Goal: Task Accomplishment & Management: Manage account settings

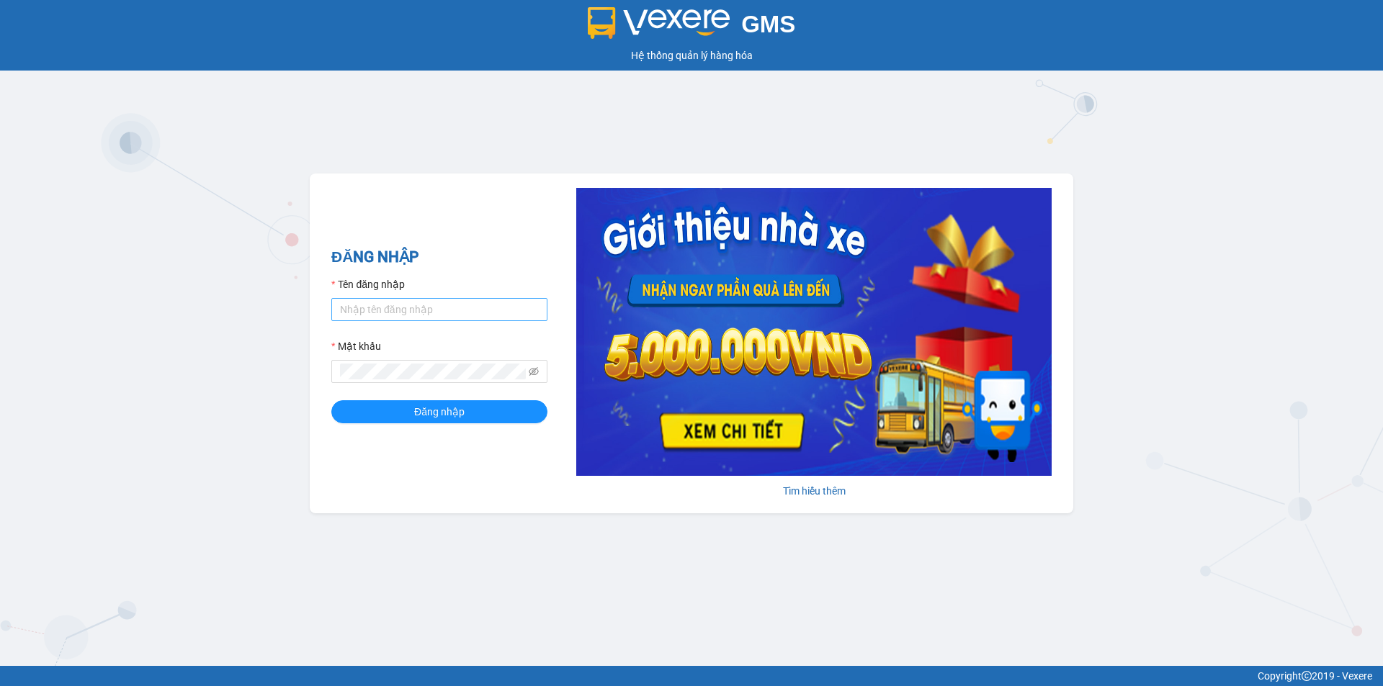
drag, startPoint x: 433, startPoint y: 282, endPoint x: 432, endPoint y: 307, distance: 25.2
click at [434, 282] on div "Tên đăng nhập" at bounding box center [439, 288] width 216 height 22
click at [430, 313] on input "Tên đăng nhập" at bounding box center [439, 309] width 216 height 23
type input "thien.namhailimo"
click at [424, 362] on span at bounding box center [439, 371] width 216 height 23
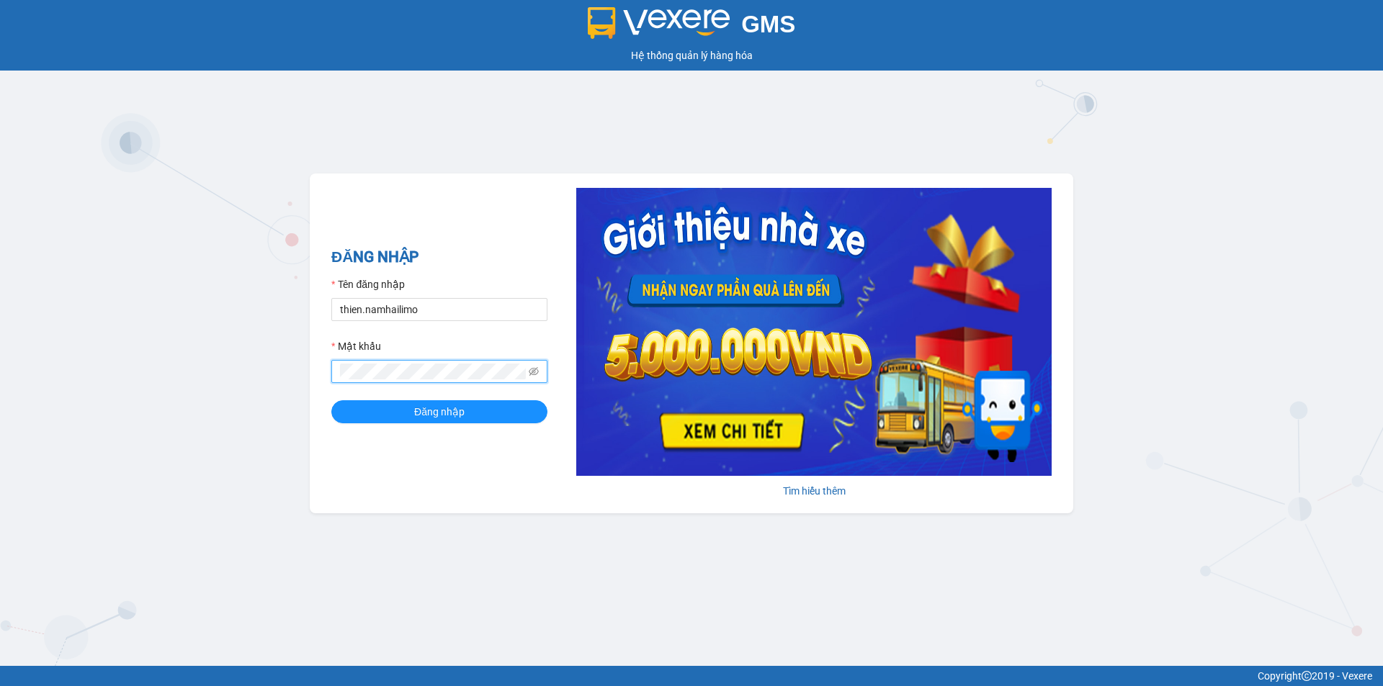
click at [331, 400] on button "Đăng nhập" at bounding box center [439, 411] width 216 height 23
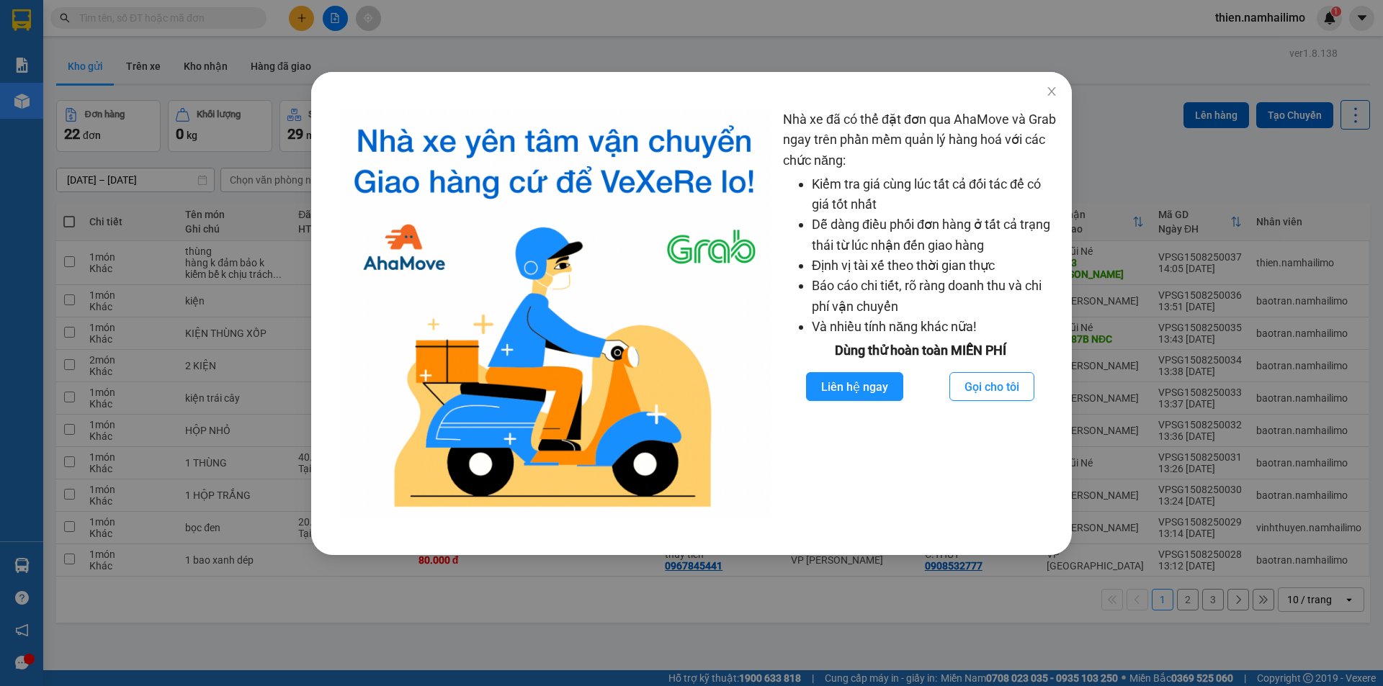
drag, startPoint x: 1023, startPoint y: 80, endPoint x: 1039, endPoint y: 86, distance: 16.9
click at [1024, 80] on div at bounding box center [691, 83] width 761 height 23
click at [1044, 89] on span "Close" at bounding box center [1051, 92] width 40 height 40
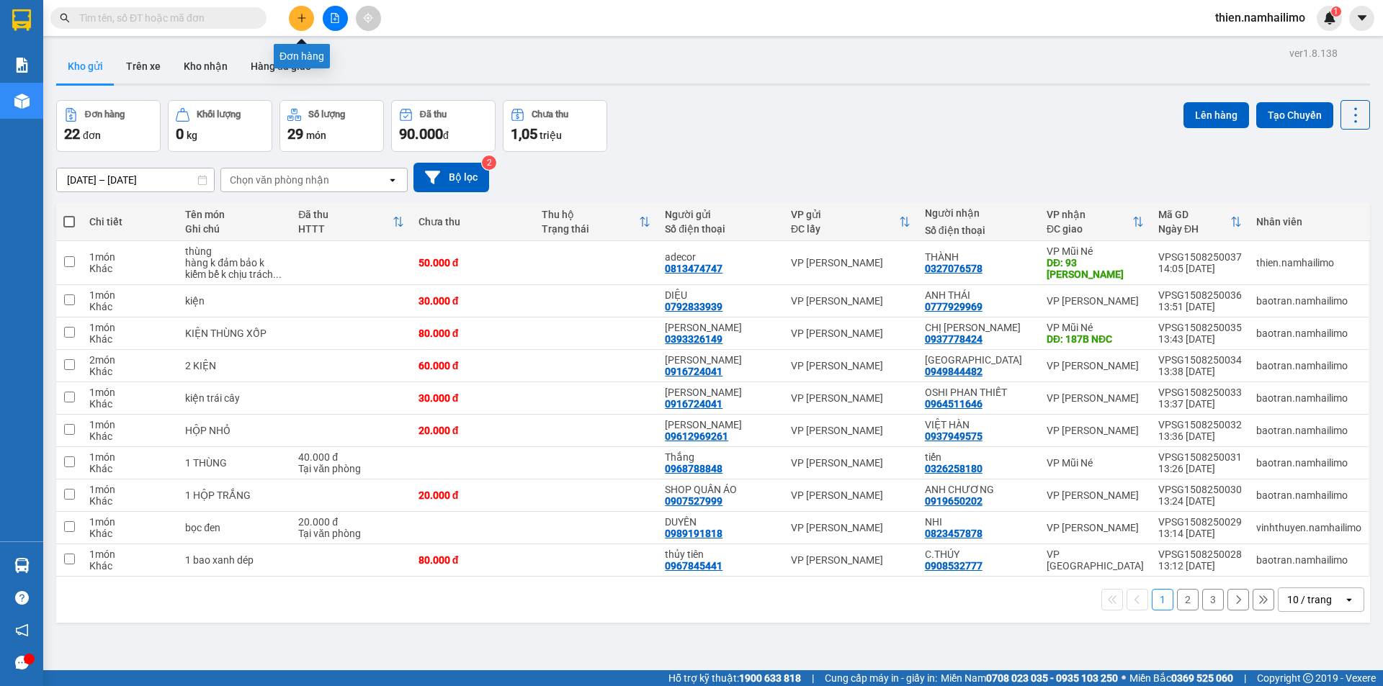
click at [304, 7] on button at bounding box center [301, 18] width 25 height 25
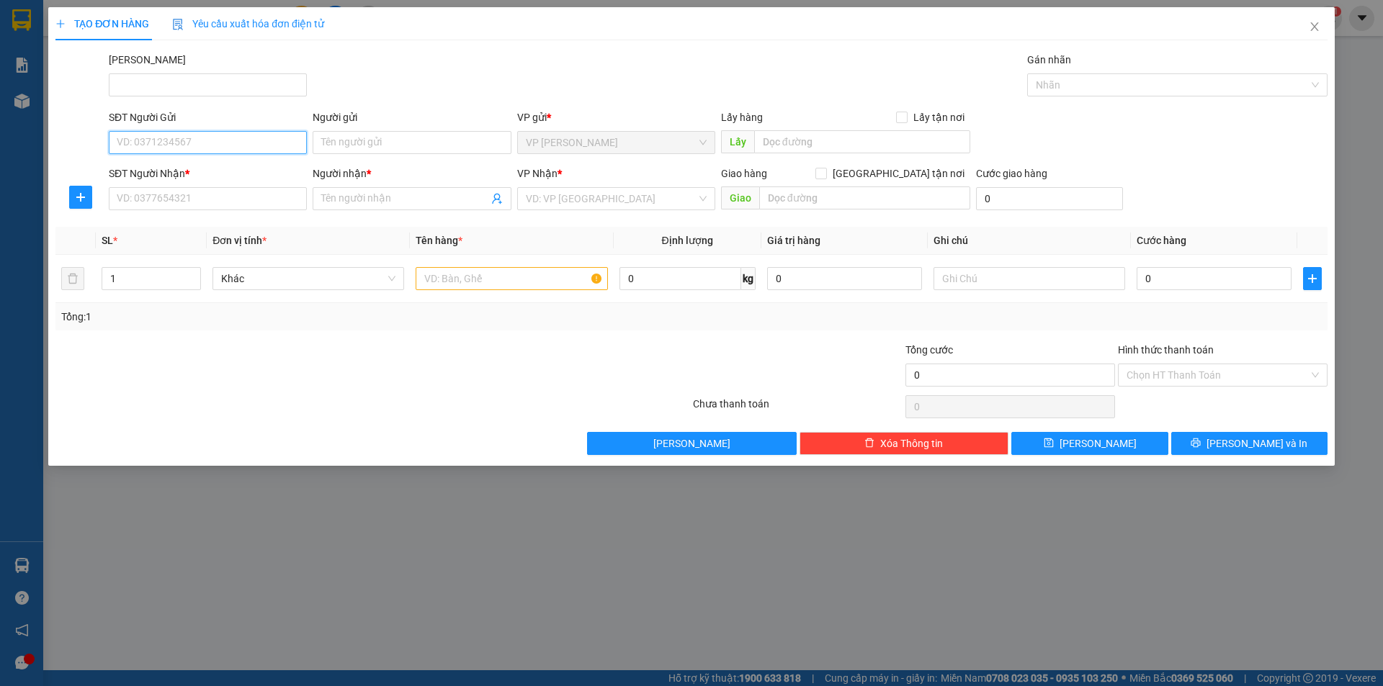
click at [212, 152] on input "SĐT Người Gửi" at bounding box center [208, 142] width 198 height 23
type input "0564153243"
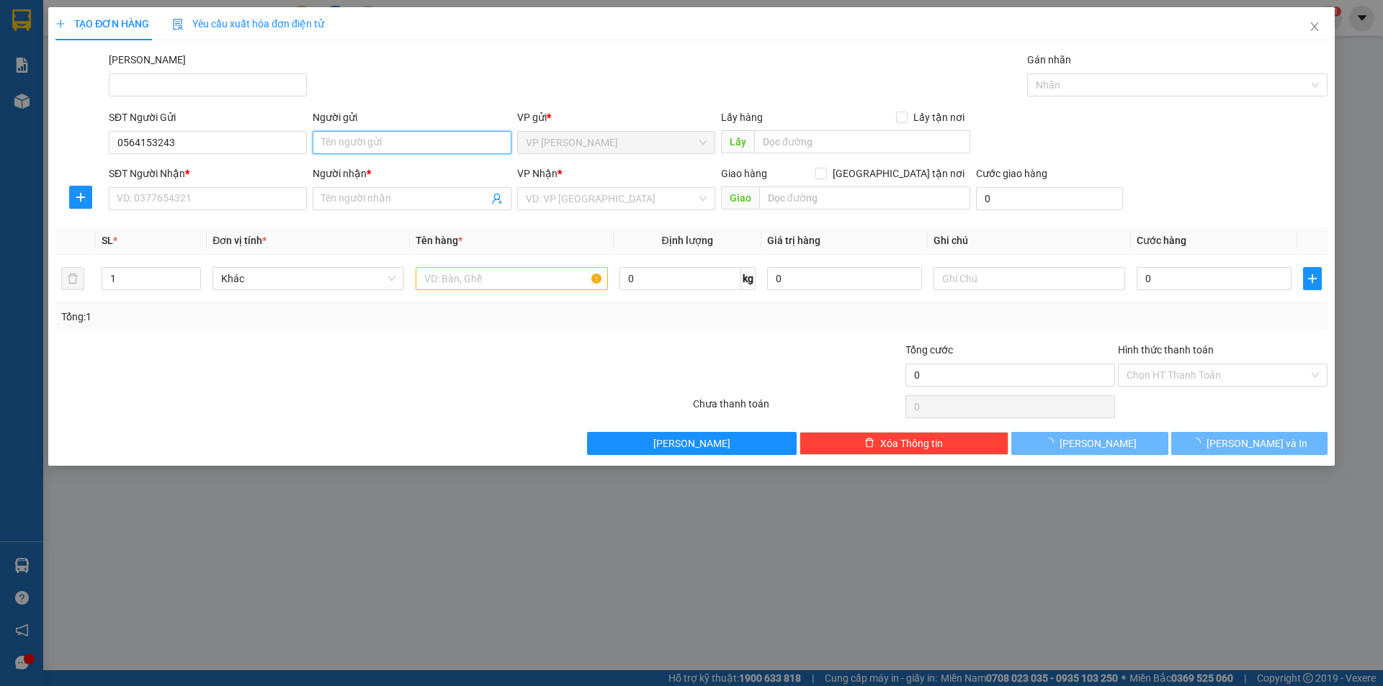
drag, startPoint x: 456, startPoint y: 153, endPoint x: 447, endPoint y: 146, distance: 10.8
click at [448, 147] on input "Người gửi" at bounding box center [412, 142] width 198 height 23
type input "phương"
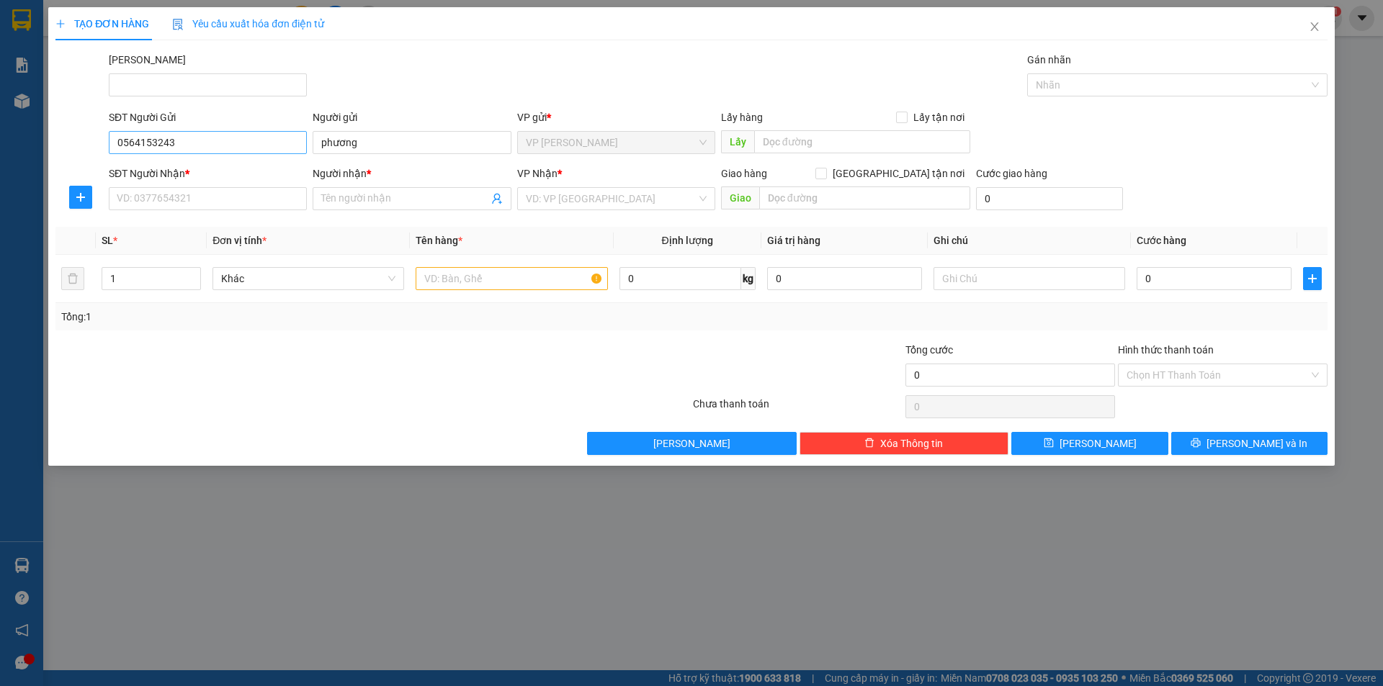
drag, startPoint x: 190, startPoint y: 112, endPoint x: 174, endPoint y: 138, distance: 30.2
click at [172, 140] on div "SĐT Người Gửi 0564153243" at bounding box center [208, 134] width 198 height 50
drag, startPoint x: 189, startPoint y: 142, endPoint x: 58, endPoint y: 161, distance: 132.5
click at [58, 161] on form "SĐT Người Gửi 0564153243 0564153243 Người gửi phương VP gửi * VP [PERSON_NAME] …" at bounding box center [691, 162] width 1272 height 107
paste input "0564153243"
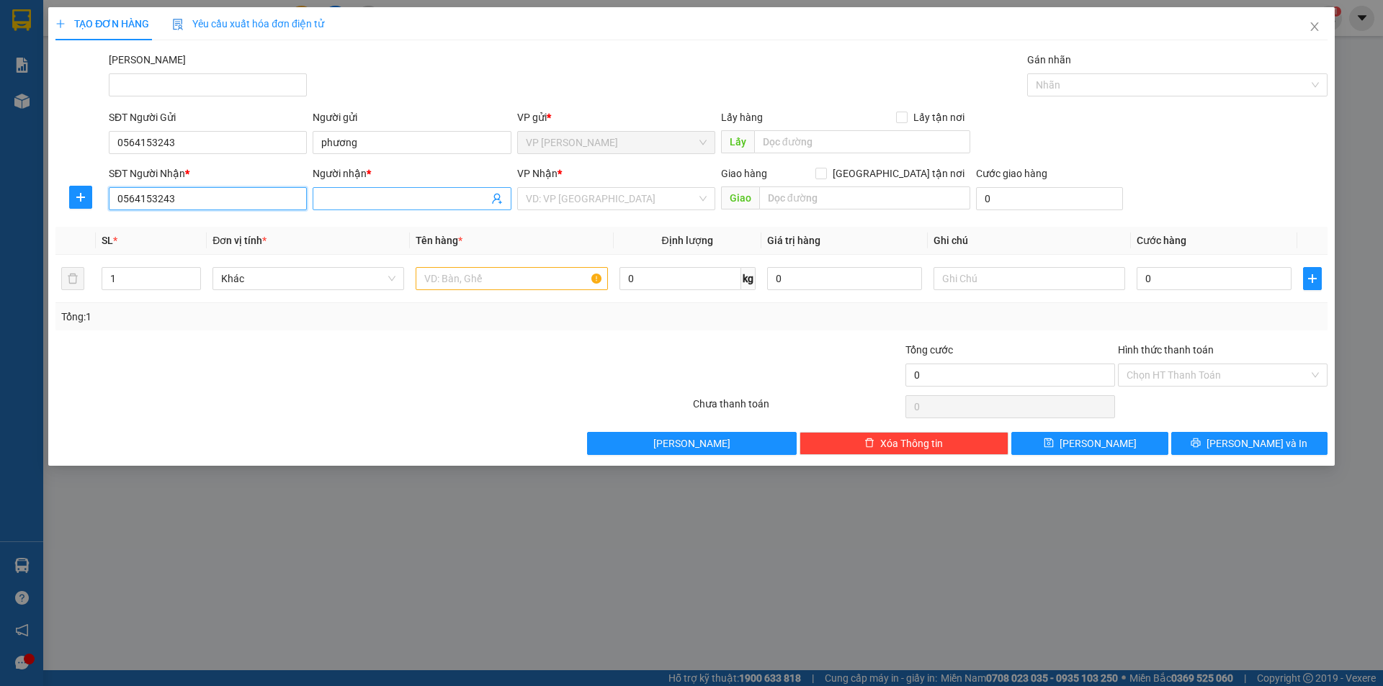
type input "0564153243"
drag, startPoint x: 341, startPoint y: 202, endPoint x: 344, endPoint y: 213, distance: 12.1
click at [344, 211] on div "Người nhận * Tên người nhận" at bounding box center [412, 191] width 198 height 50
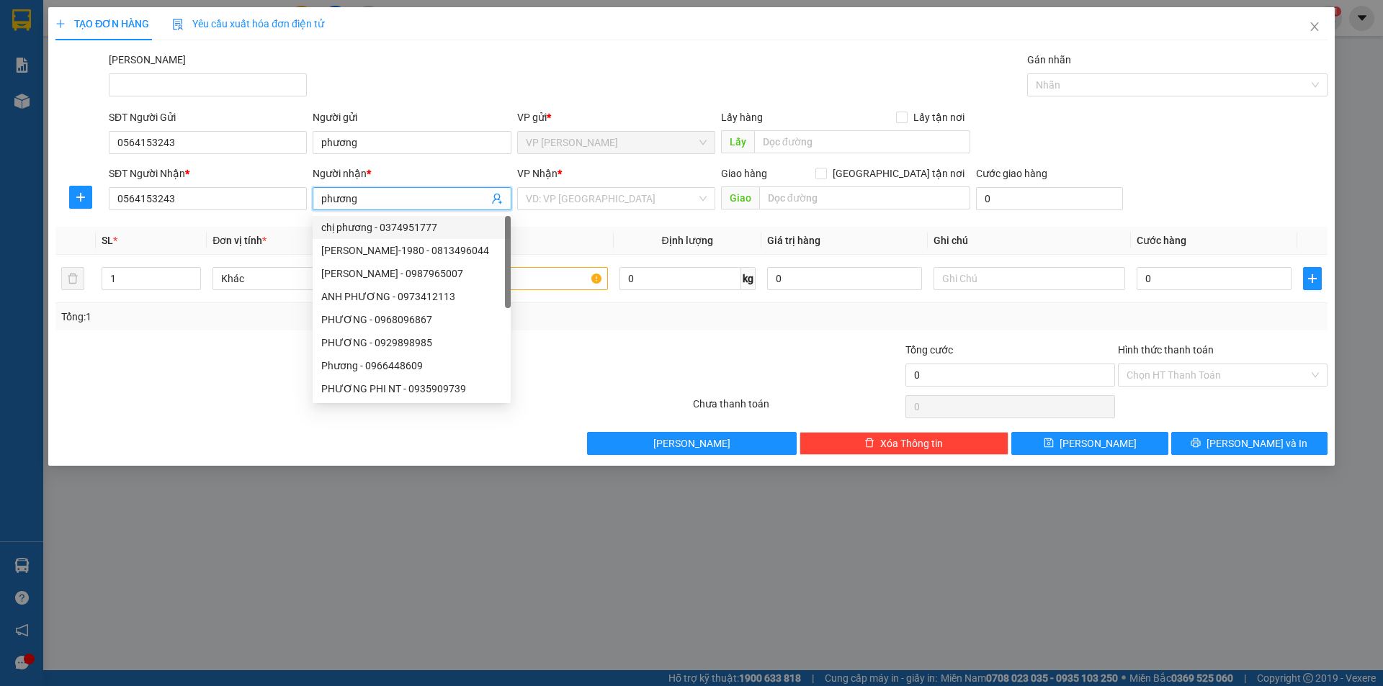
type input "phương"
click at [660, 184] on div "VP Nhận *" at bounding box center [616, 177] width 198 height 22
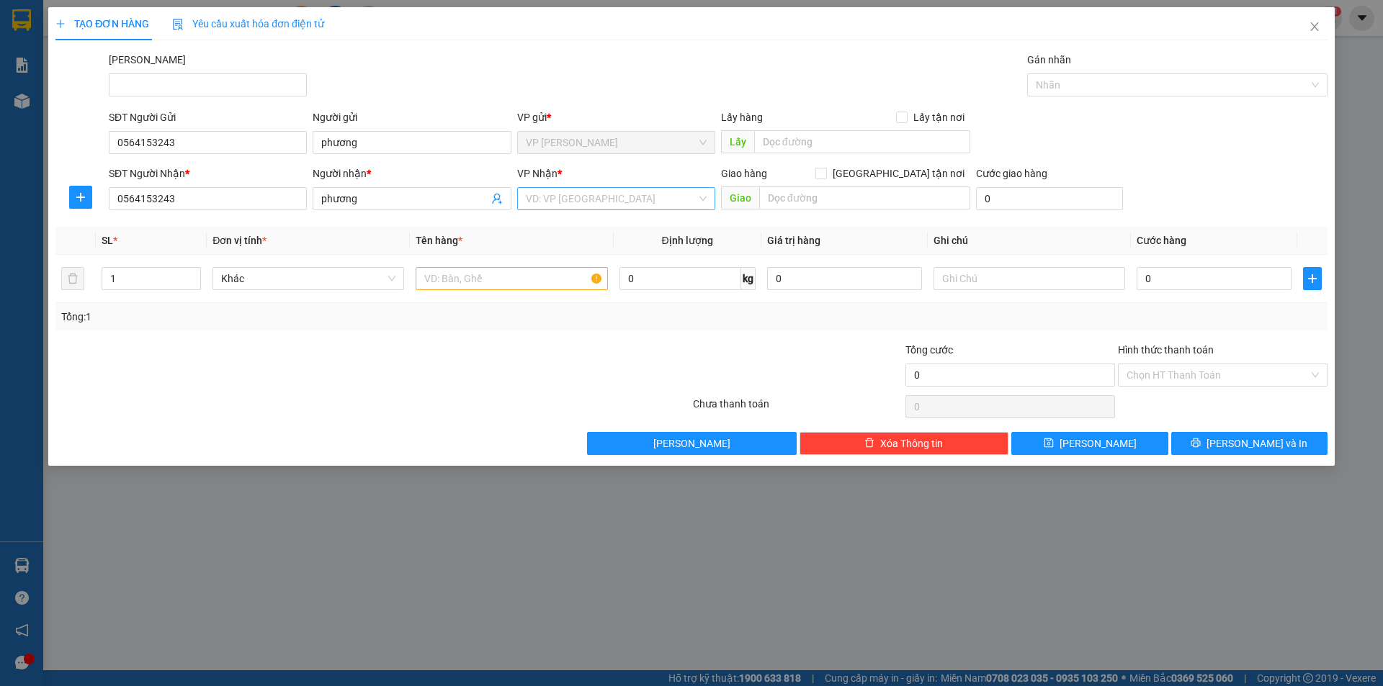
drag, startPoint x: 661, startPoint y: 210, endPoint x: 671, endPoint y: 203, distance: 11.8
click at [668, 205] on div "VP Nhận * VD: VP [GEOGRAPHIC_DATA]" at bounding box center [616, 191] width 198 height 50
click at [671, 202] on input "search" at bounding box center [611, 199] width 171 height 22
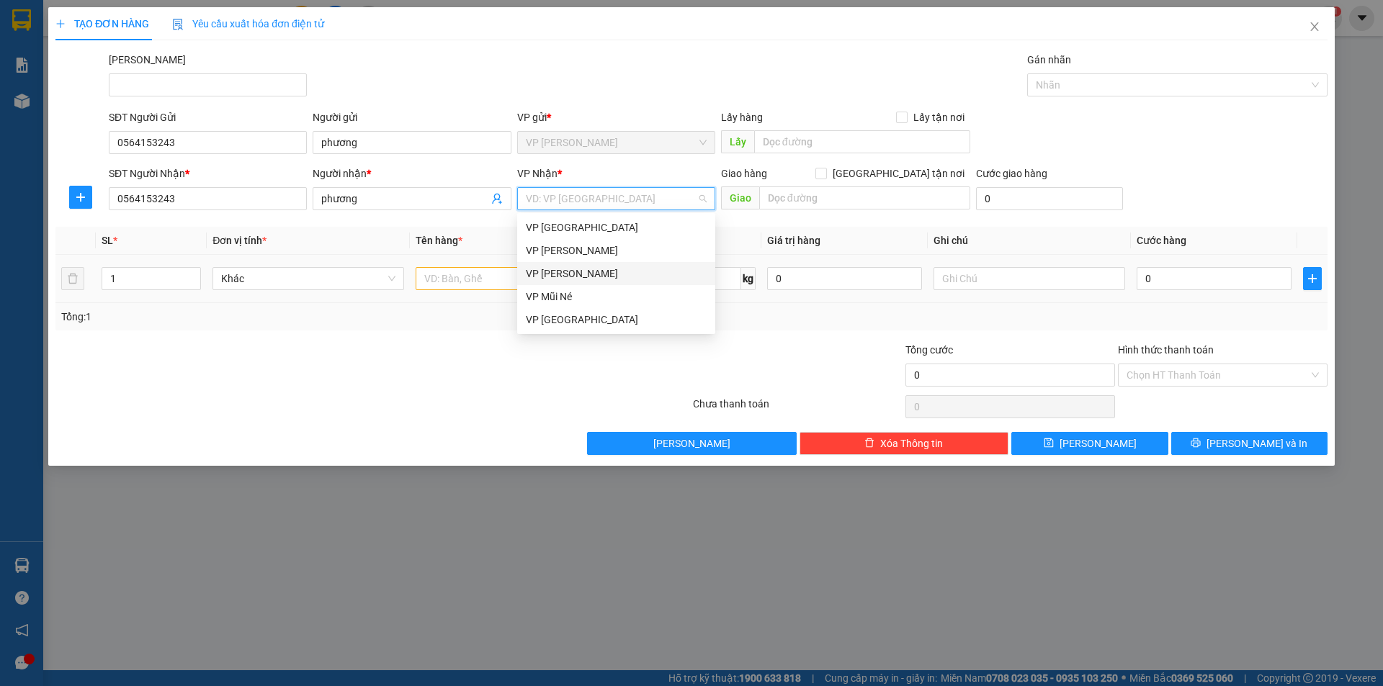
drag, startPoint x: 615, startPoint y: 274, endPoint x: 609, endPoint y: 269, distance: 7.7
click at [609, 269] on div "VP [PERSON_NAME]" at bounding box center [616, 274] width 181 height 16
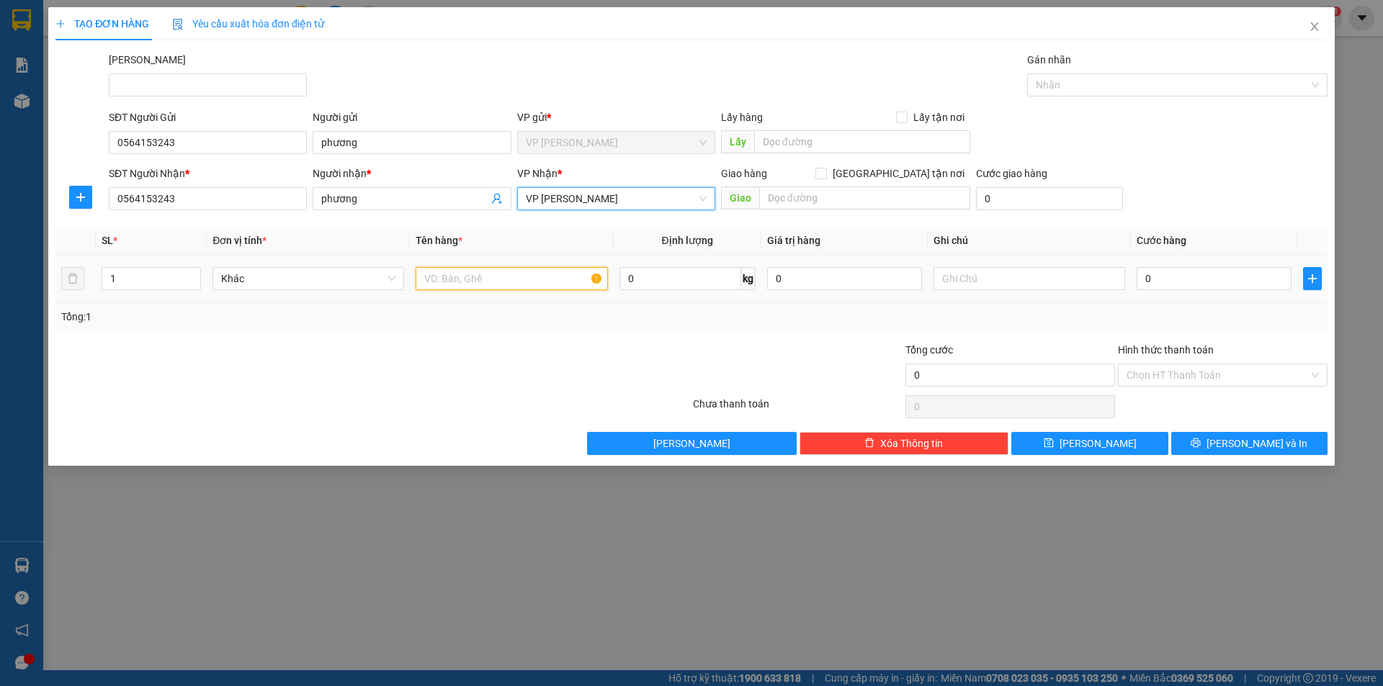
click at [451, 277] on input "text" at bounding box center [512, 278] width 192 height 23
type input "chiếc xe 86b3 14750"
click at [1196, 279] on input "0" at bounding box center [1214, 278] width 155 height 23
type input "2"
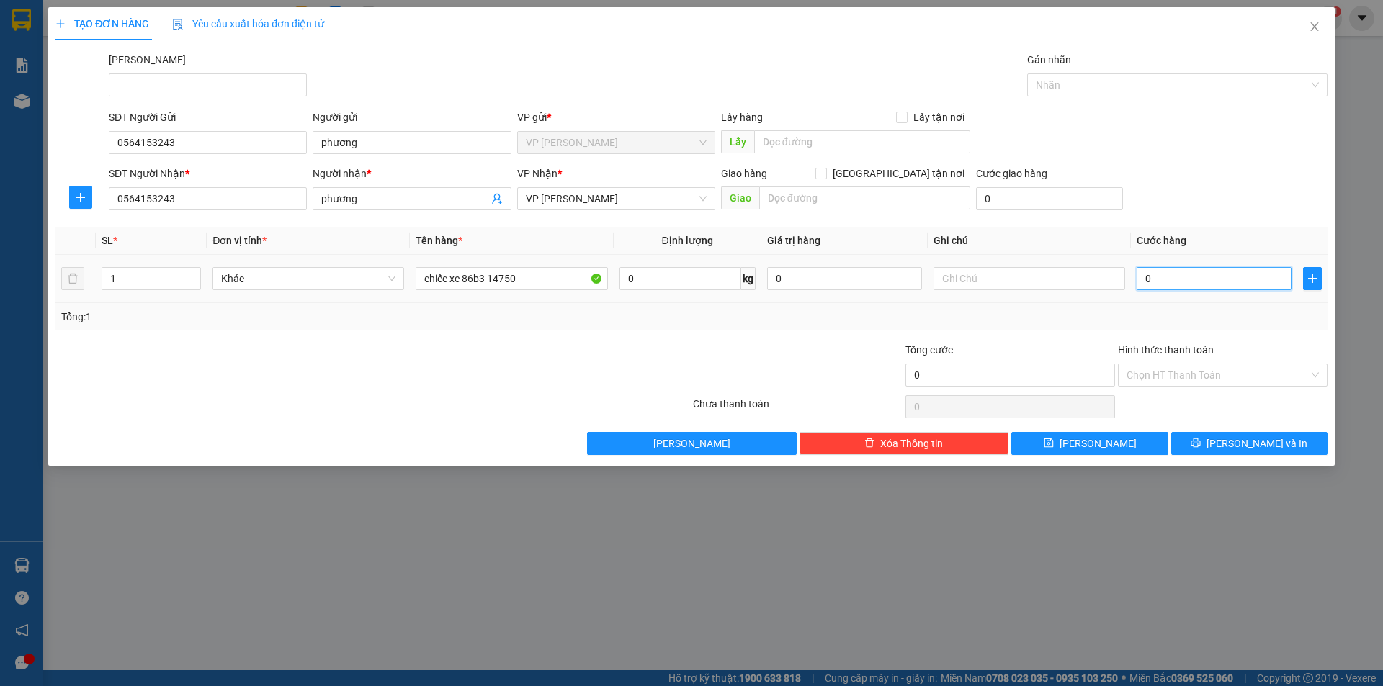
type input "2"
type input "25"
type input "250"
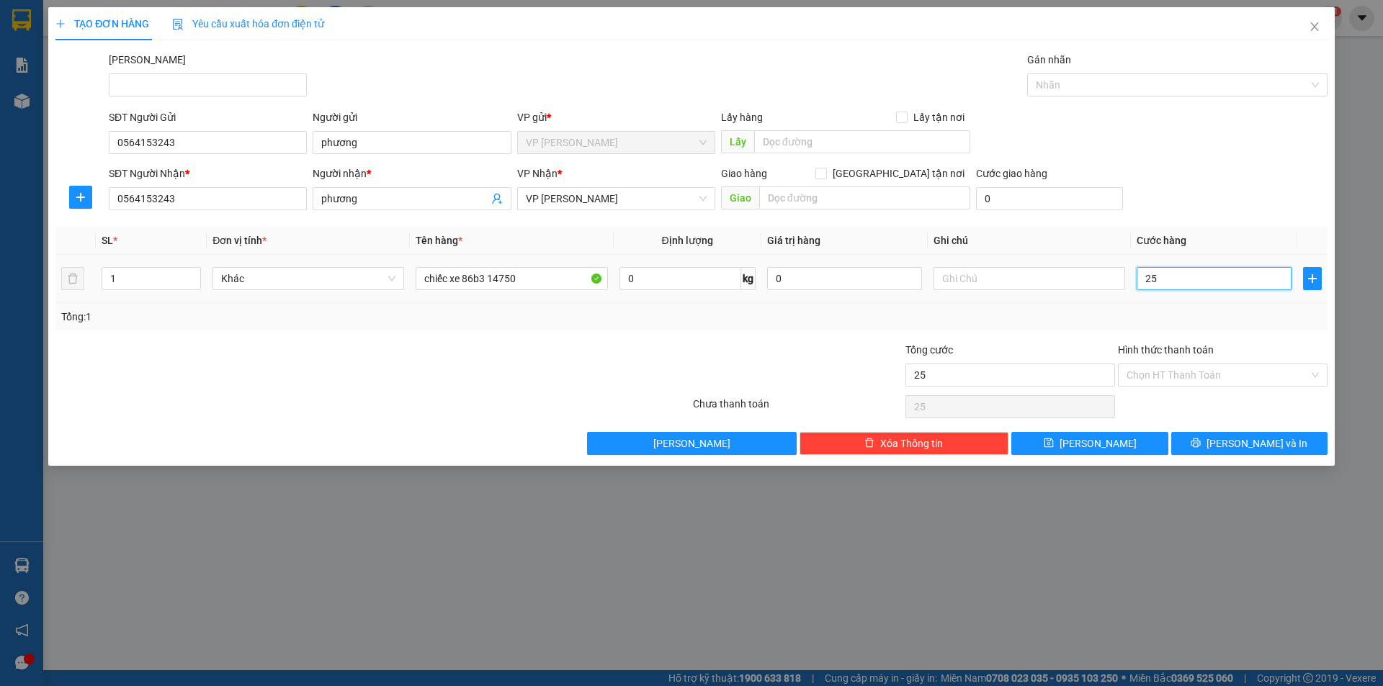
type input "250"
type input "250.000"
drag, startPoint x: 995, startPoint y: 291, endPoint x: 998, endPoint y: 302, distance: 11.2
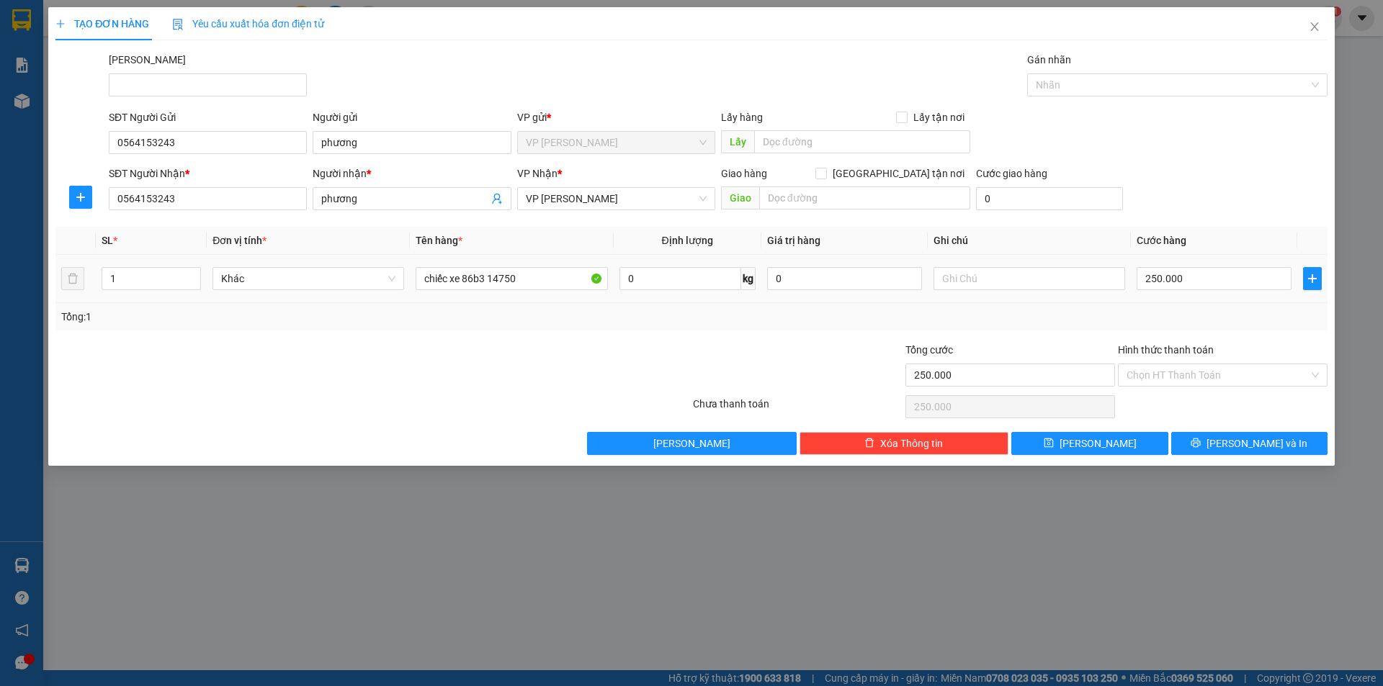
click at [995, 292] on div at bounding box center [1029, 278] width 192 height 29
drag, startPoint x: 1219, startPoint y: 380, endPoint x: 1232, endPoint y: 389, distance: 15.4
click at [1220, 380] on input "Hình thức thanh toán" at bounding box center [1217, 375] width 182 height 22
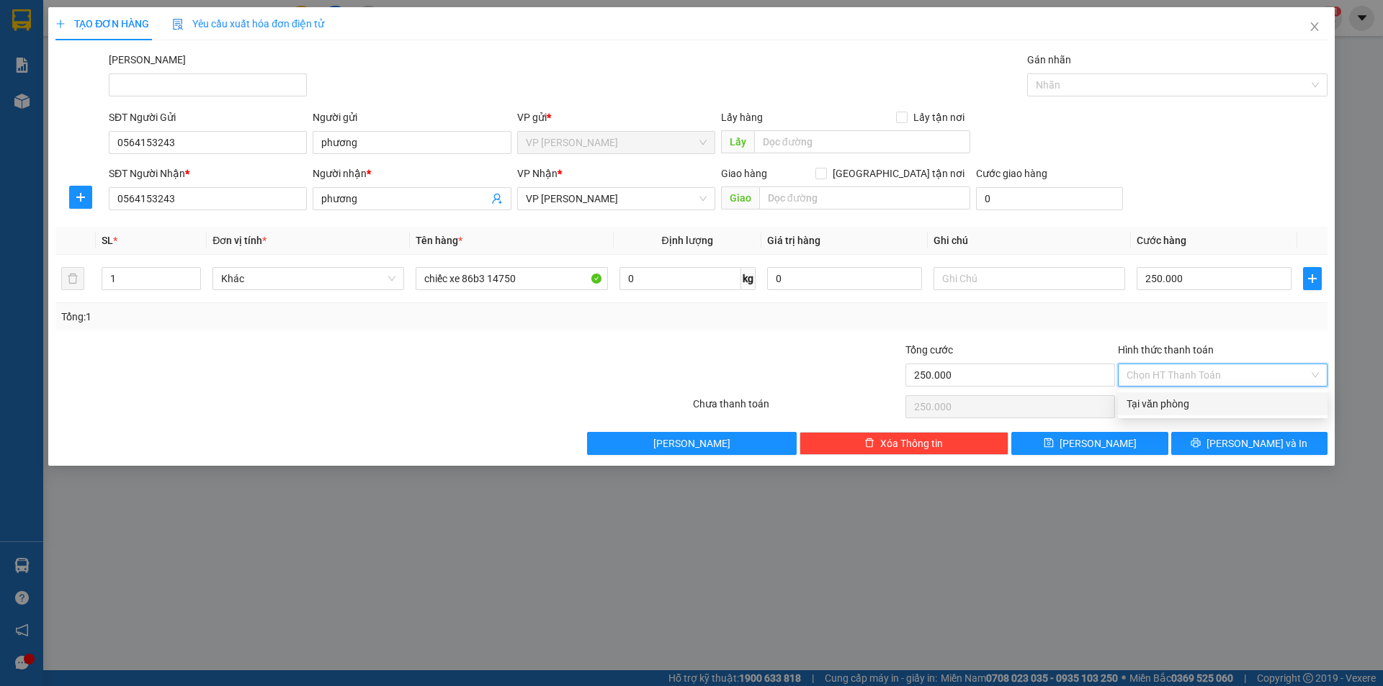
click at [1232, 408] on div "Tại văn phòng" at bounding box center [1222, 404] width 192 height 16
type input "0"
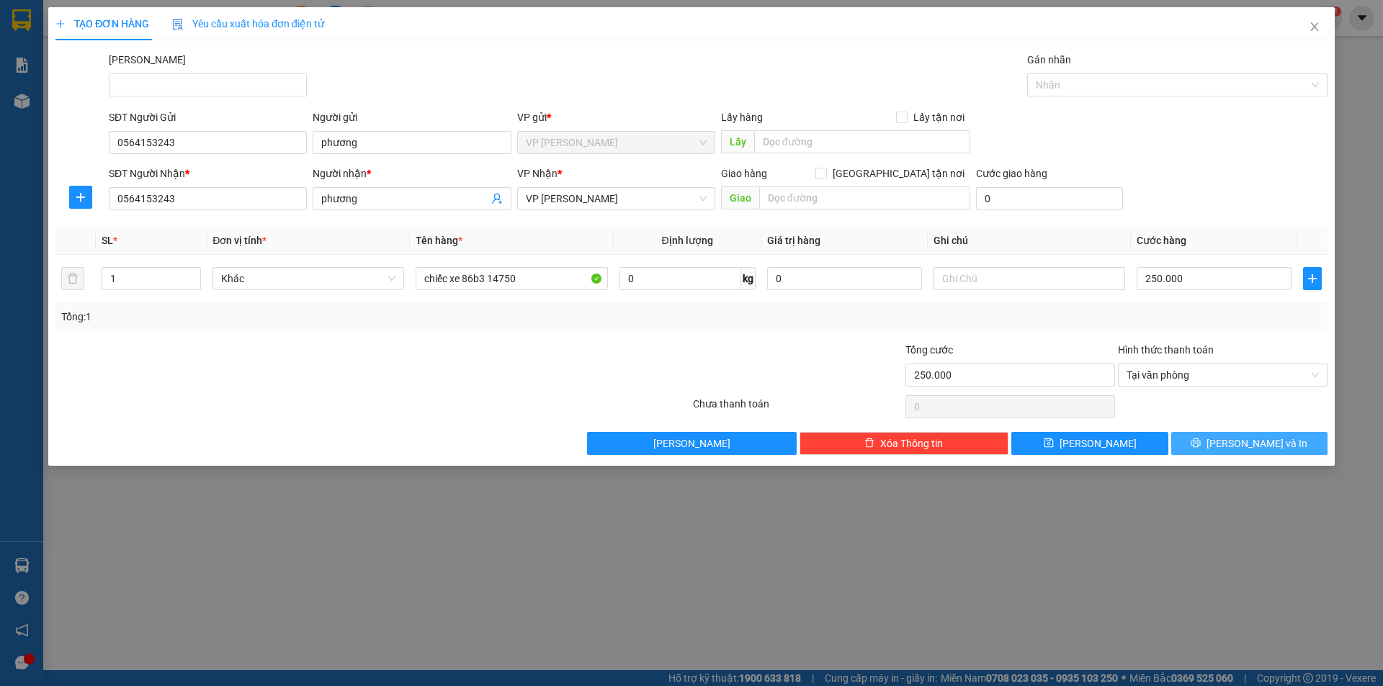
click at [1247, 436] on span "[PERSON_NAME] và In" at bounding box center [1256, 444] width 101 height 16
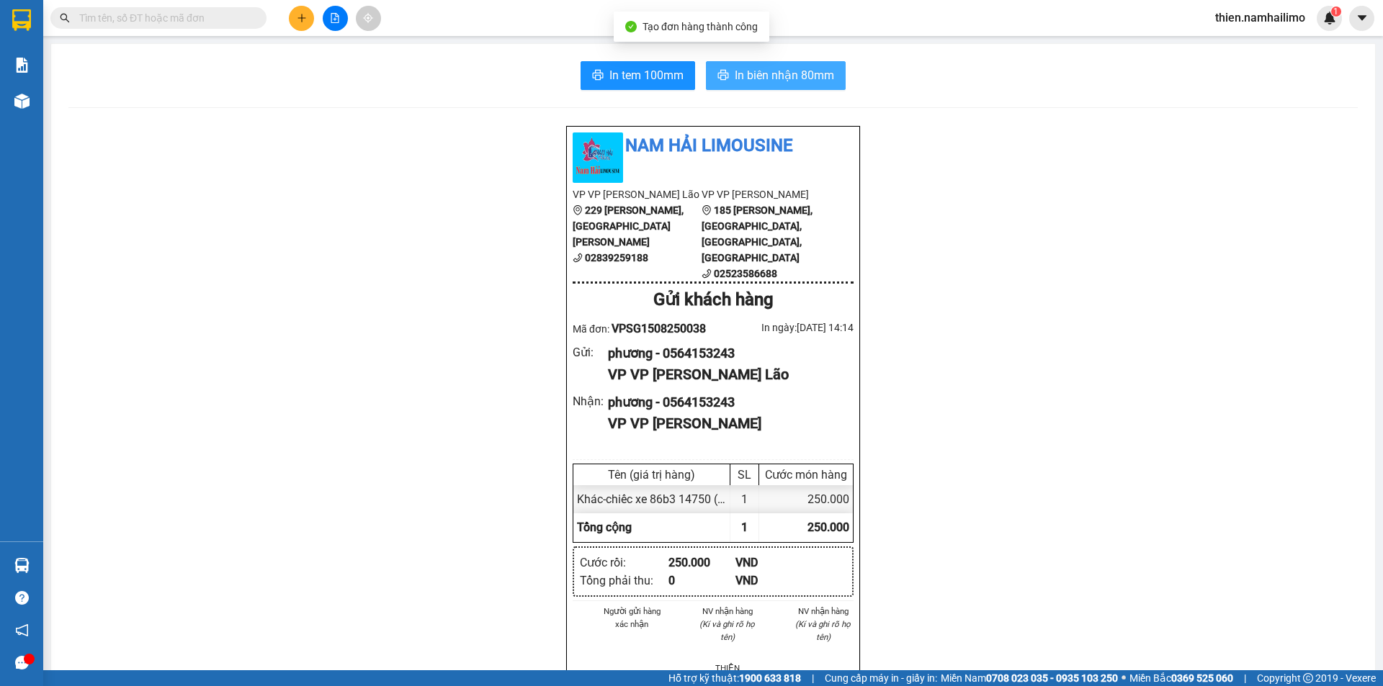
click at [735, 71] on span "In biên nhận 80mm" at bounding box center [784, 75] width 99 height 18
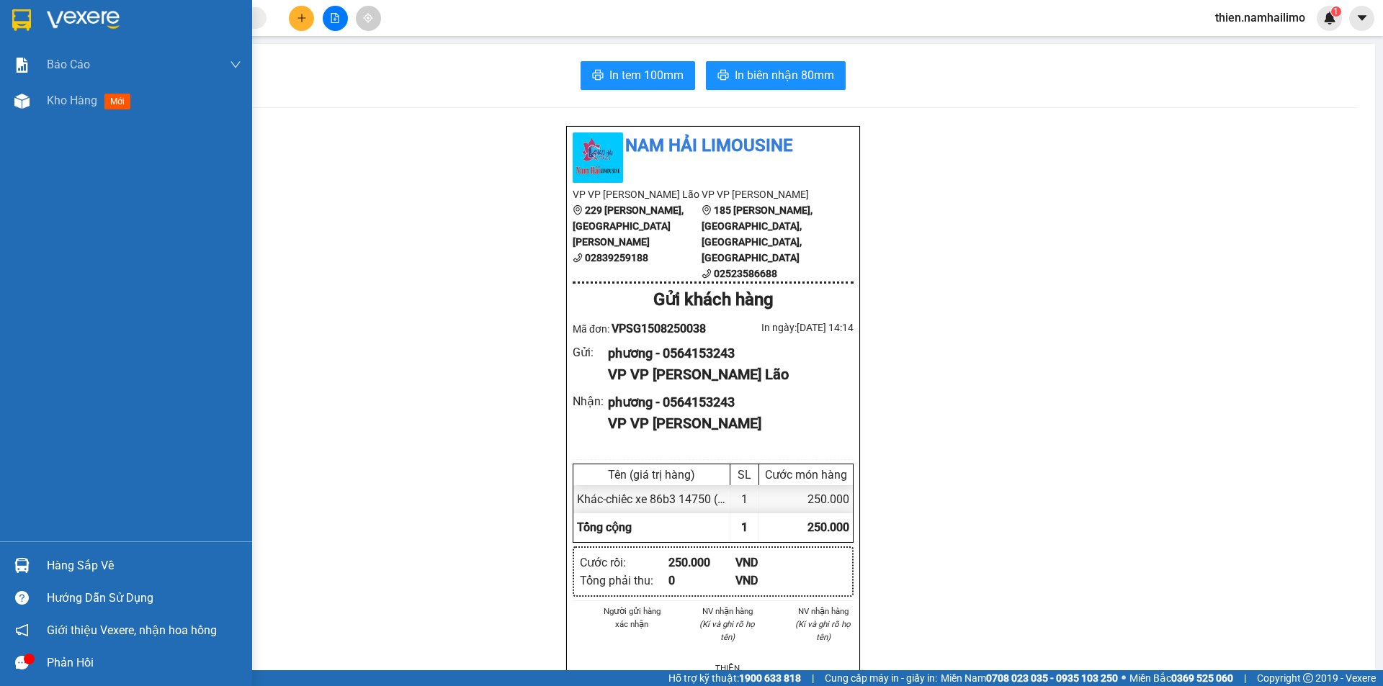
click at [44, 112] on div "Kho hàng mới" at bounding box center [126, 101] width 252 height 36
click at [44, 110] on div "Kho hàng mới" at bounding box center [126, 101] width 252 height 36
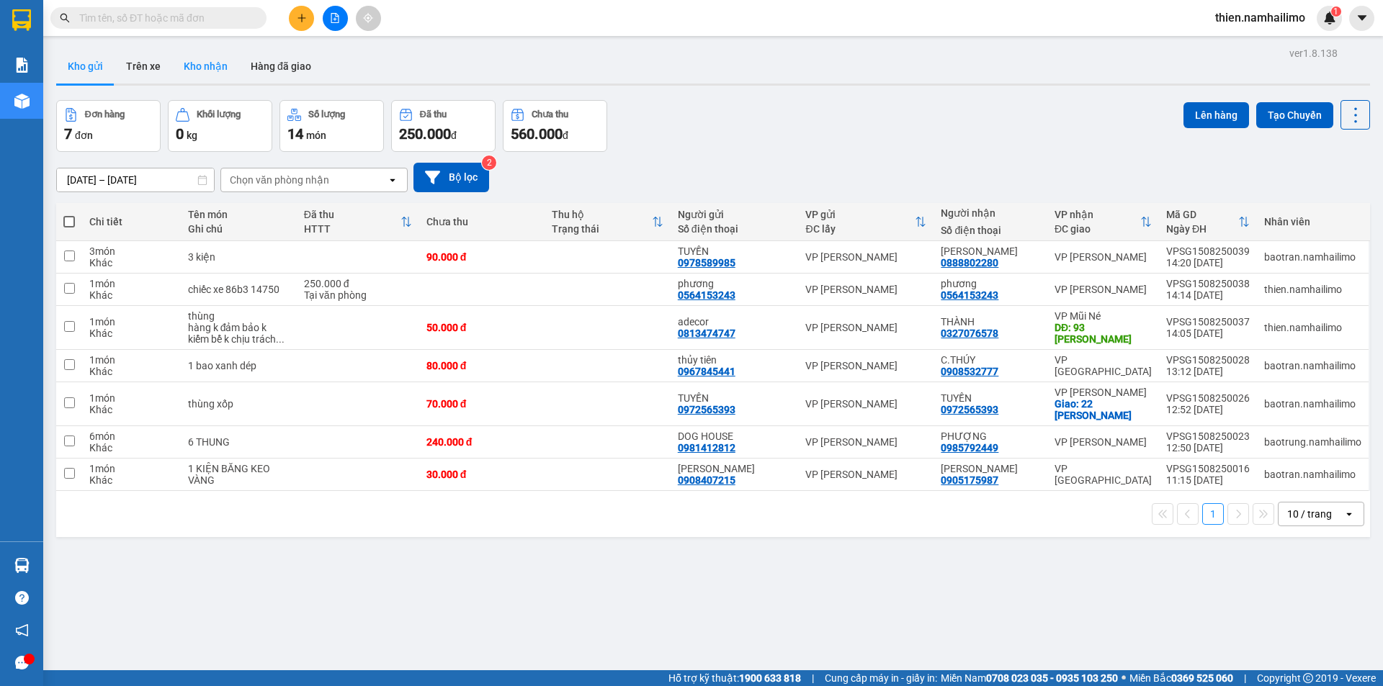
click at [203, 65] on button "Kho nhận" at bounding box center [205, 66] width 67 height 35
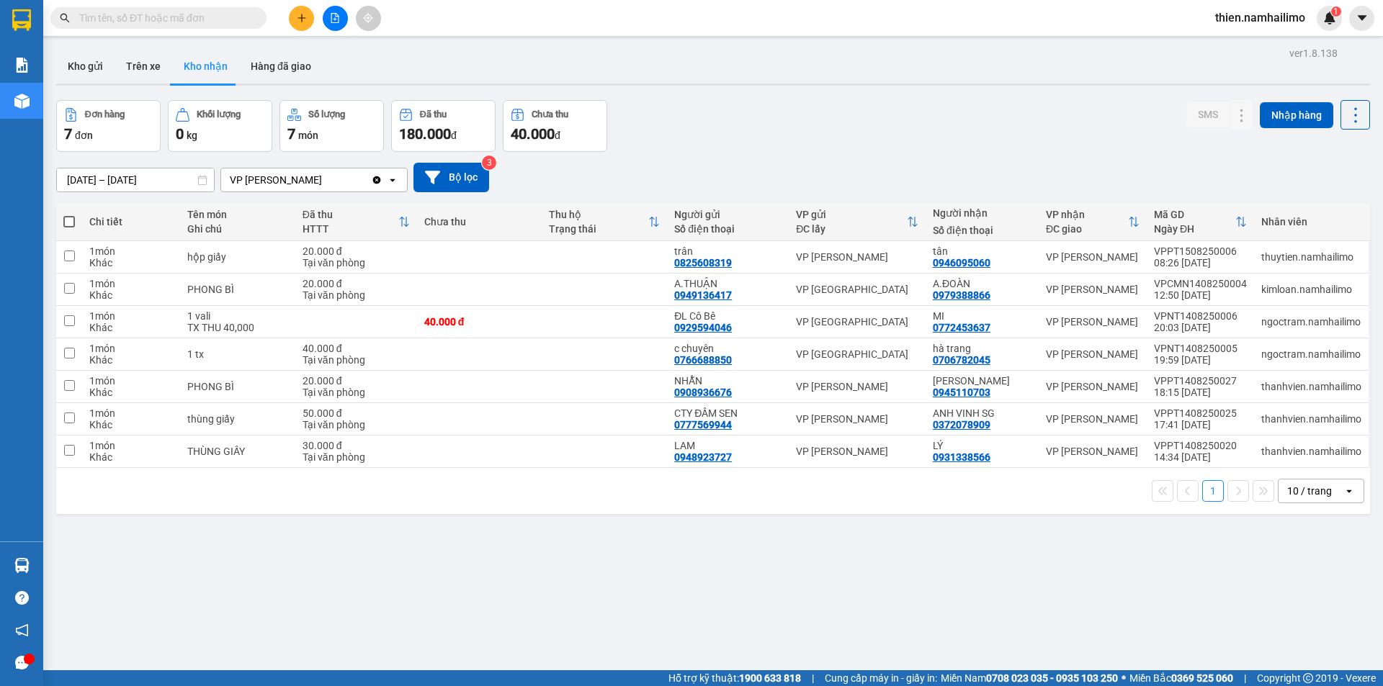
click at [151, 24] on input "text" at bounding box center [164, 18] width 170 height 16
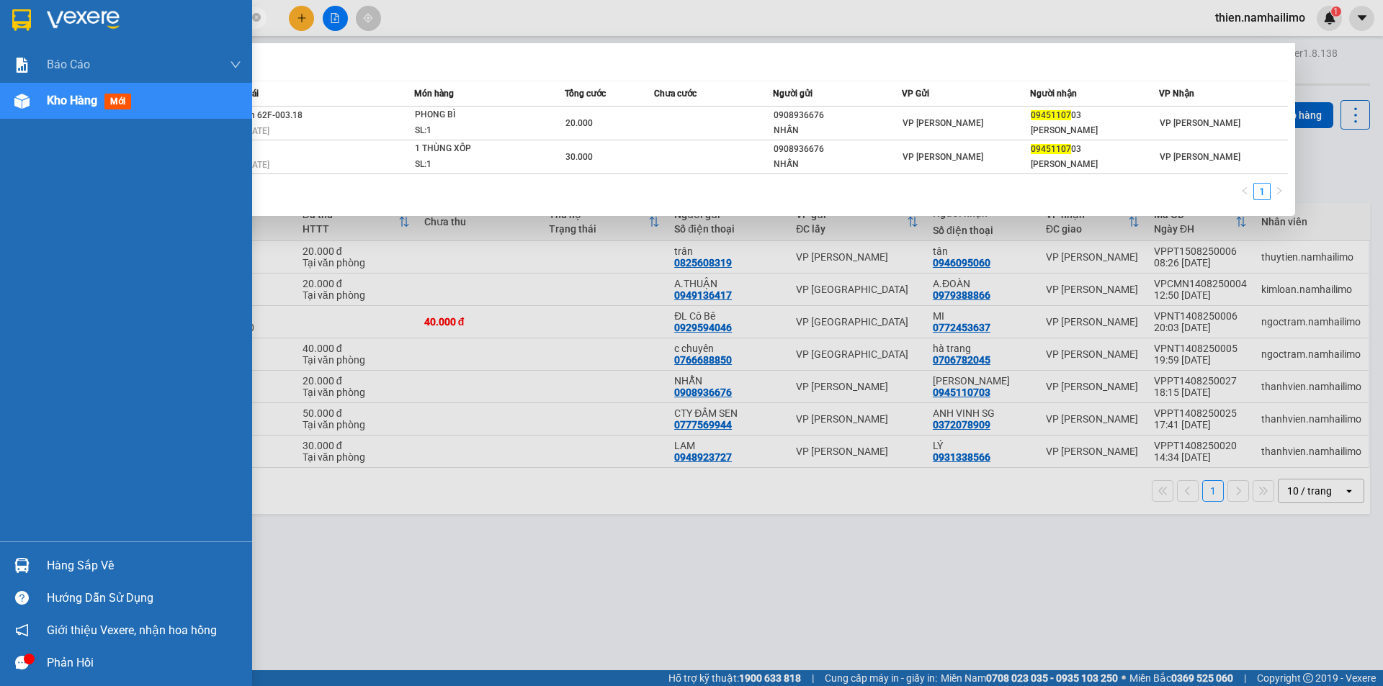
type input "09451107"
drag, startPoint x: 60, startPoint y: 565, endPoint x: 68, endPoint y: 560, distance: 10.4
click at [68, 560] on div "Hàng sắp về" at bounding box center [144, 566] width 194 height 22
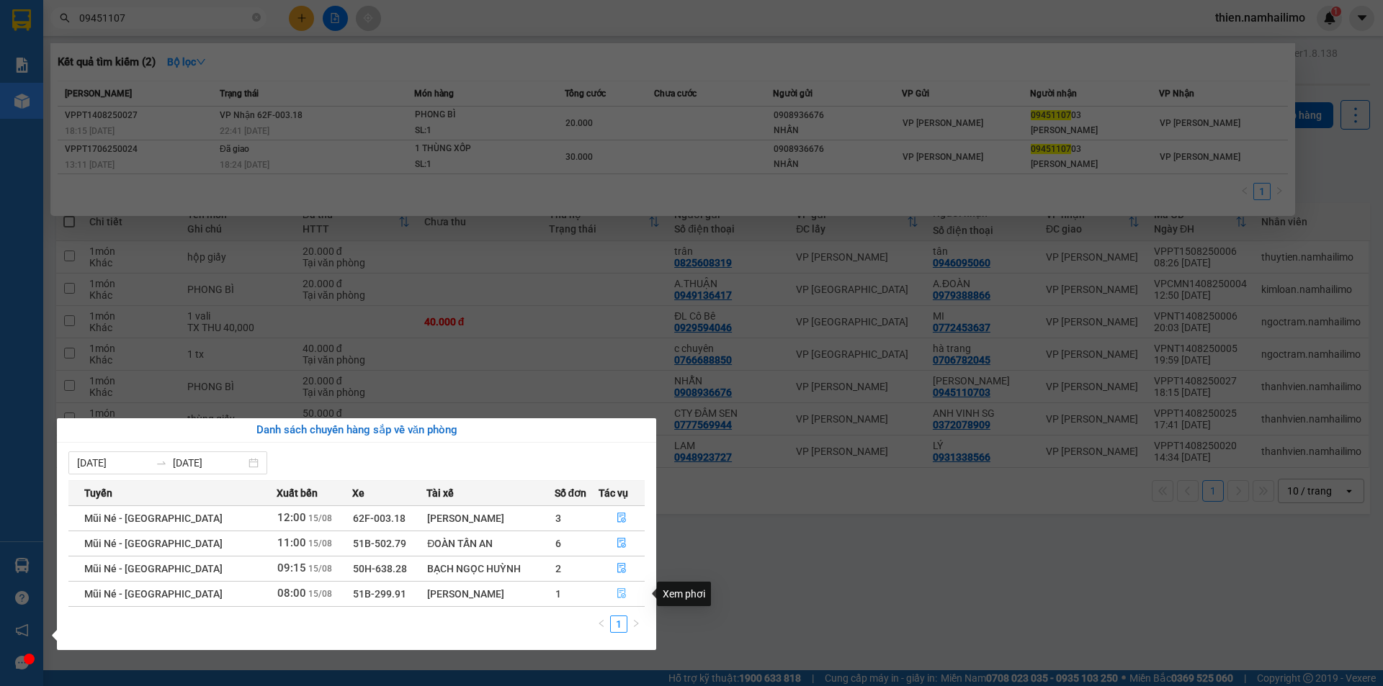
click at [610, 590] on button "button" at bounding box center [621, 594] width 45 height 23
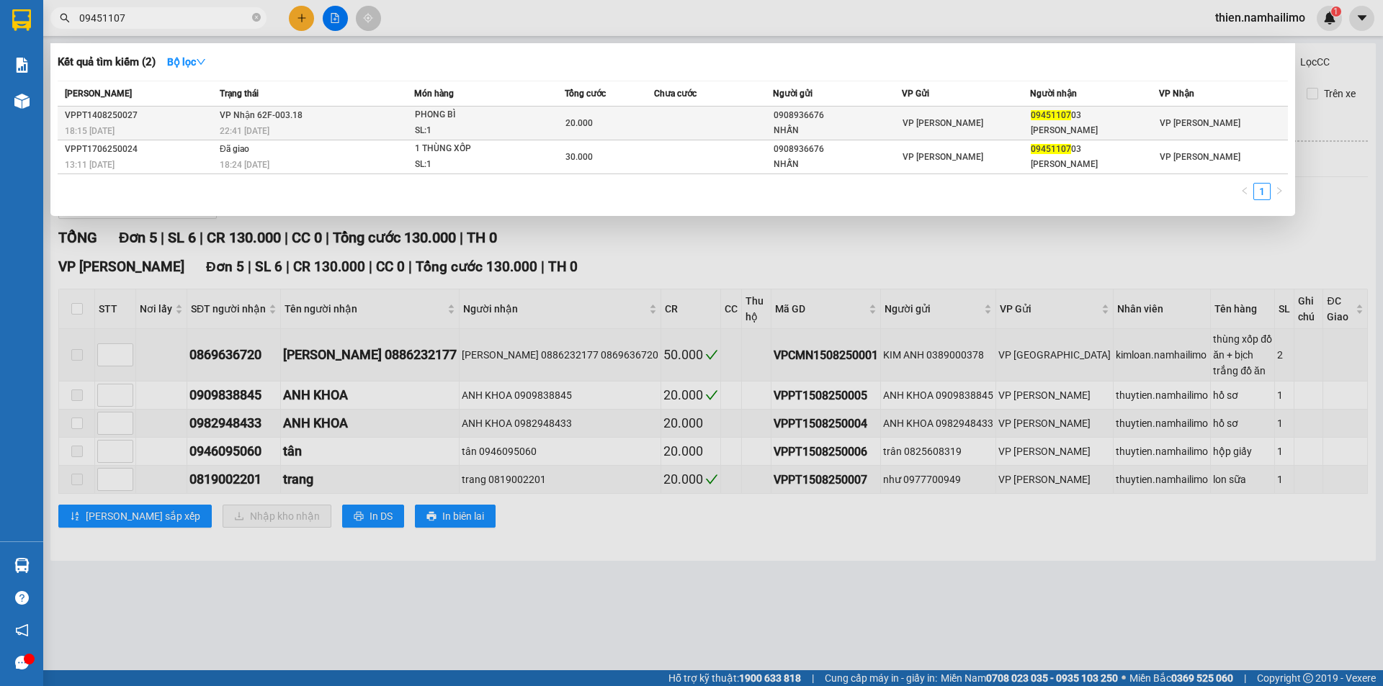
click at [601, 123] on div "20.000" at bounding box center [609, 123] width 88 height 16
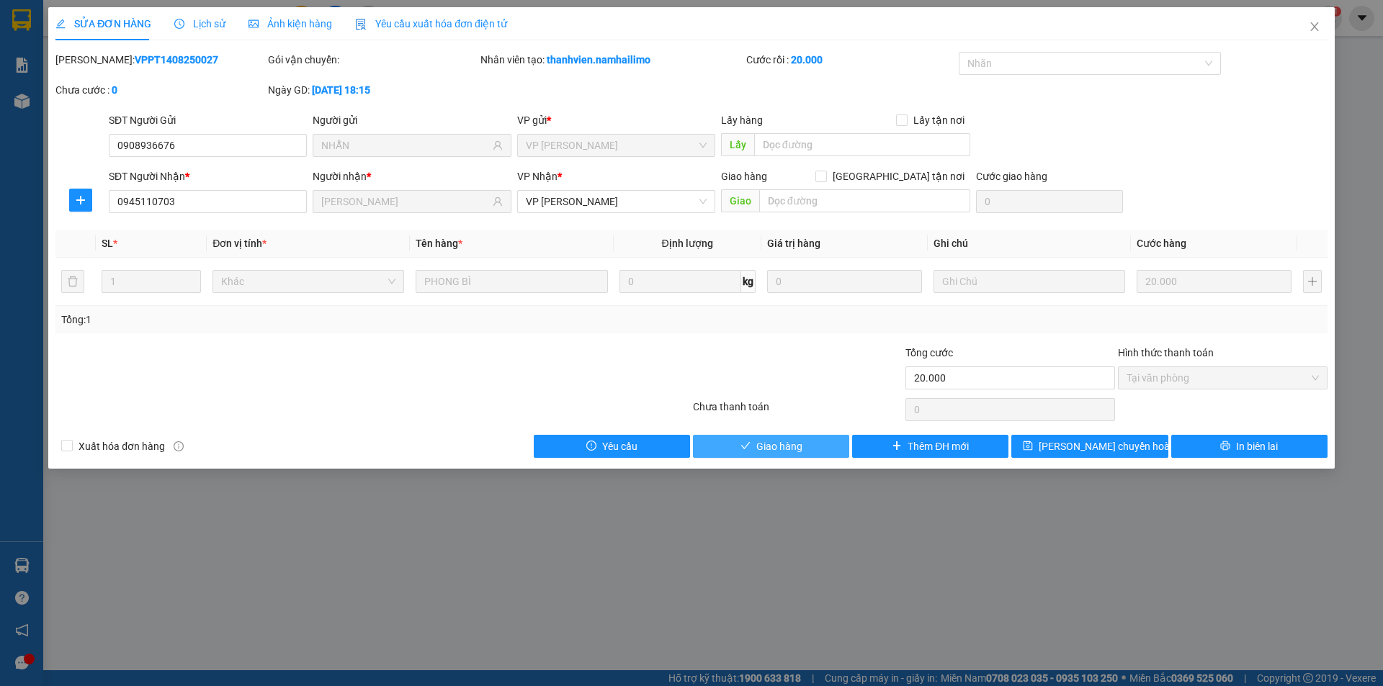
click at [762, 444] on span "Giao hàng" at bounding box center [779, 447] width 46 height 16
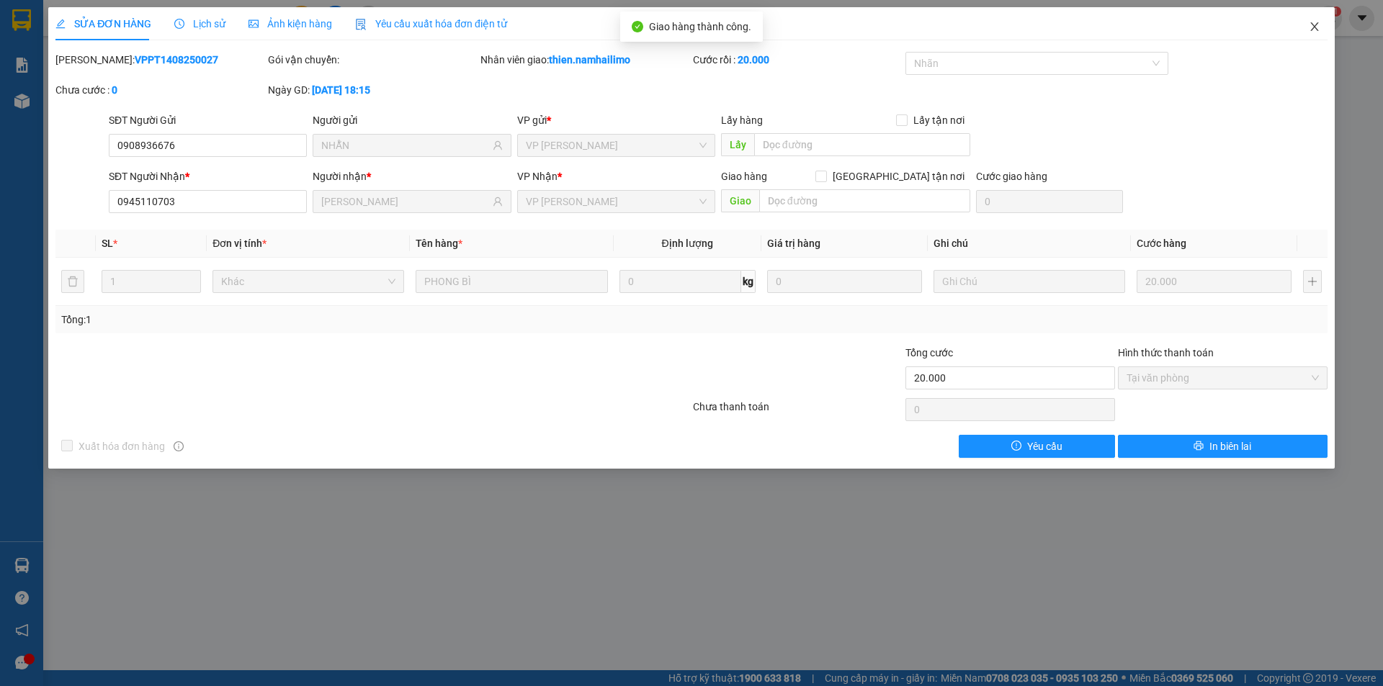
drag, startPoint x: 1319, startPoint y: 30, endPoint x: 1311, endPoint y: 22, distance: 11.2
click at [1311, 22] on icon "close" at bounding box center [1315, 27] width 12 height 12
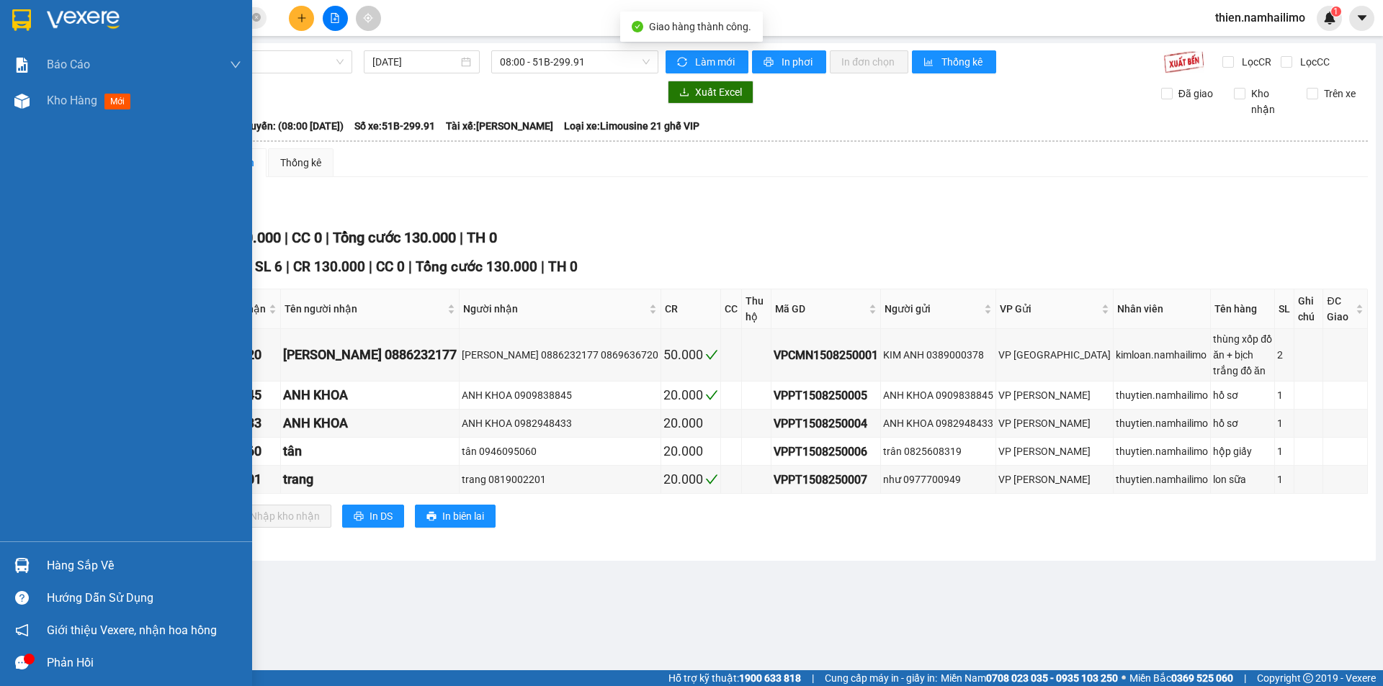
drag, startPoint x: 58, startPoint y: 115, endPoint x: 78, endPoint y: 137, distance: 29.6
click at [58, 115] on div "Kho hàng mới" at bounding box center [144, 101] width 194 height 36
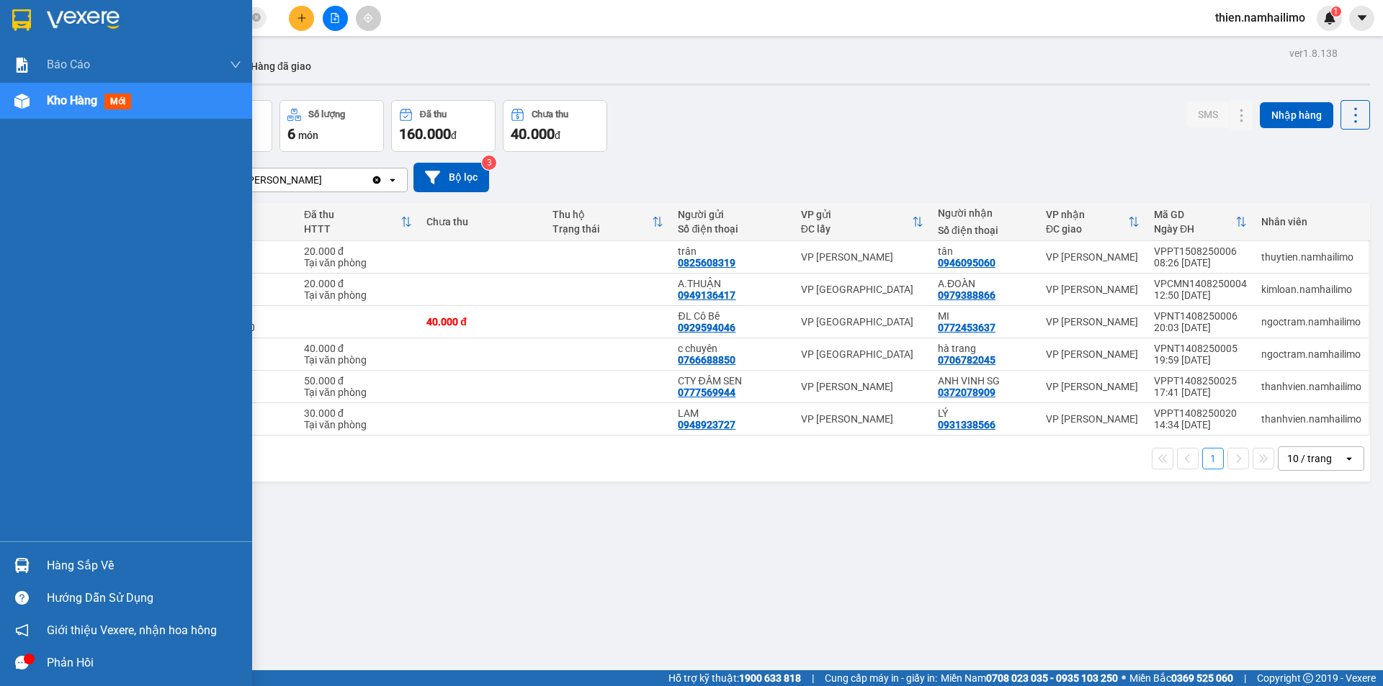
click at [26, 568] on img at bounding box center [21, 565] width 15 height 15
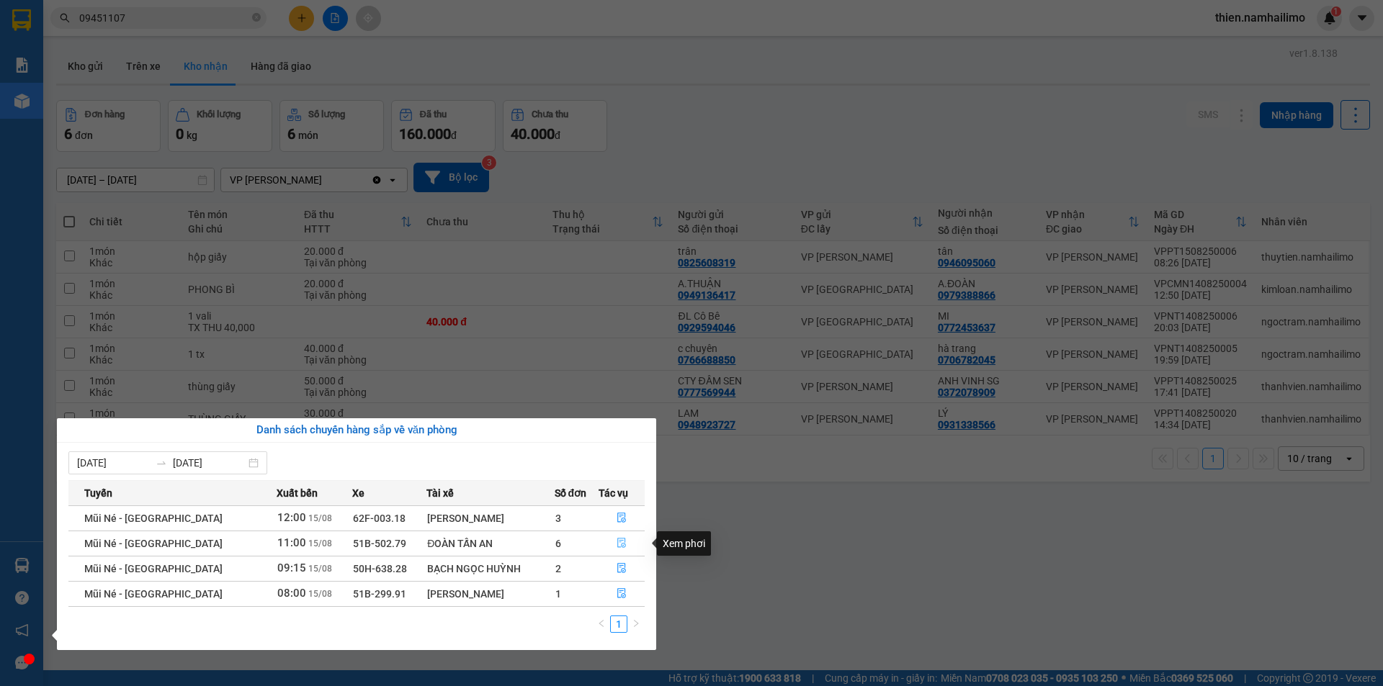
click at [617, 546] on icon "file-done" at bounding box center [622, 543] width 10 height 10
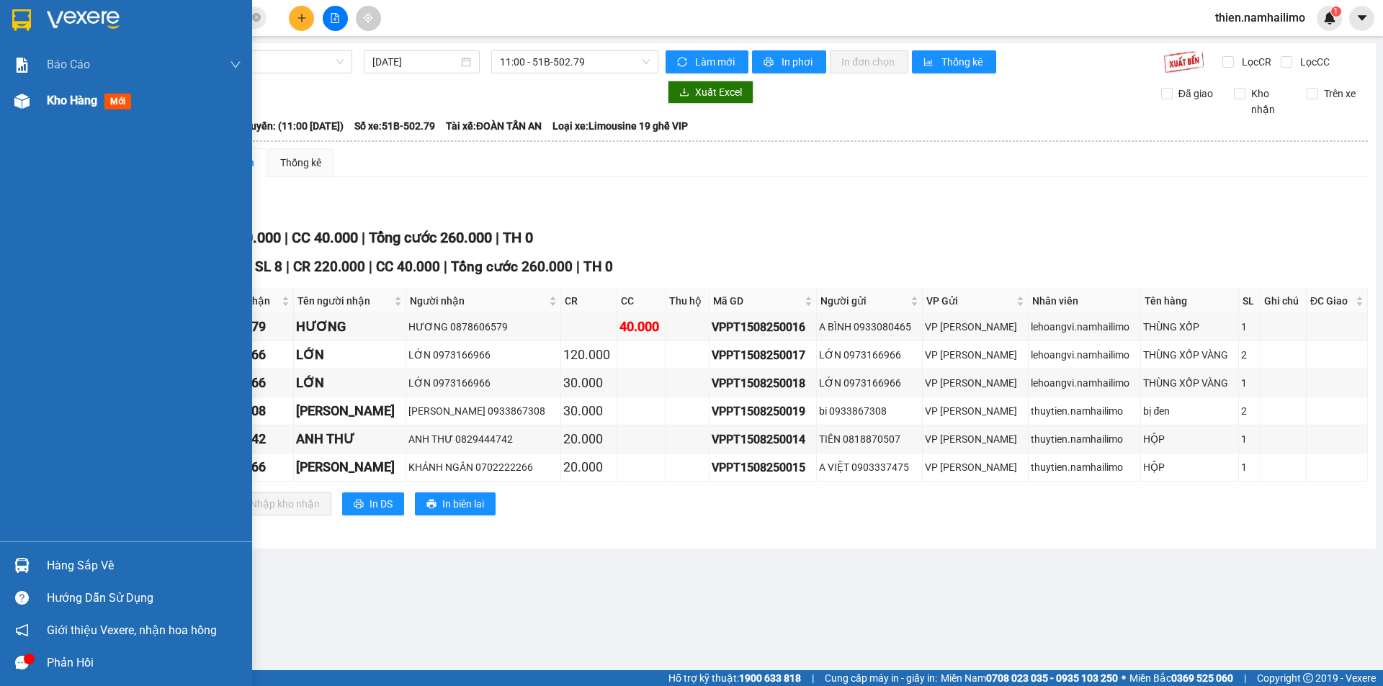
click at [79, 96] on span "Kho hàng" at bounding box center [72, 101] width 50 height 14
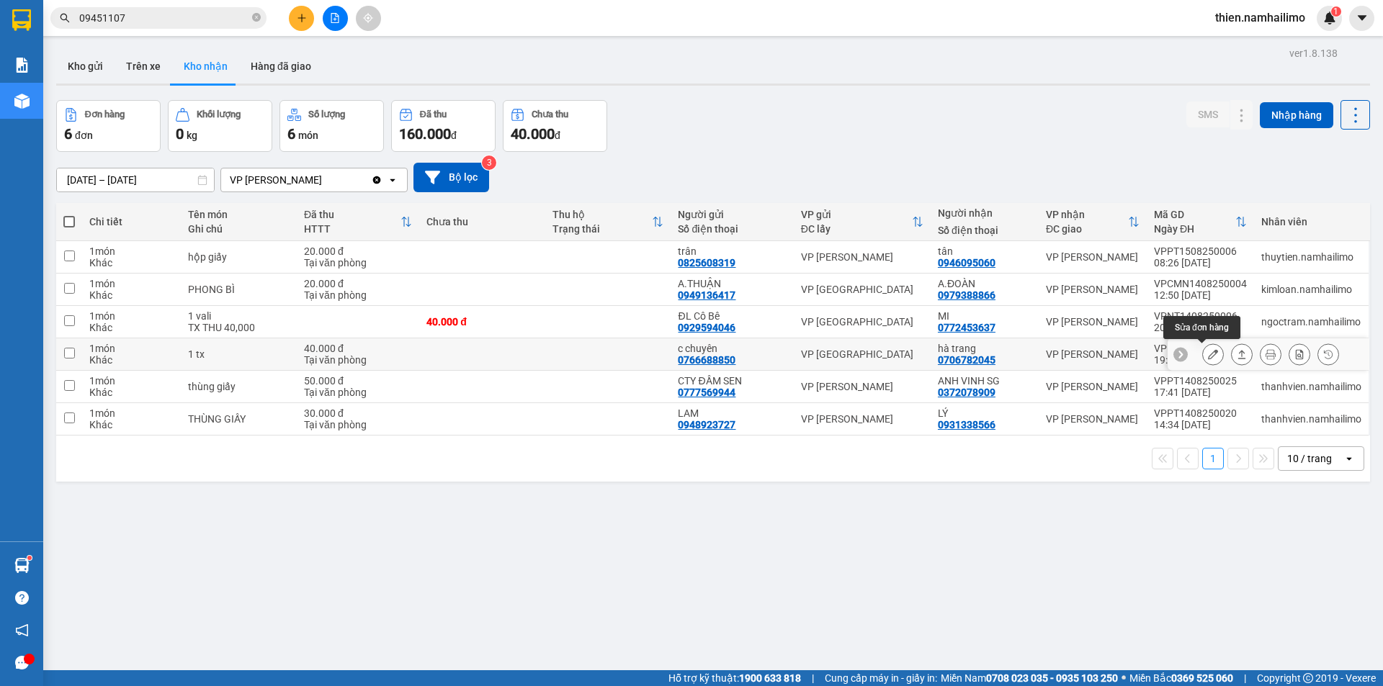
click at [1204, 350] on button at bounding box center [1213, 354] width 20 height 25
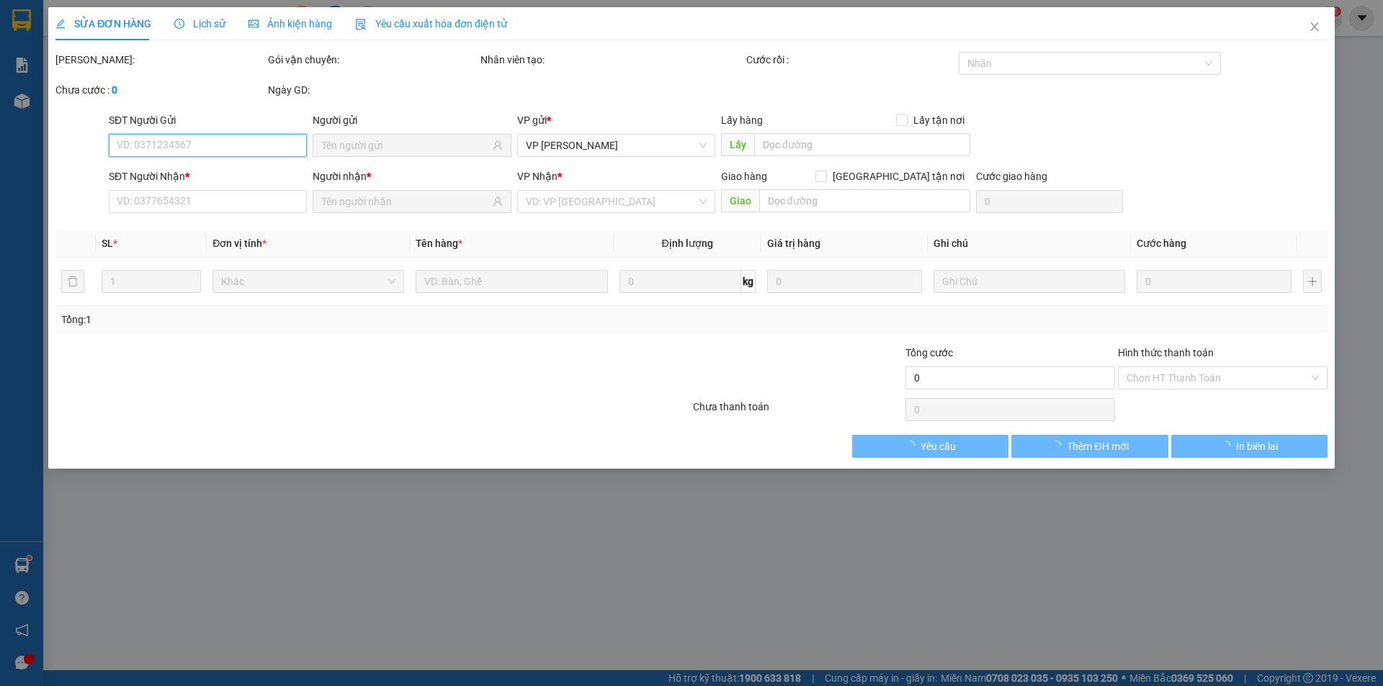
type input "0766688850"
type input "c chuyên"
type input "0706782045"
type input "hà trang"
type input "40.000"
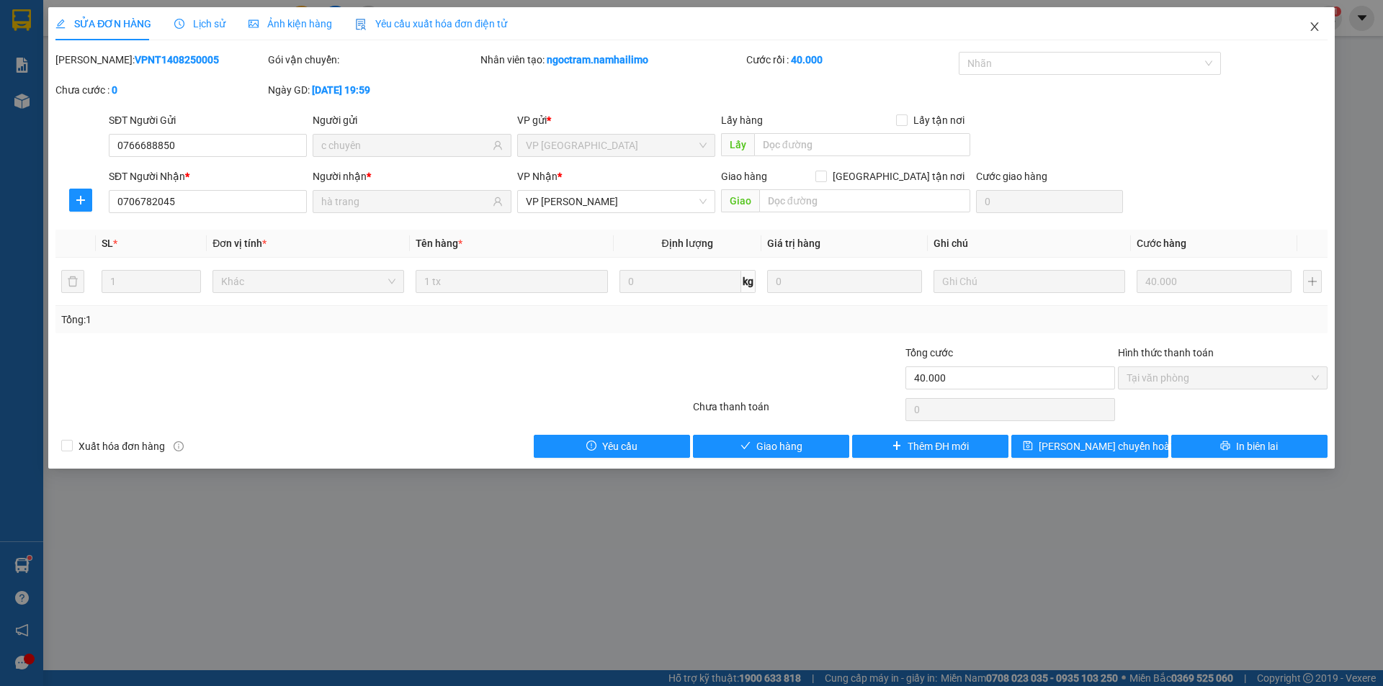
click at [1317, 22] on icon "close" at bounding box center [1315, 27] width 12 height 12
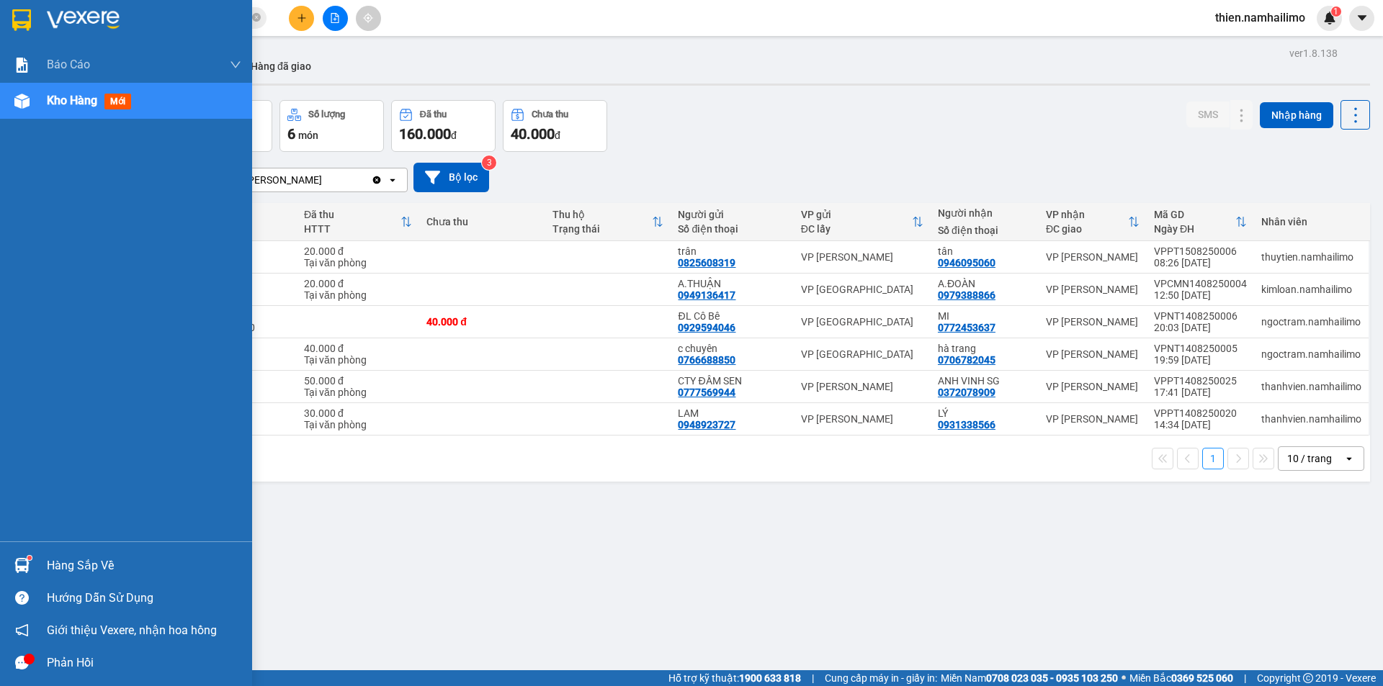
click at [22, 559] on img at bounding box center [21, 565] width 15 height 15
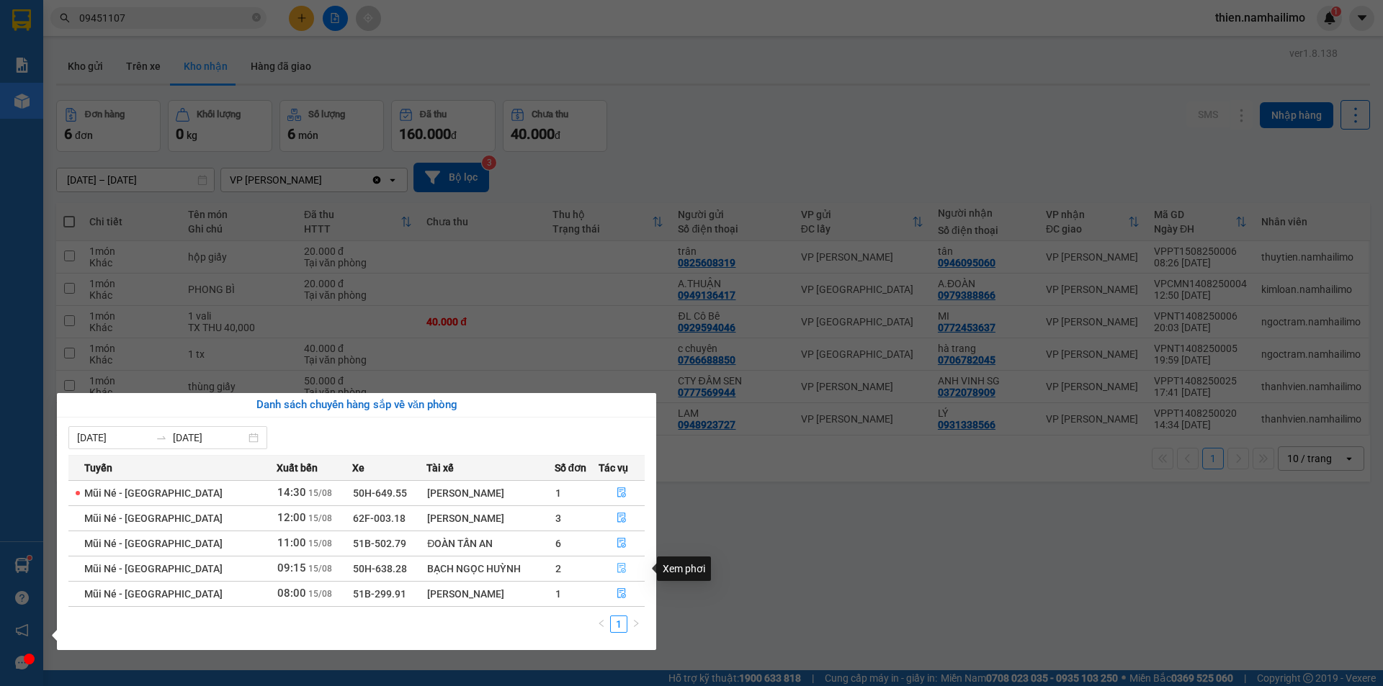
click at [617, 568] on icon "file-done" at bounding box center [622, 568] width 10 height 10
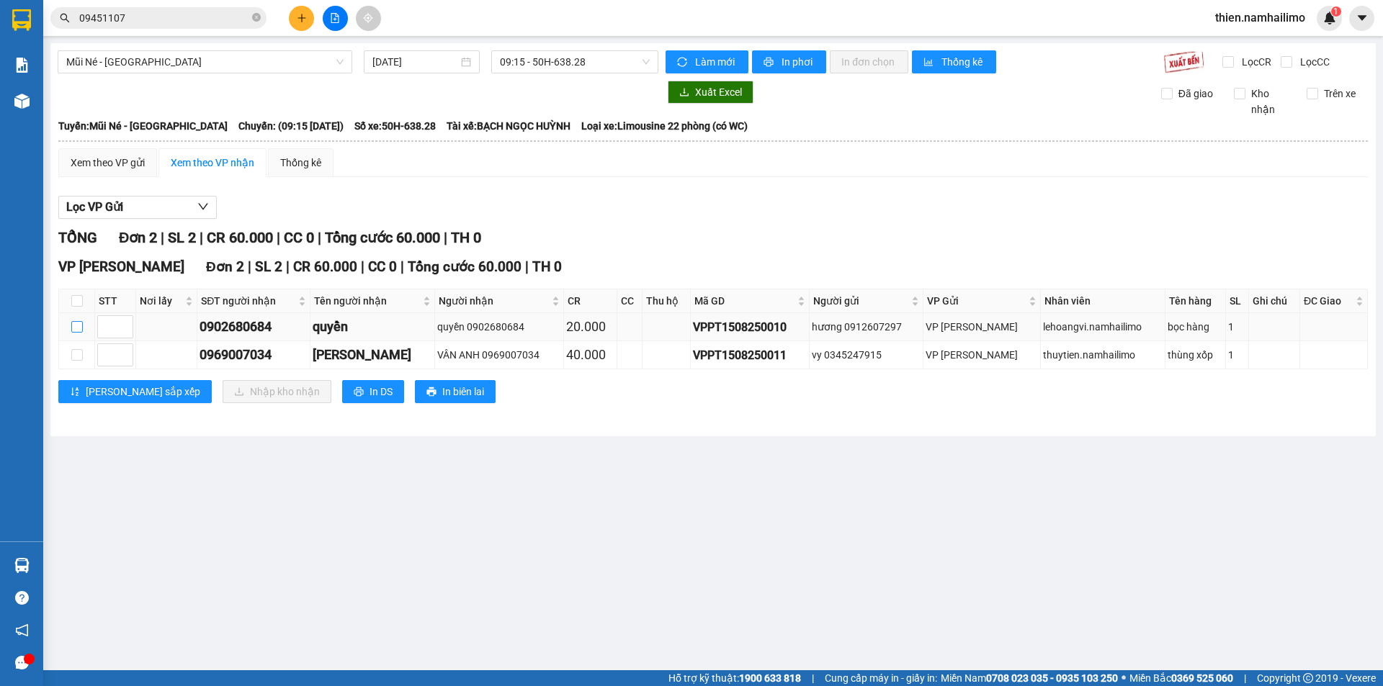
click at [77, 328] on input "checkbox" at bounding box center [77, 327] width 12 height 12
checkbox input "true"
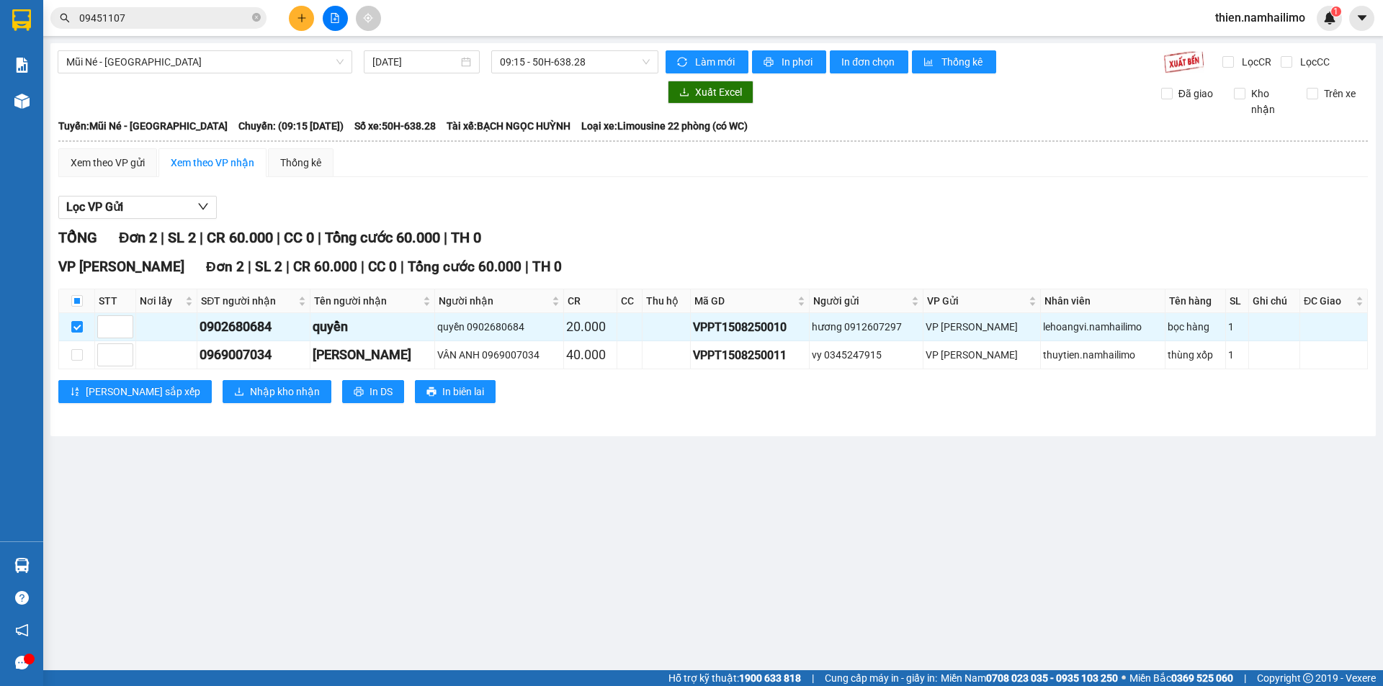
click at [230, 411] on div "VP [PERSON_NAME] Lão Đơn 2 | SL 2 | CR 60.000 | CC 0 | Tổng cước 60.000 | TH 0 …" at bounding box center [712, 335] width 1309 height 158
click at [250, 396] on span "Nhập kho nhận" at bounding box center [285, 392] width 70 height 16
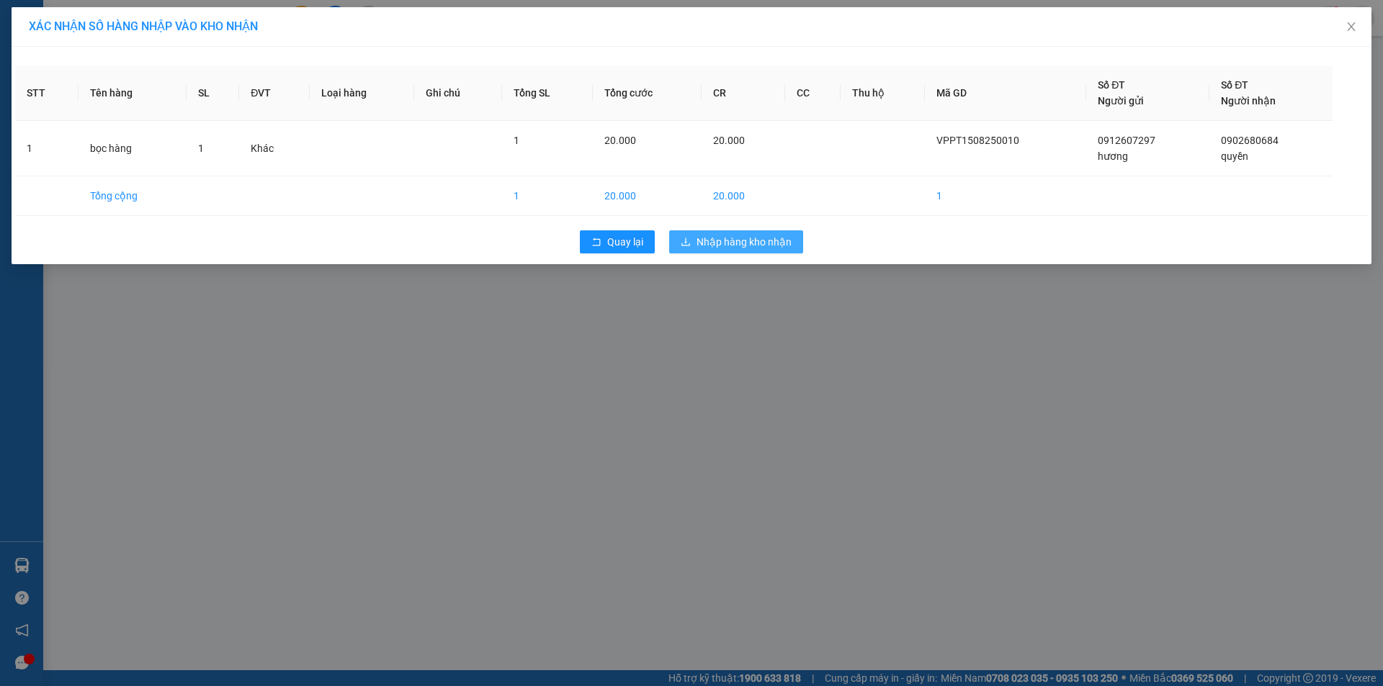
click at [762, 233] on button "Nhập hàng kho nhận" at bounding box center [736, 241] width 134 height 23
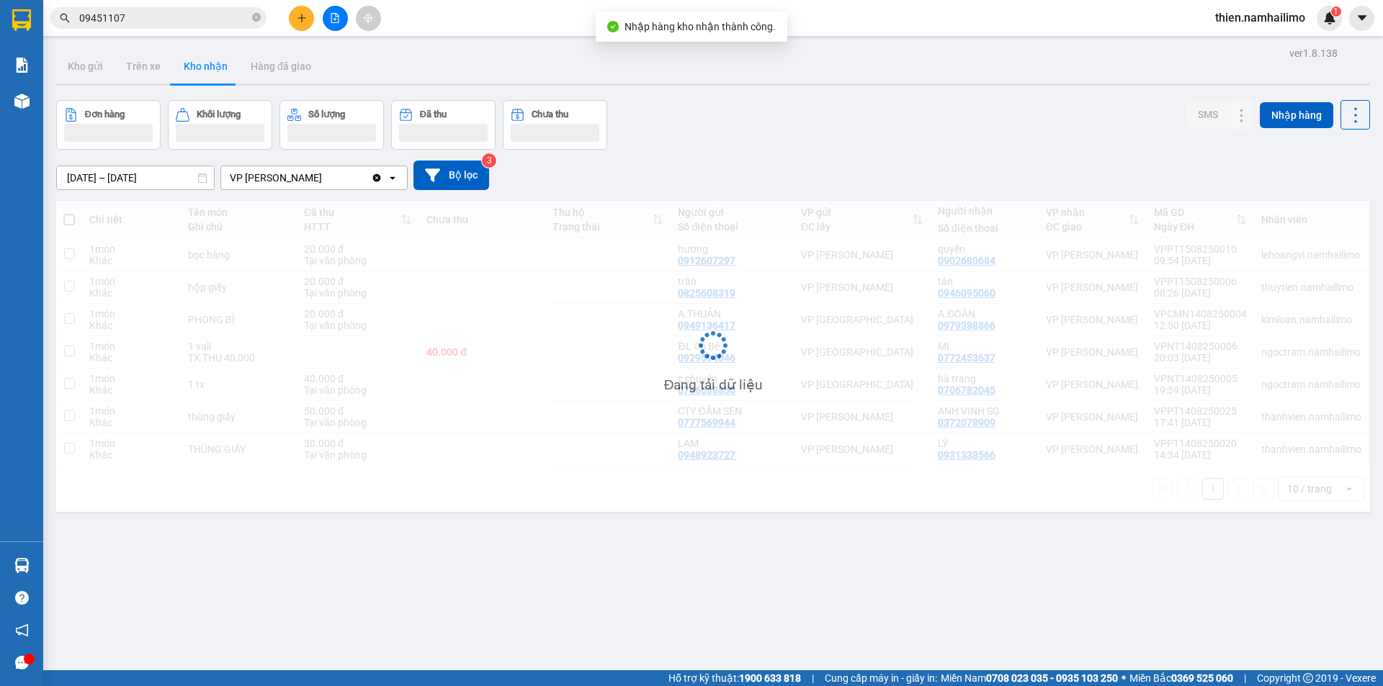
click at [176, 449] on div "Đang tải dữ liệu" at bounding box center [713, 356] width 1314 height 311
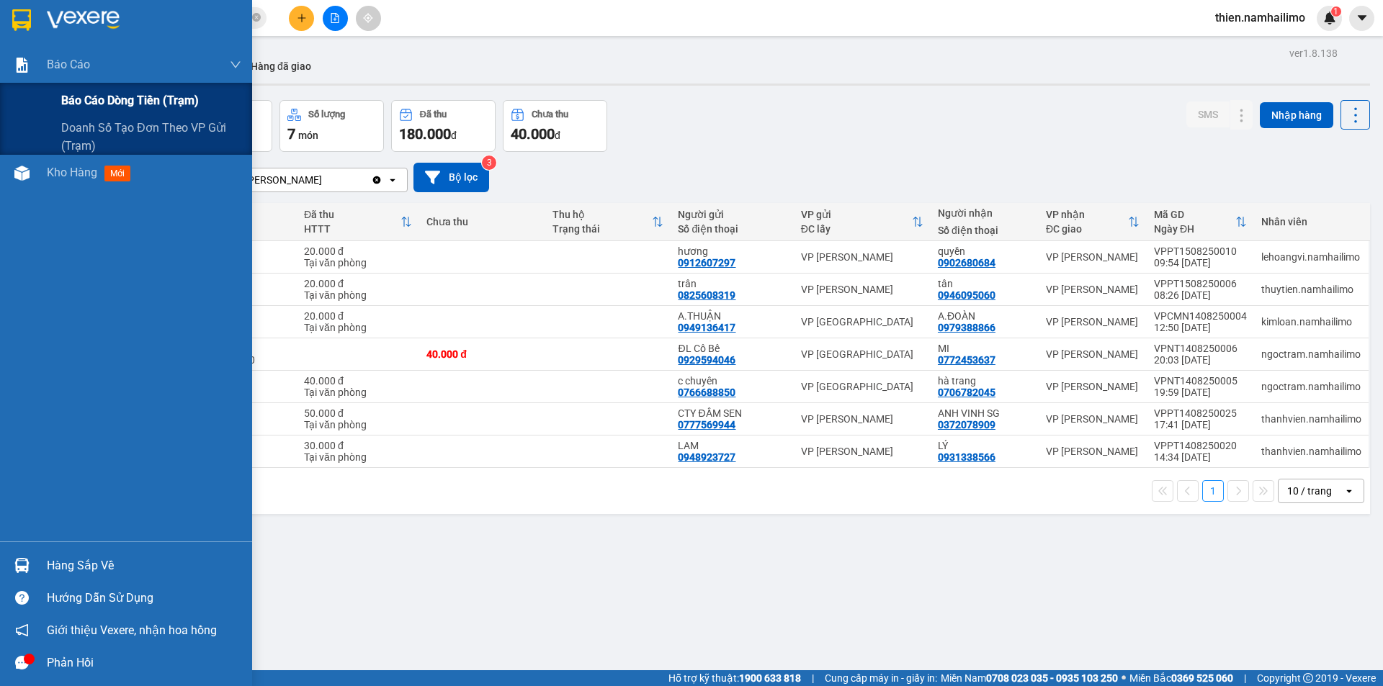
click at [74, 87] on div "Báo cáo dòng tiền (trạm)" at bounding box center [151, 101] width 180 height 36
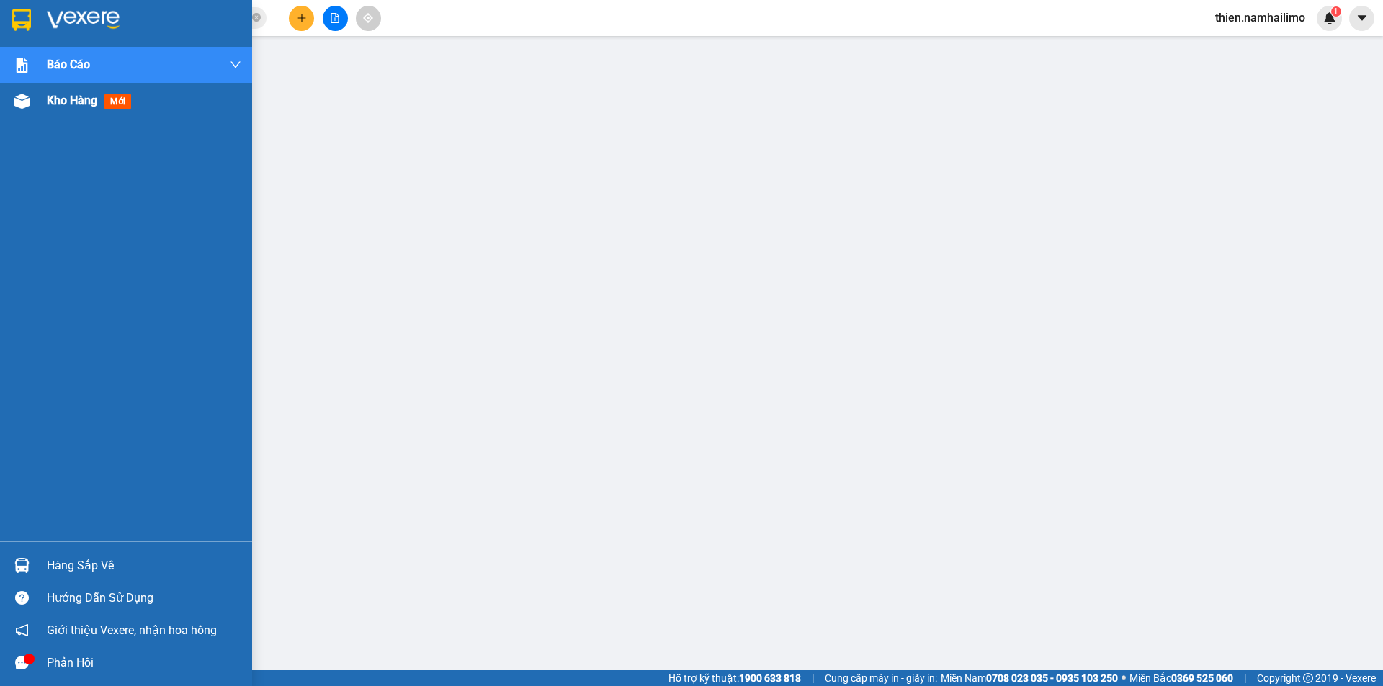
click at [17, 95] on img at bounding box center [21, 101] width 15 height 15
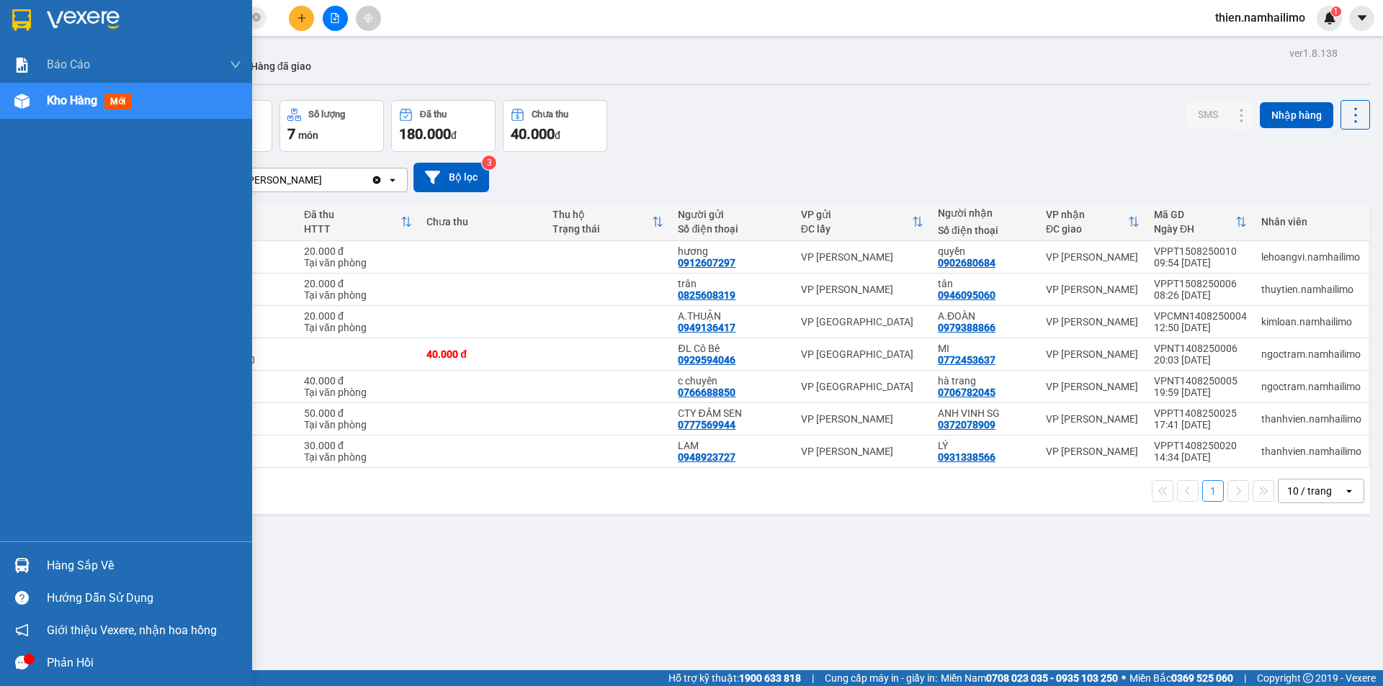
click at [37, 564] on div "Hàng sắp về" at bounding box center [126, 566] width 252 height 32
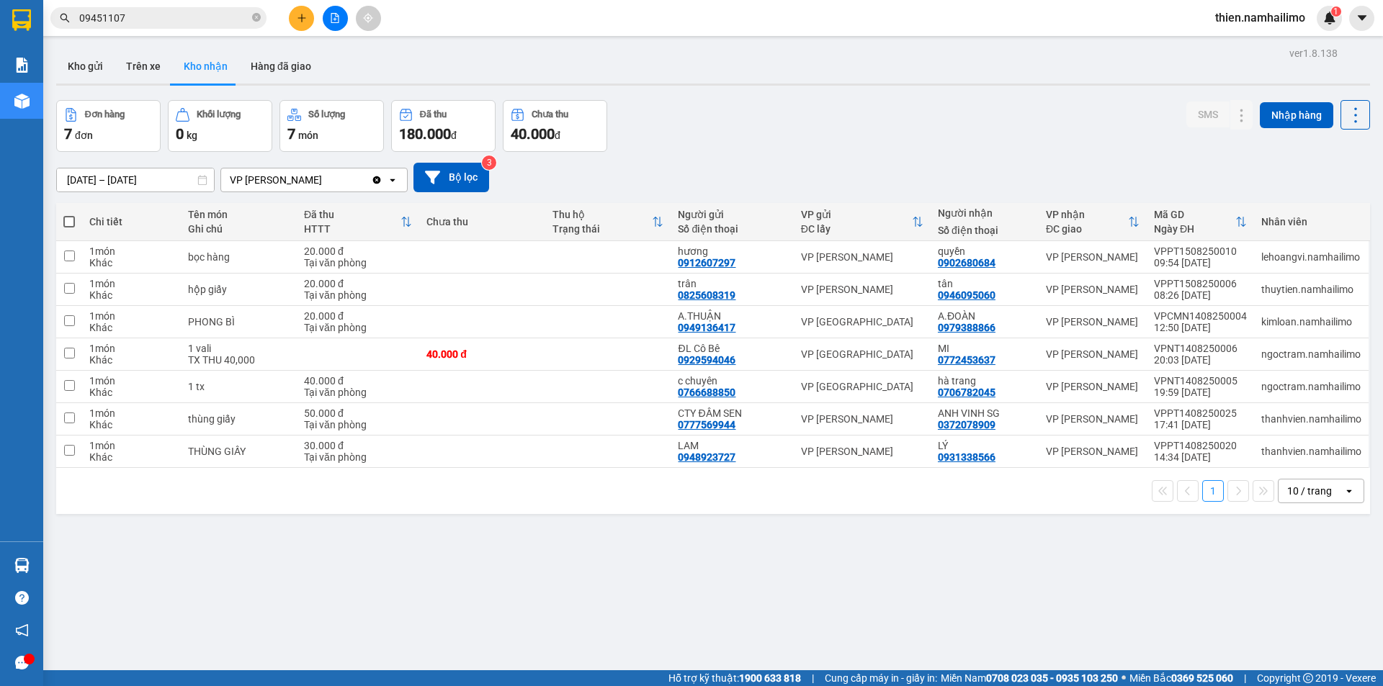
click at [302, 22] on section "Kết quả tìm kiếm ( 2 ) Bộ lọc Mã ĐH Trạng thái Món hàng Tổng cước Chưa cước Ngư…" at bounding box center [691, 343] width 1383 height 686
click at [301, 15] on icon "plus" at bounding box center [302, 18] width 10 height 10
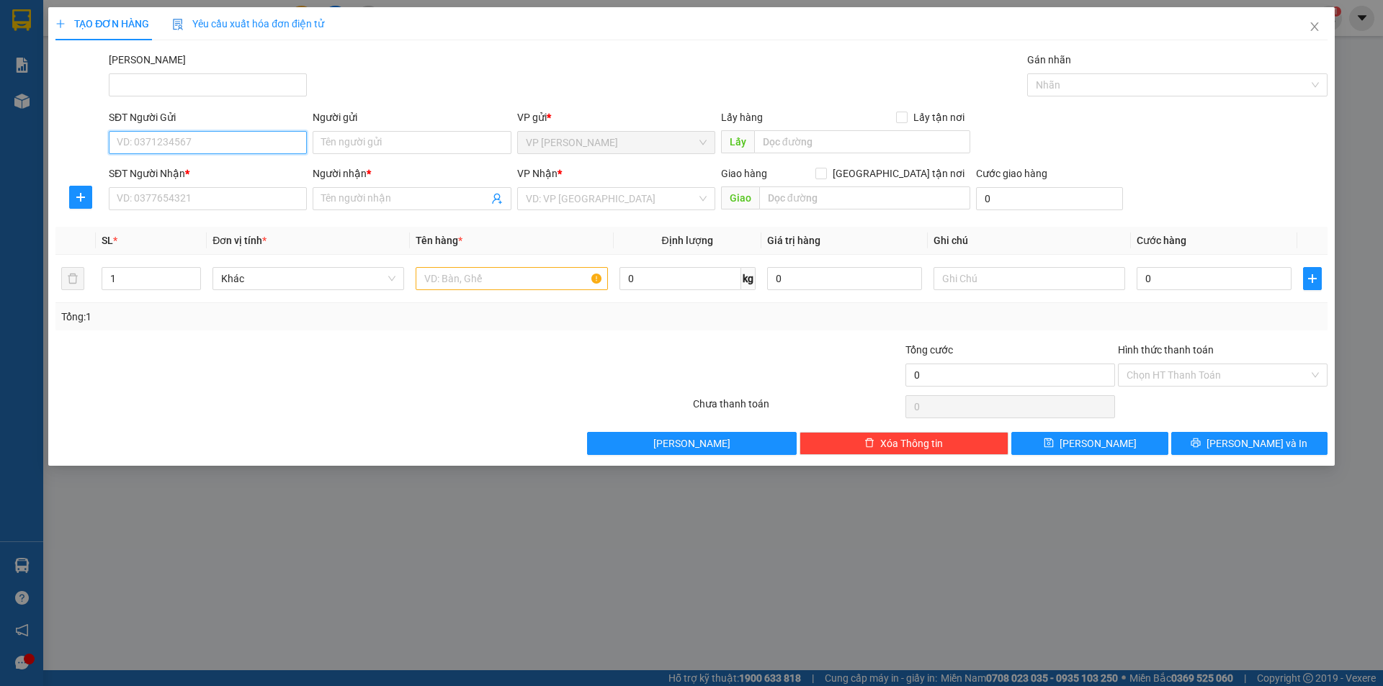
click at [230, 145] on input "SĐT Người Gửi" at bounding box center [208, 142] width 198 height 23
type input "0935815404"
click at [436, 153] on input "Người gửi" at bounding box center [412, 142] width 198 height 23
type input "a tường"
drag, startPoint x: 196, startPoint y: 144, endPoint x: 31, endPoint y: 134, distance: 165.2
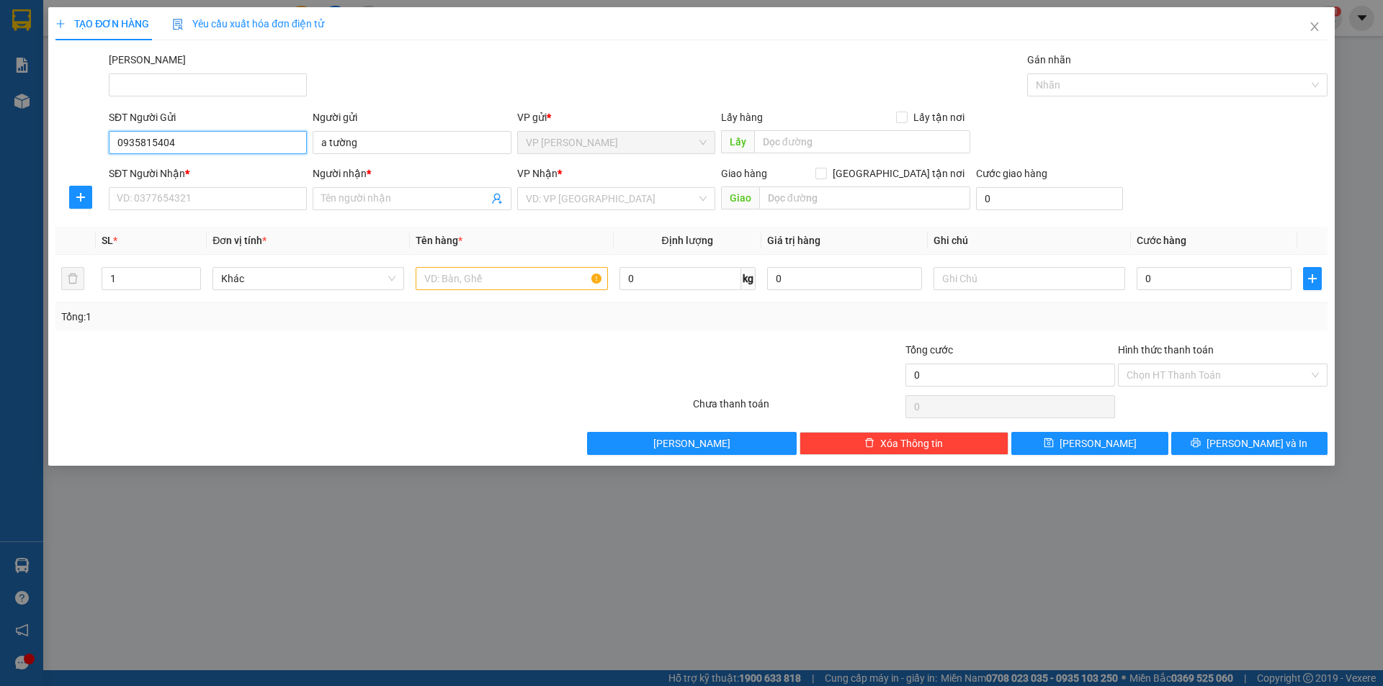
click at [13, 138] on div "TẠO ĐƠN HÀNG Yêu cầu xuất hóa đơn điện tử Transit Pickup Surcharge Ids Transit …" at bounding box center [691, 343] width 1383 height 686
paste input "0935815404"
type input "0935815404"
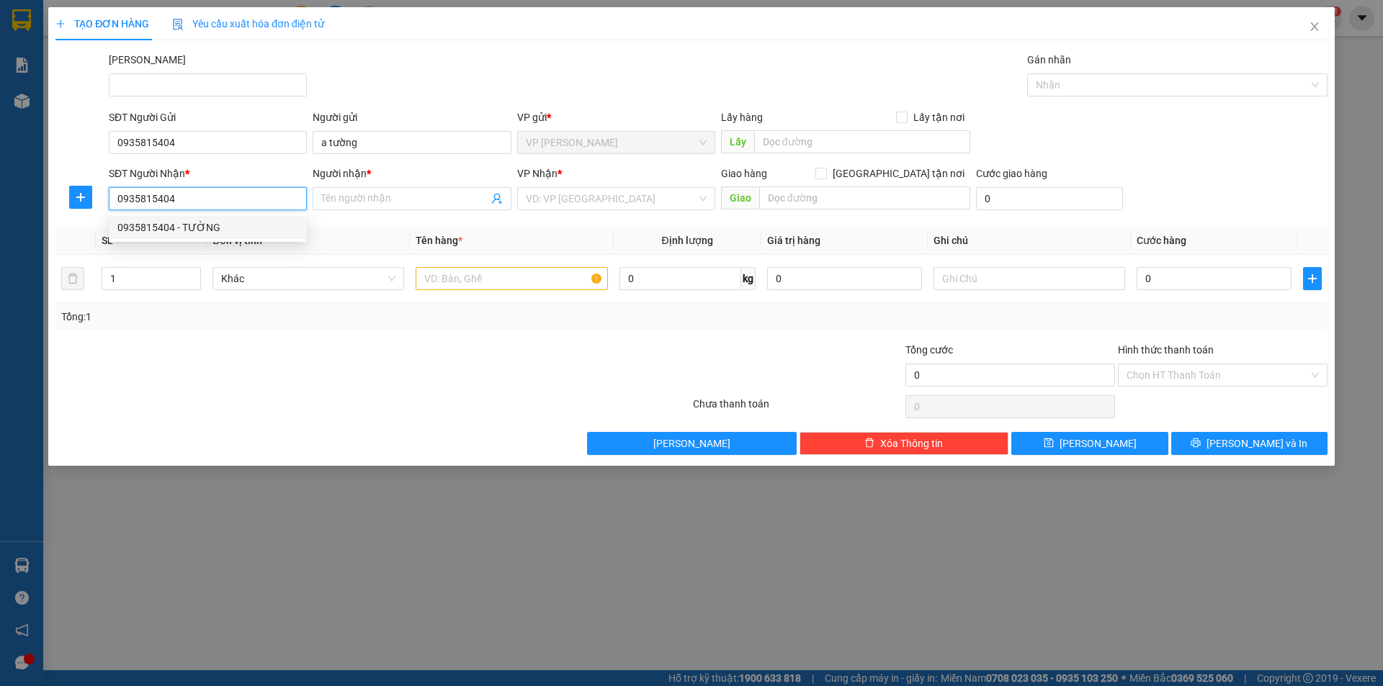
click at [222, 231] on div "0935815404 - TƯỜNG" at bounding box center [207, 228] width 181 height 16
type input "TƯỜNG"
checkbox input "true"
type input "125 [PERSON_NAME]"
type input "10.000"
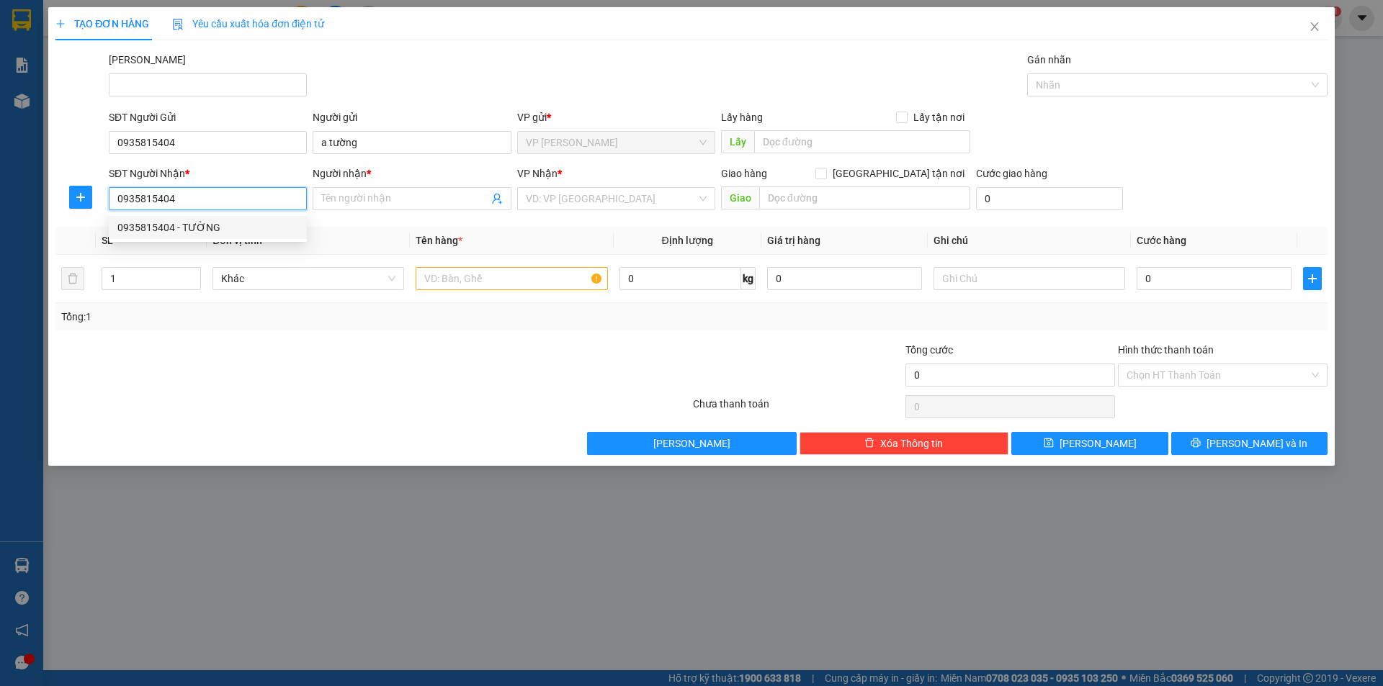
type input "10.000"
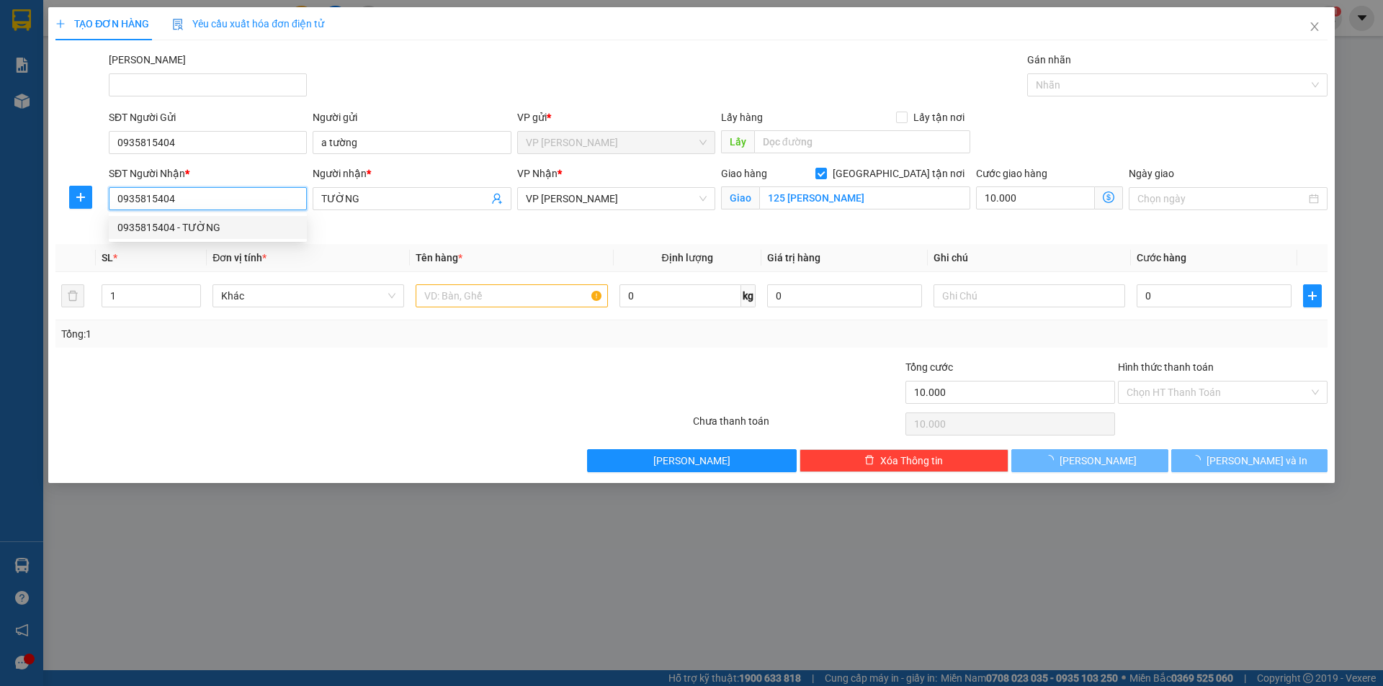
type input "60.000"
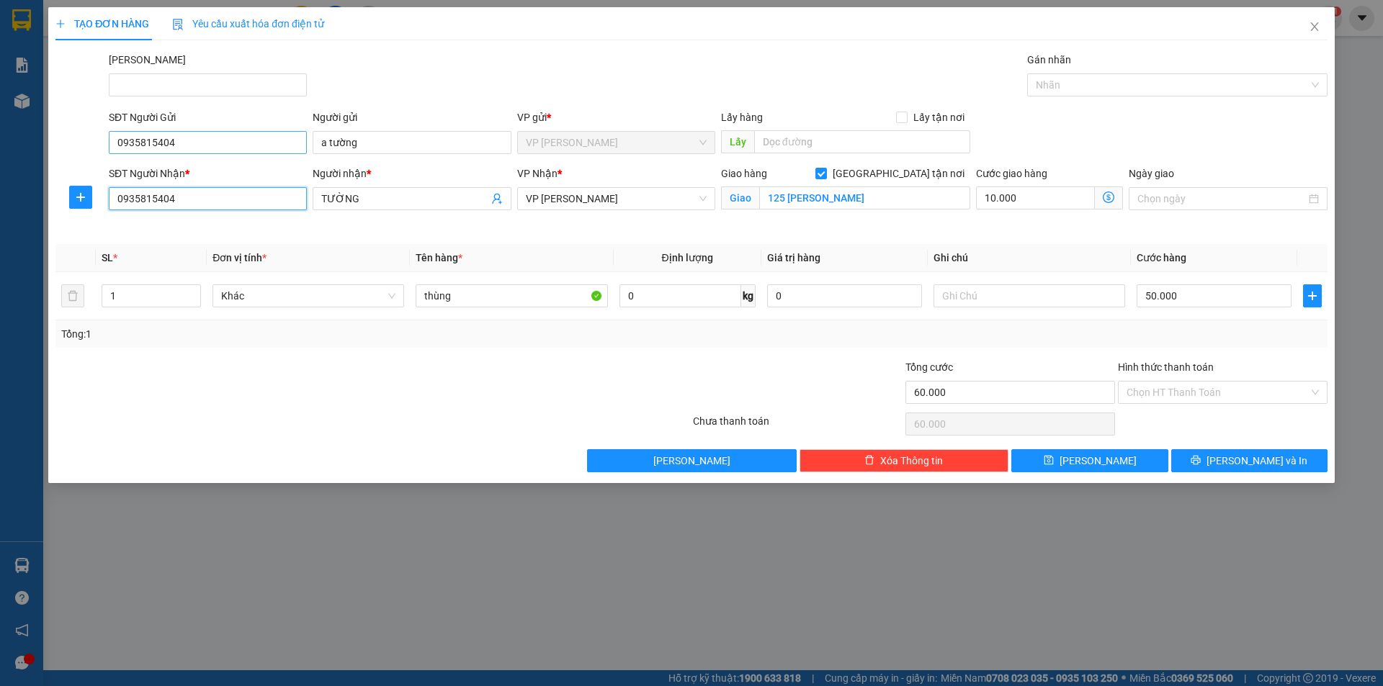
type input "0935815404"
drag, startPoint x: 176, startPoint y: 150, endPoint x: 0, endPoint y: 156, distance: 175.9
click at [0, 156] on div "TẠO ĐƠN HÀNG Yêu cầu xuất hóa đơn điện tử Transit Pickup Surcharge Ids Transit …" at bounding box center [691, 343] width 1383 height 686
click at [240, 179] on div "0933857500 - THỊNH" at bounding box center [208, 171] width 198 height 23
type input "0933857500"
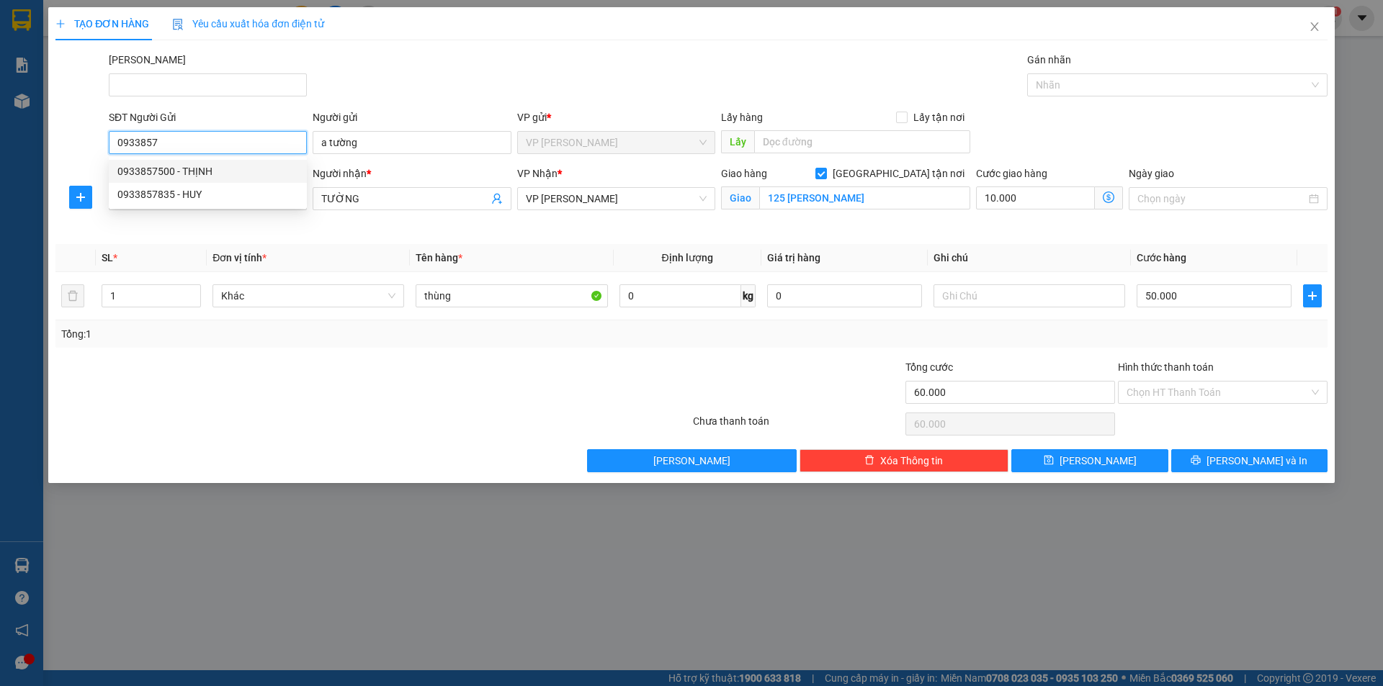
type input "THỊNH"
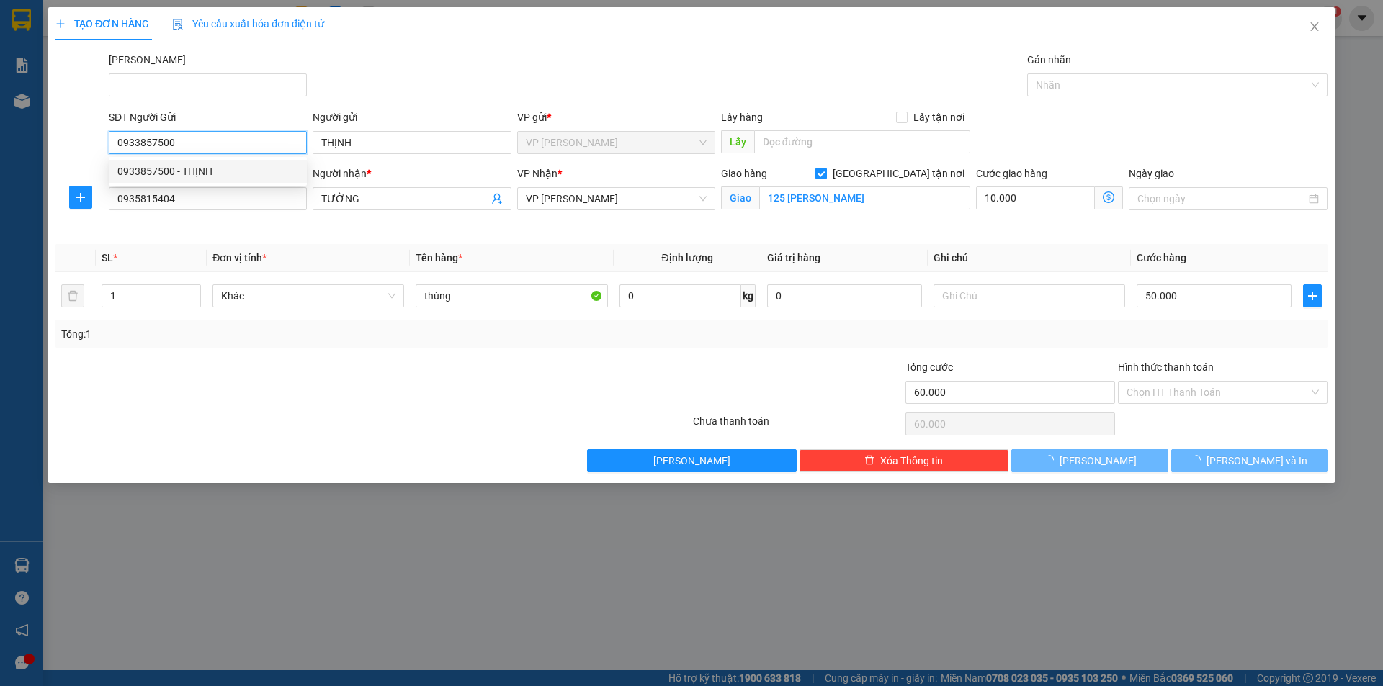
type input "30.000"
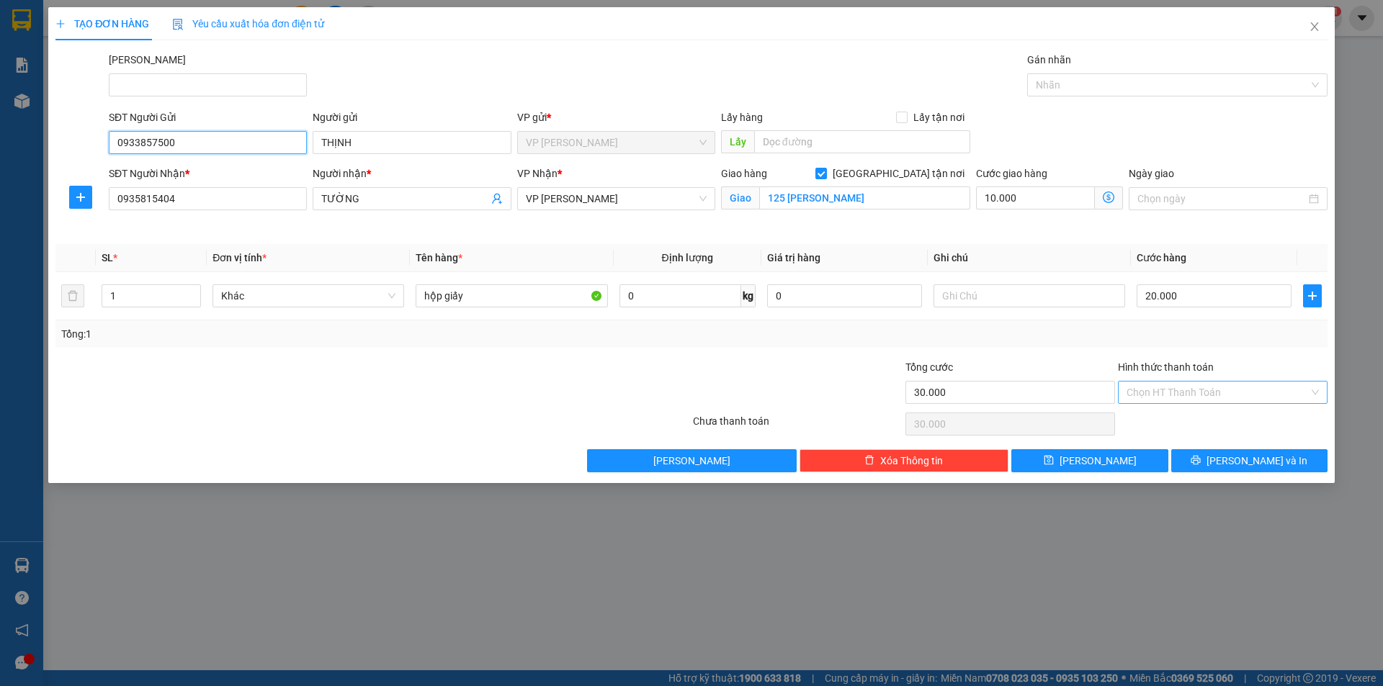
type input "0933857500"
click at [1217, 388] on input "Hình thức thanh toán" at bounding box center [1217, 393] width 182 height 22
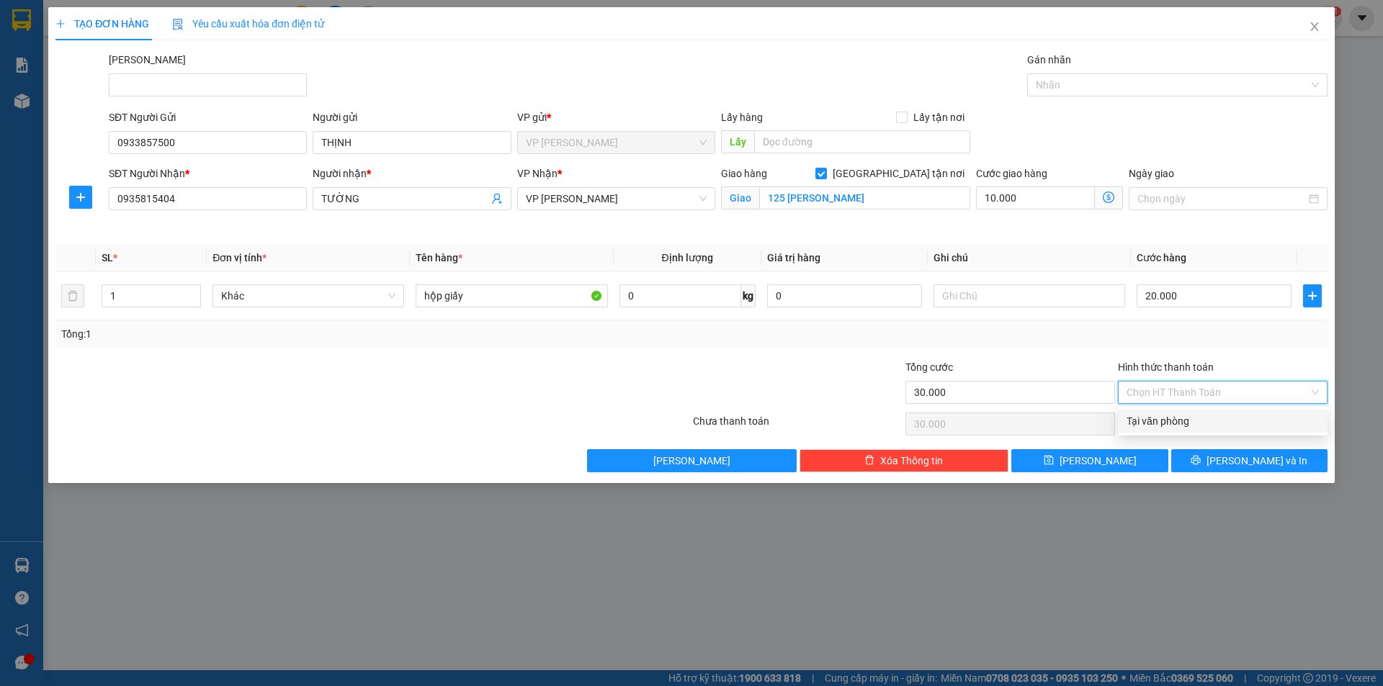
click at [1203, 422] on div "Tại văn phòng" at bounding box center [1222, 421] width 192 height 16
type input "0"
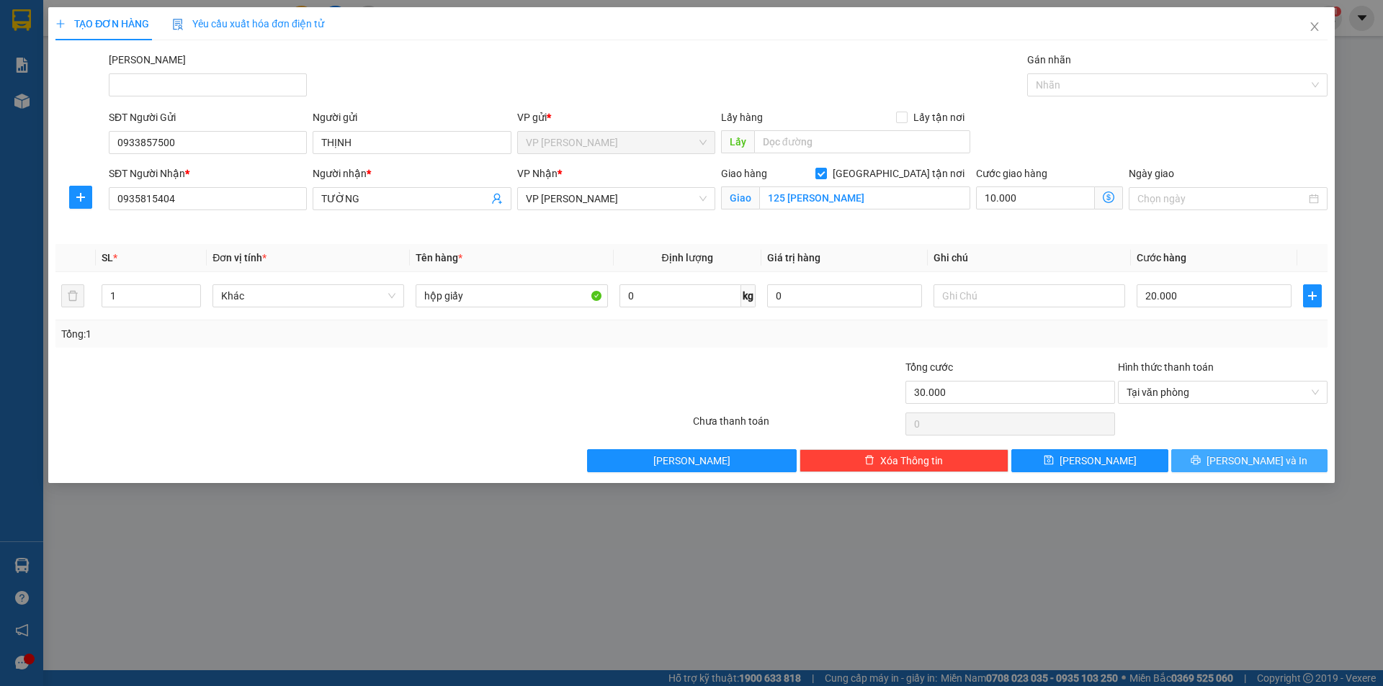
click at [1216, 463] on button "[PERSON_NAME] và In" at bounding box center [1249, 460] width 156 height 23
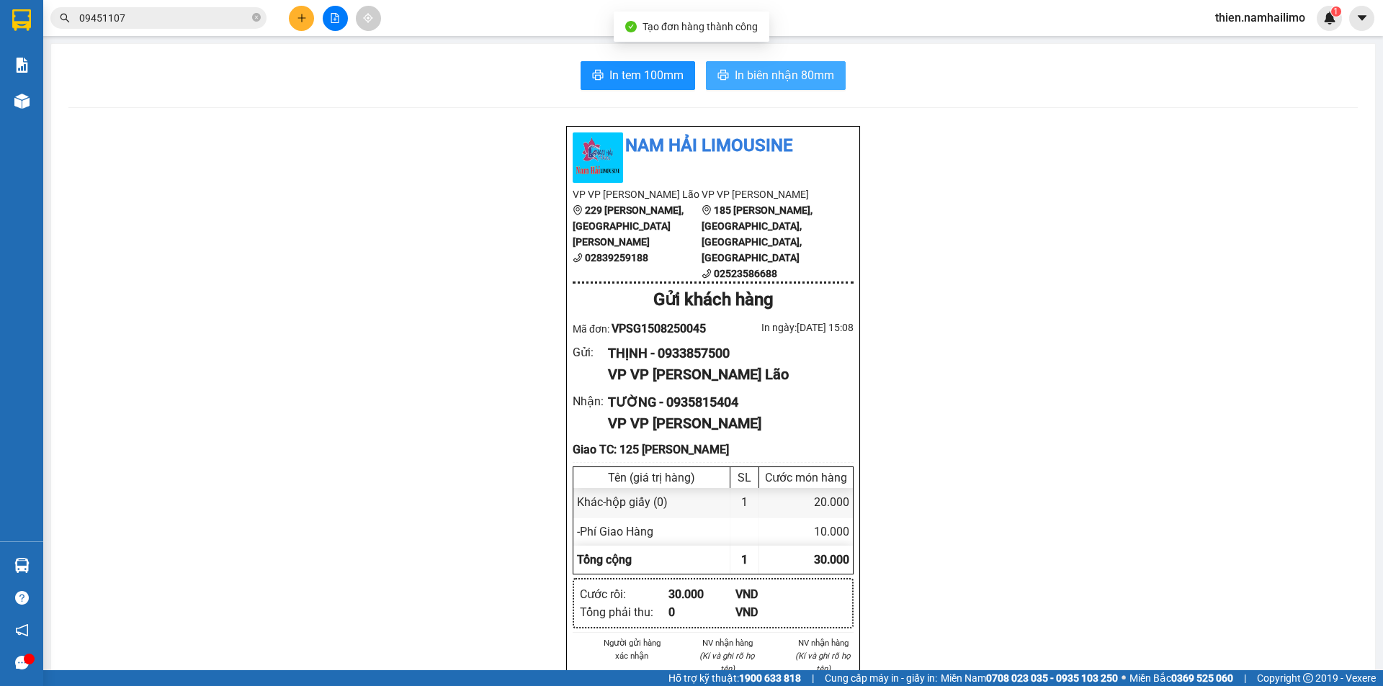
click at [756, 85] on button "In biên nhận 80mm" at bounding box center [776, 75] width 140 height 29
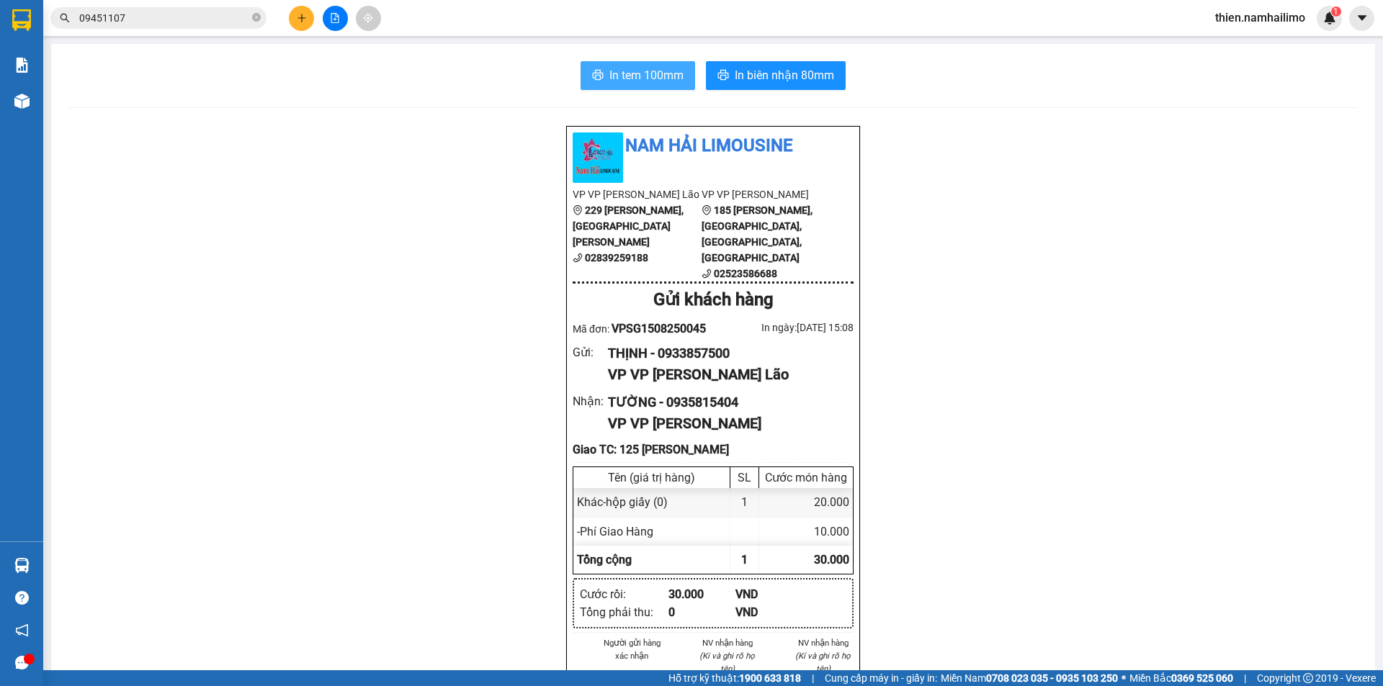
drag, startPoint x: 619, startPoint y: 68, endPoint x: 631, endPoint y: 60, distance: 15.0
click at [619, 64] on button "In tem 100mm" at bounding box center [638, 75] width 115 height 29
click at [290, 15] on button at bounding box center [301, 18] width 25 height 25
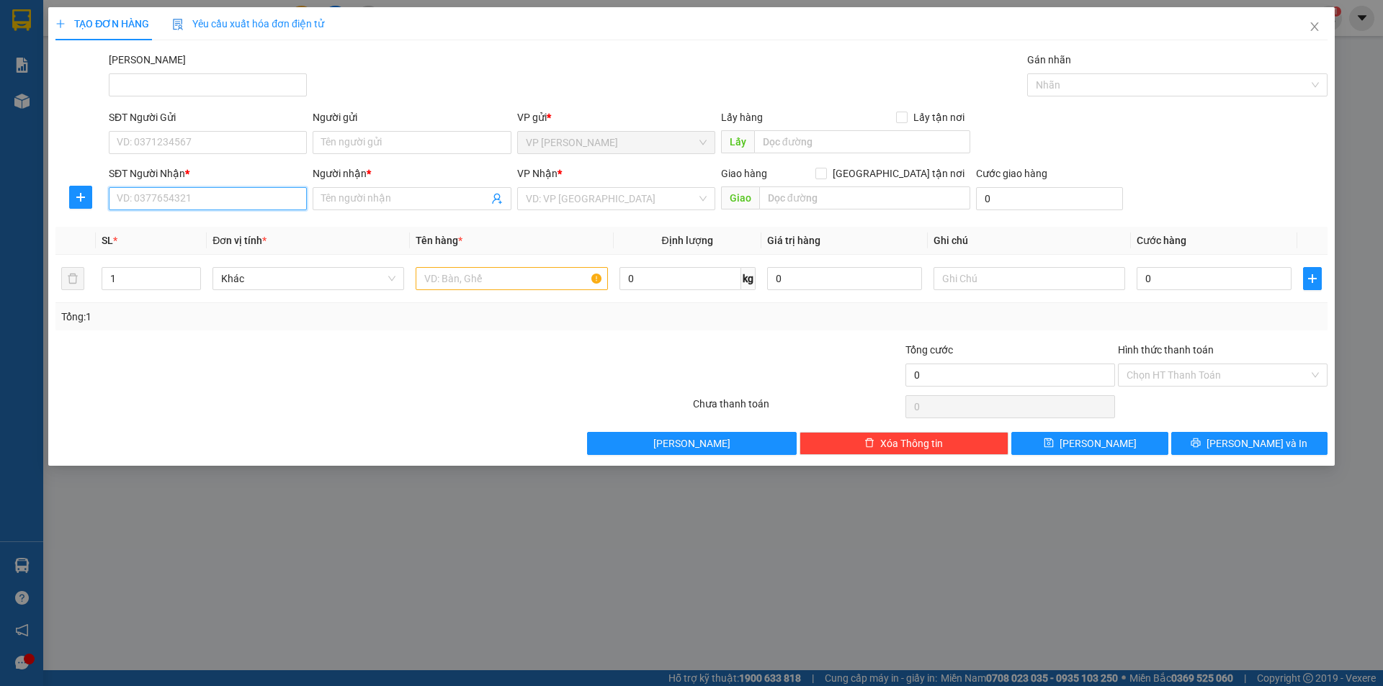
click at [190, 194] on input "SĐT Người Nhận *" at bounding box center [208, 198] width 198 height 23
drag, startPoint x: 205, startPoint y: 243, endPoint x: 162, endPoint y: 212, distance: 53.2
click at [196, 224] on div "0918610694 - THOA NÓN" at bounding box center [207, 228] width 181 height 16
type input "0918610694"
type input "THOA NÓN"
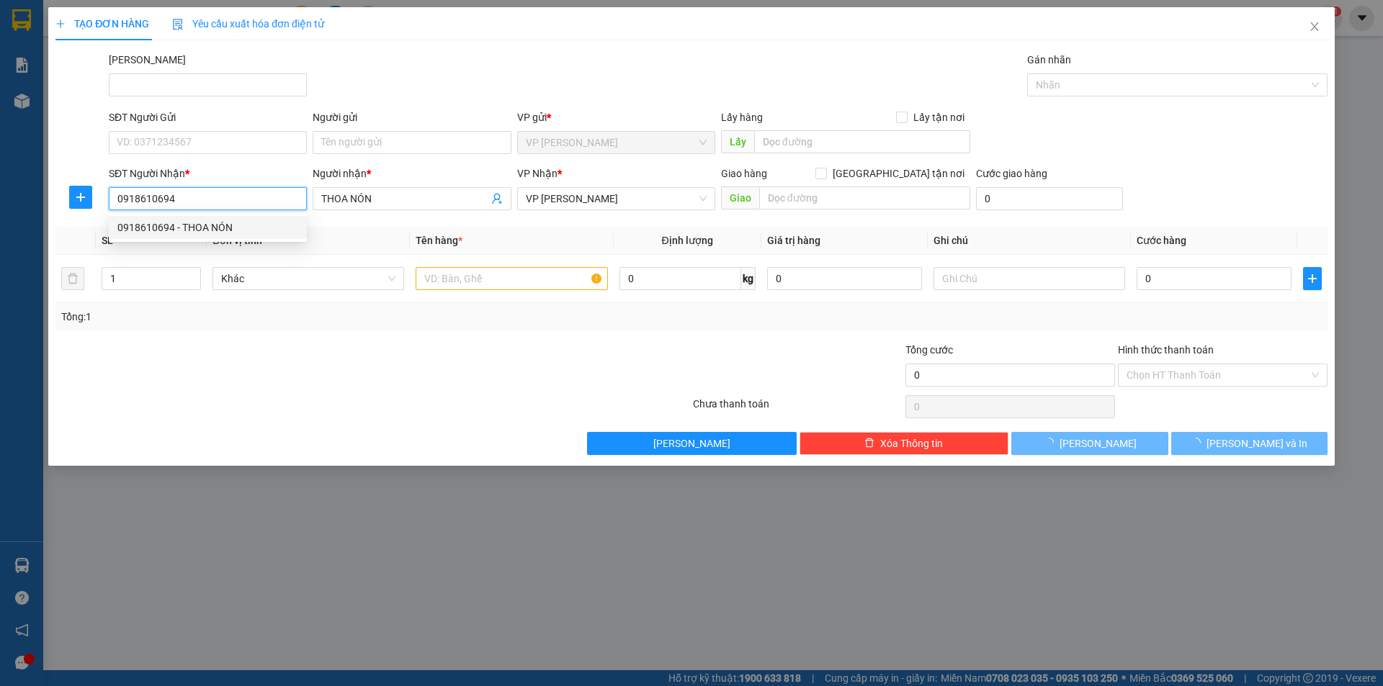
type input "40.000"
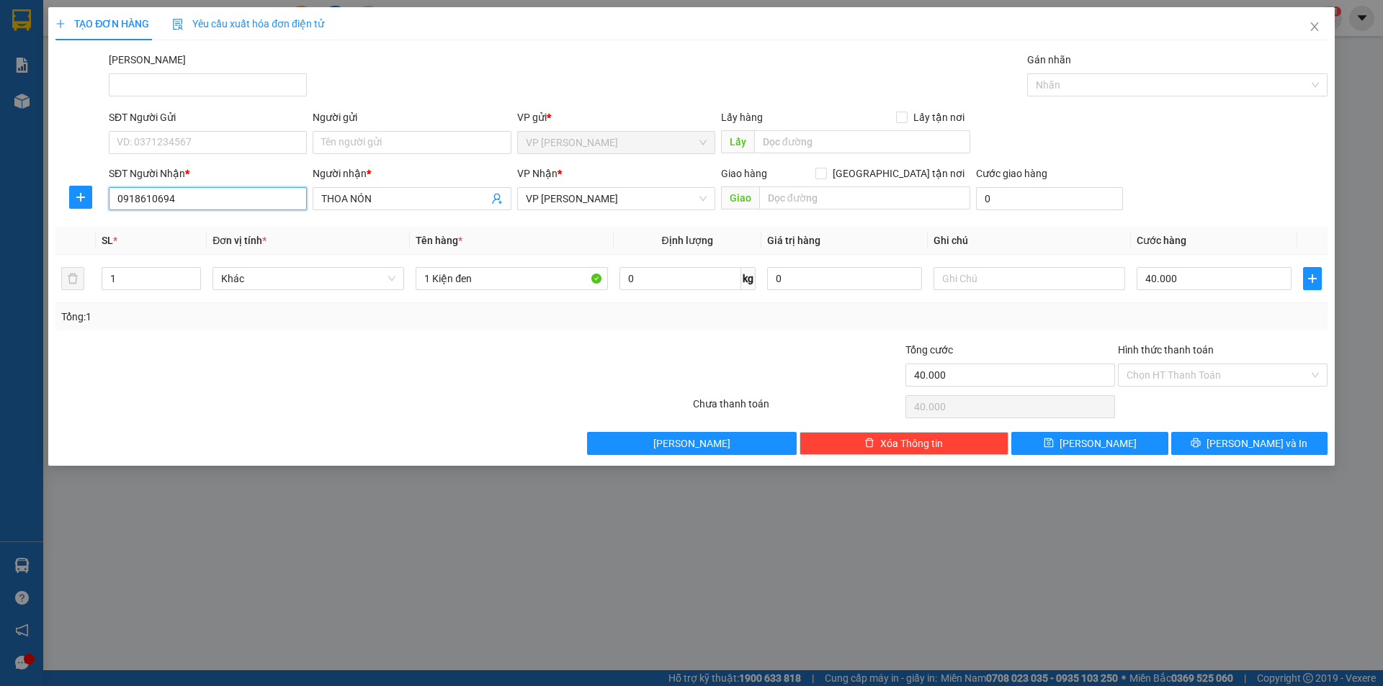
type input "0918610694"
click at [184, 156] on div "SĐT Người Gửi VD: 0371234567" at bounding box center [208, 134] width 198 height 50
click at [192, 131] on input "SĐT Người Gửi" at bounding box center [208, 142] width 198 height 23
type input "0"
click at [206, 175] on div "0708514770 - [GEOGRAPHIC_DATA]" at bounding box center [207, 171] width 181 height 16
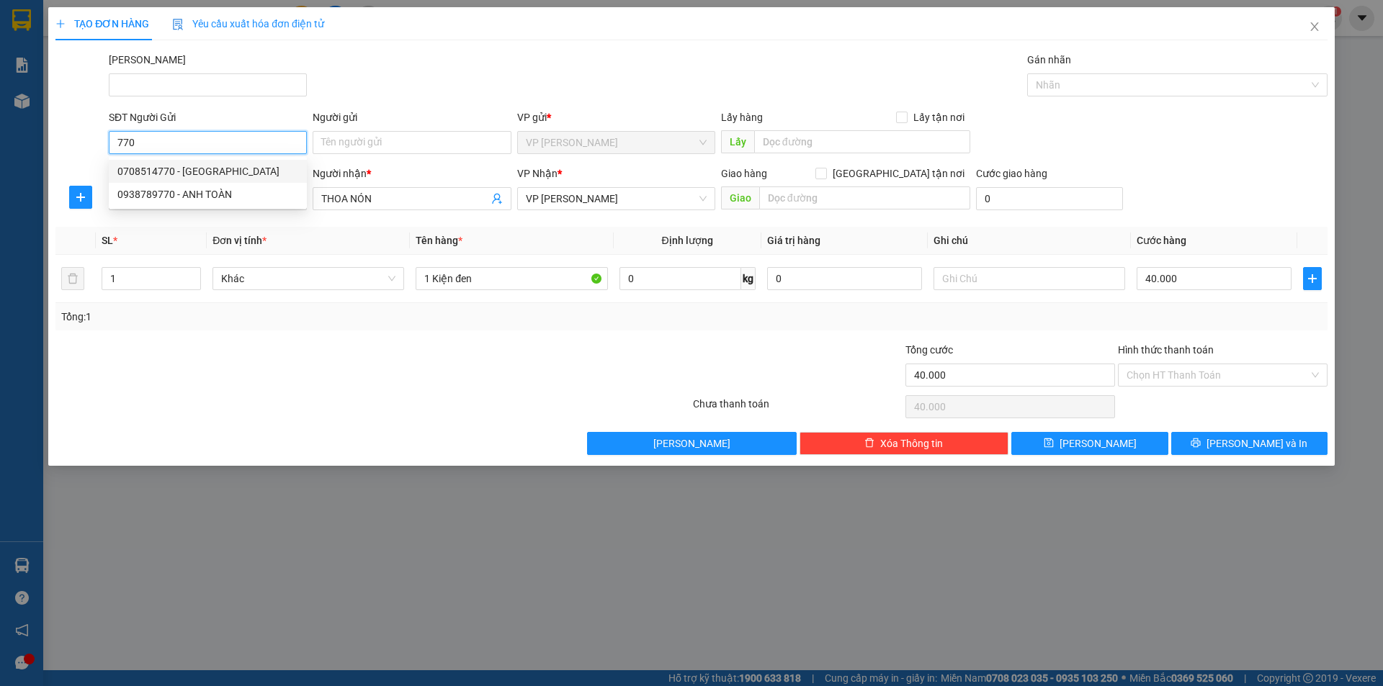
type input "0708514770"
type input "BÉ TÝ"
type input "50.000"
type input "0708514770"
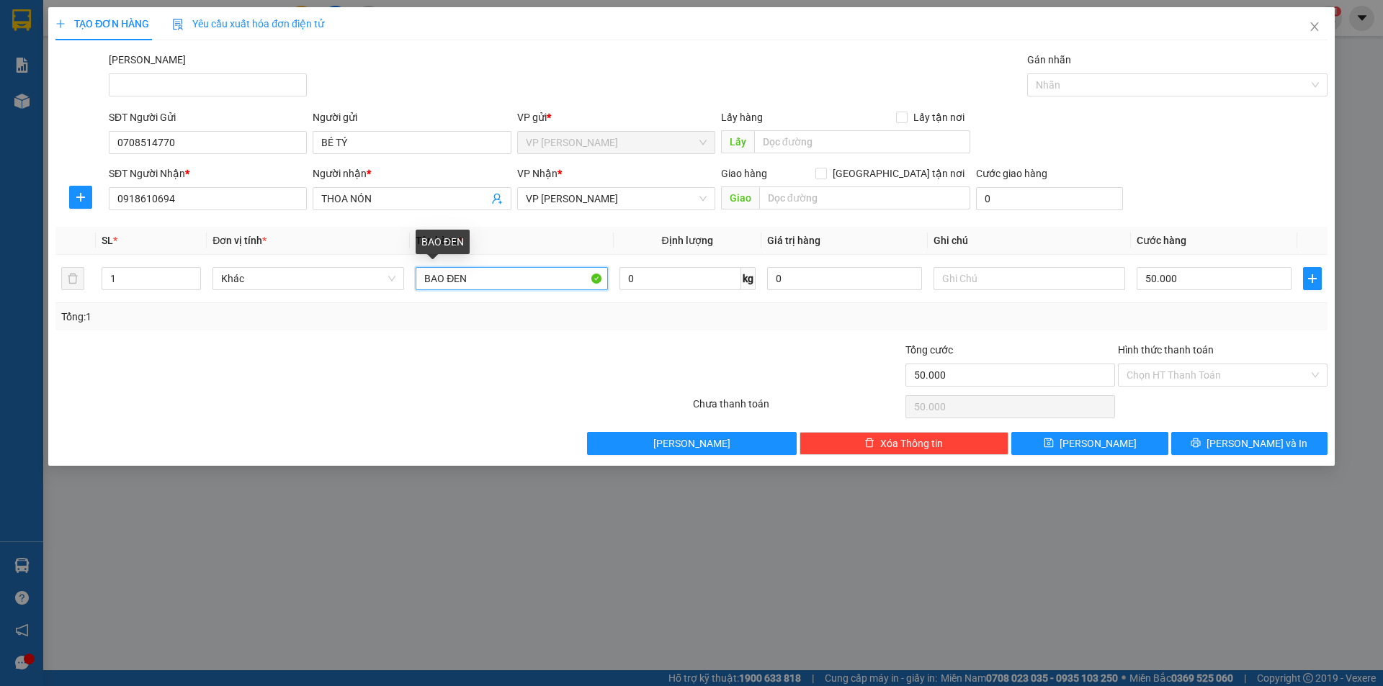
drag, startPoint x: 503, startPoint y: 279, endPoint x: 321, endPoint y: 334, distance: 190.3
click at [323, 334] on div "Transit Pickup Surcharge Ids Transit Deliver Surcharge Ids Transit Deliver Surc…" at bounding box center [691, 253] width 1272 height 403
type input "bao xanh bự"
type input "8"
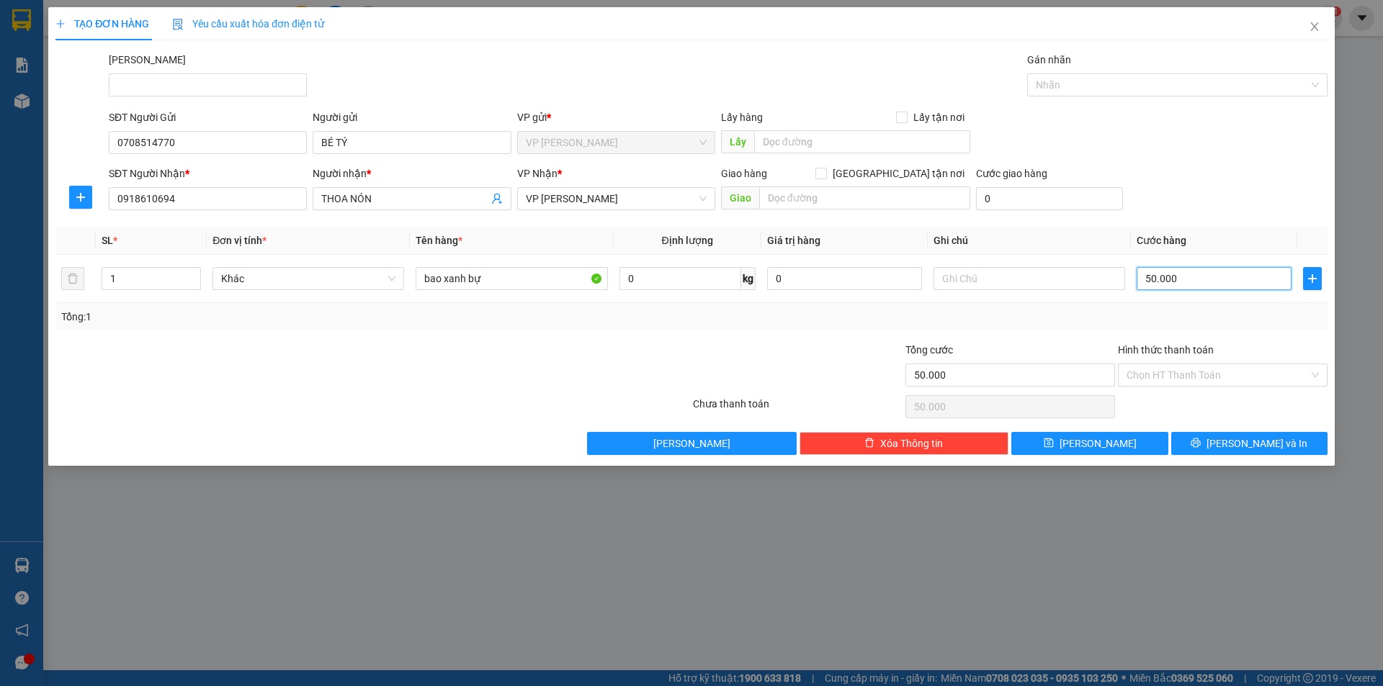
type input "8"
type input "80"
type input "80.000"
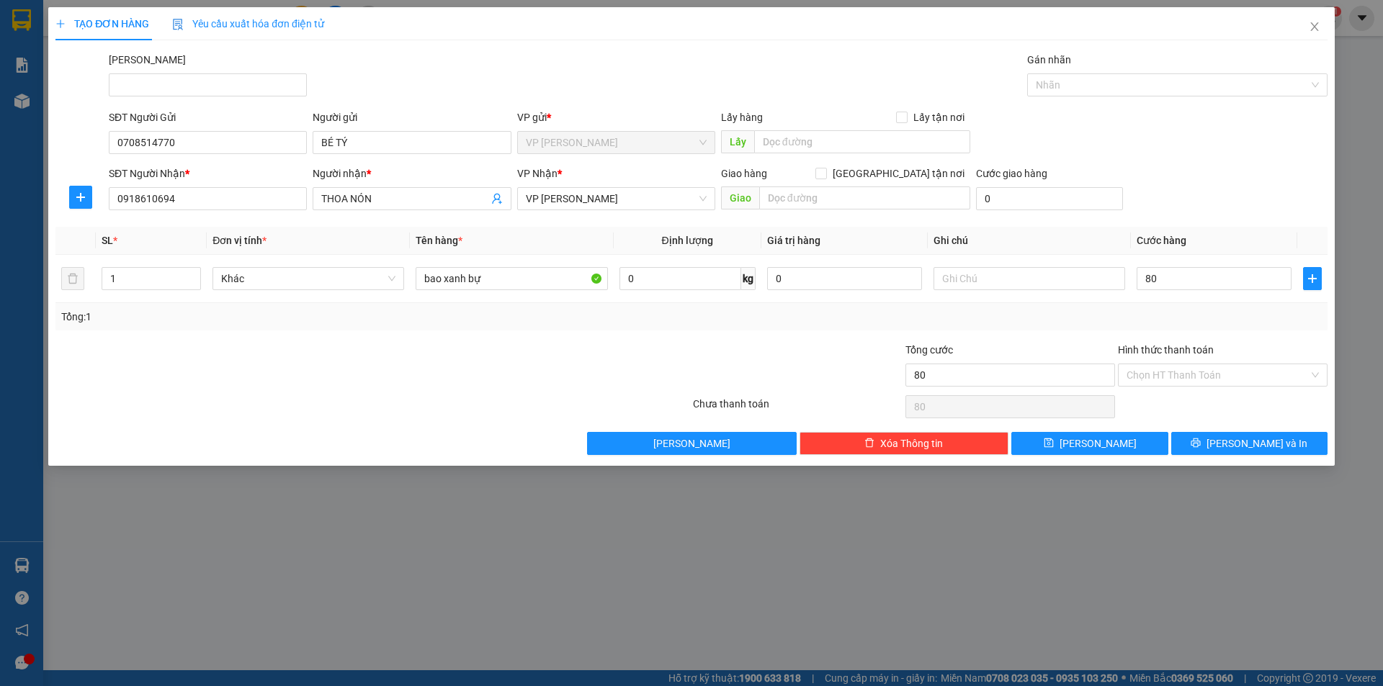
type input "80.000"
click at [1177, 172] on div "SĐT Người Nhận * 0918610694 Người nhận * THOA NÓN VP Nhận * VP [PERSON_NAME] Gi…" at bounding box center [718, 191] width 1224 height 50
click at [1232, 441] on button "[PERSON_NAME] và In" at bounding box center [1249, 443] width 156 height 23
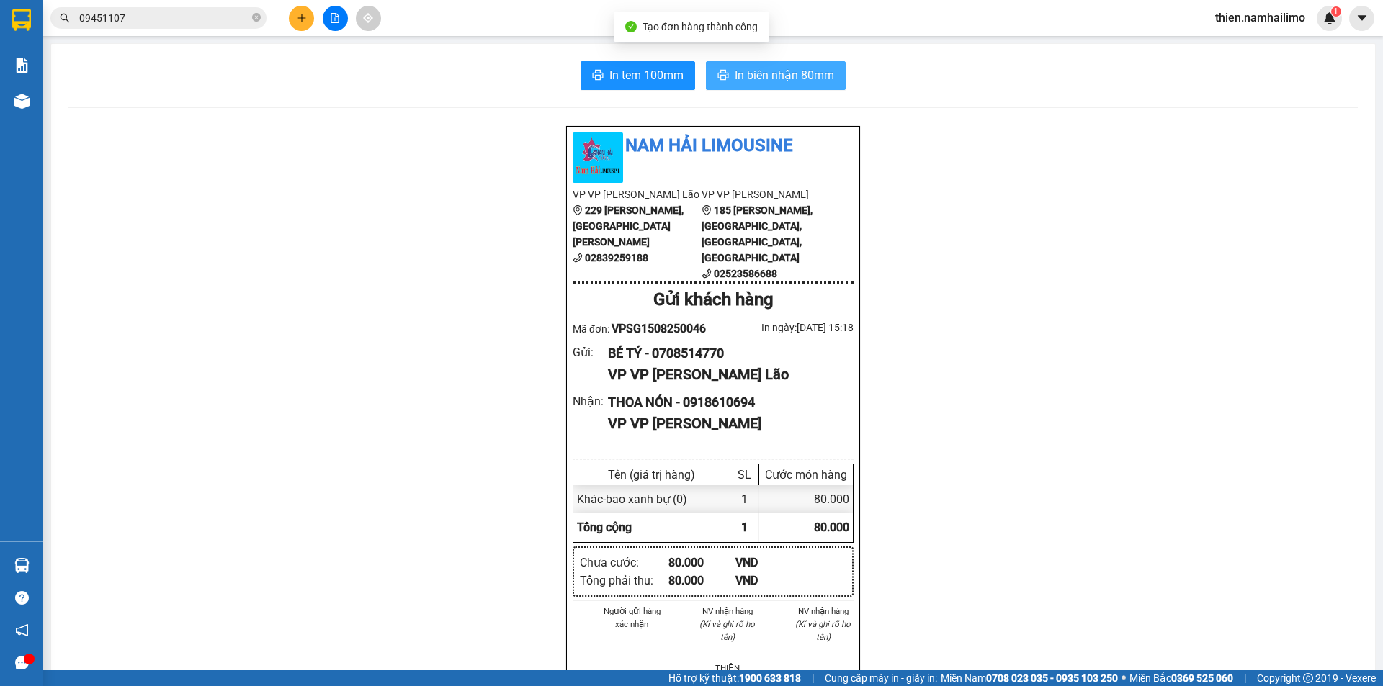
click at [789, 83] on span "In biên nhận 80mm" at bounding box center [784, 75] width 99 height 18
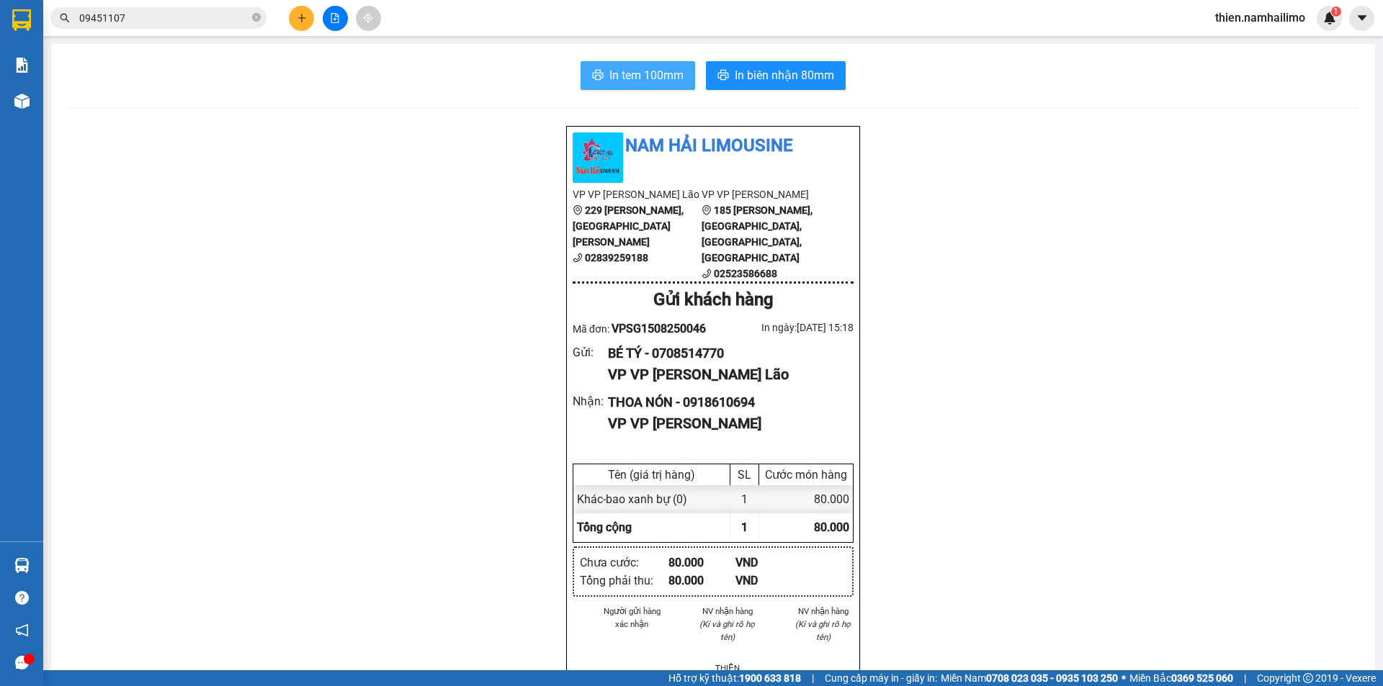
click at [636, 84] on span "In tem 100mm" at bounding box center [646, 75] width 74 height 18
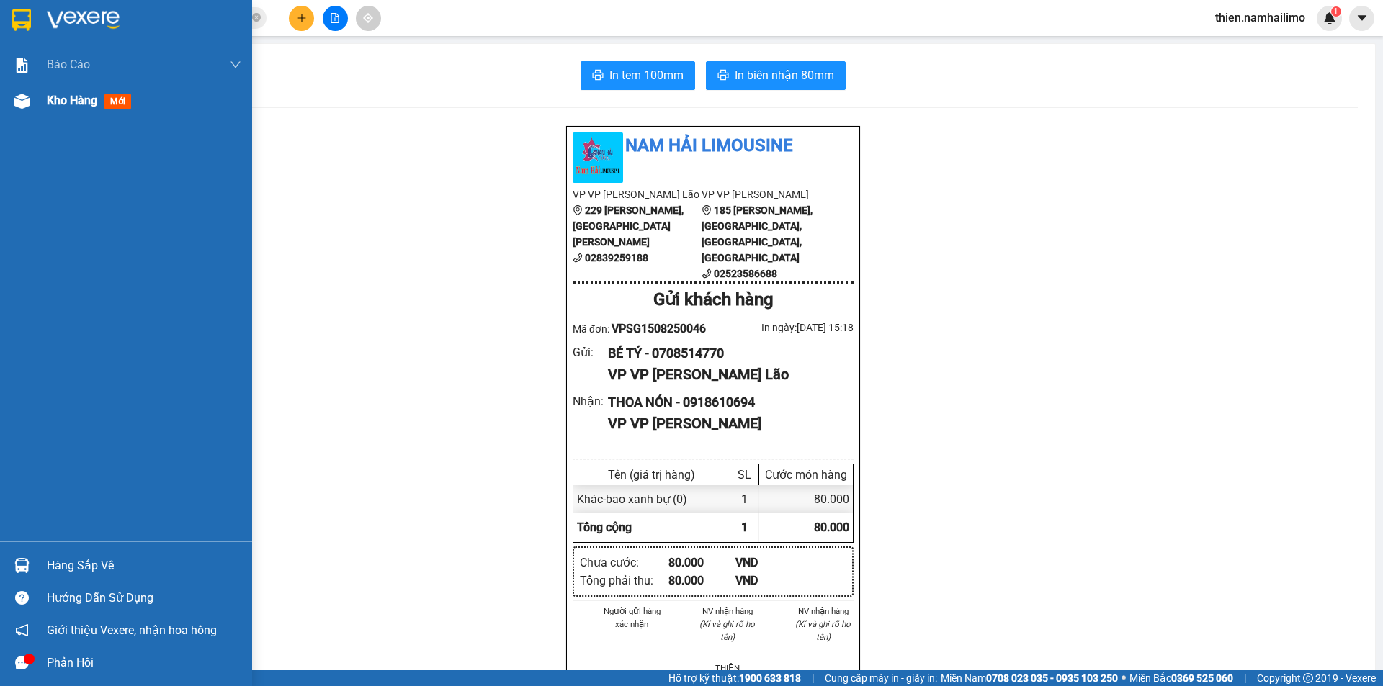
click at [30, 117] on div "Kho hàng mới" at bounding box center [126, 101] width 252 height 36
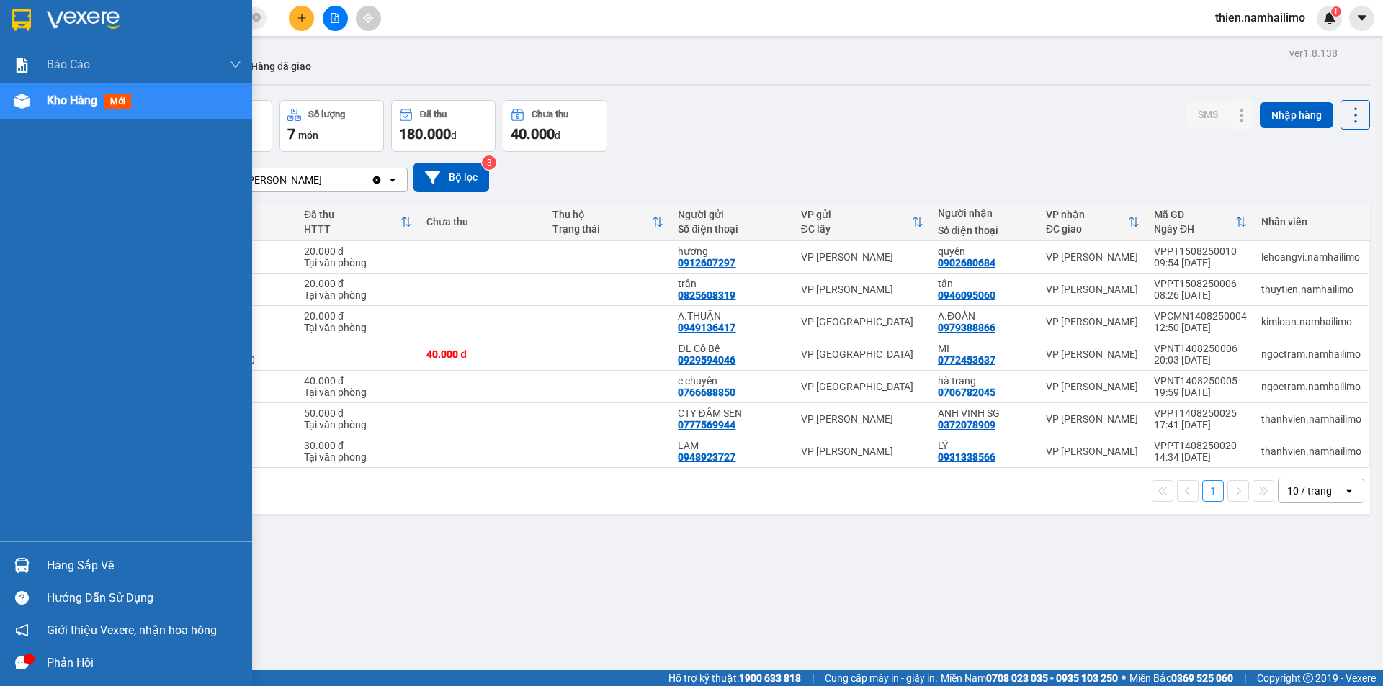
click at [67, 580] on div "Hàng sắp về" at bounding box center [126, 566] width 252 height 32
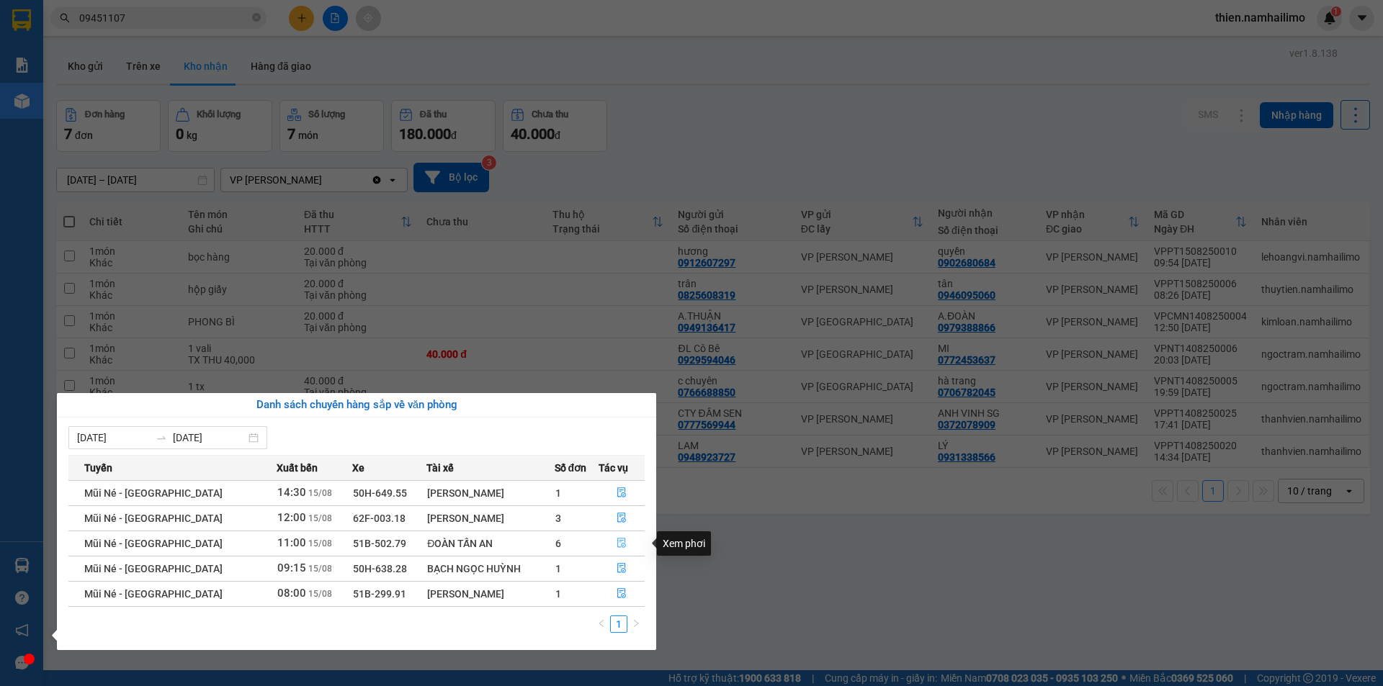
click at [622, 548] on icon "file-done" at bounding box center [621, 544] width 9 height 10
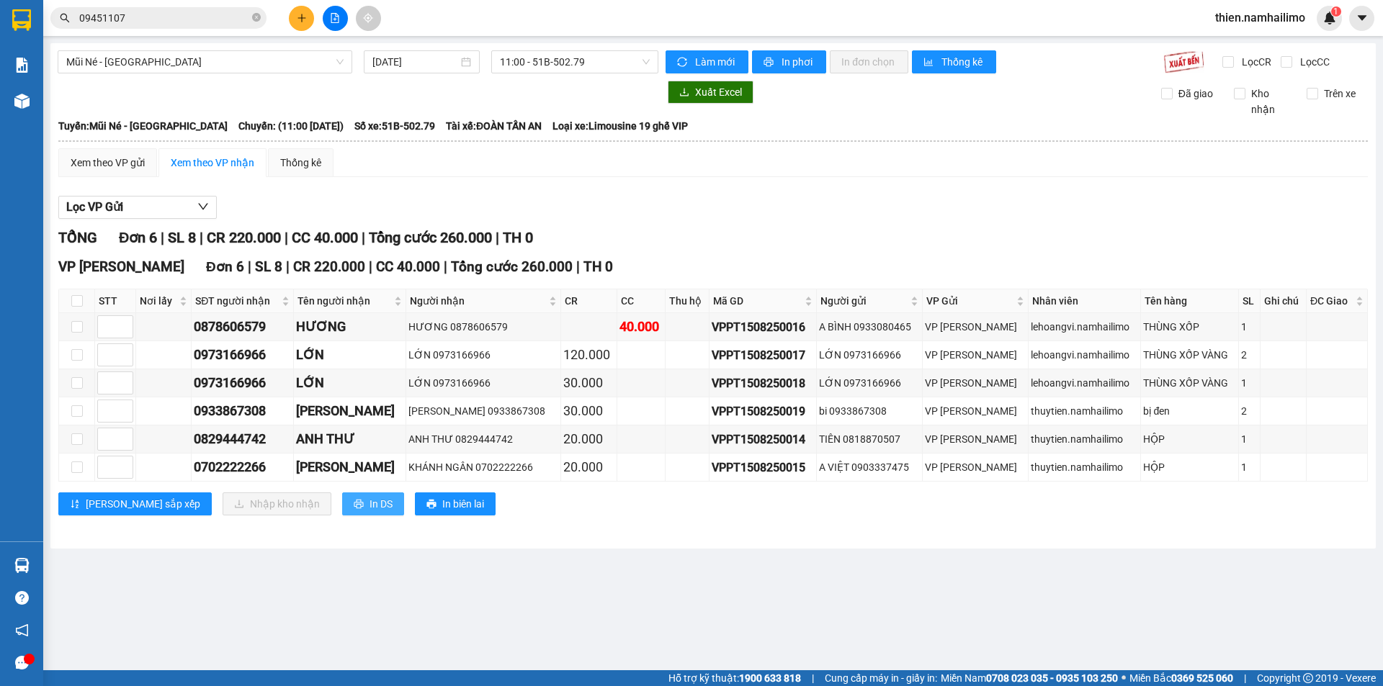
click at [369, 503] on span "In DS" at bounding box center [380, 504] width 23 height 16
click at [74, 301] on input "checkbox" at bounding box center [77, 301] width 12 height 12
checkbox input "true"
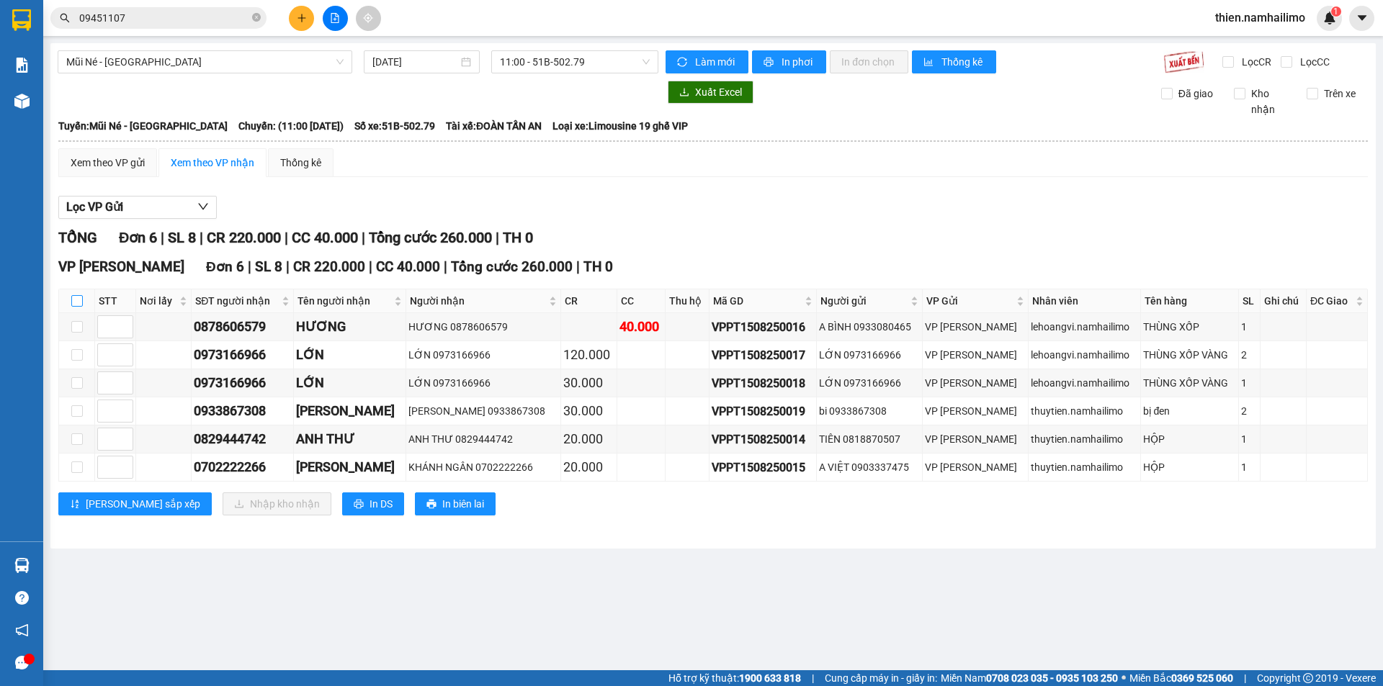
checkbox input "true"
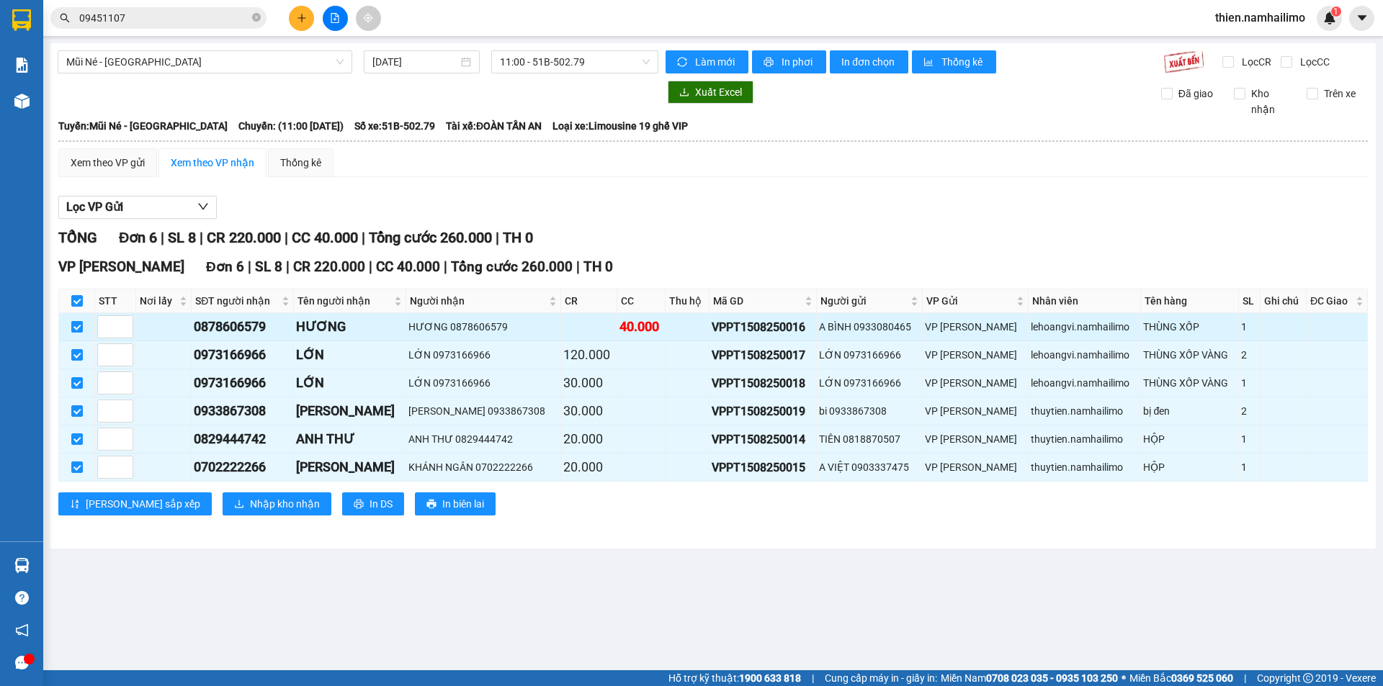
click at [80, 323] on input "checkbox" at bounding box center [77, 327] width 12 height 12
checkbox input "false"
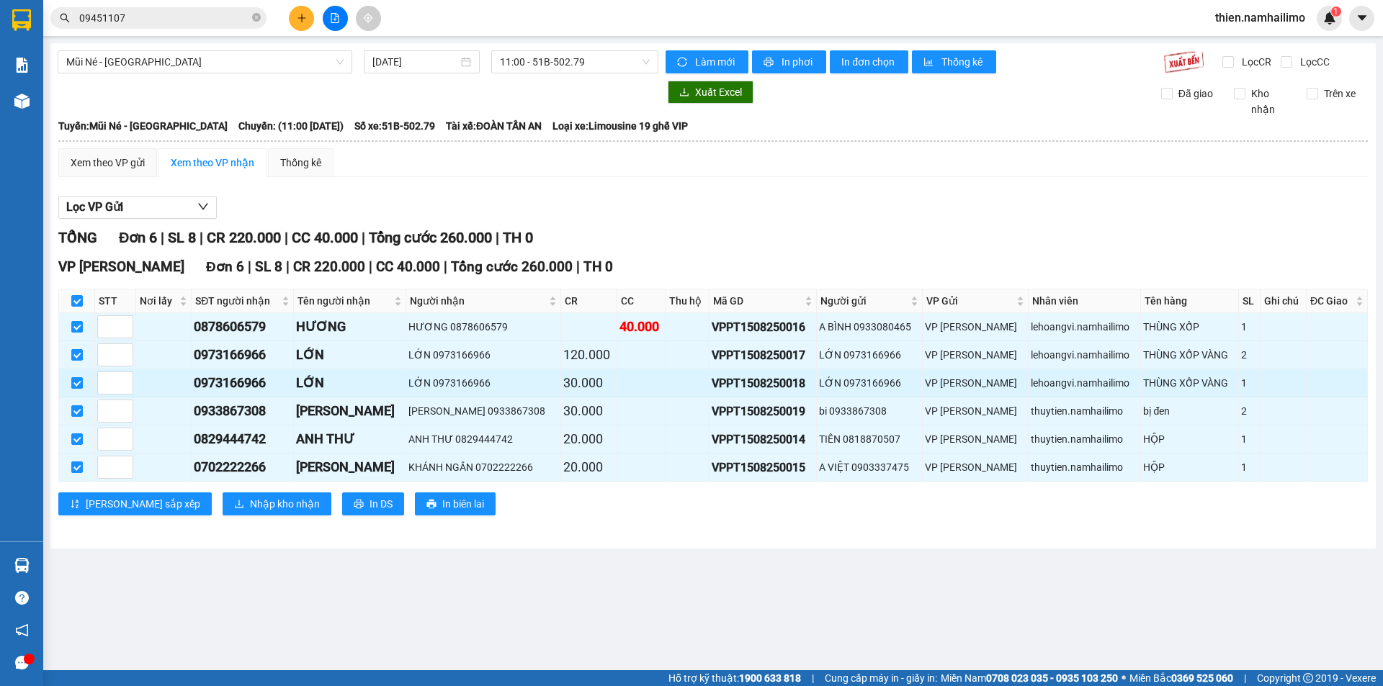
checkbox input "false"
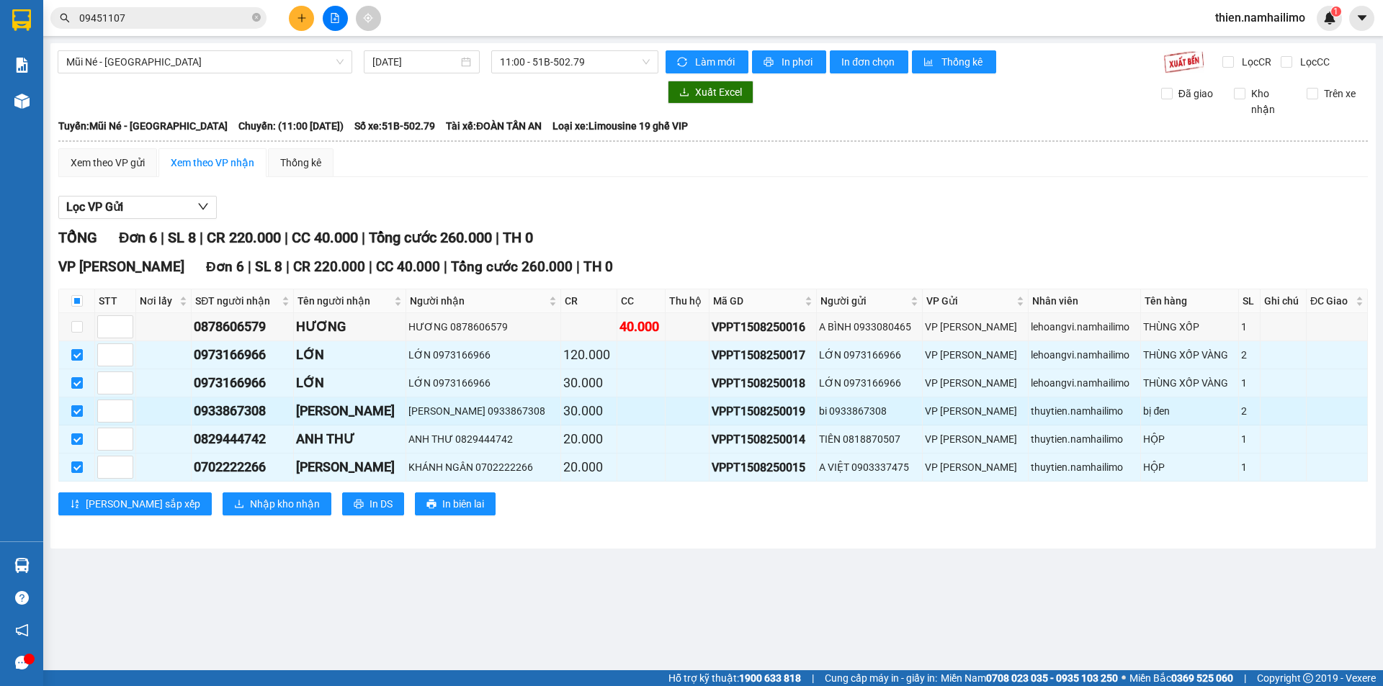
click at [76, 413] on input "checkbox" at bounding box center [77, 411] width 12 height 12
checkbox input "false"
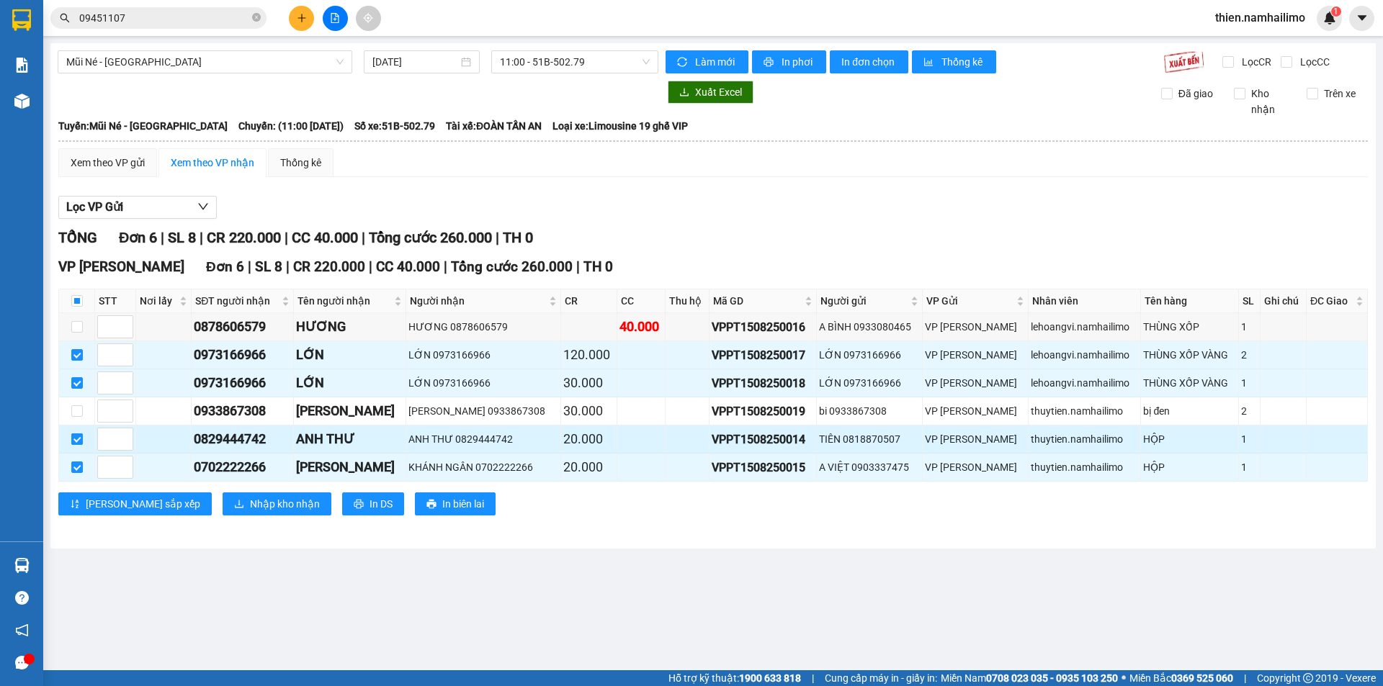
click at [79, 440] on input "checkbox" at bounding box center [77, 440] width 12 height 12
checkbox input "false"
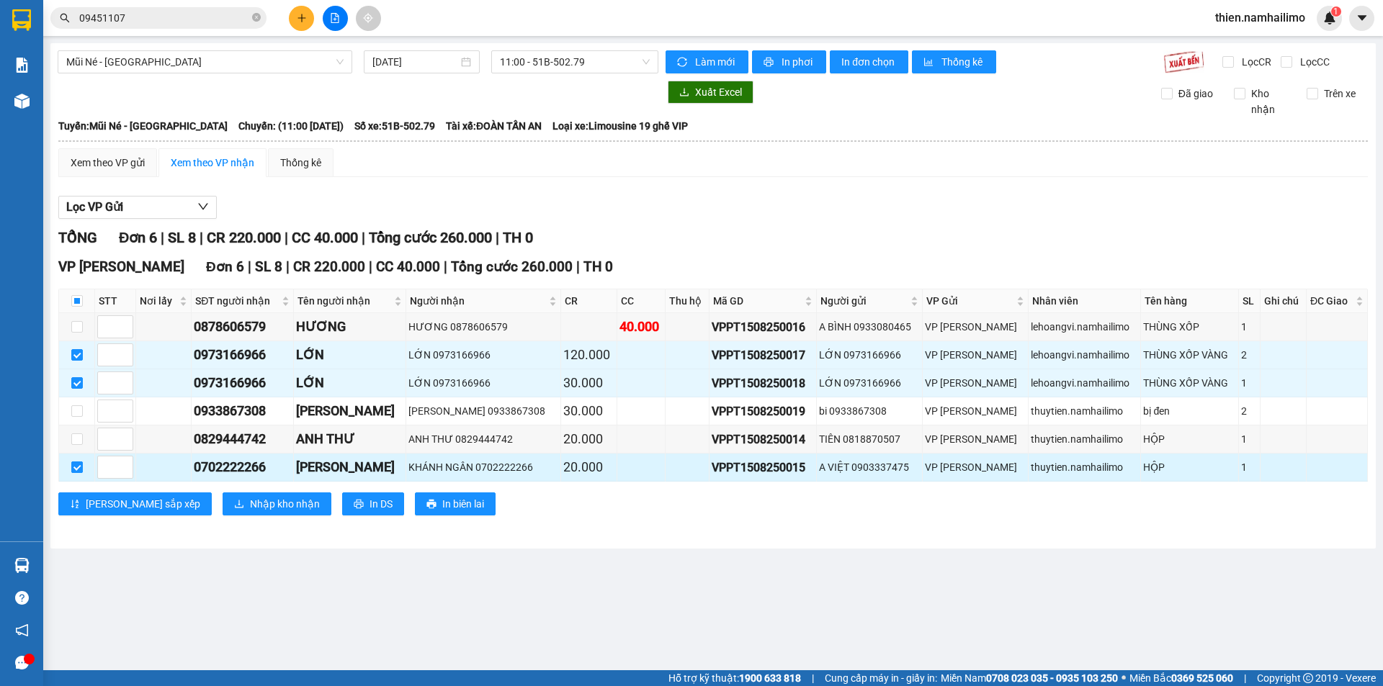
click at [71, 471] on input "checkbox" at bounding box center [77, 468] width 12 height 12
checkbox input "false"
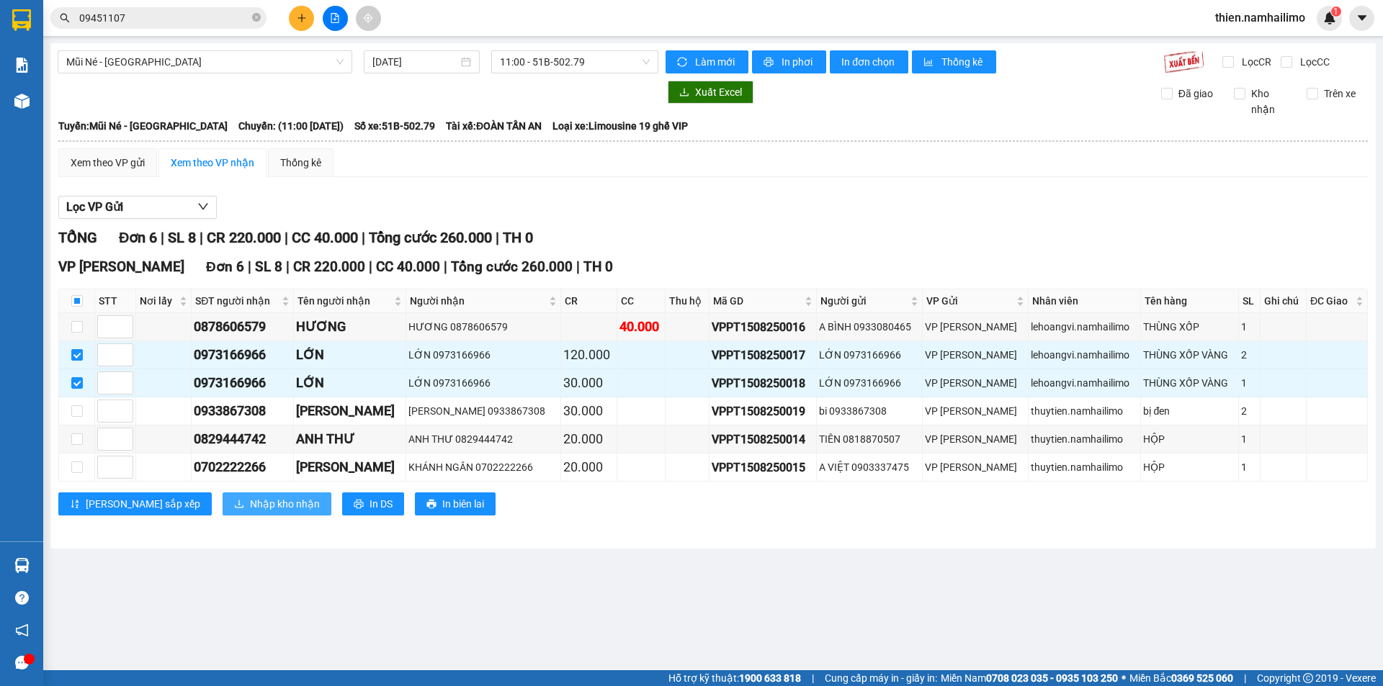
click at [223, 515] on button "Nhập kho nhận" at bounding box center [277, 504] width 109 height 23
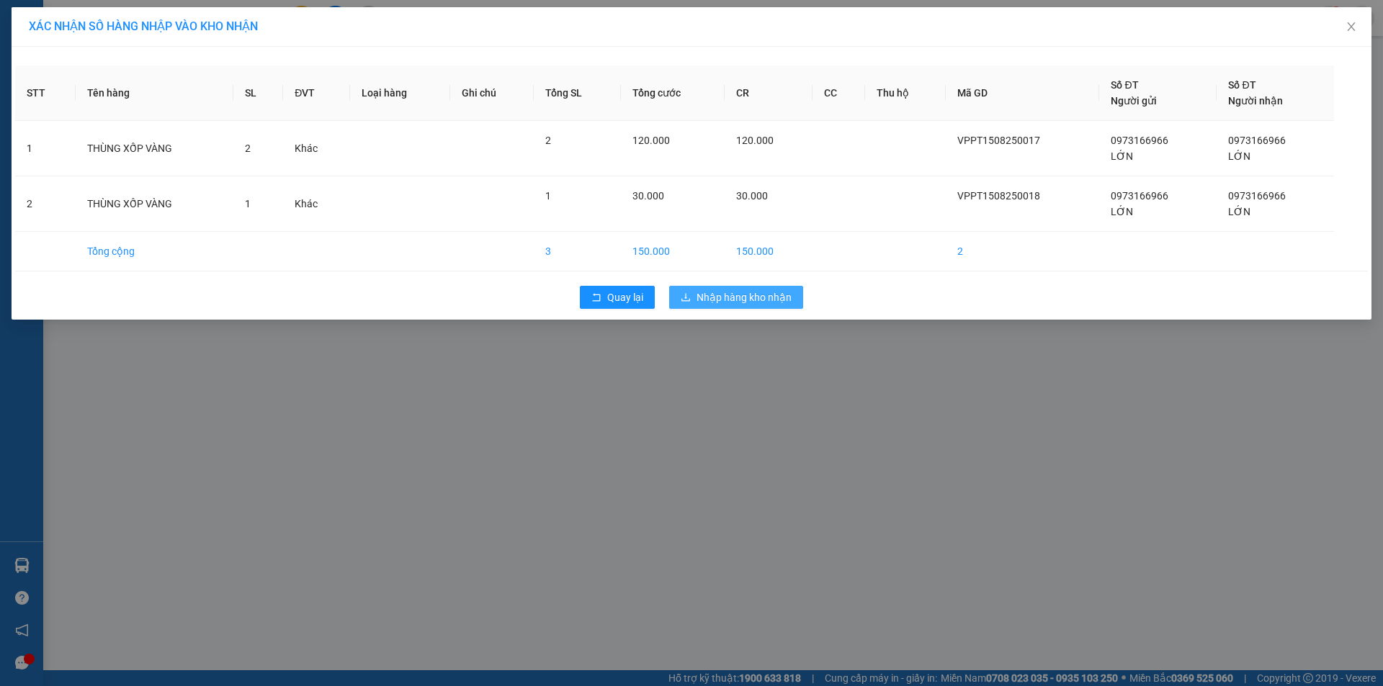
drag, startPoint x: 786, startPoint y: 305, endPoint x: 783, endPoint y: 297, distance: 8.4
click at [783, 297] on button "Nhập hàng kho nhận" at bounding box center [736, 297] width 134 height 23
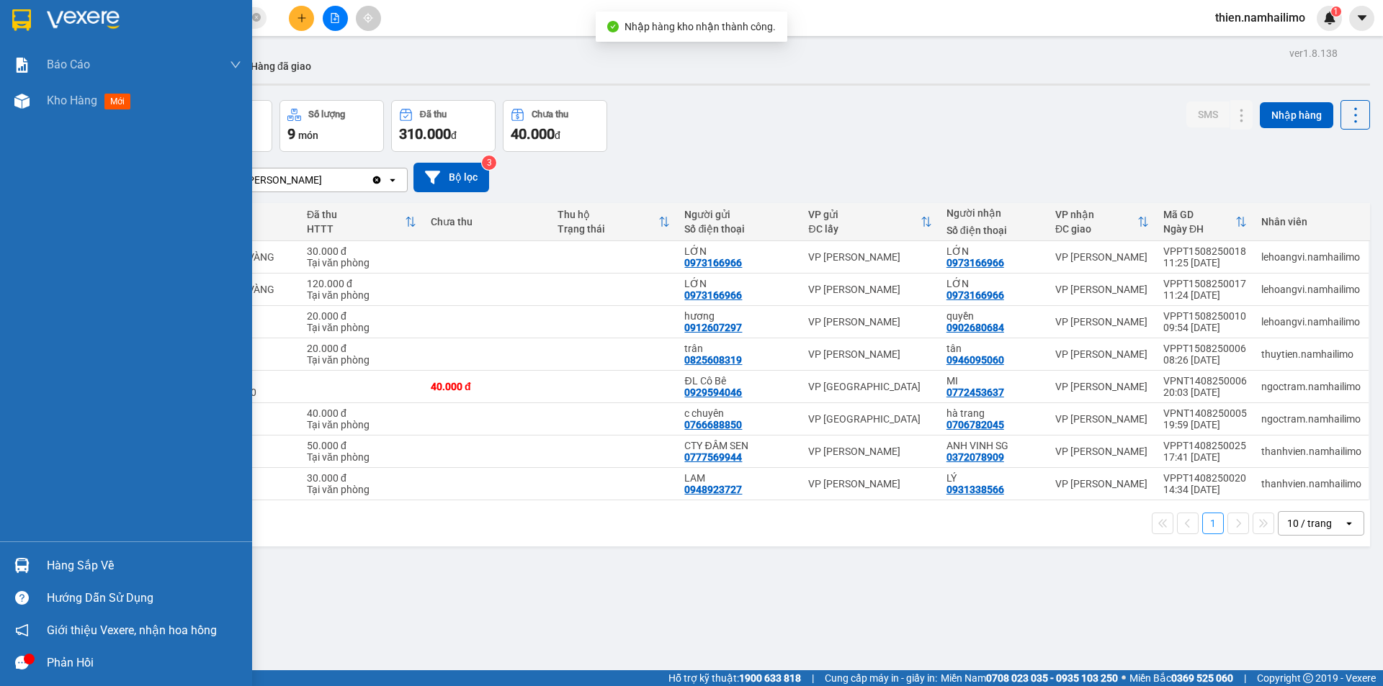
click at [71, 567] on div "Hàng sắp về" at bounding box center [144, 566] width 194 height 22
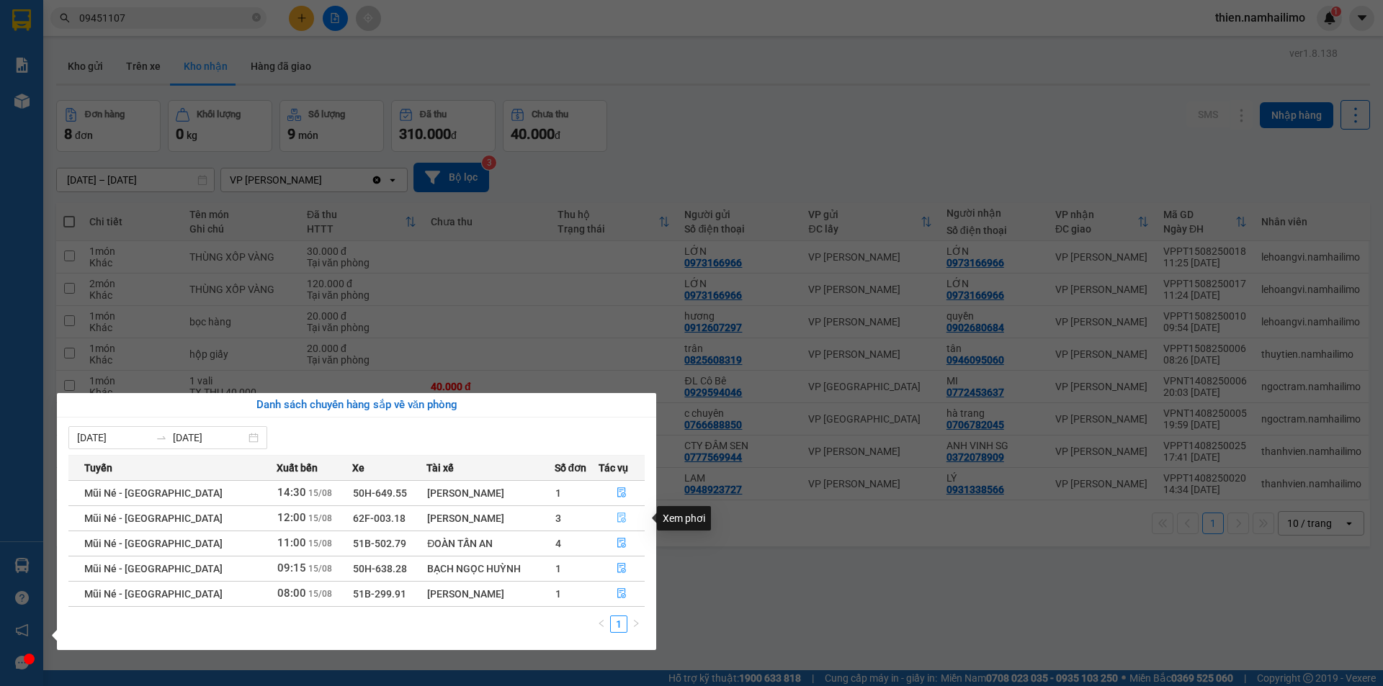
click at [627, 521] on button "button" at bounding box center [621, 518] width 45 height 23
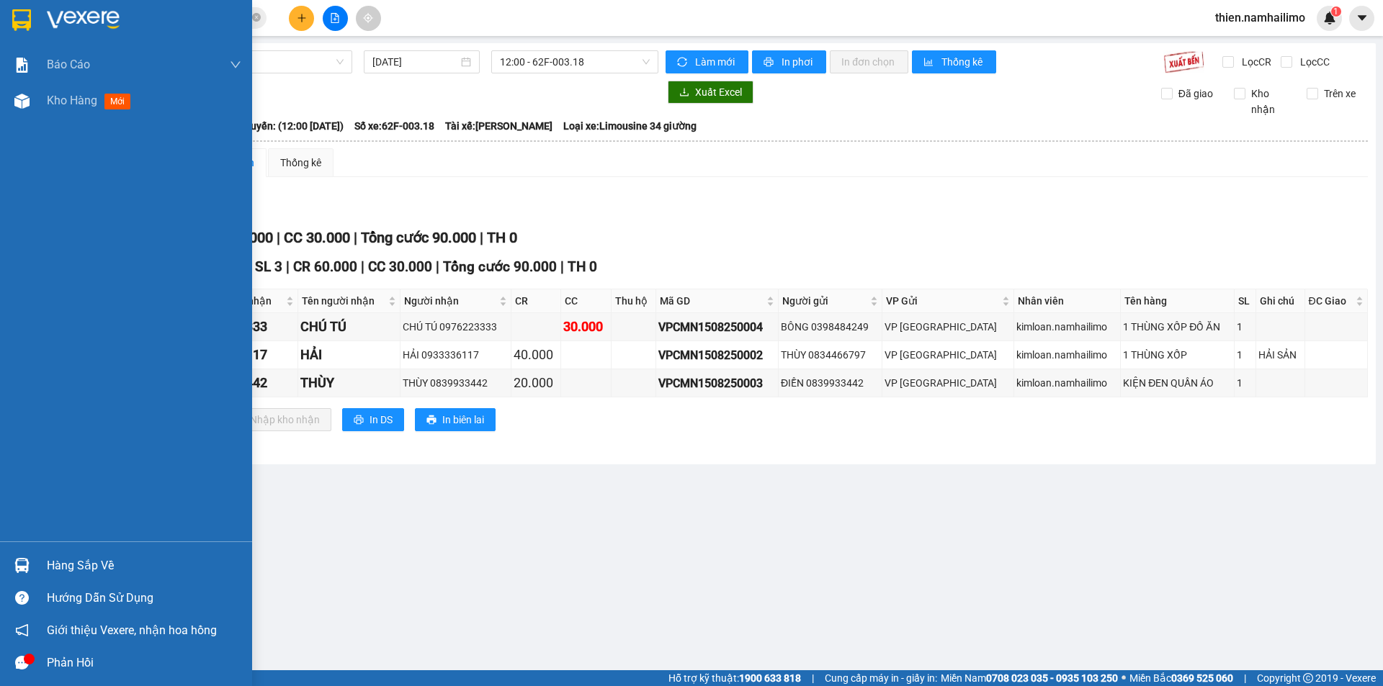
click at [6, 561] on div "Hàng sắp về" at bounding box center [126, 566] width 252 height 32
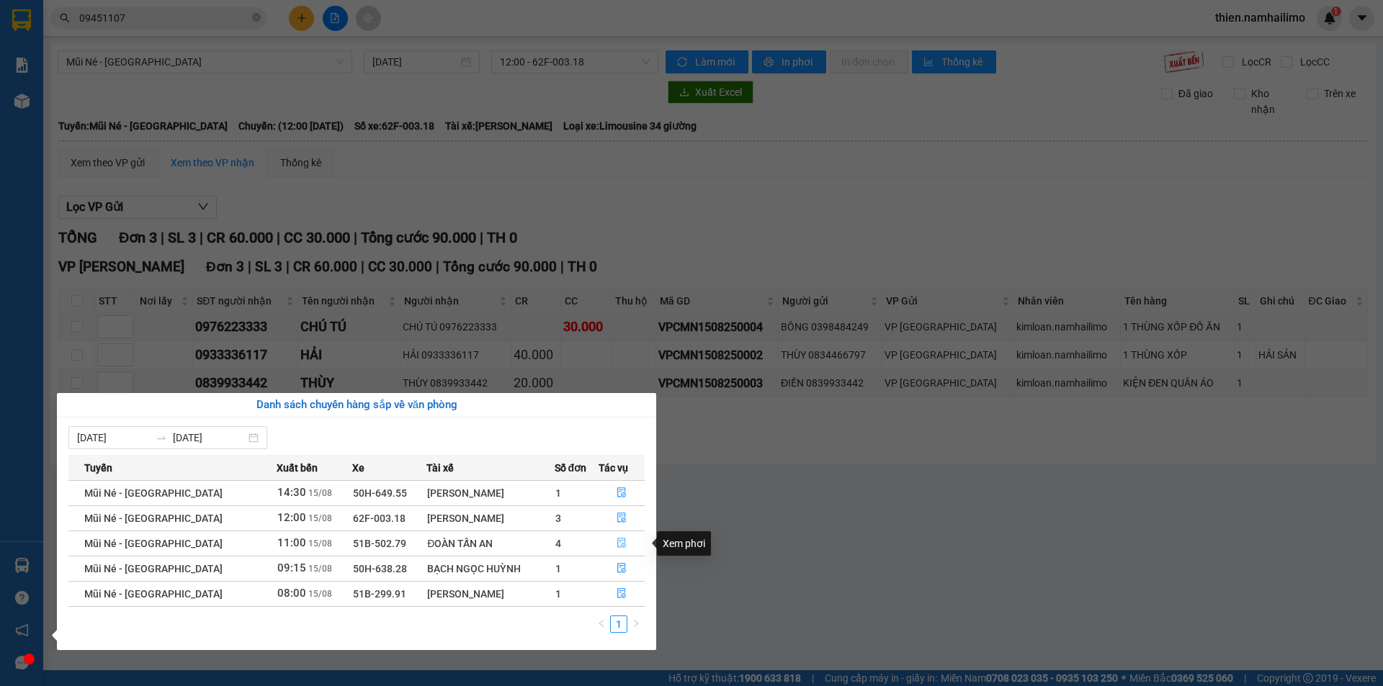
click at [625, 550] on button "button" at bounding box center [621, 543] width 45 height 23
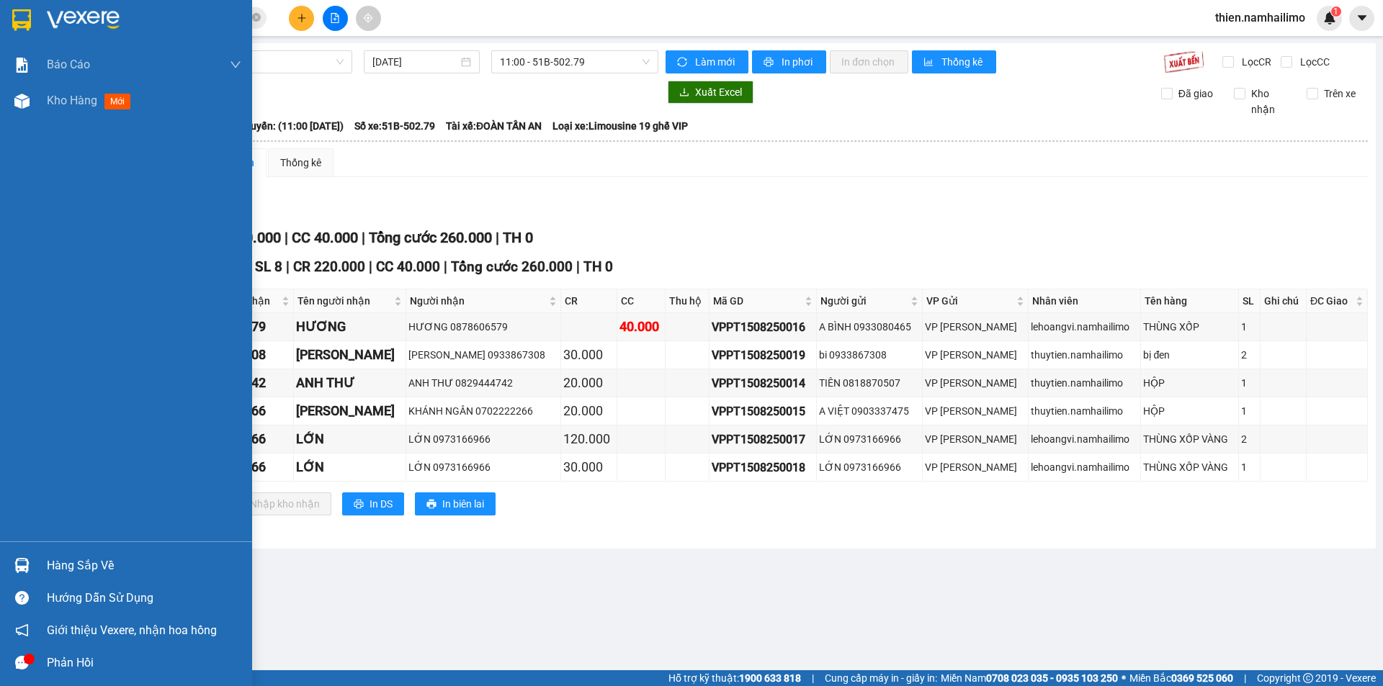
click at [42, 573] on div "Hàng sắp về" at bounding box center [126, 566] width 252 height 32
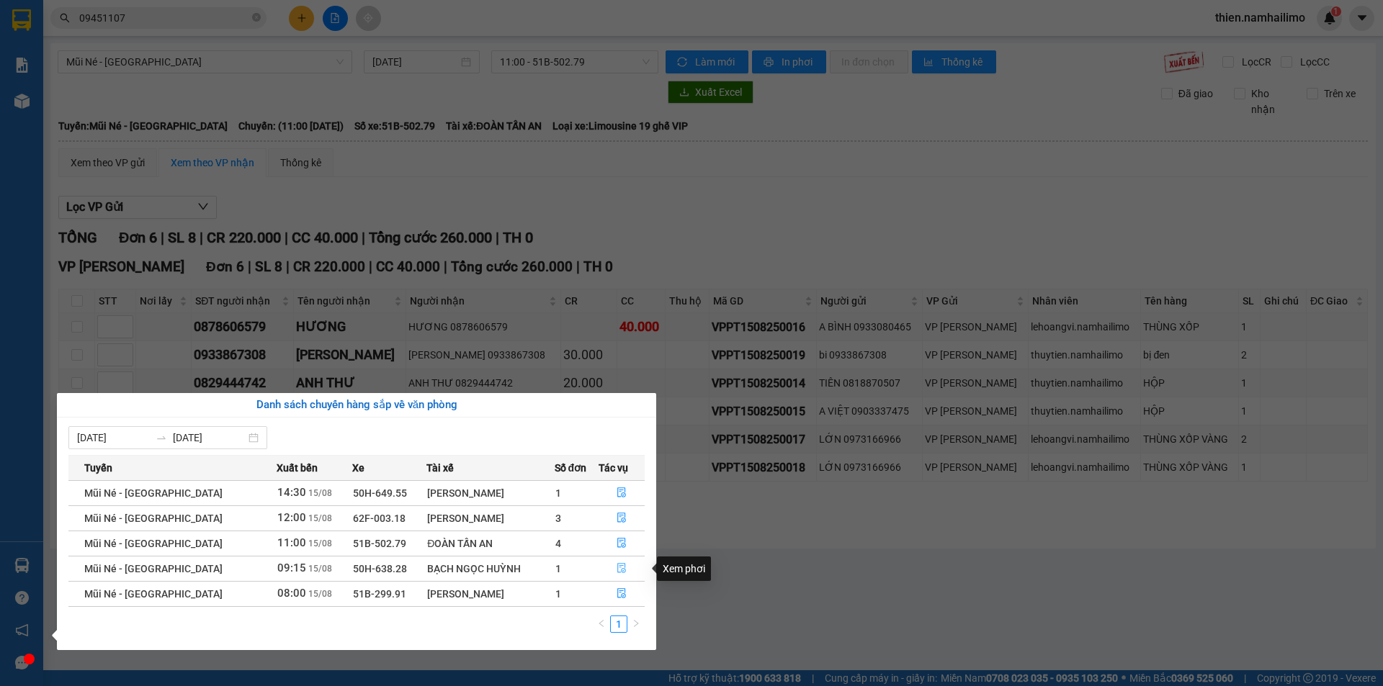
click at [617, 562] on button "button" at bounding box center [621, 568] width 45 height 23
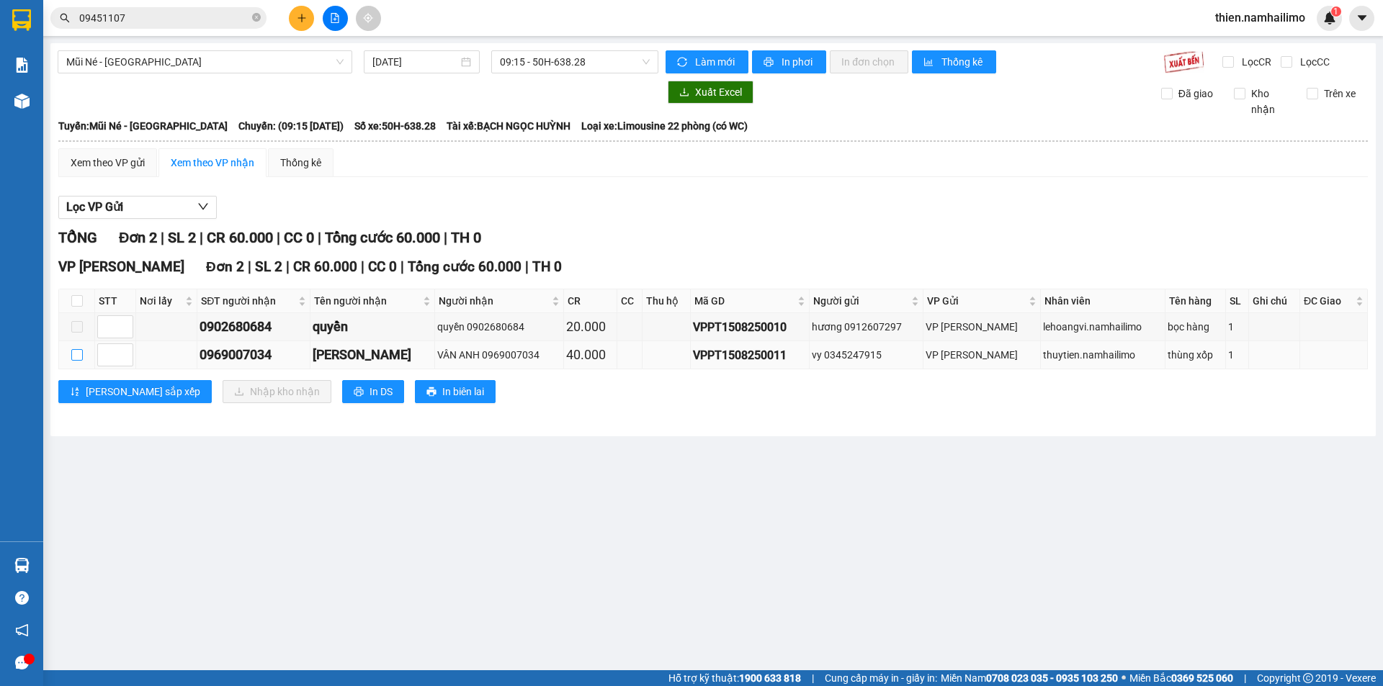
click at [79, 361] on input "checkbox" at bounding box center [77, 355] width 12 height 12
checkbox input "true"
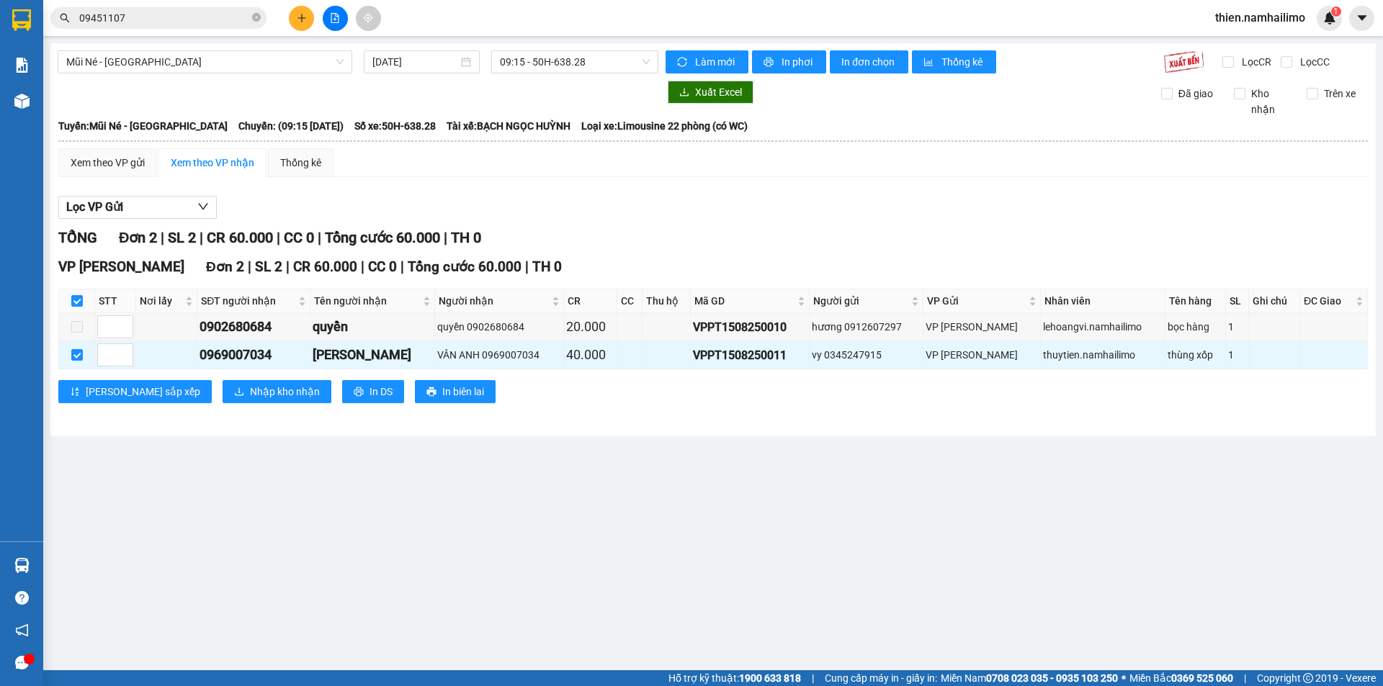
click at [210, 379] on div "VP [PERSON_NAME] Lão Đơn 2 | SL 2 | CR 60.000 | CC 0 | Tổng cước 60.000 | TH 0 …" at bounding box center [712, 335] width 1309 height 158
click at [250, 390] on span "Nhập kho nhận" at bounding box center [285, 392] width 70 height 16
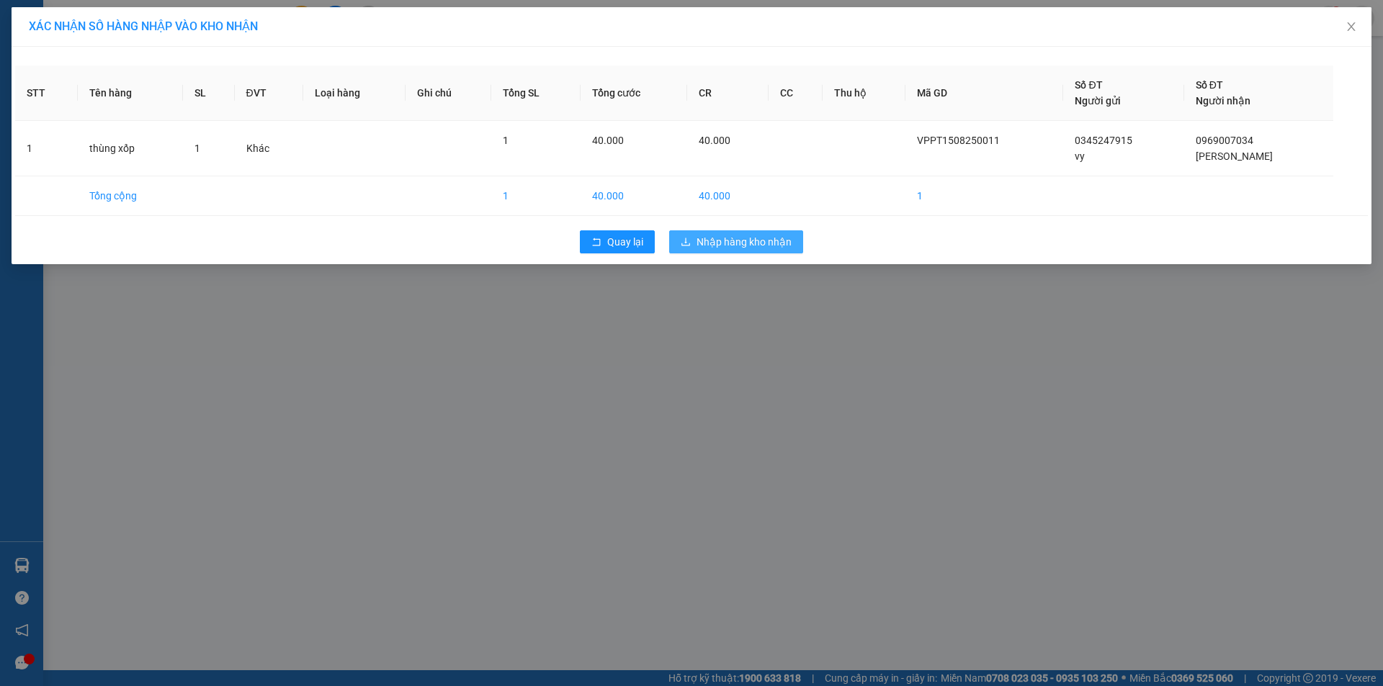
click at [743, 239] on span "Nhập hàng kho nhận" at bounding box center [743, 242] width 95 height 16
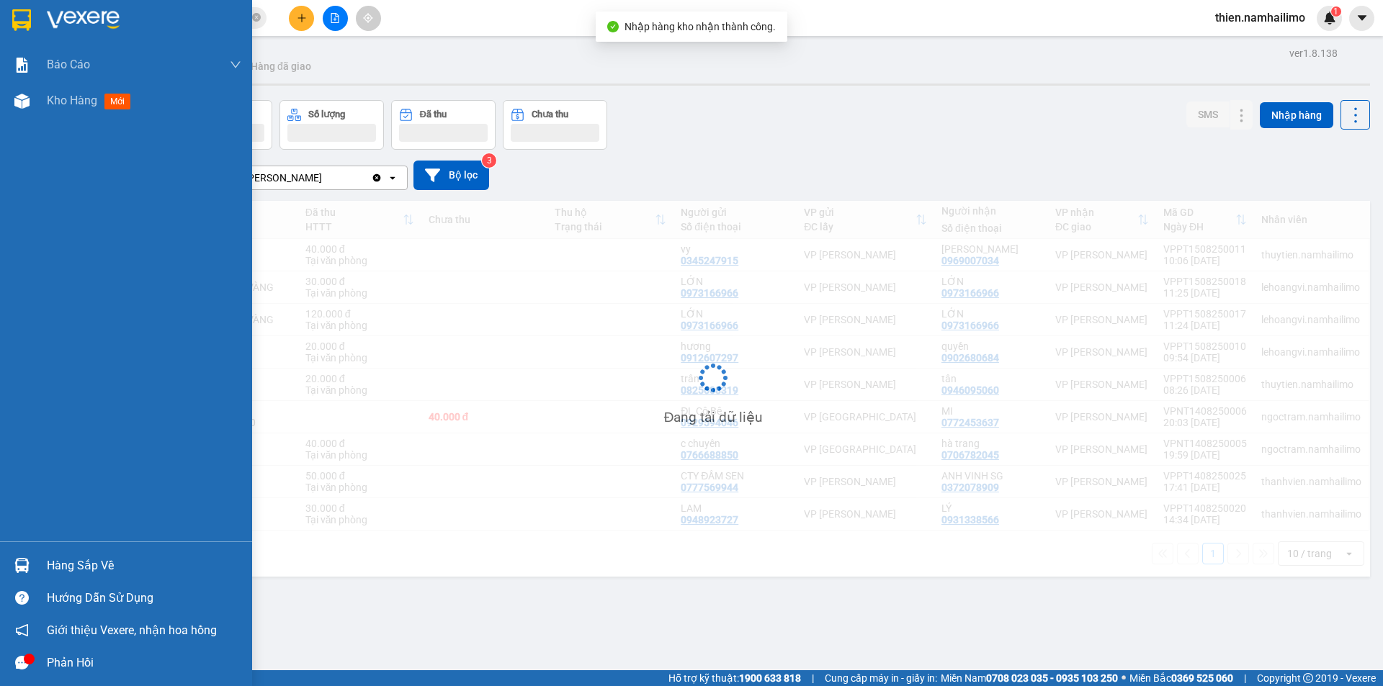
click at [24, 576] on div at bounding box center [21, 565] width 25 height 25
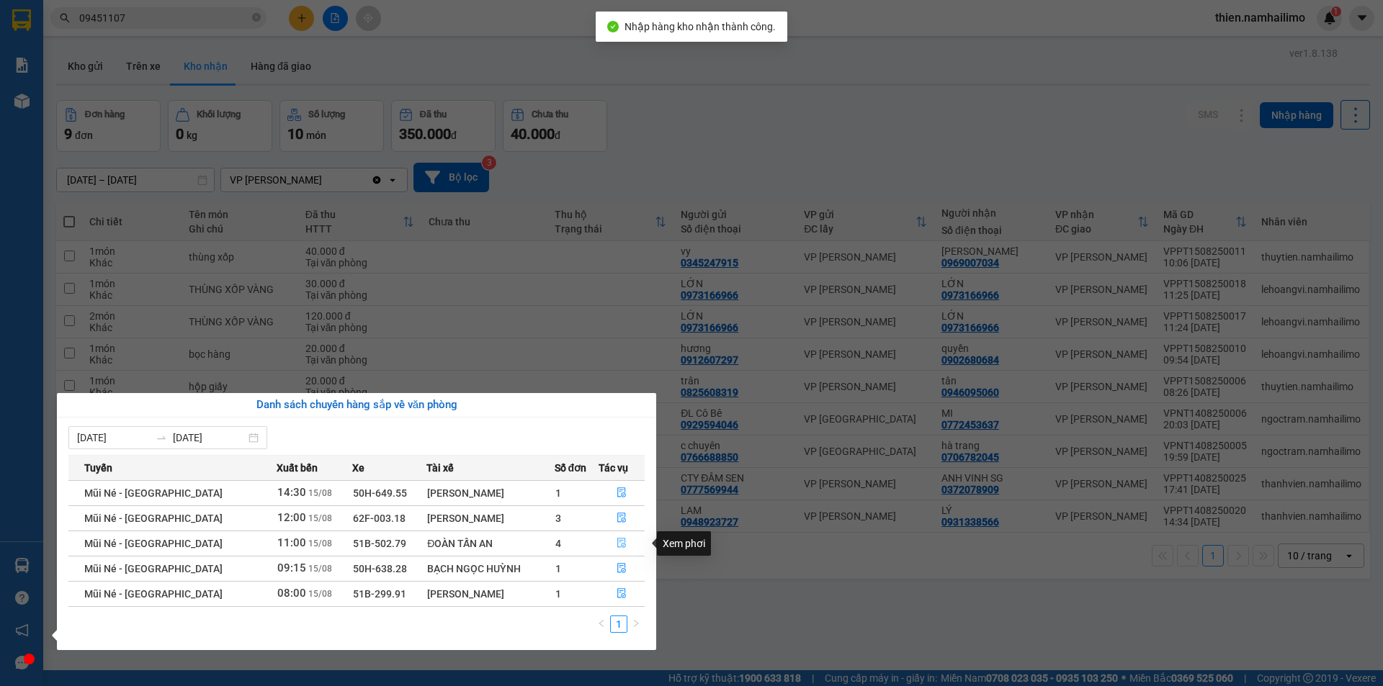
click at [627, 547] on button "button" at bounding box center [621, 543] width 45 height 23
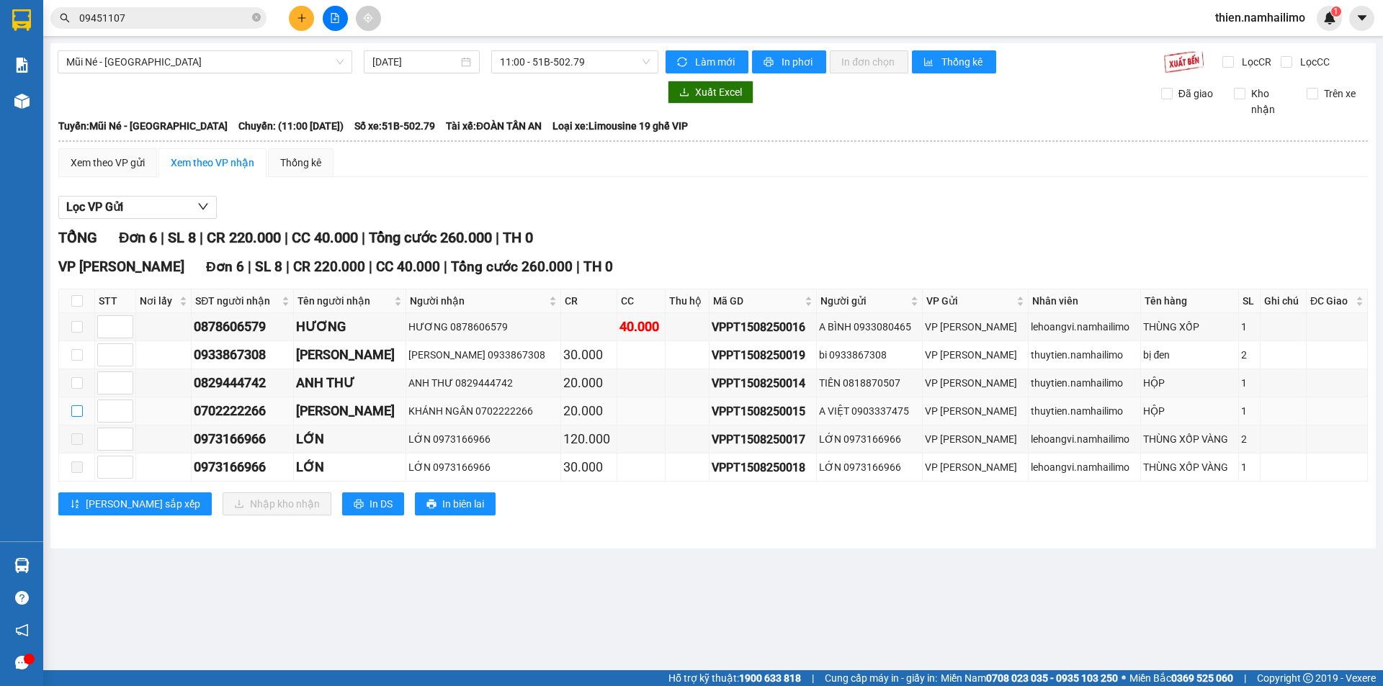
click at [73, 417] on td at bounding box center [77, 412] width 36 height 28
drag, startPoint x: 73, startPoint y: 413, endPoint x: 116, endPoint y: 420, distance: 43.1
click at [75, 411] on input "checkbox" at bounding box center [77, 411] width 12 height 12
checkbox input "true"
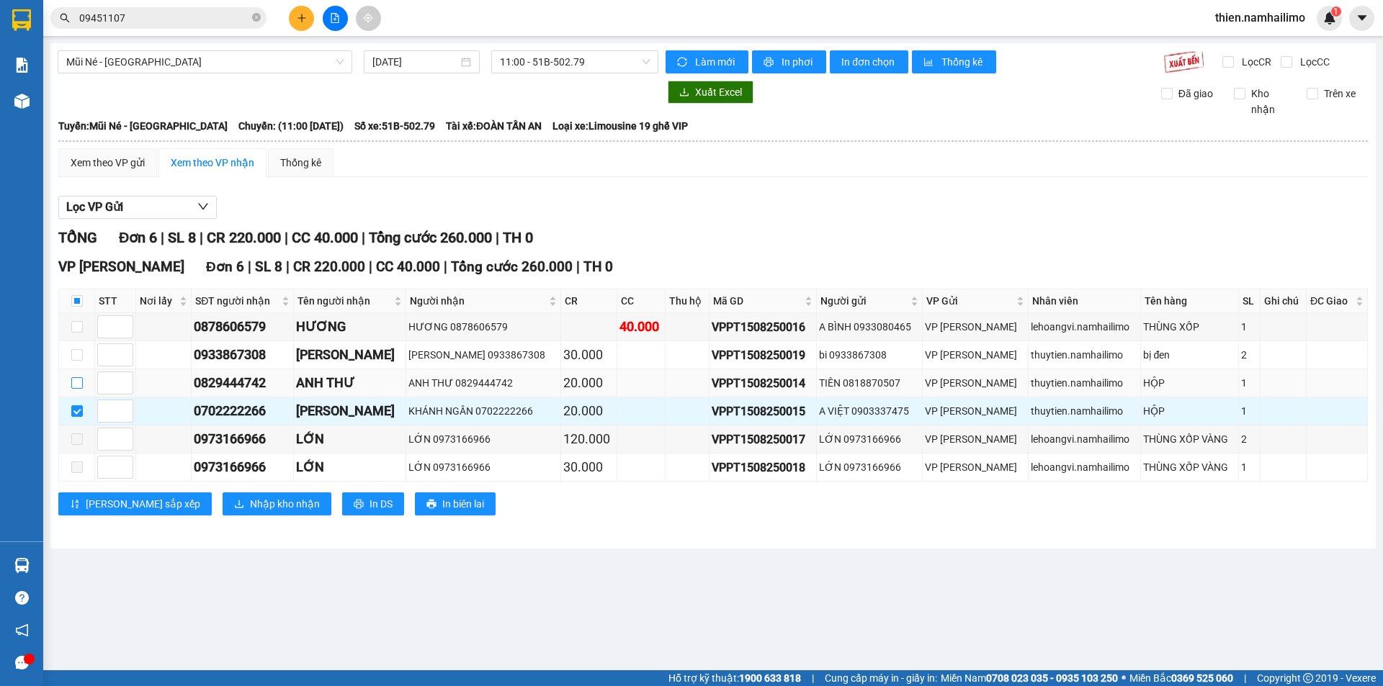
click at [76, 381] on input "checkbox" at bounding box center [77, 383] width 12 height 12
checkbox input "true"
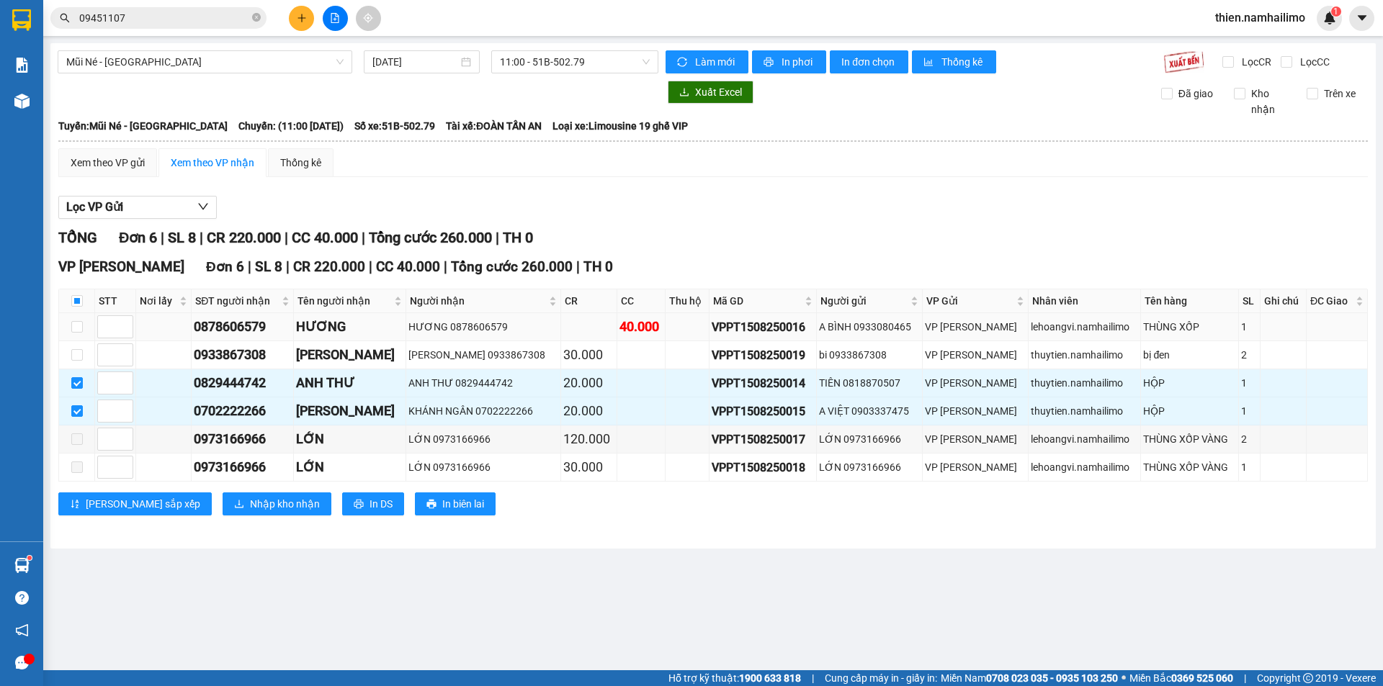
click at [84, 324] on td at bounding box center [77, 327] width 36 height 28
click at [73, 341] on td at bounding box center [77, 327] width 36 height 28
click at [73, 329] on input "checkbox" at bounding box center [77, 327] width 12 height 12
checkbox input "true"
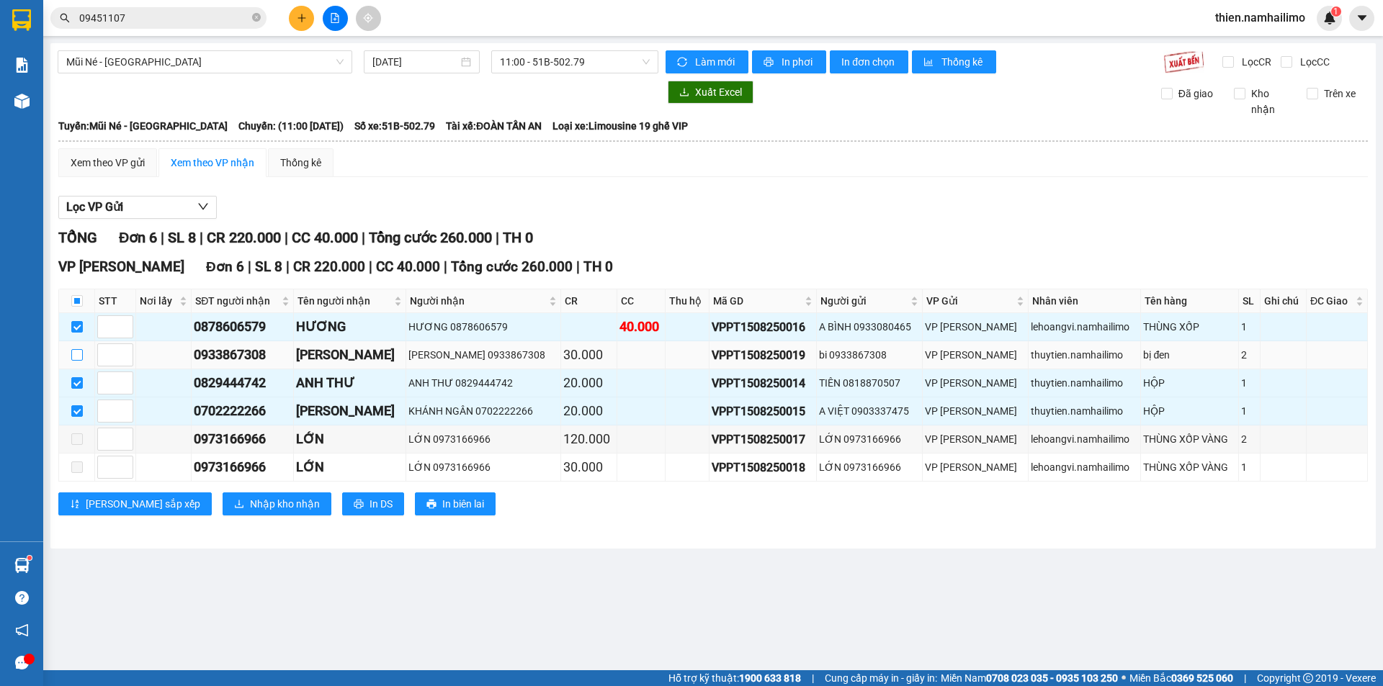
click at [73, 362] on label at bounding box center [77, 355] width 12 height 16
click at [73, 361] on input "checkbox" at bounding box center [77, 355] width 12 height 12
checkbox input "true"
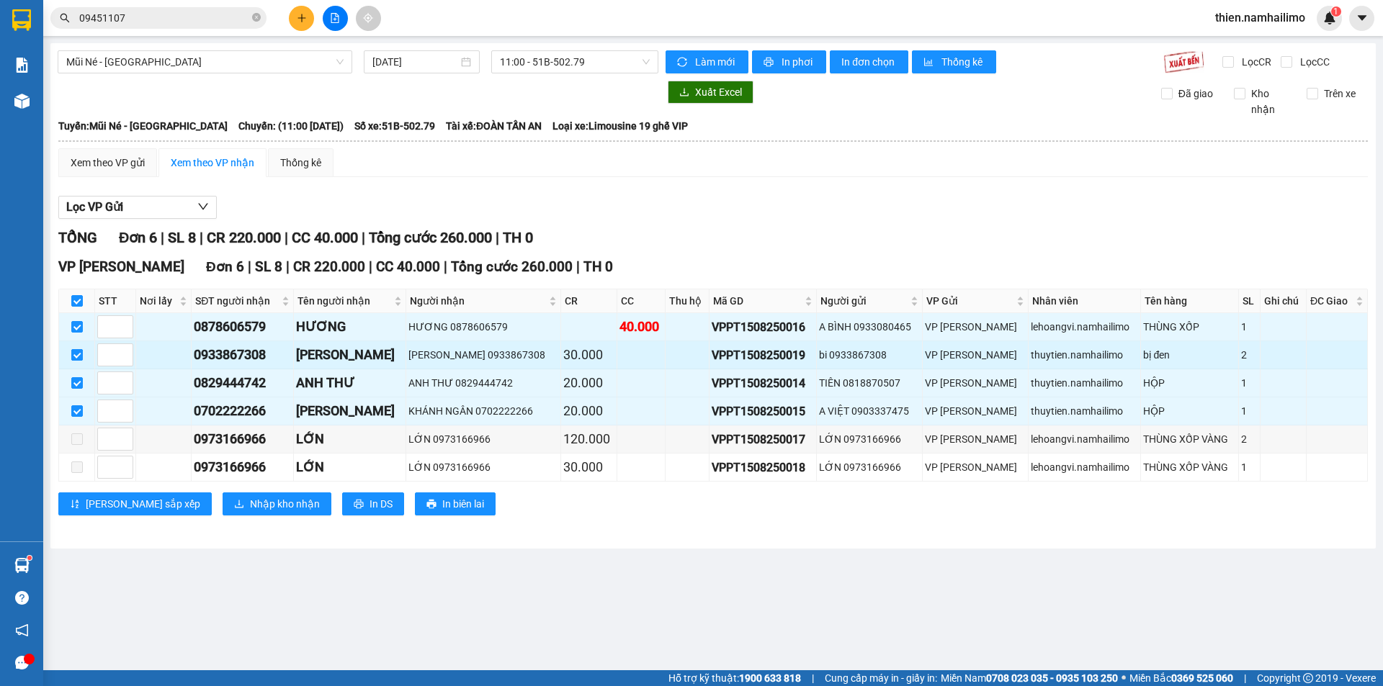
click at [76, 354] on input "checkbox" at bounding box center [77, 355] width 12 height 12
checkbox input "false"
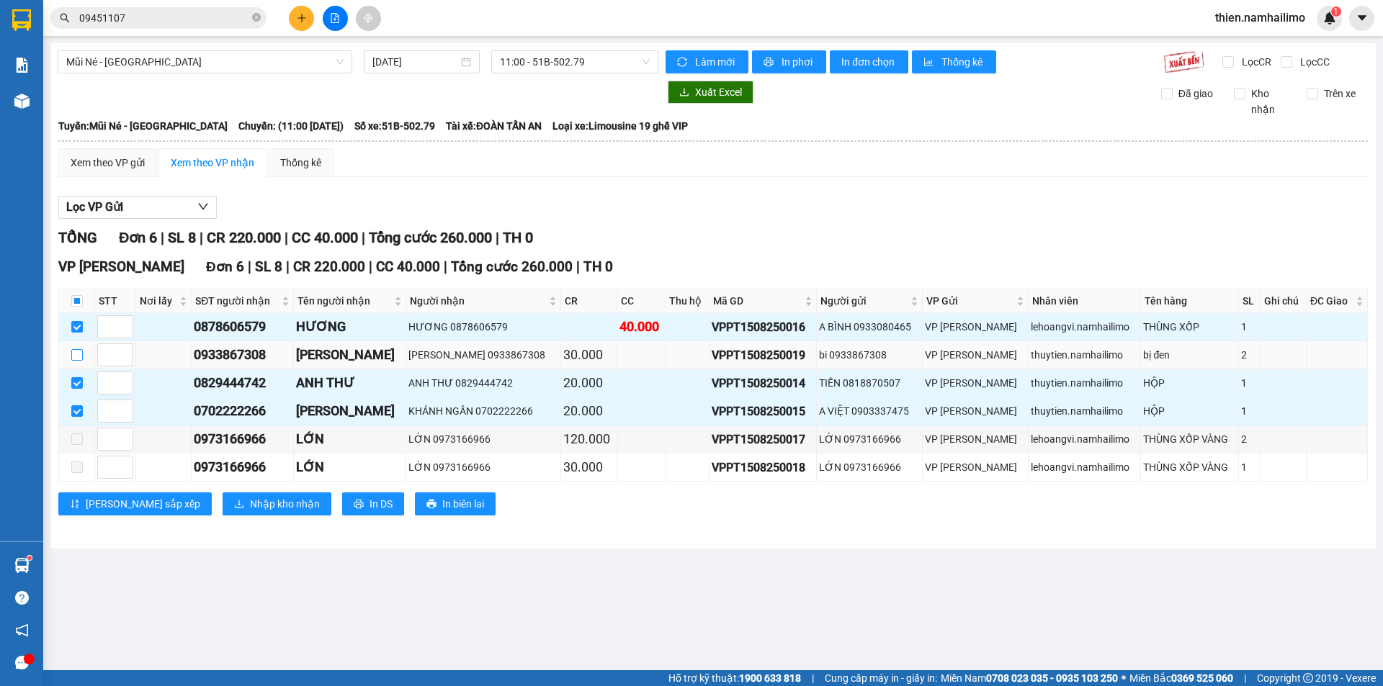
click at [75, 356] on input "checkbox" at bounding box center [77, 355] width 12 height 12
checkbox input "true"
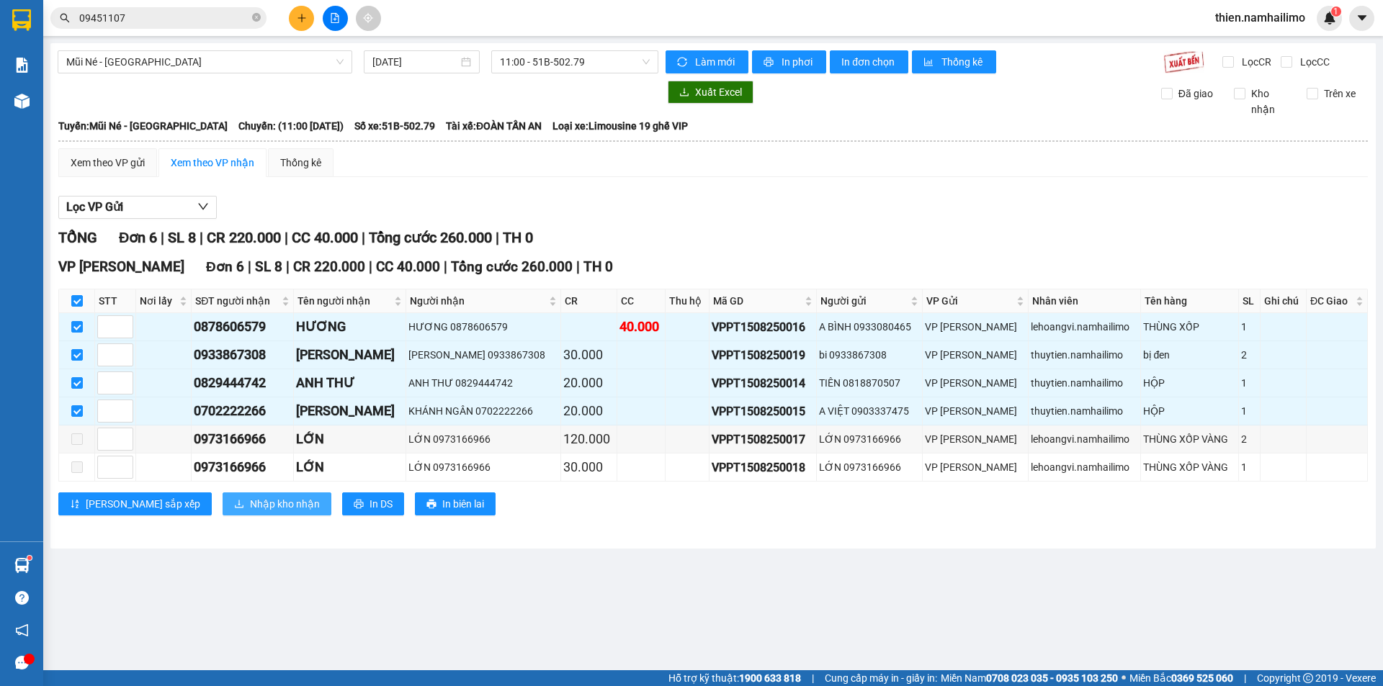
click at [250, 503] on span "Nhập kho nhận" at bounding box center [285, 504] width 70 height 16
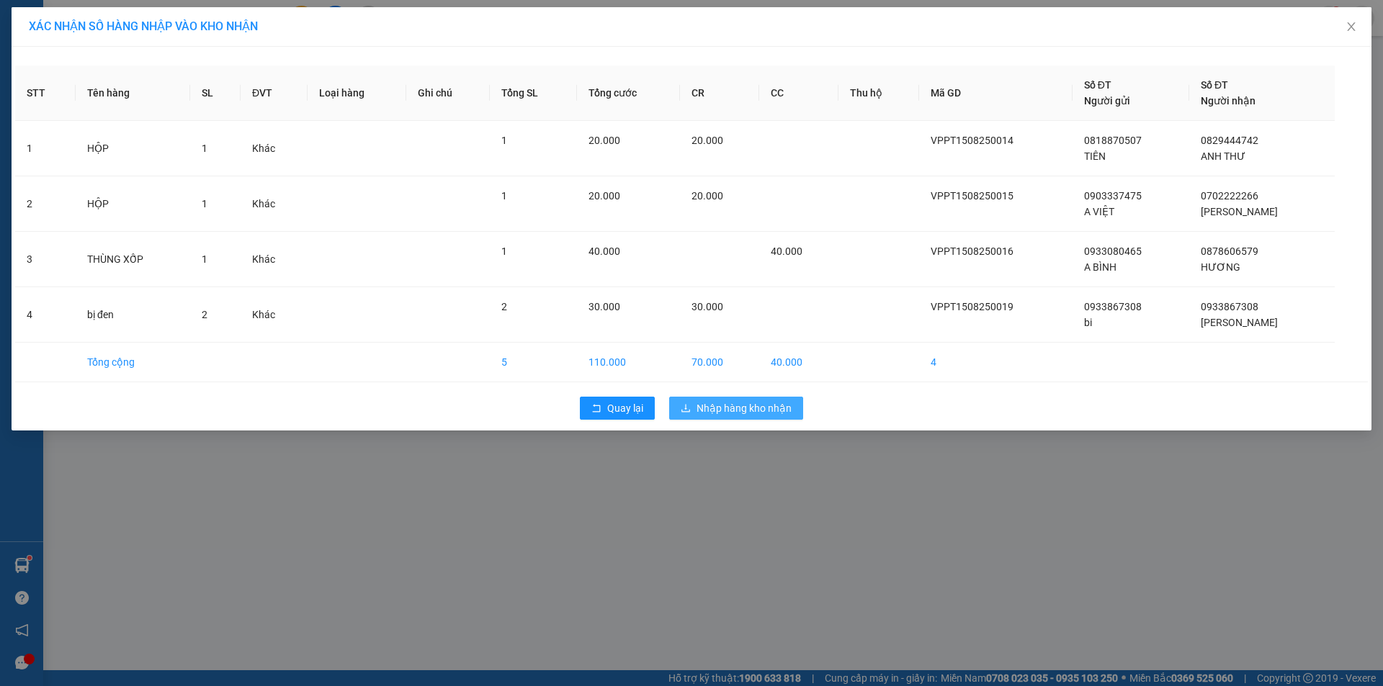
drag, startPoint x: 771, startPoint y: 405, endPoint x: 758, endPoint y: 406, distance: 13.0
click at [774, 403] on span "Nhập hàng kho nhận" at bounding box center [743, 408] width 95 height 16
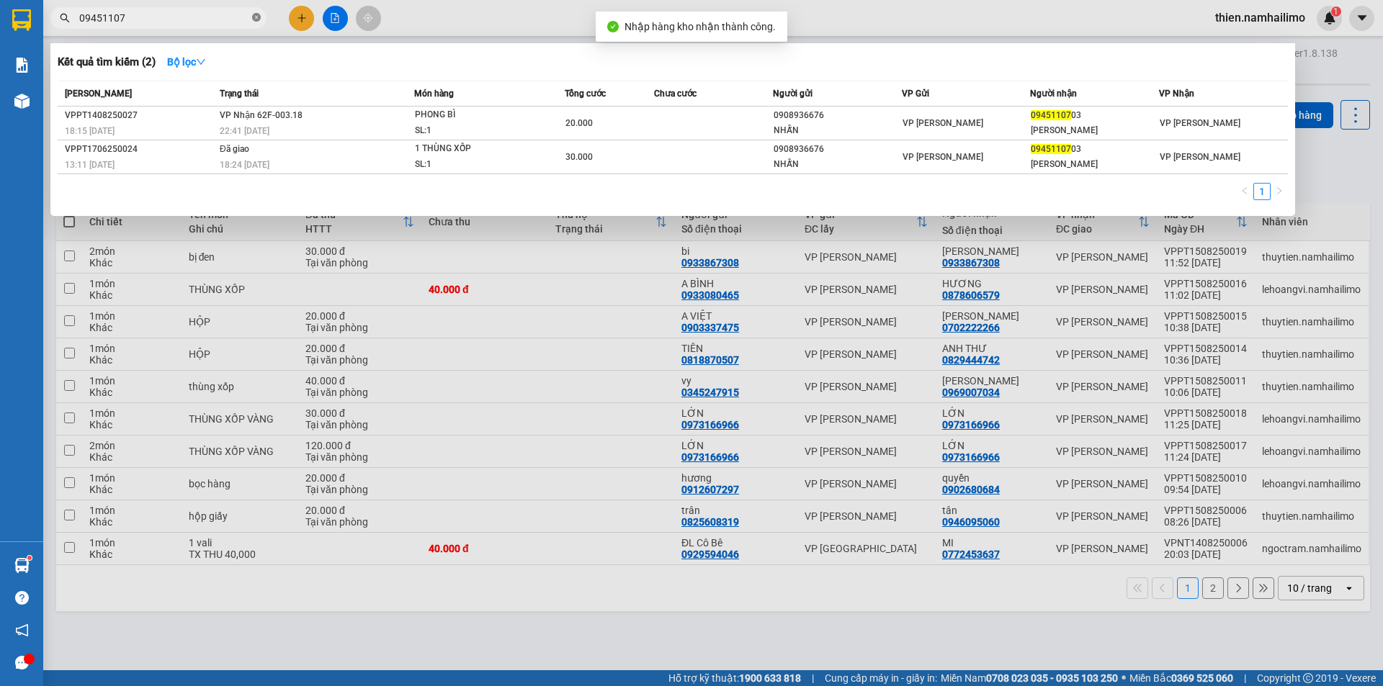
drag, startPoint x: 169, startPoint y: 22, endPoint x: 259, endPoint y: 15, distance: 90.3
click at [259, 15] on icon "close-circle" at bounding box center [256, 17] width 9 height 9
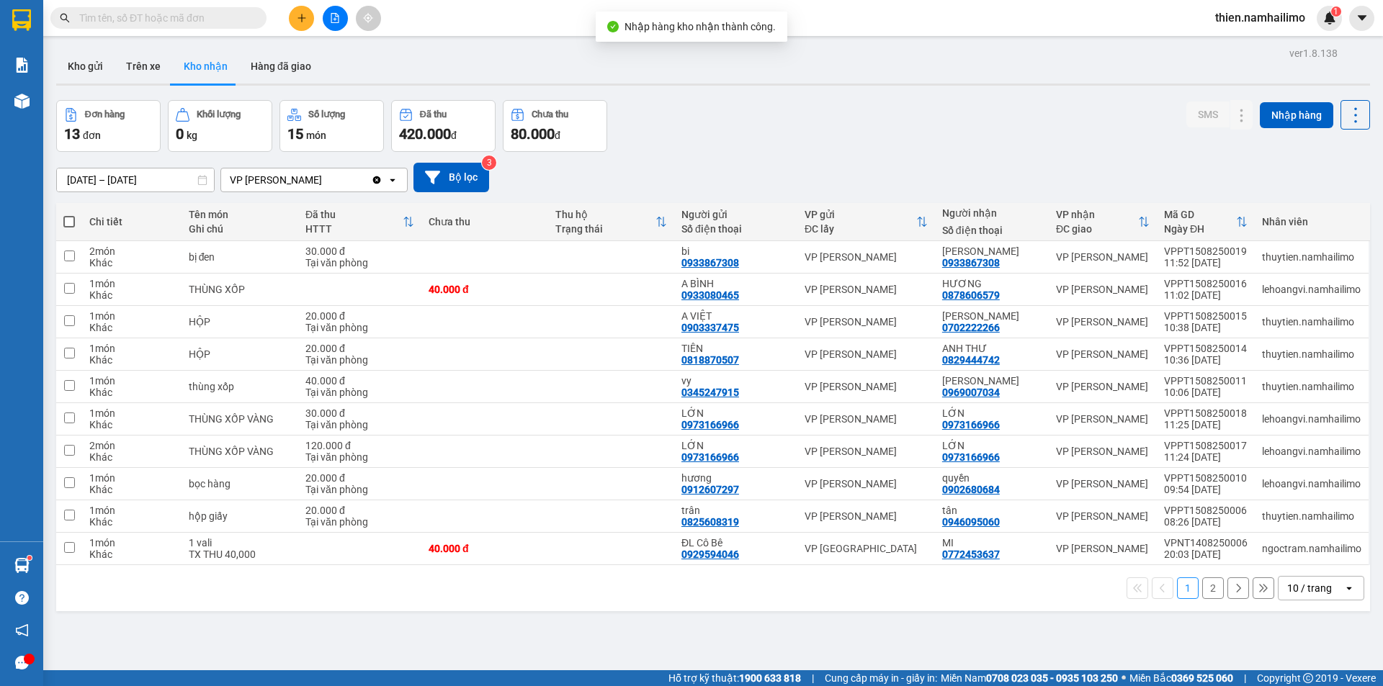
click at [208, 71] on button "Kho nhận" at bounding box center [205, 66] width 67 height 35
click at [1191, 413] on div at bounding box center [1268, 419] width 202 height 32
click at [1208, 416] on icon at bounding box center [1213, 419] width 10 height 10
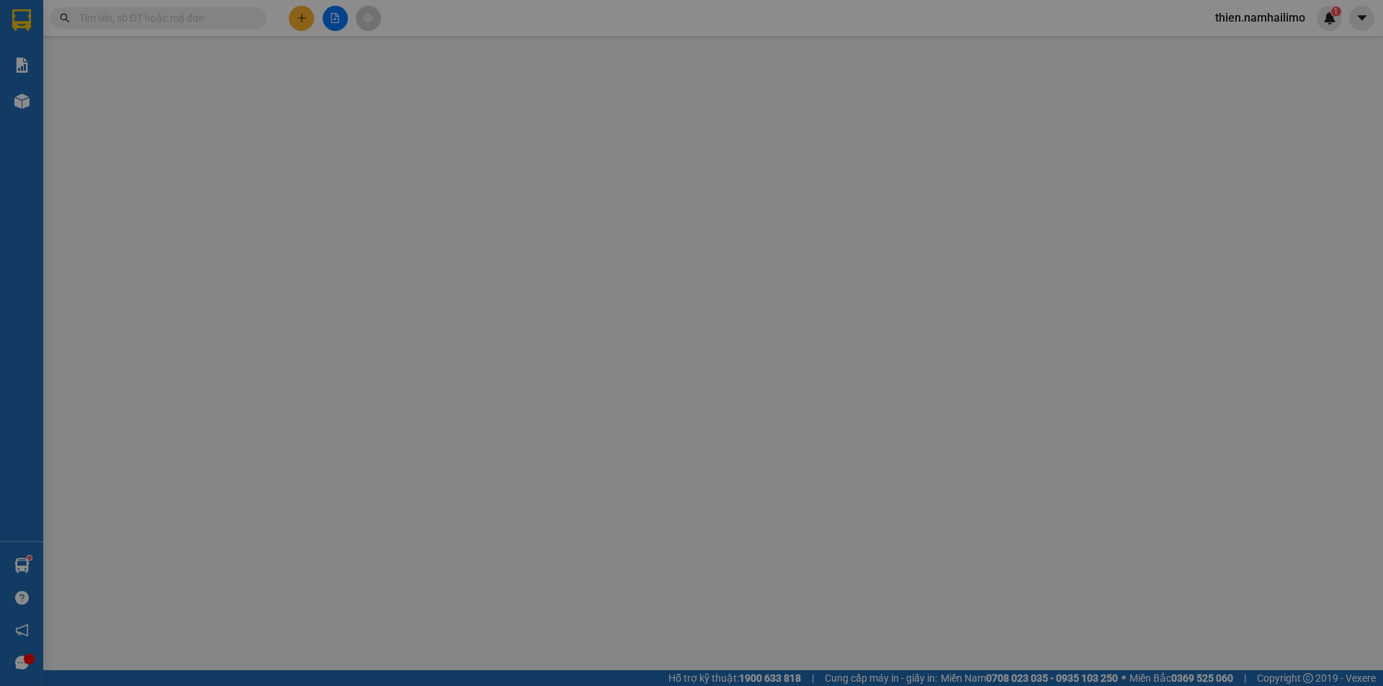
type input "0973166966"
type input "LỚN"
type input "0973166966"
type input "LỚN"
type input "30.000"
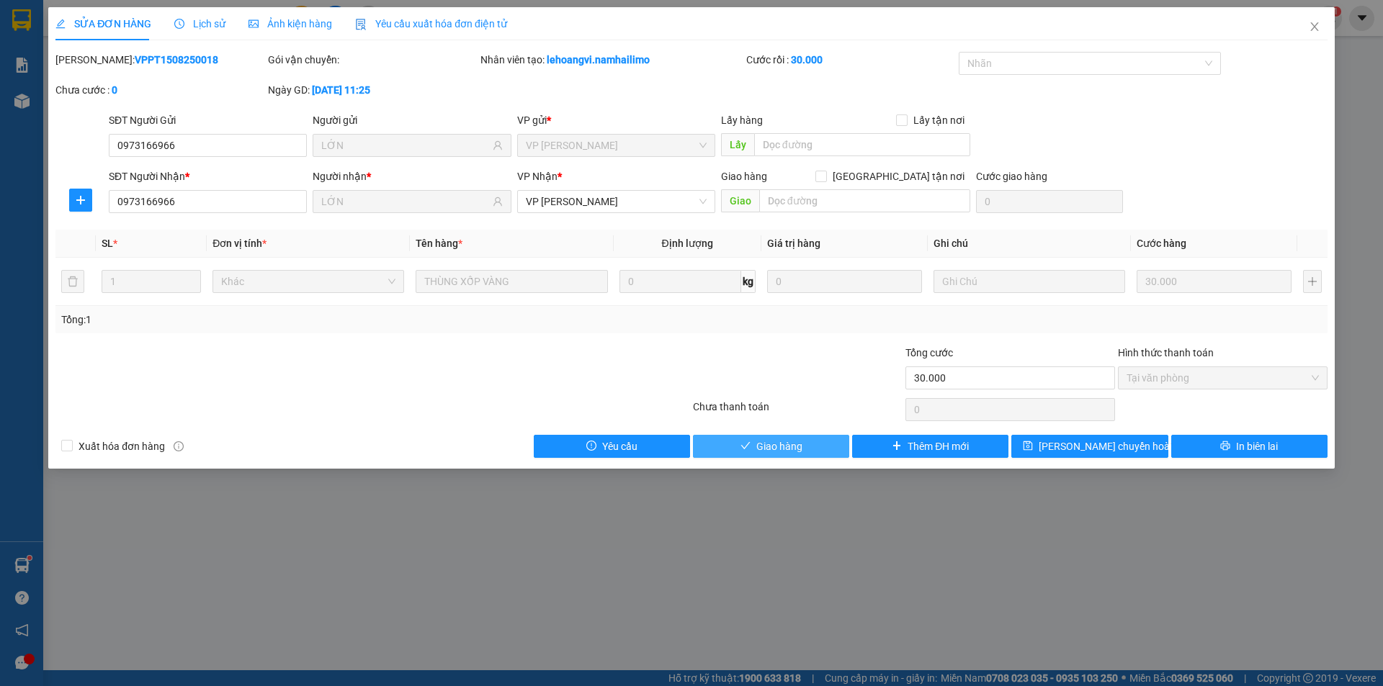
click at [804, 452] on button "Giao hàng" at bounding box center [771, 446] width 156 height 23
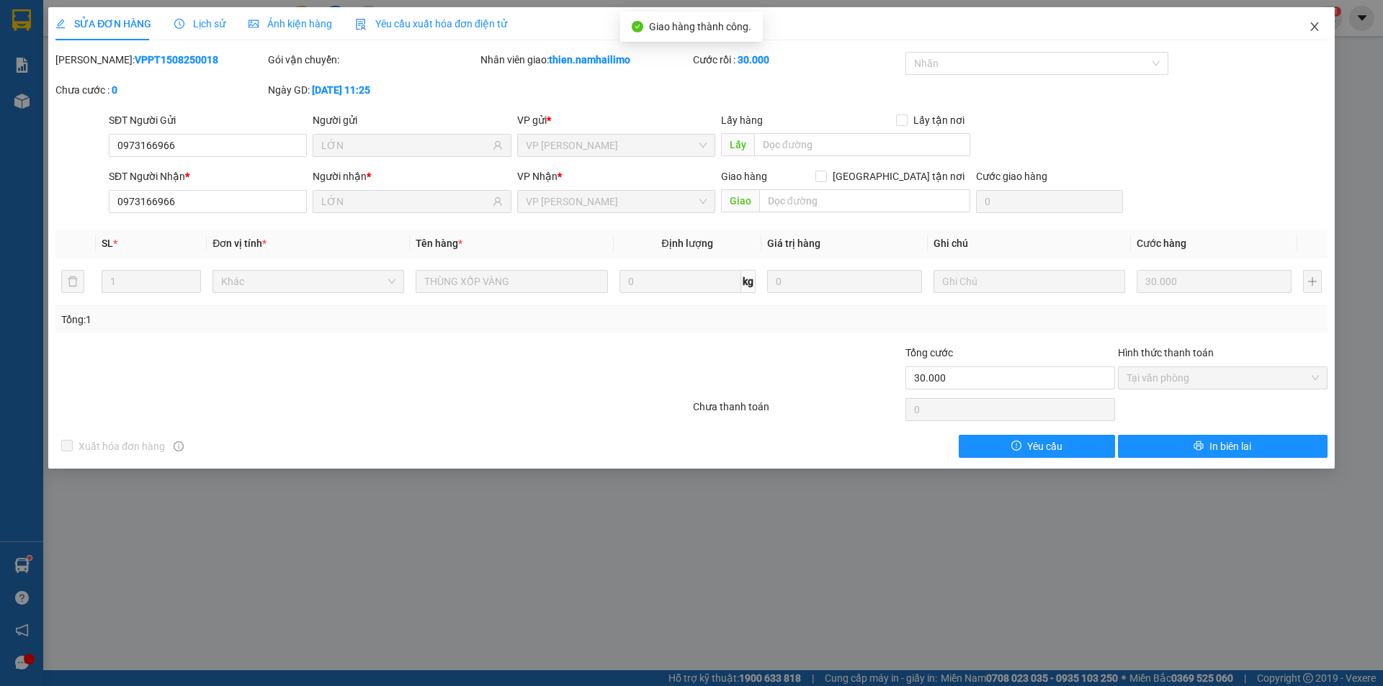
click at [1315, 24] on icon "close" at bounding box center [1315, 27] width 12 height 12
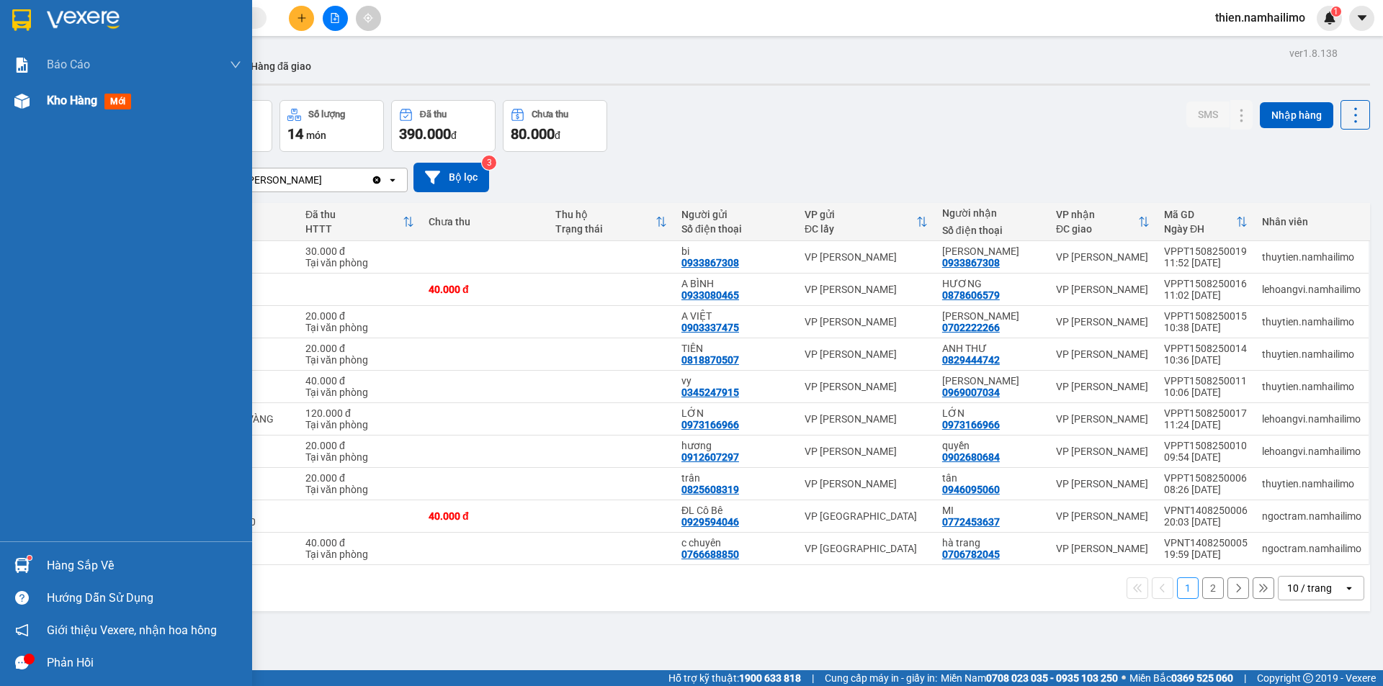
click at [27, 109] on div at bounding box center [21, 101] width 25 height 25
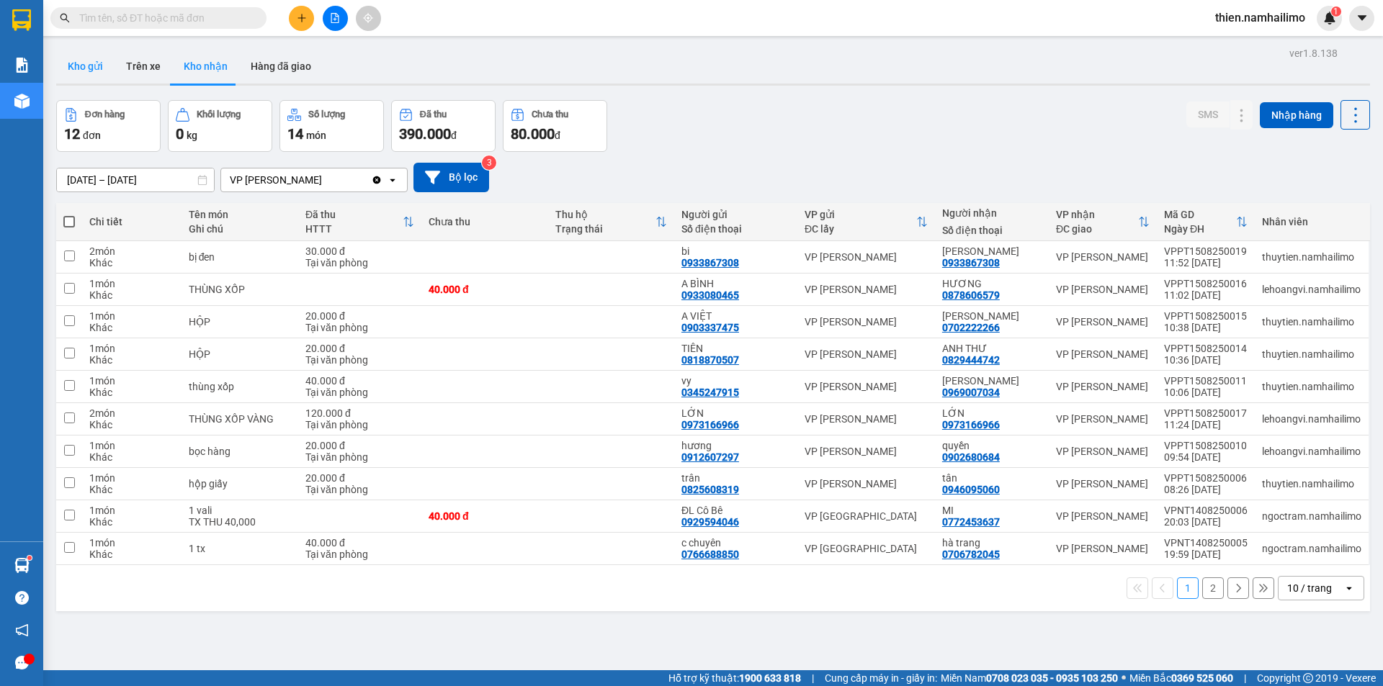
click at [94, 78] on button "Kho gửi" at bounding box center [85, 66] width 58 height 35
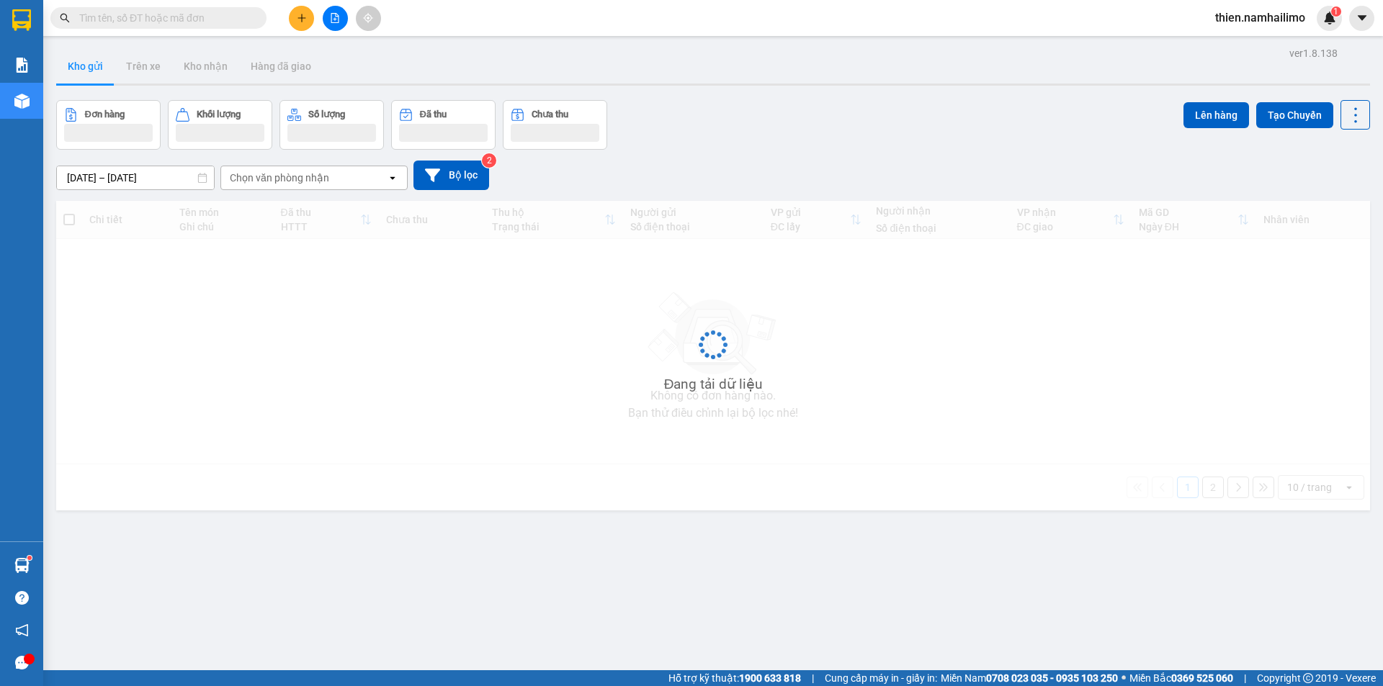
click at [94, 76] on button "Kho gửi" at bounding box center [85, 66] width 58 height 35
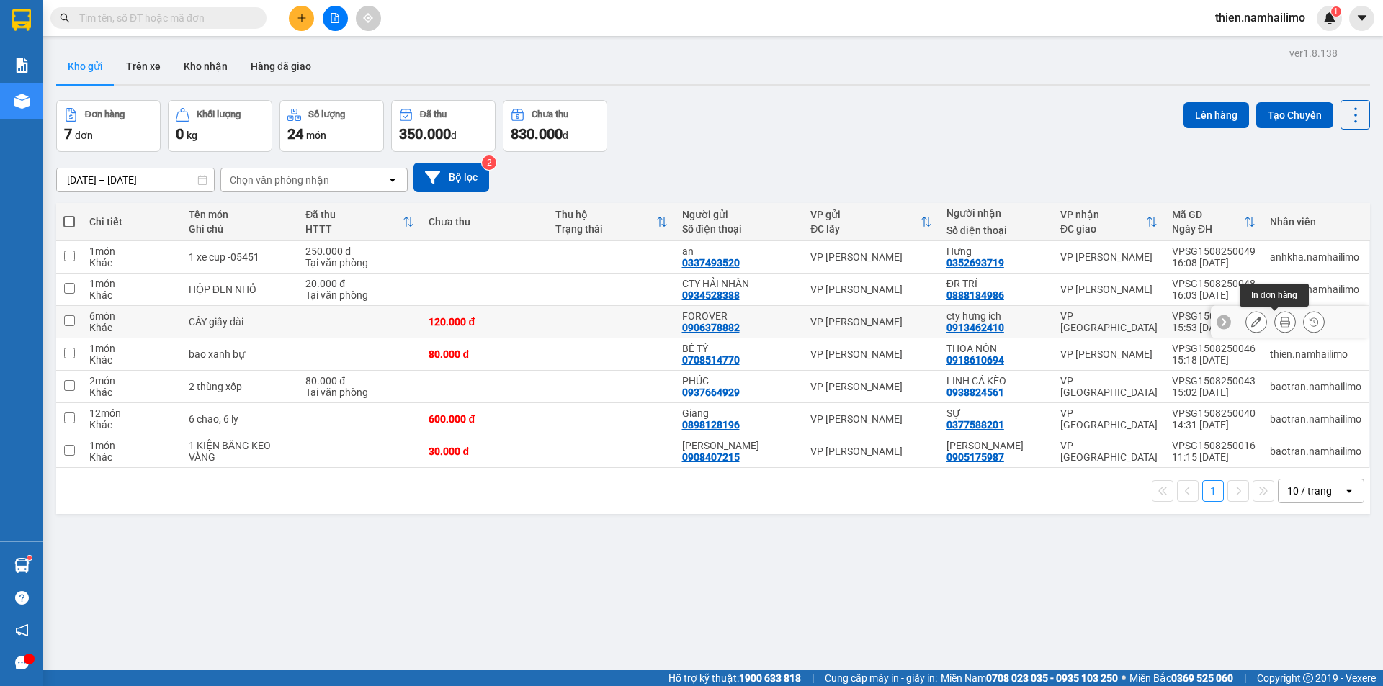
click at [1280, 318] on icon at bounding box center [1285, 322] width 10 height 10
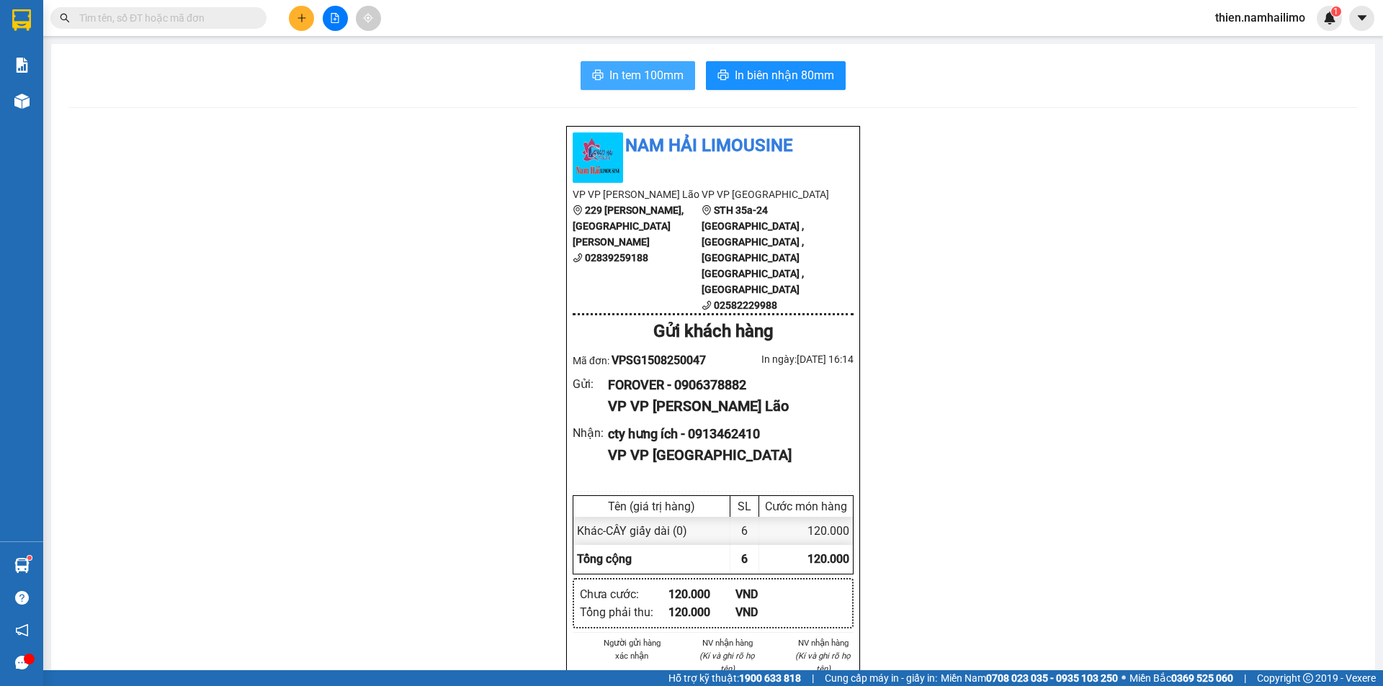
click at [613, 63] on button "In tem 100mm" at bounding box center [638, 75] width 115 height 29
click at [585, 67] on button "In tem 100mm" at bounding box center [638, 75] width 115 height 29
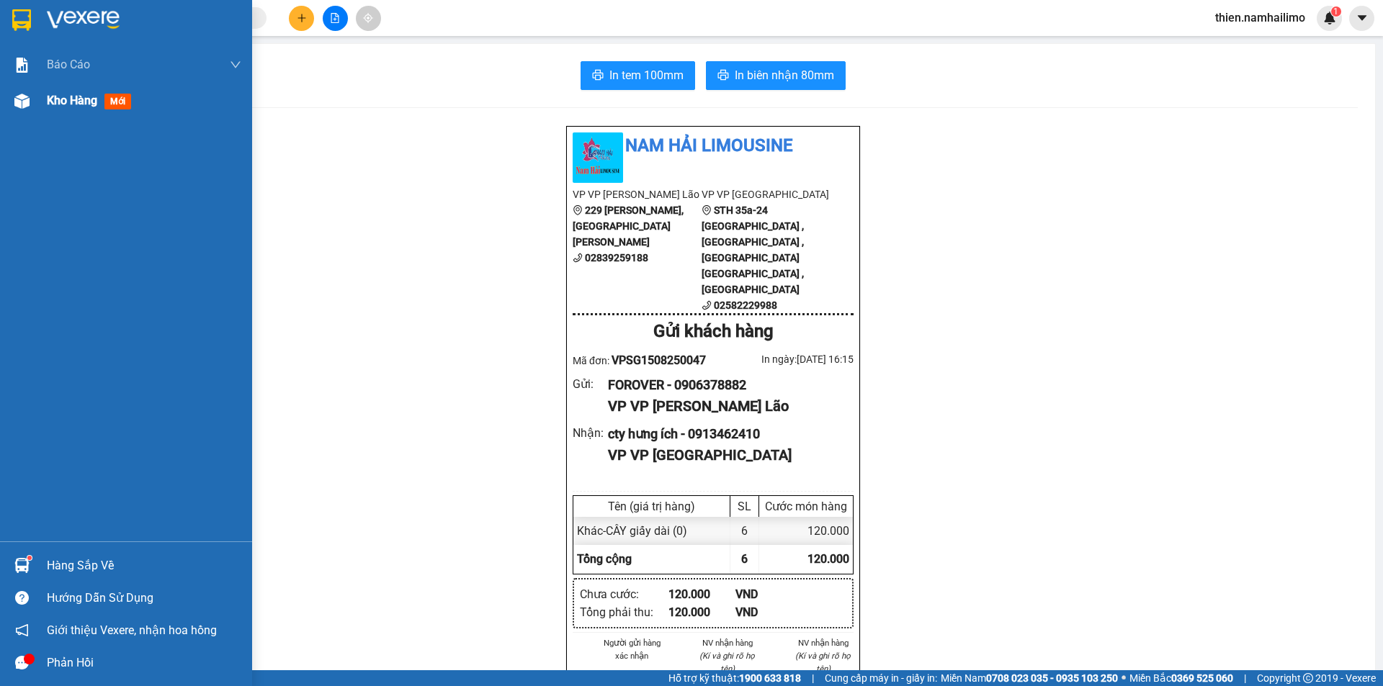
drag, startPoint x: 88, startPoint y: 108, endPoint x: 149, endPoint y: 89, distance: 64.2
click at [88, 107] on div "Kho hàng mới" at bounding box center [92, 100] width 90 height 18
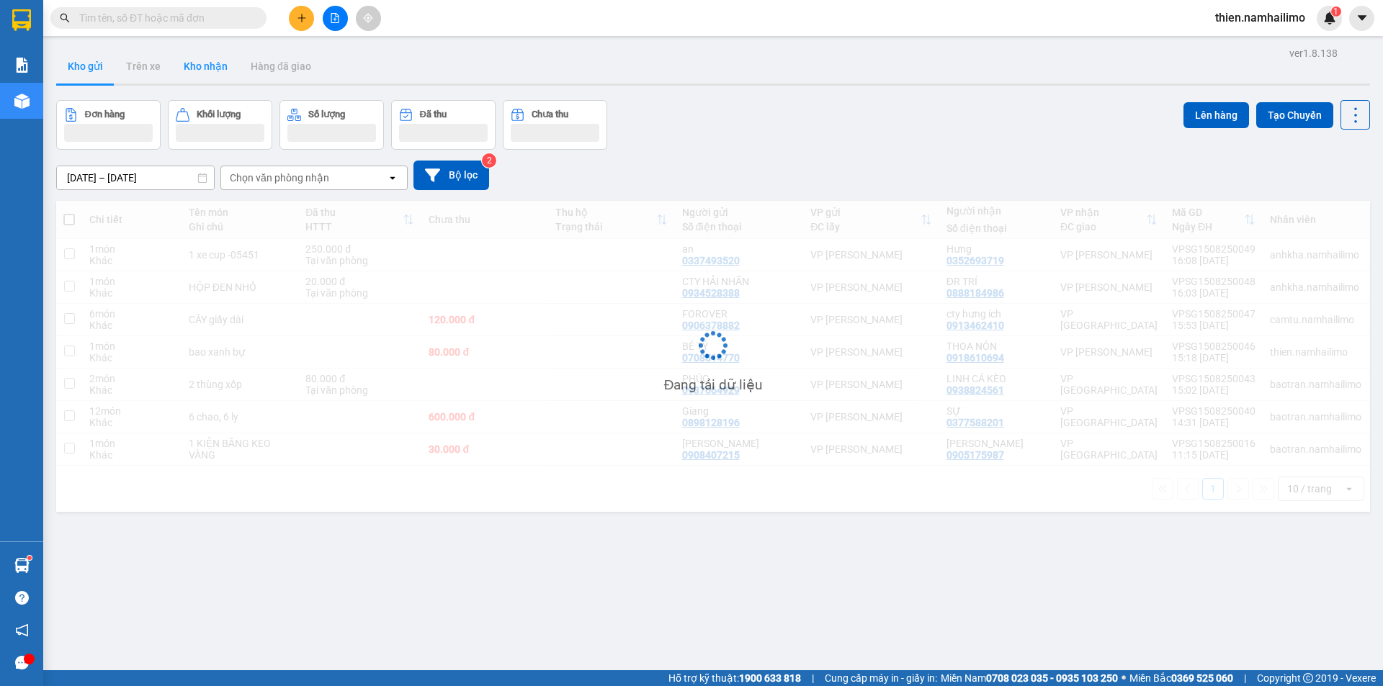
click at [200, 78] on button "Kho nhận" at bounding box center [205, 66] width 67 height 35
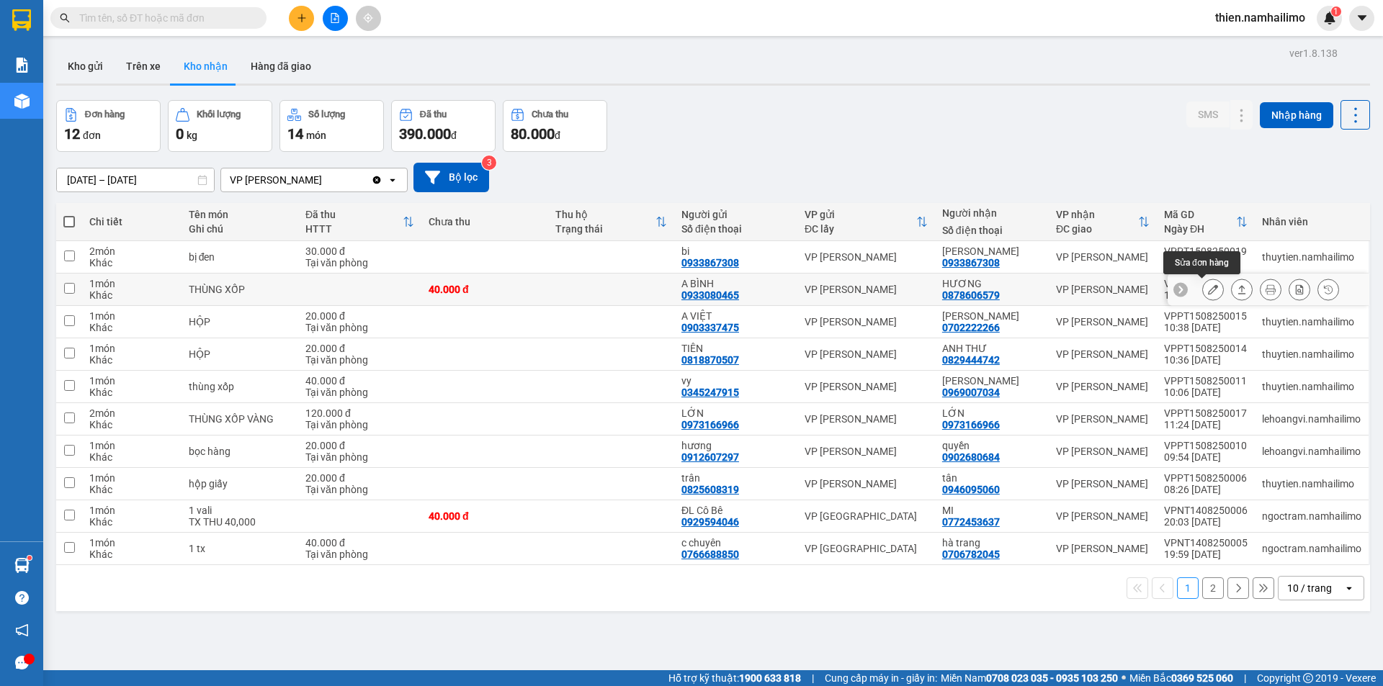
click at [1208, 287] on icon at bounding box center [1213, 289] width 10 height 10
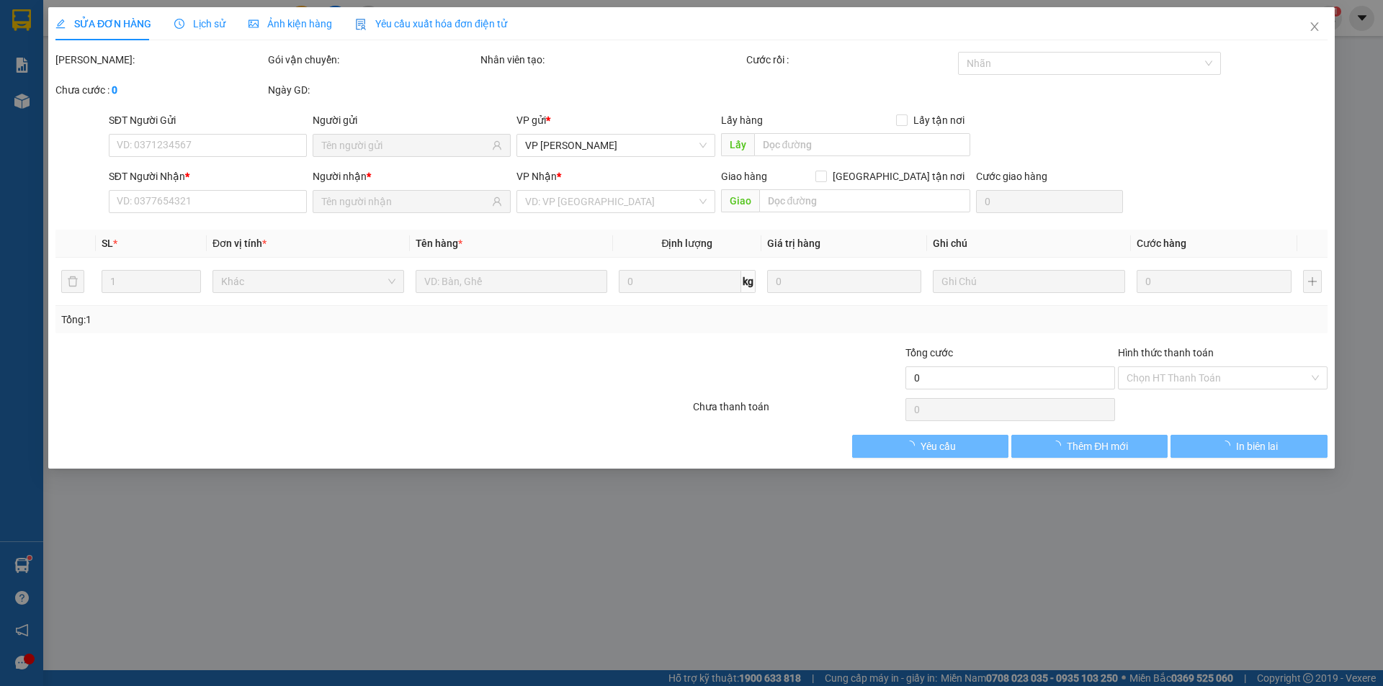
type input "0933080465"
type input "A BÌNH"
type input "0878606579"
type input "HƯƠNG"
type input "40.000"
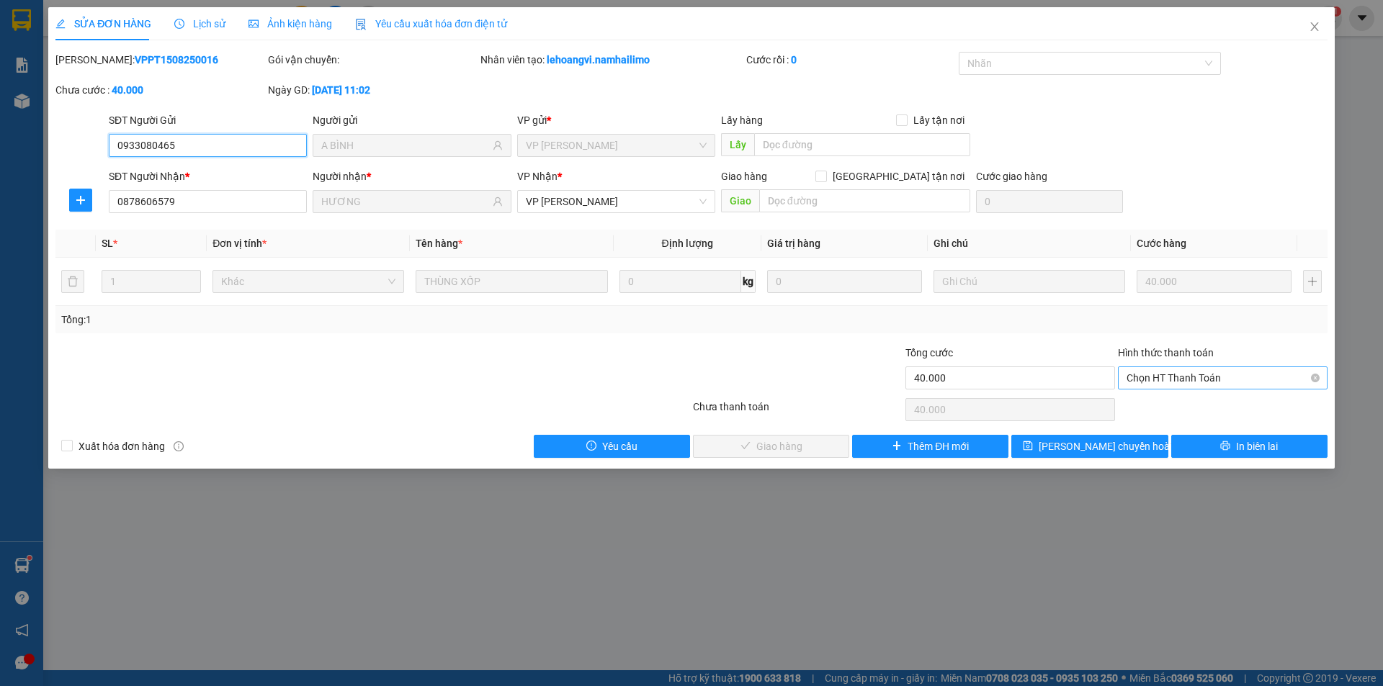
click at [1161, 385] on span "Chọn HT Thanh Toán" at bounding box center [1222, 378] width 192 height 22
click at [1169, 413] on div "Tại văn phòng" at bounding box center [1222, 407] width 192 height 16
type input "0"
click at [789, 448] on span "Giao hàng" at bounding box center [779, 447] width 46 height 16
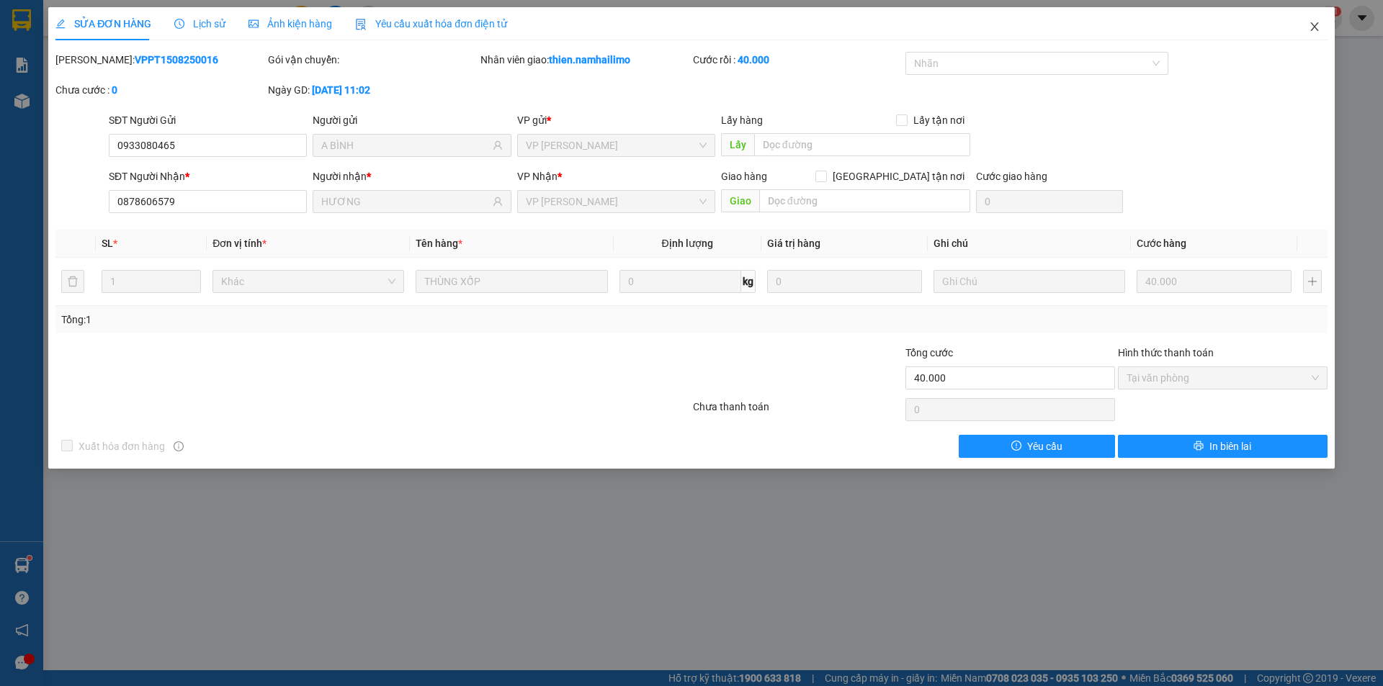
drag, startPoint x: 1315, startPoint y: 25, endPoint x: 578, endPoint y: 0, distance: 737.9
click at [1316, 24] on icon "close" at bounding box center [1315, 27] width 12 height 12
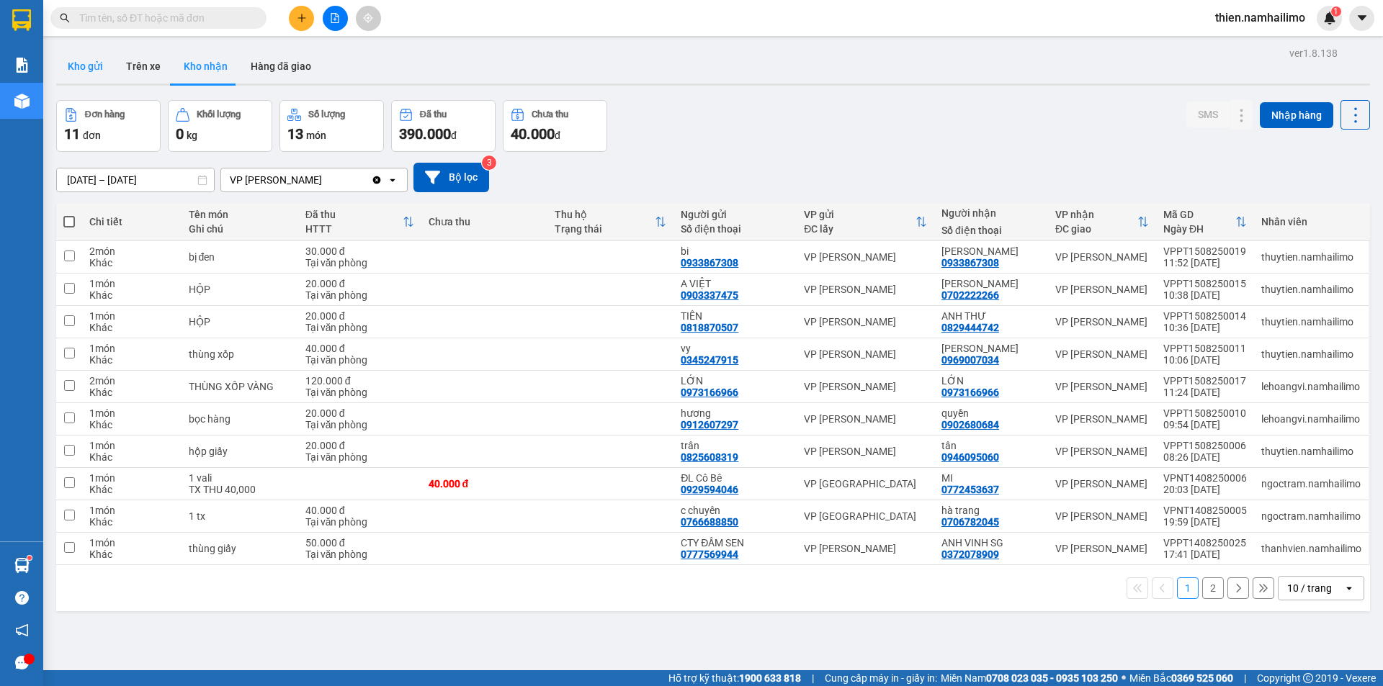
click at [62, 66] on button "Kho gửi" at bounding box center [85, 66] width 58 height 35
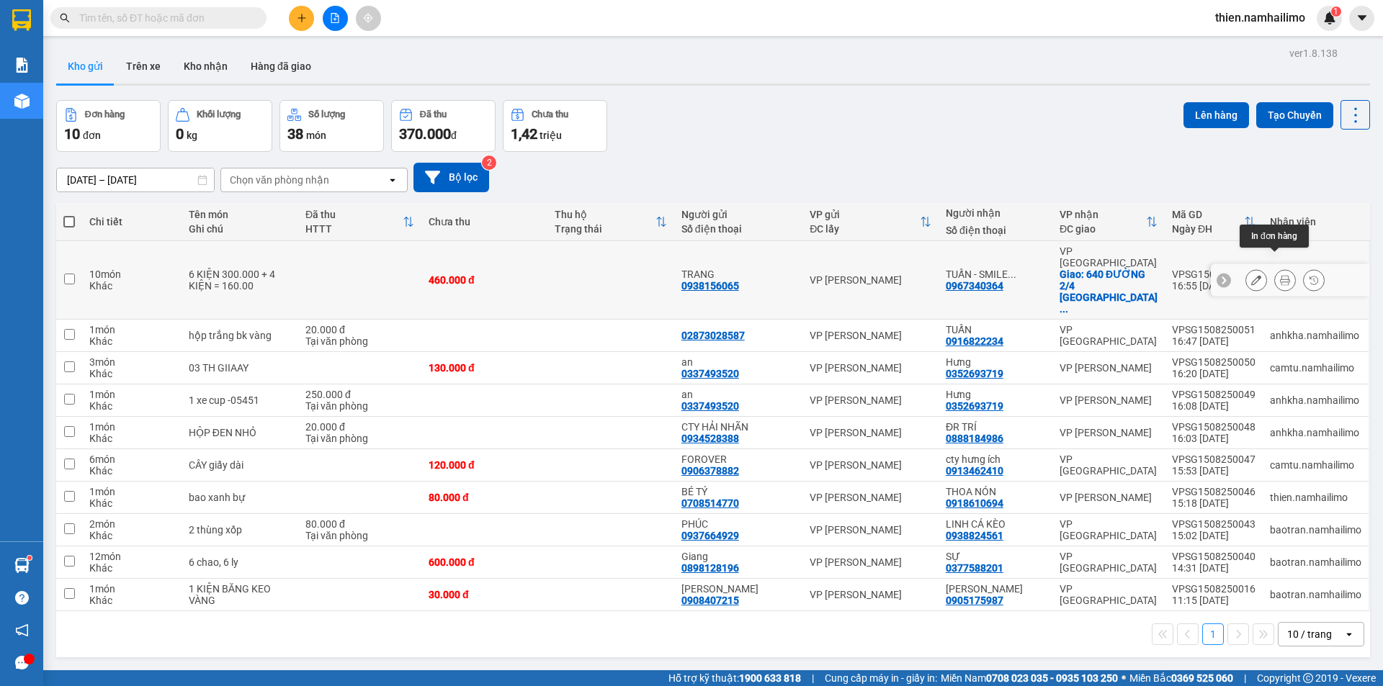
click at [1280, 275] on icon at bounding box center [1285, 280] width 10 height 10
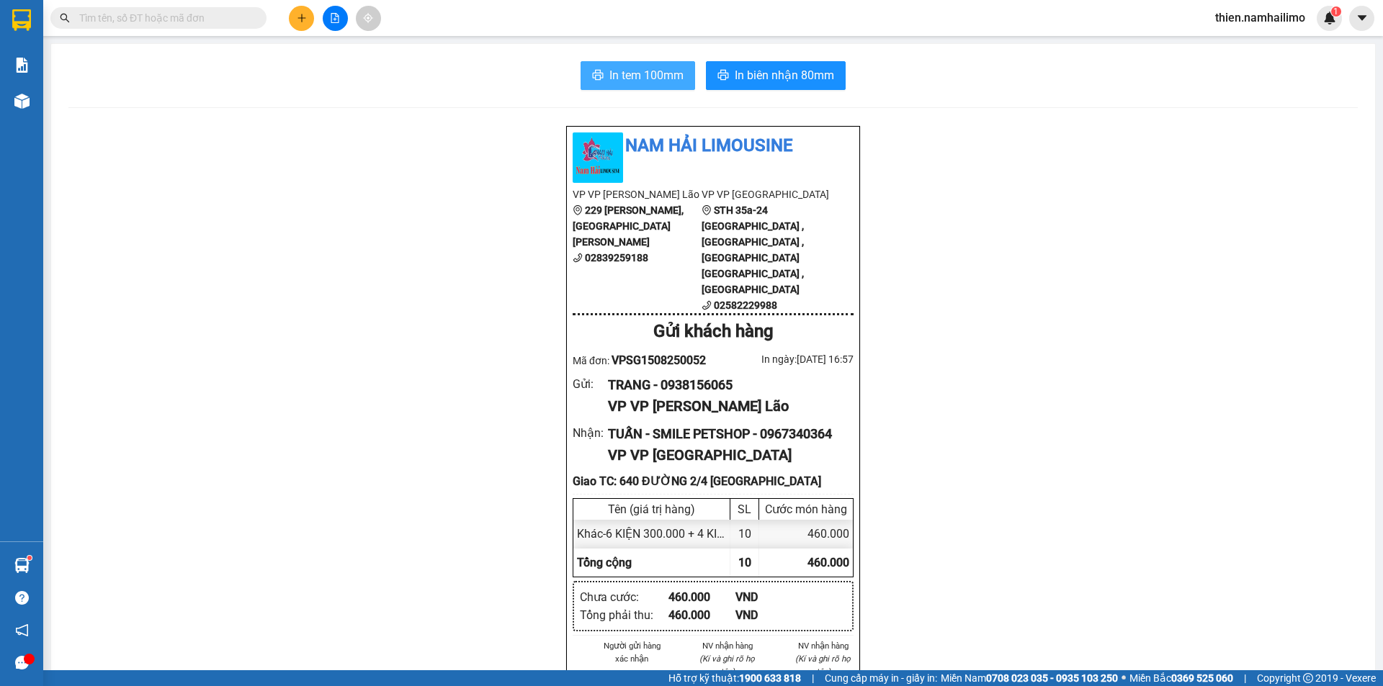
click at [629, 75] on span "In tem 100mm" at bounding box center [646, 75] width 74 height 18
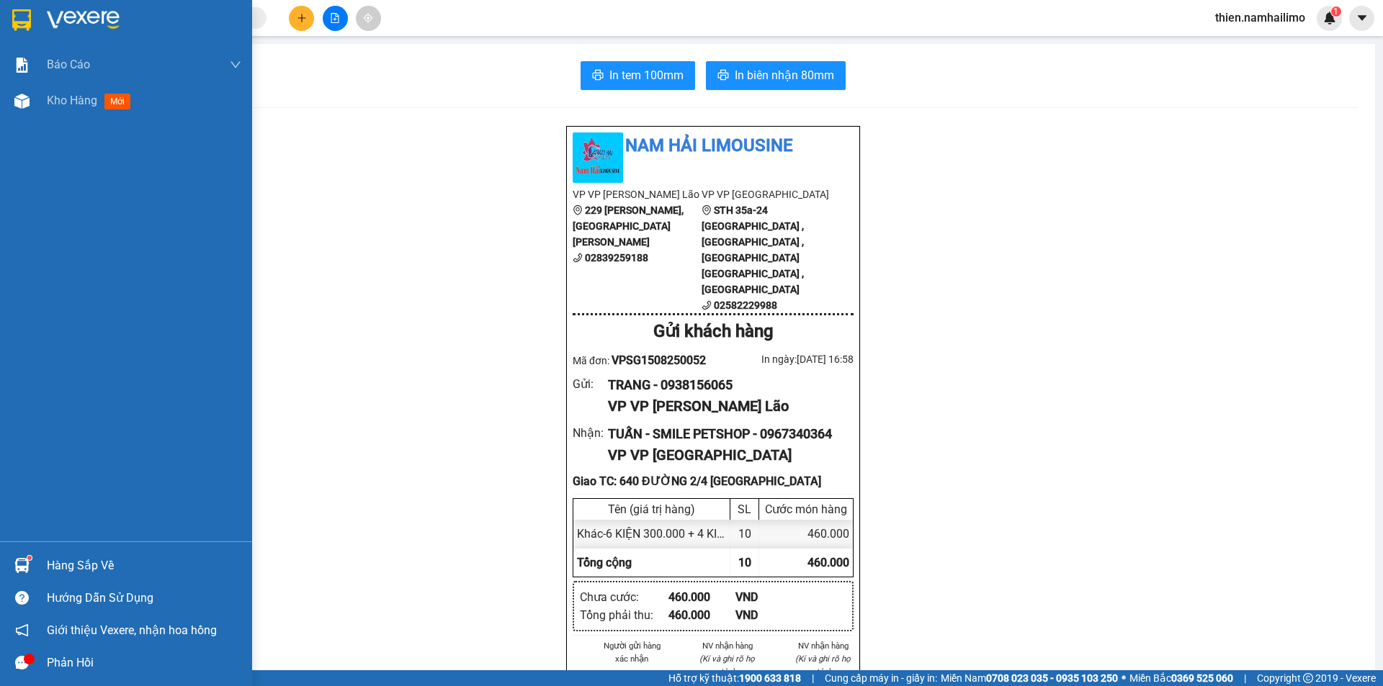
click at [48, 561] on div "Hàng sắp về" at bounding box center [144, 566] width 194 height 22
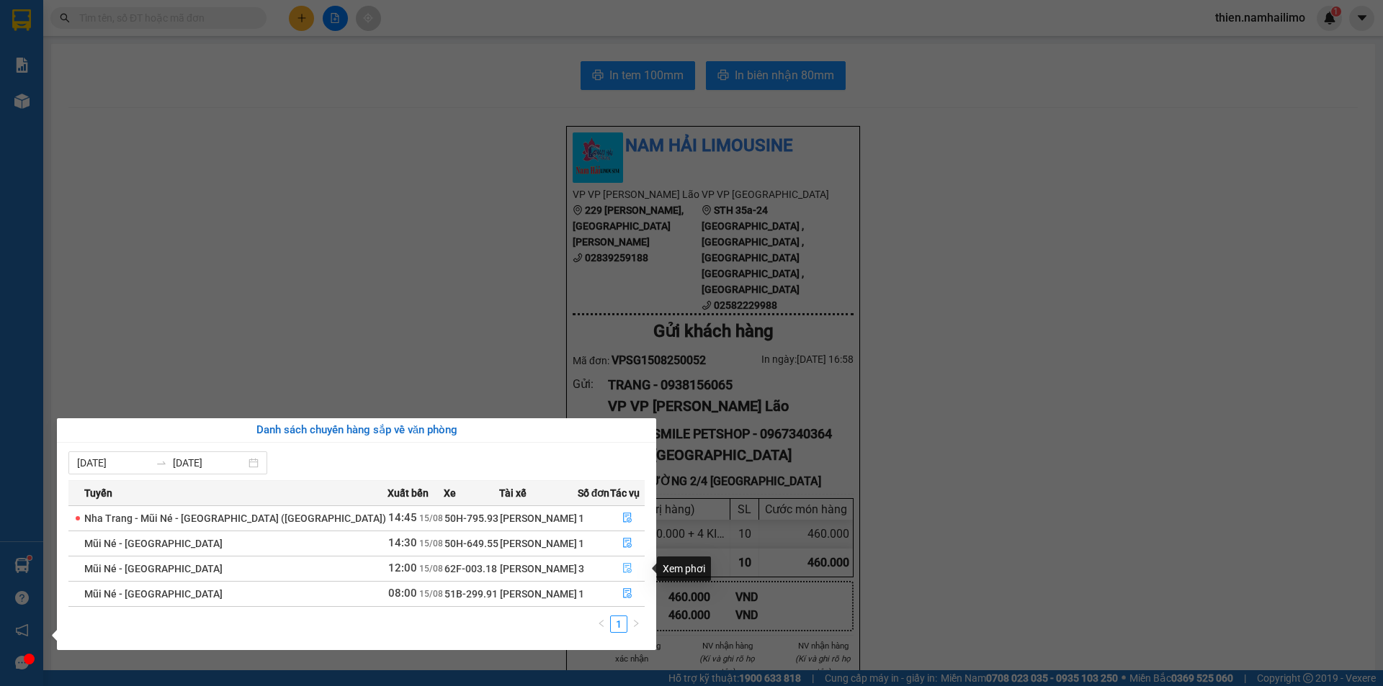
click at [629, 567] on icon "file-done" at bounding box center [627, 568] width 10 height 10
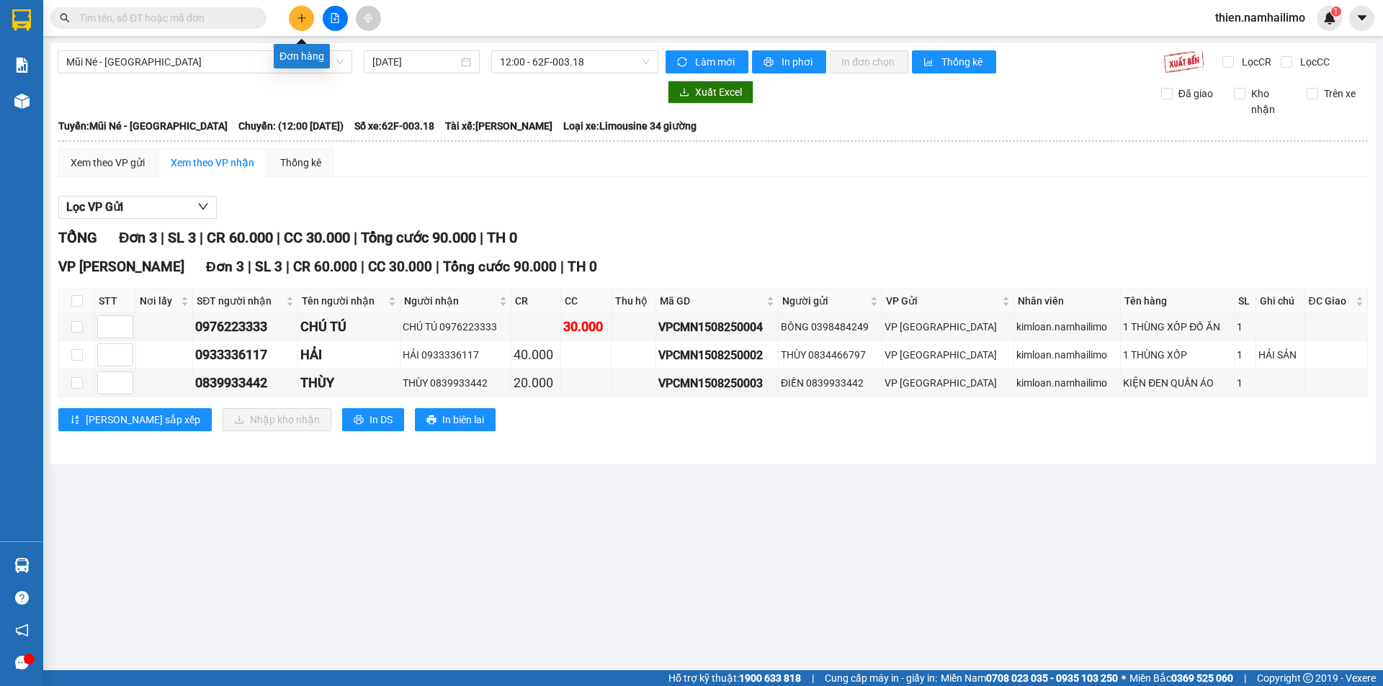
click at [297, 11] on button at bounding box center [301, 18] width 25 height 25
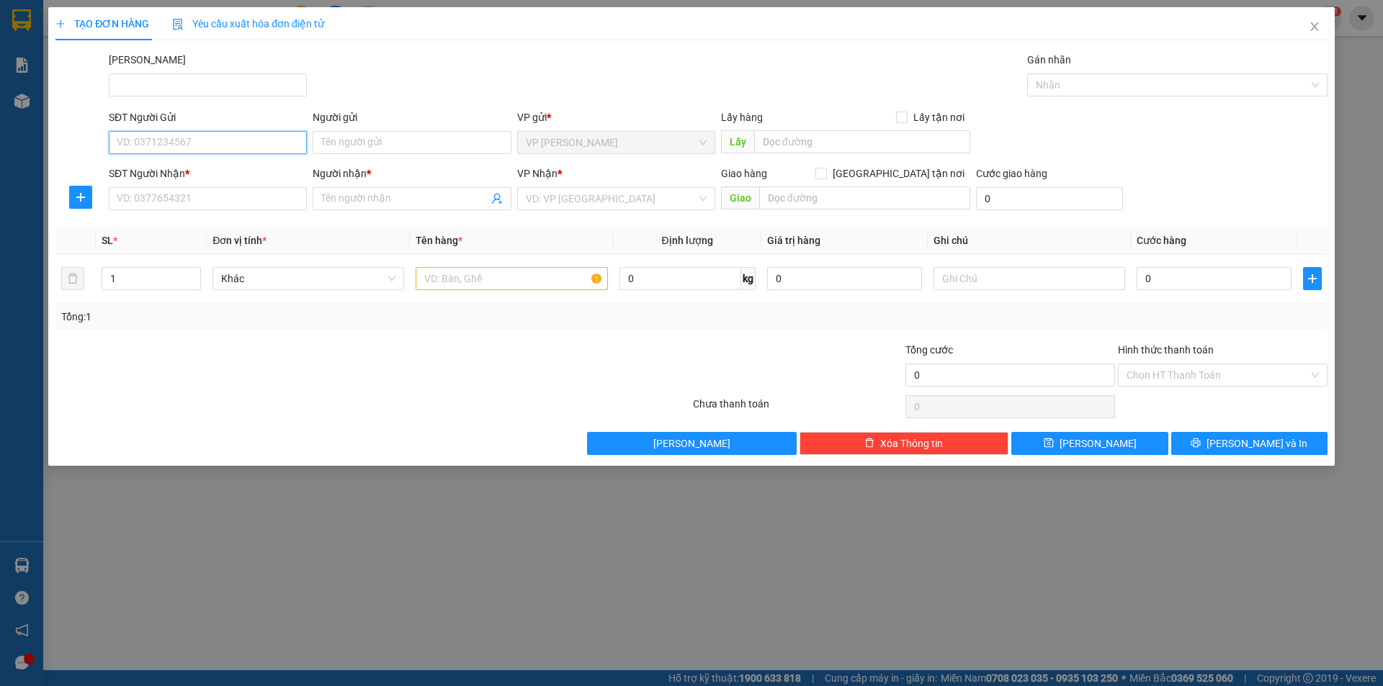
click at [246, 144] on input "SĐT Người Gửi" at bounding box center [208, 142] width 198 height 23
click at [246, 174] on div "0903755266 - A.HOÀI" at bounding box center [207, 171] width 181 height 16
type input "0903755266"
type input "A.HOÀI"
type input "0916822234"
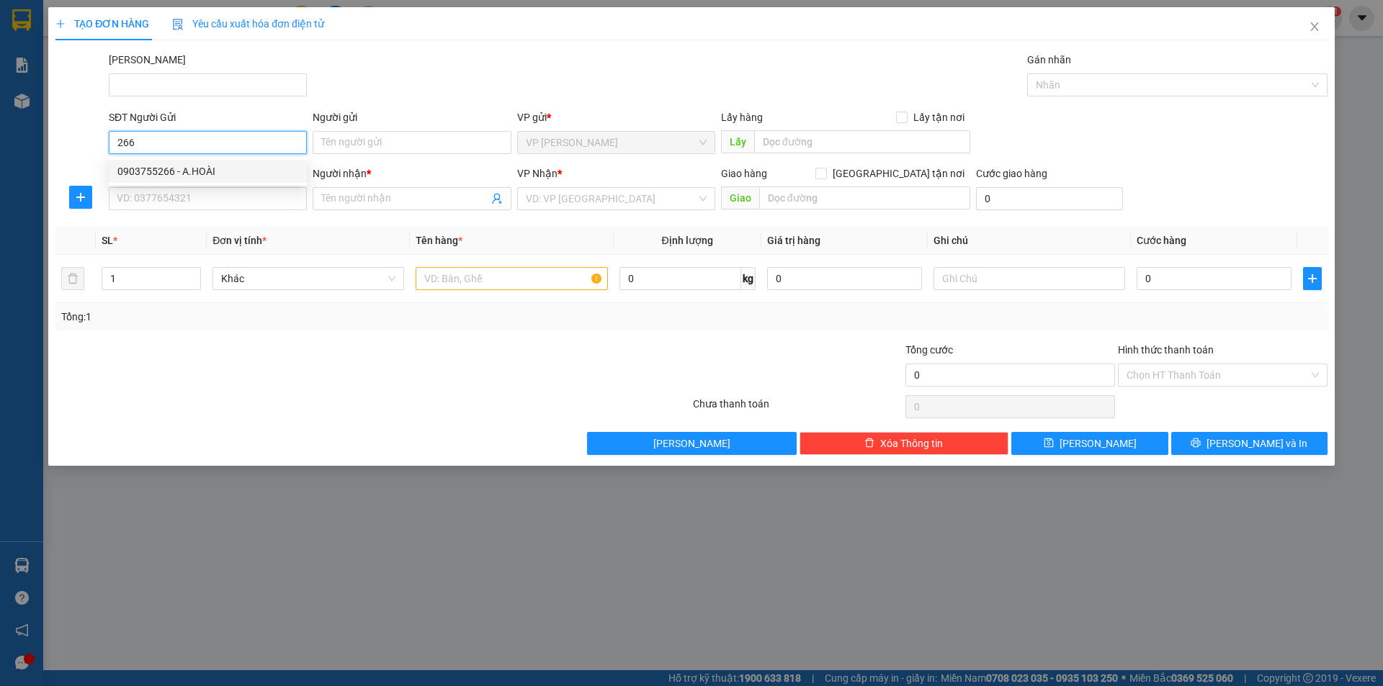
type input "TUẤN"
type input "20.000"
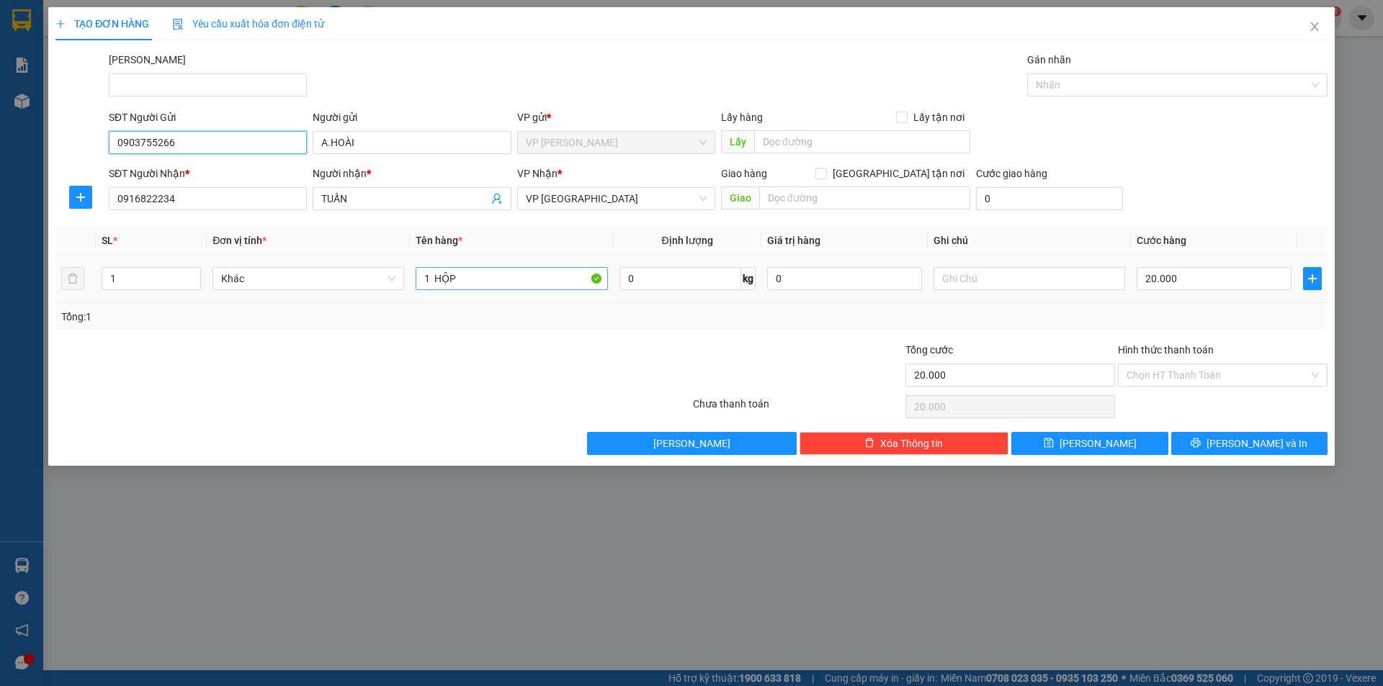
type input "0903755266"
drag, startPoint x: 502, startPoint y: 271, endPoint x: 88, endPoint y: 359, distance: 423.5
click at [88, 359] on div "Transit Pickup Surcharge Ids Transit Deliver Surcharge Ids Transit Deliver Surc…" at bounding box center [691, 253] width 1272 height 403
type input "kiện đen"
click at [1175, 276] on input "20.000" at bounding box center [1214, 278] width 155 height 23
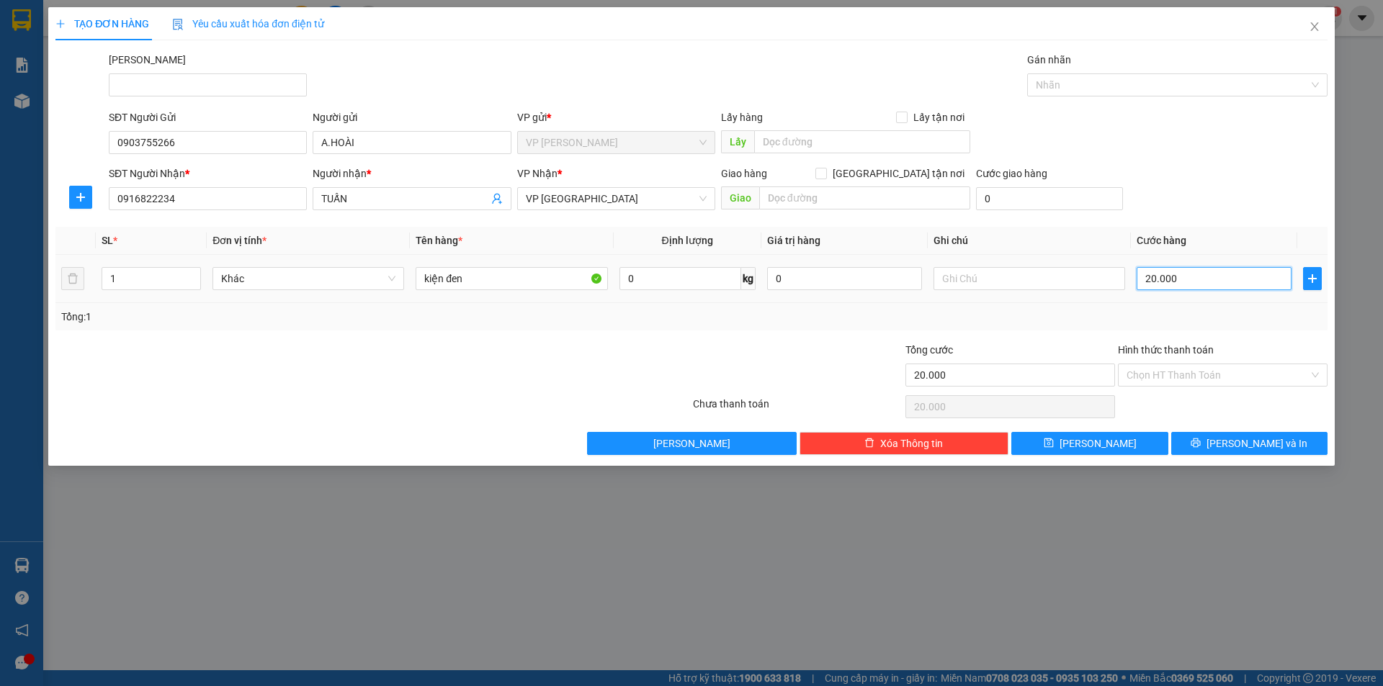
type input "3"
type input "30"
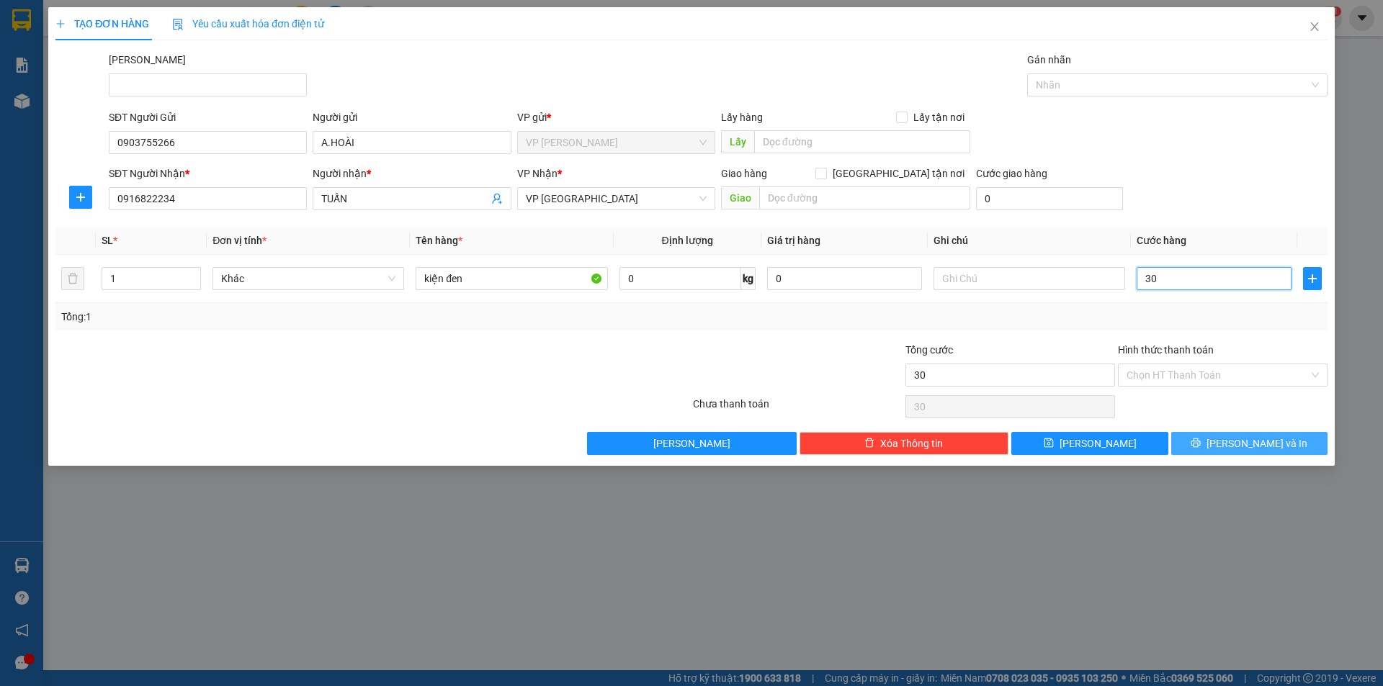
type input "30"
type input "30.000"
drag, startPoint x: 1222, startPoint y: 435, endPoint x: 1184, endPoint y: 388, distance: 60.4
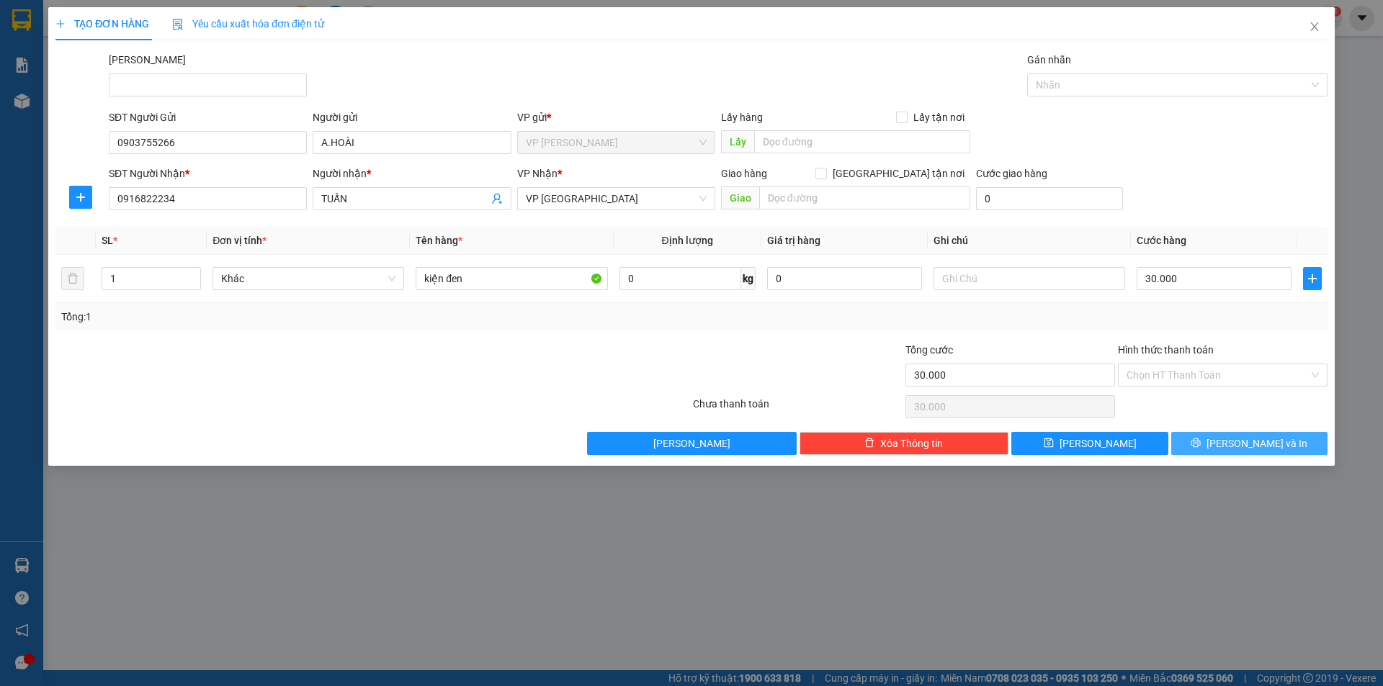
click at [1222, 434] on button "[PERSON_NAME] và In" at bounding box center [1249, 443] width 156 height 23
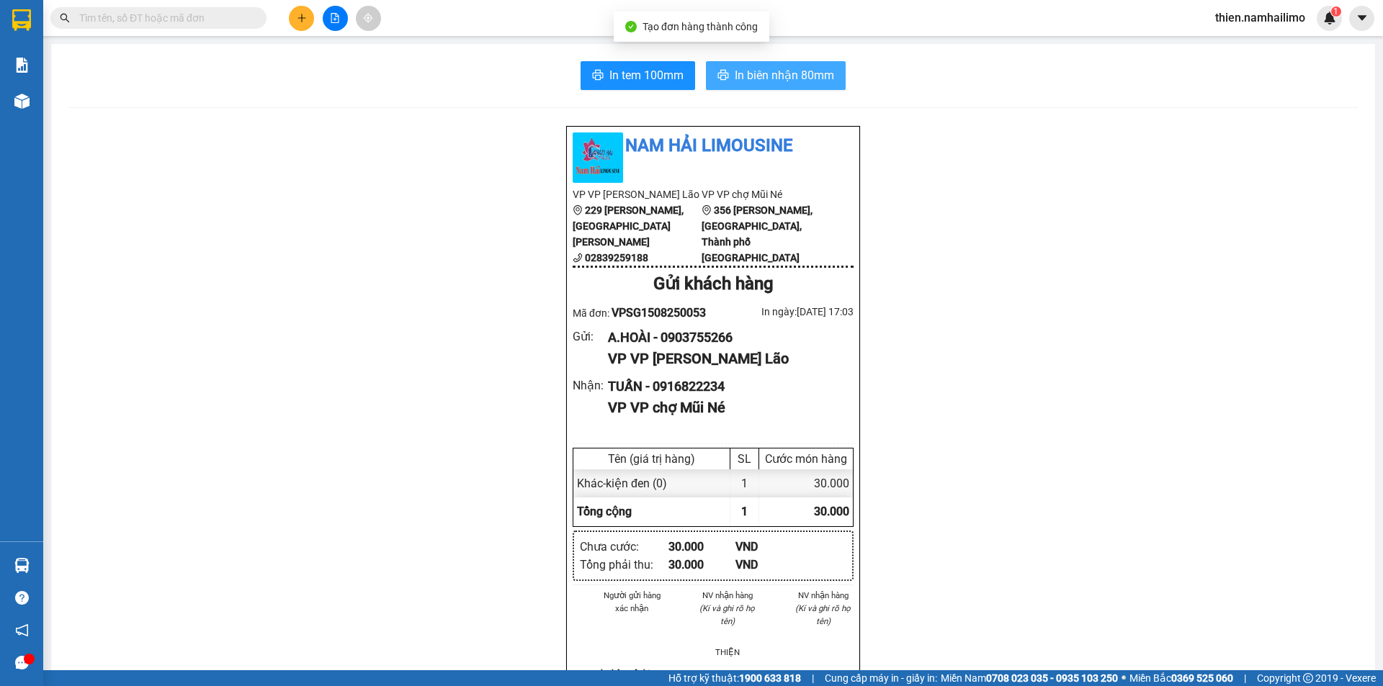
drag, startPoint x: 777, startPoint y: 89, endPoint x: 795, endPoint y: 81, distance: 19.4
click at [778, 86] on button "In biên nhận 80mm" at bounding box center [776, 75] width 140 height 29
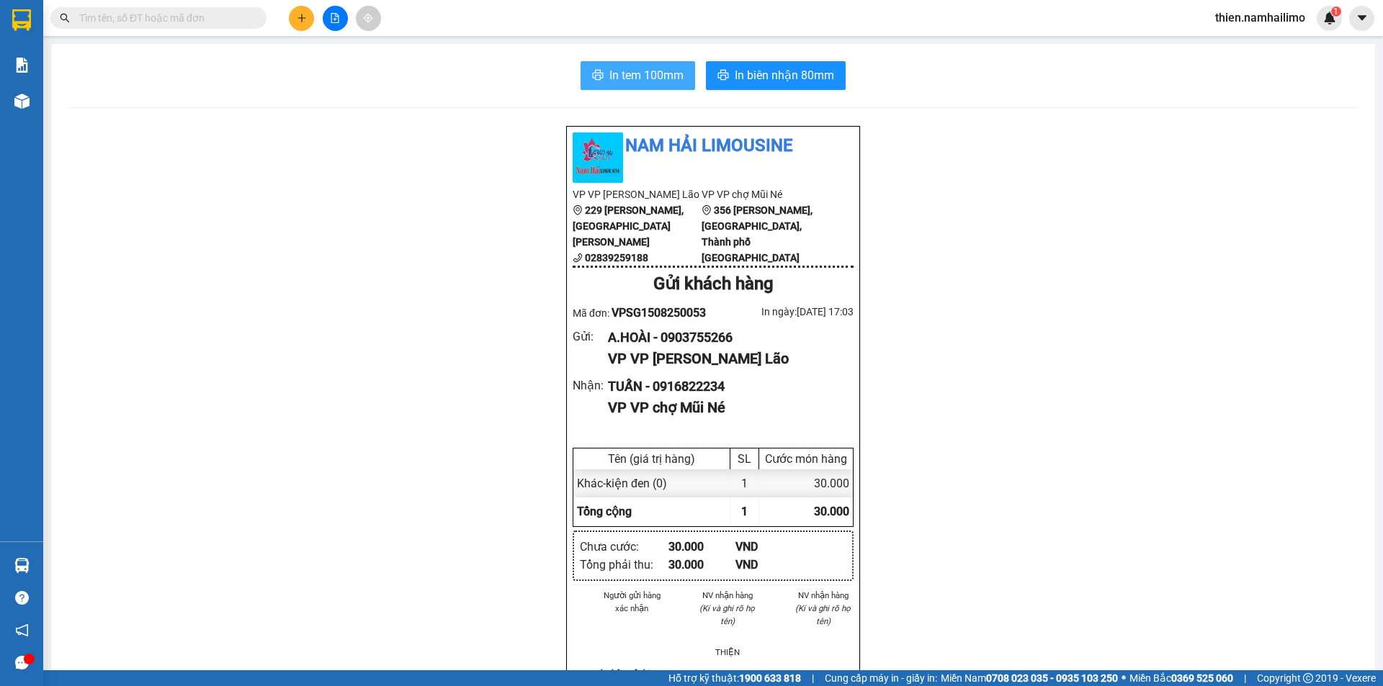
click at [609, 71] on span "In tem 100mm" at bounding box center [646, 75] width 74 height 18
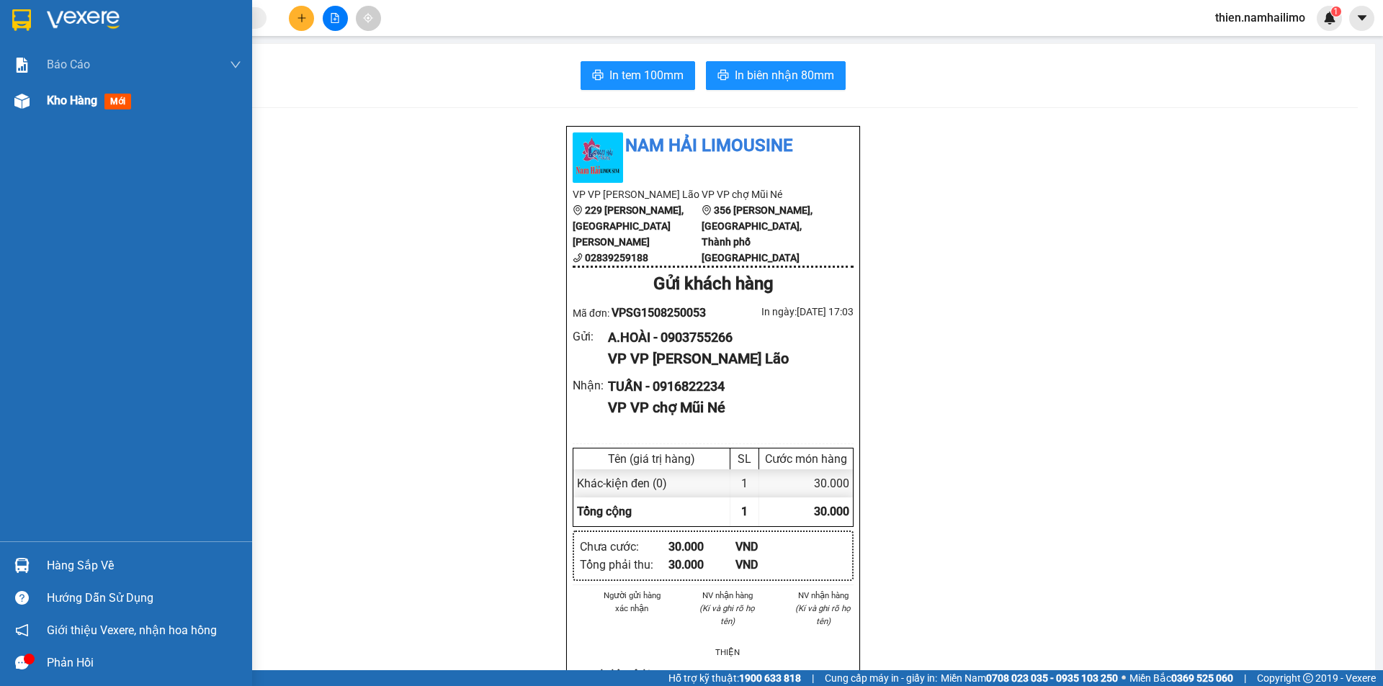
click at [60, 118] on div "Kho hàng mới" at bounding box center [144, 101] width 194 height 36
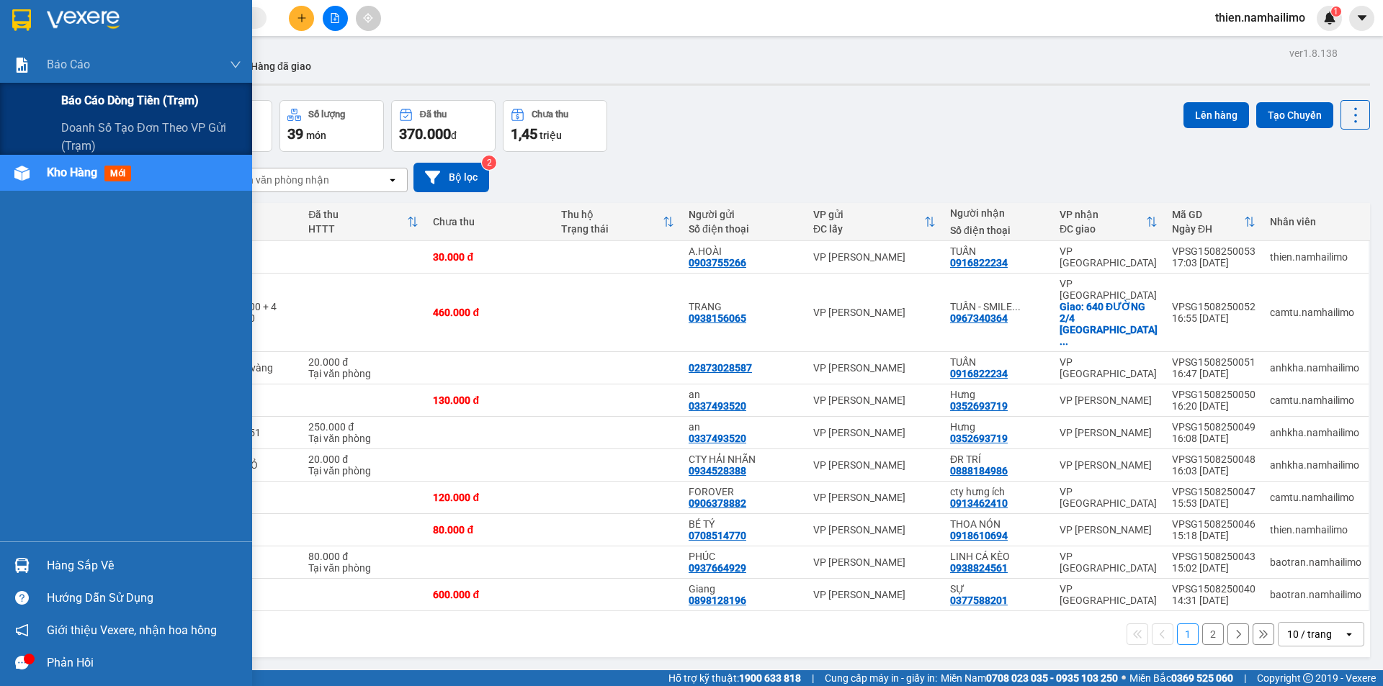
click at [91, 101] on span "Báo cáo dòng tiền (trạm)" at bounding box center [130, 100] width 138 height 18
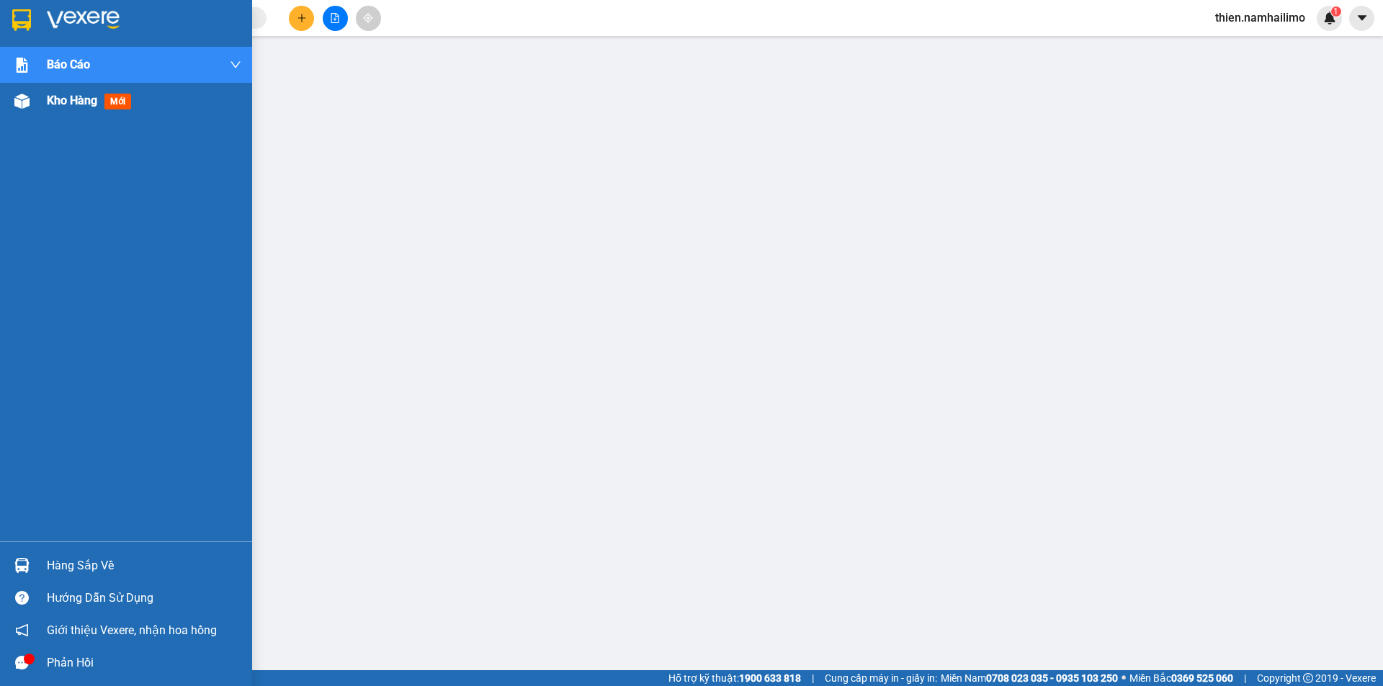
click at [56, 89] on div "Kho hàng mới" at bounding box center [144, 101] width 194 height 36
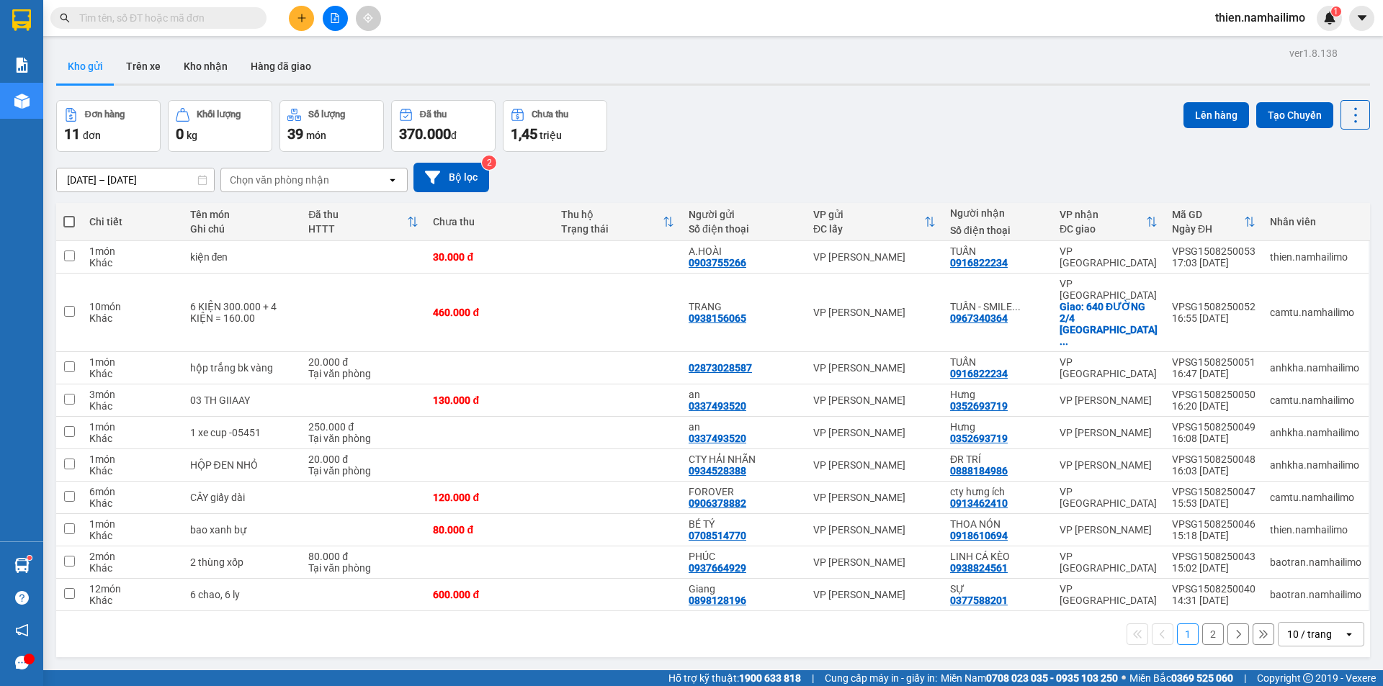
click at [298, 18] on icon "plus" at bounding box center [302, 18] width 10 height 10
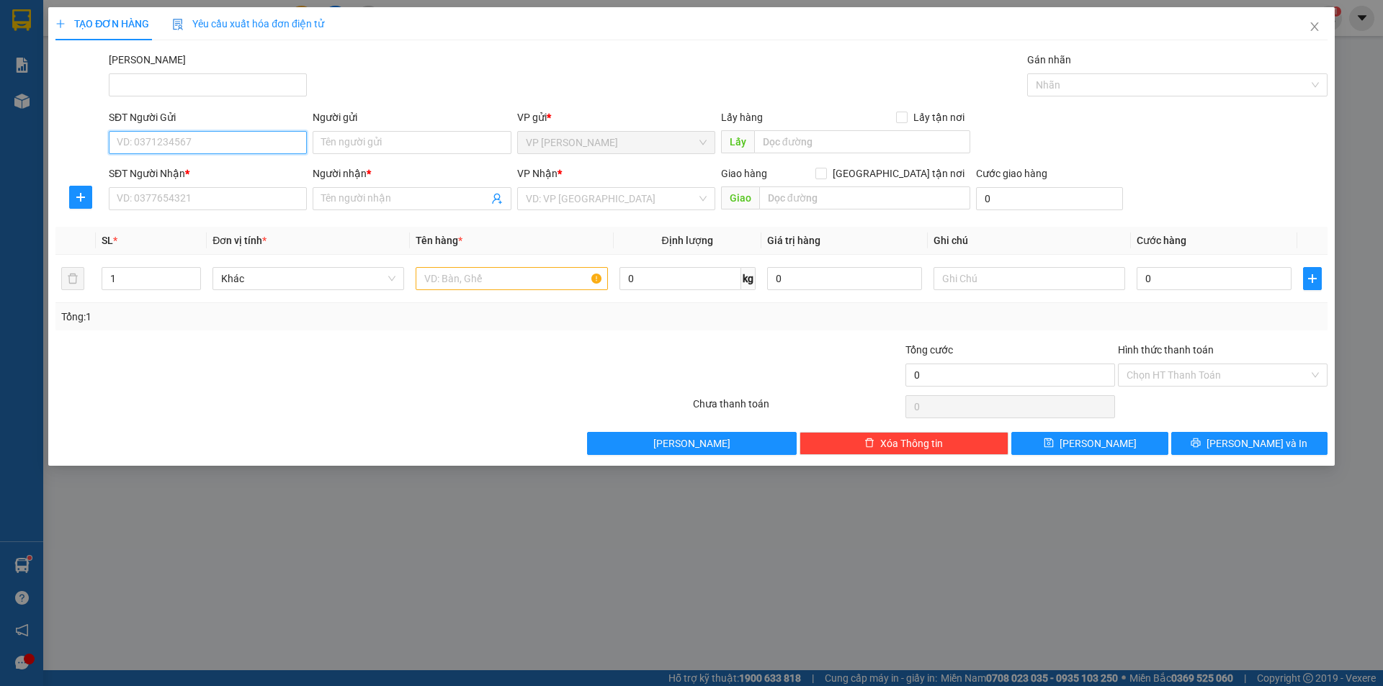
click at [209, 137] on input "SĐT Người Gửi" at bounding box center [208, 142] width 198 height 23
click at [1315, 22] on icon "close" at bounding box center [1315, 27] width 12 height 12
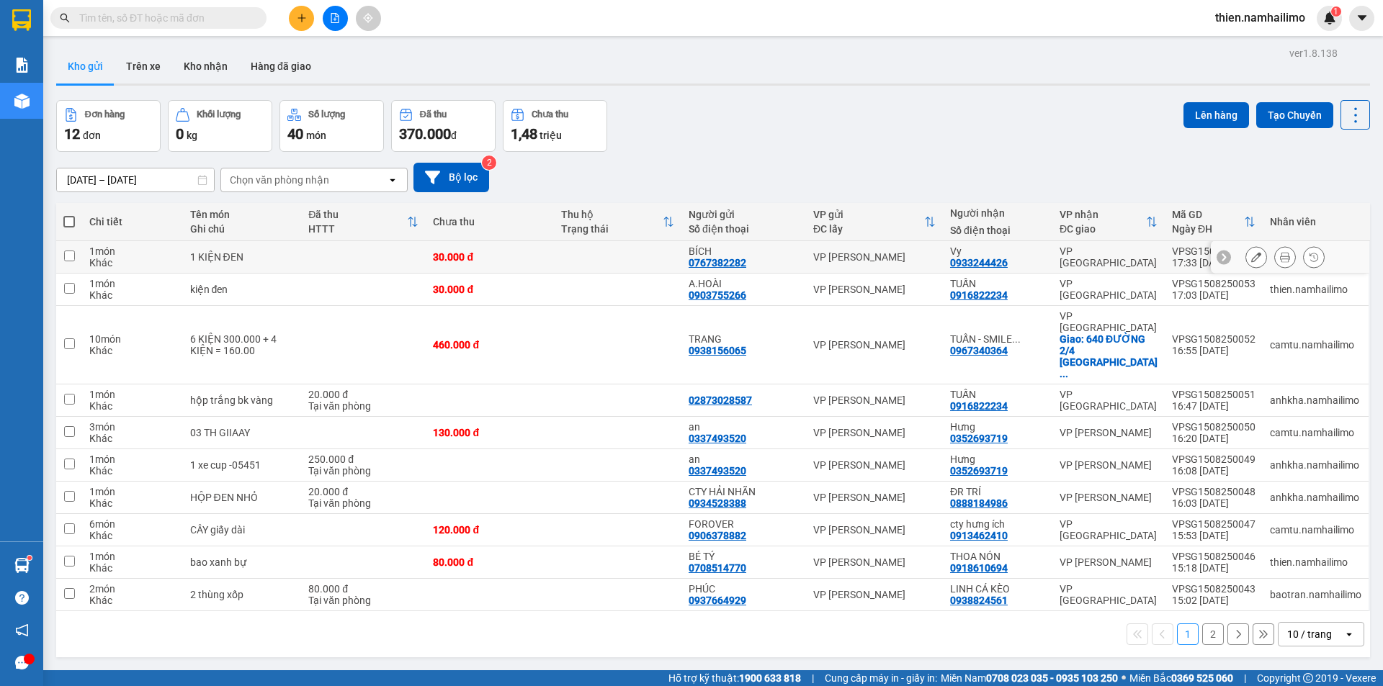
click at [1279, 267] on div at bounding box center [1285, 257] width 22 height 22
click at [1280, 259] on icon at bounding box center [1285, 257] width 10 height 10
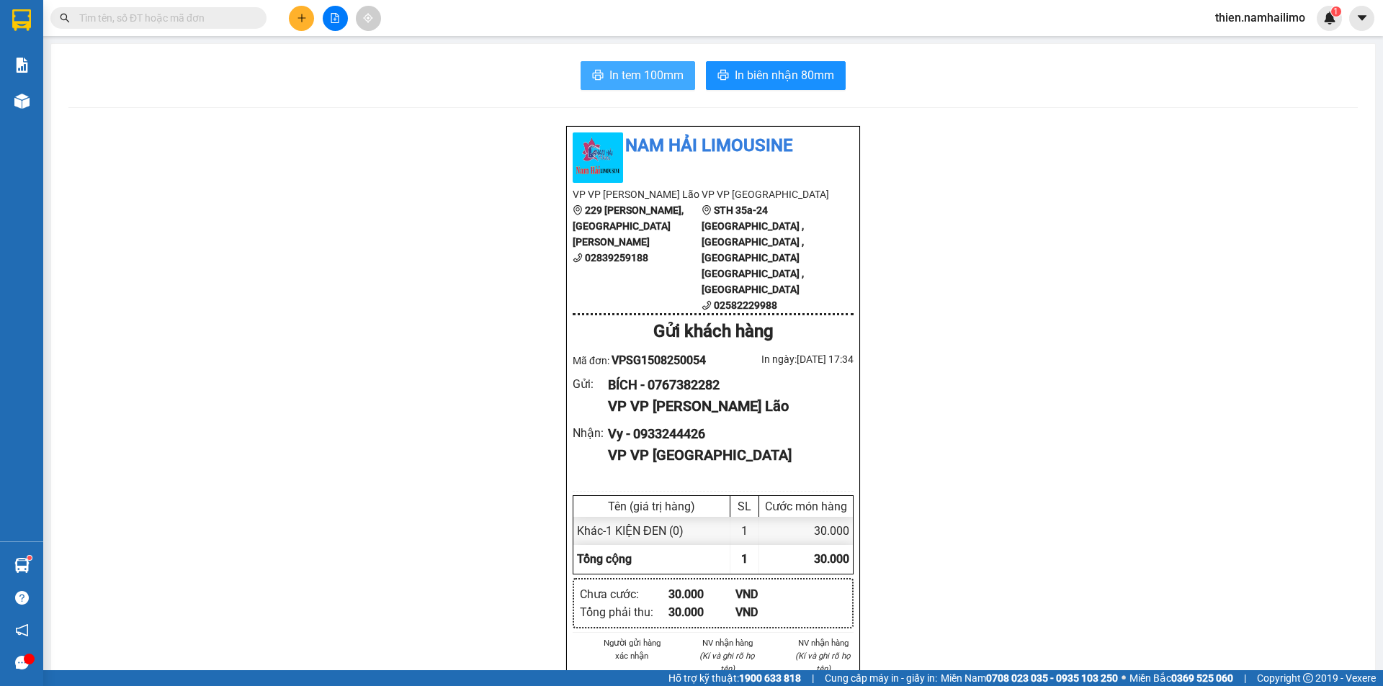
click at [630, 73] on span "In tem 100mm" at bounding box center [646, 75] width 74 height 18
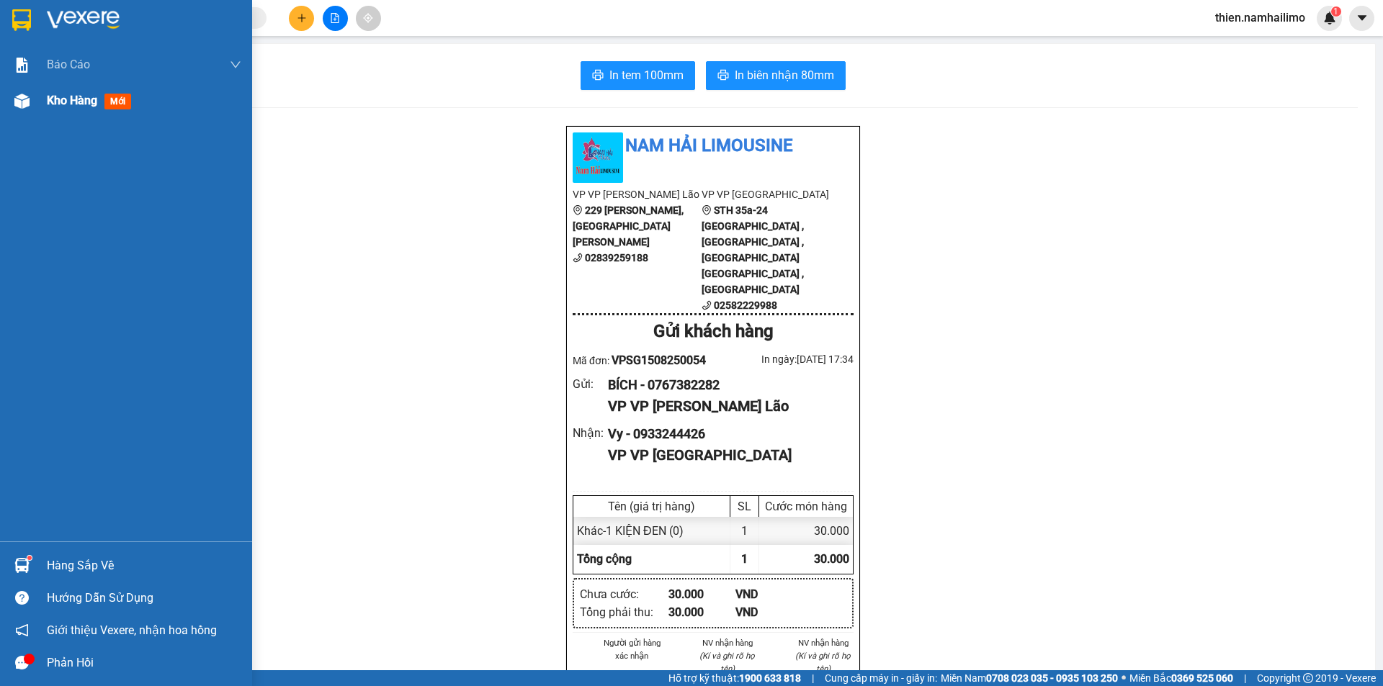
click at [64, 106] on span "Kho hàng" at bounding box center [72, 101] width 50 height 14
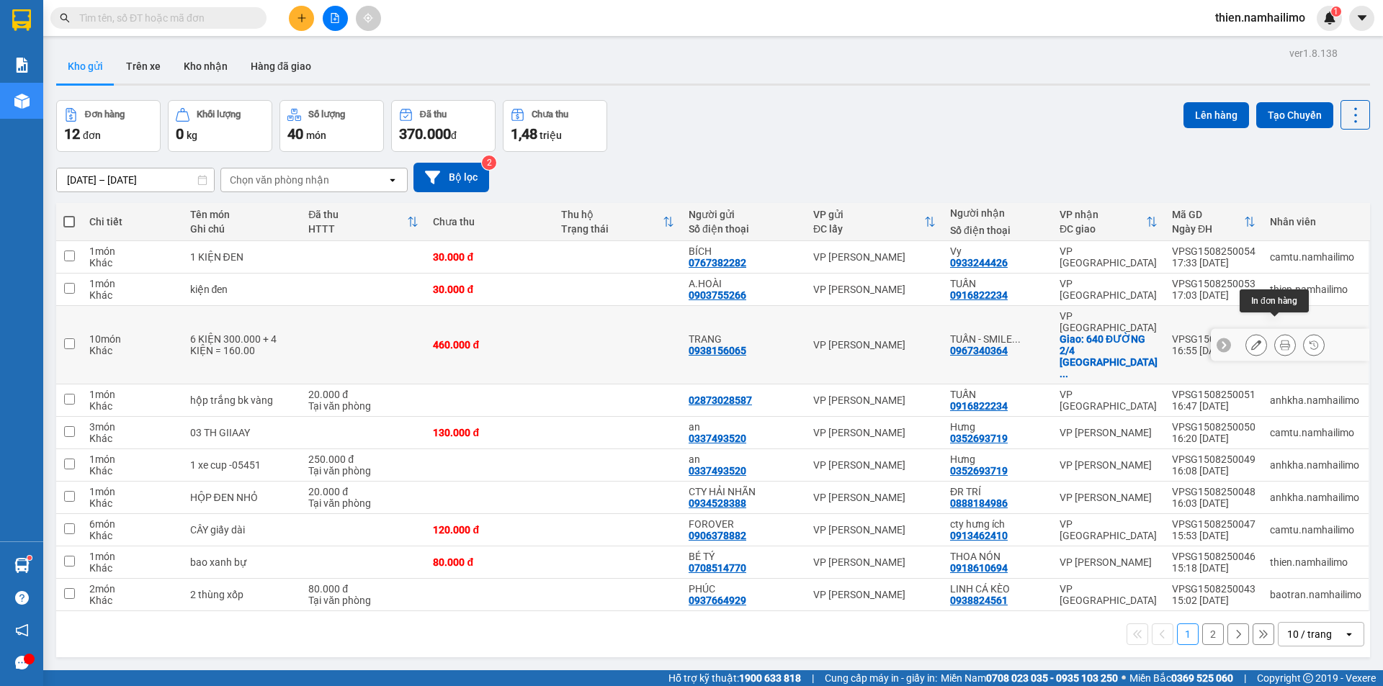
click at [1280, 340] on icon at bounding box center [1285, 345] width 10 height 10
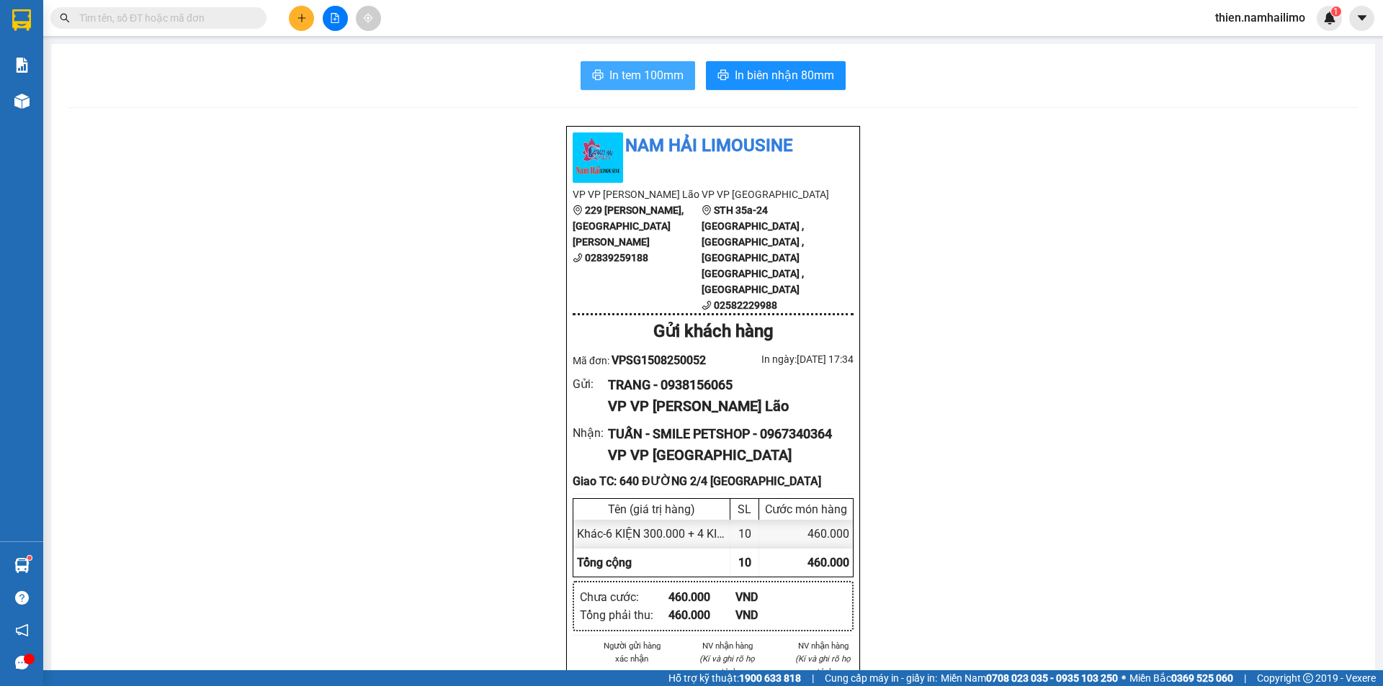
click at [635, 72] on span "In tem 100mm" at bounding box center [646, 75] width 74 height 18
click at [302, 15] on icon "plus" at bounding box center [302, 18] width 10 height 10
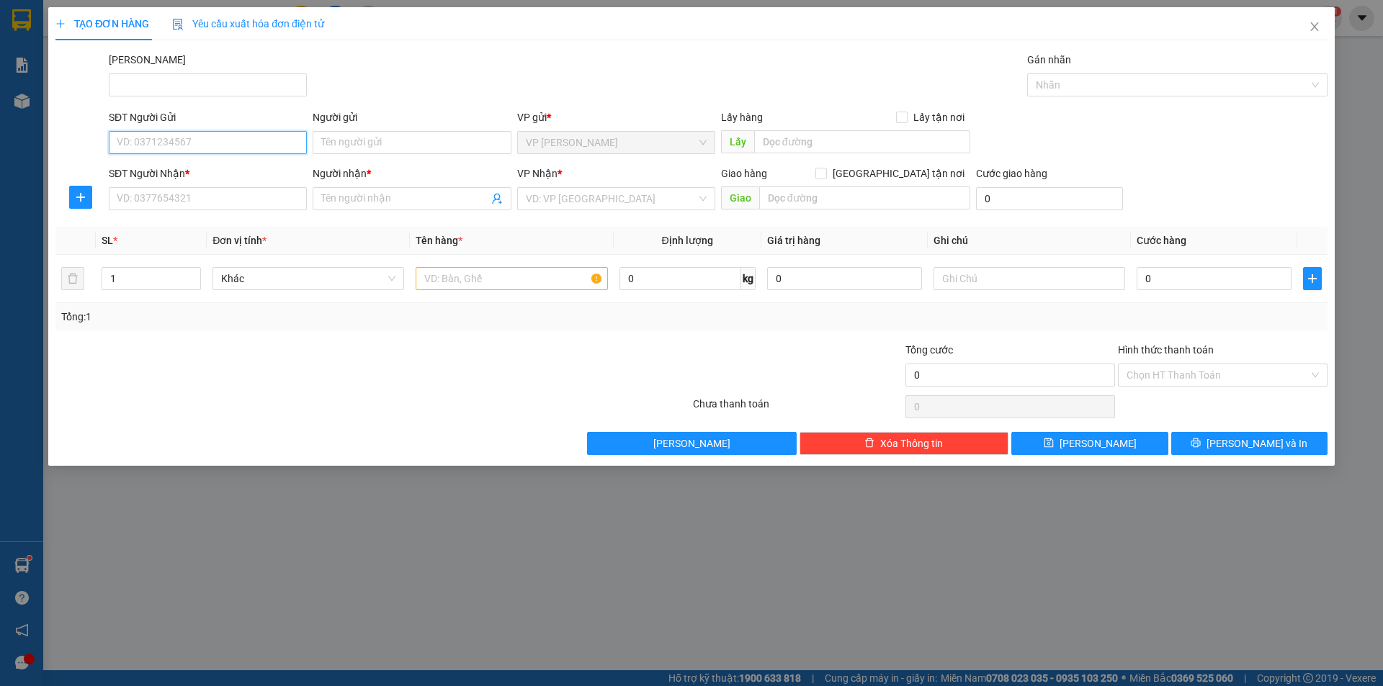
click at [143, 146] on input "SĐT Người Gửi" at bounding box center [208, 142] width 198 height 23
click at [180, 177] on div "0976786608 - CTY [PERSON_NAME]" at bounding box center [207, 171] width 181 height 16
type input "0976786608"
type input "CTY HỒNG KHAI"
type input "0913462410"
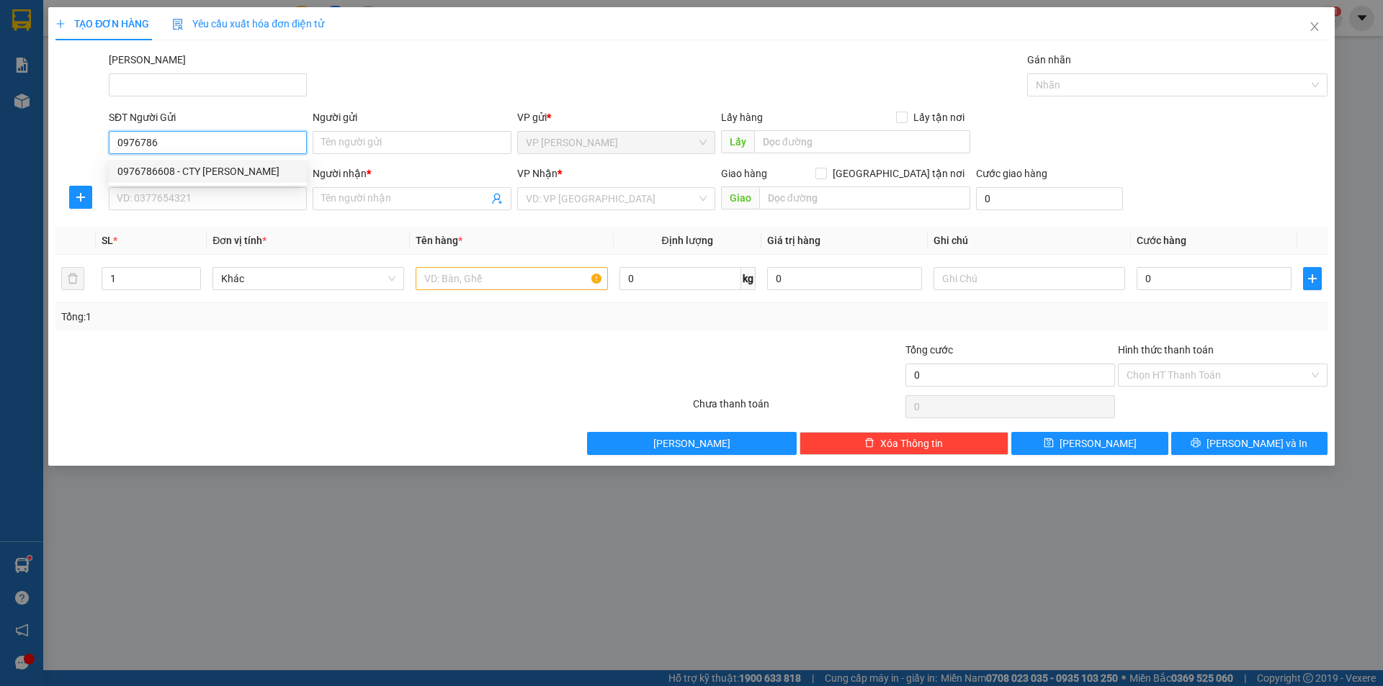
type input "cty hưng ích"
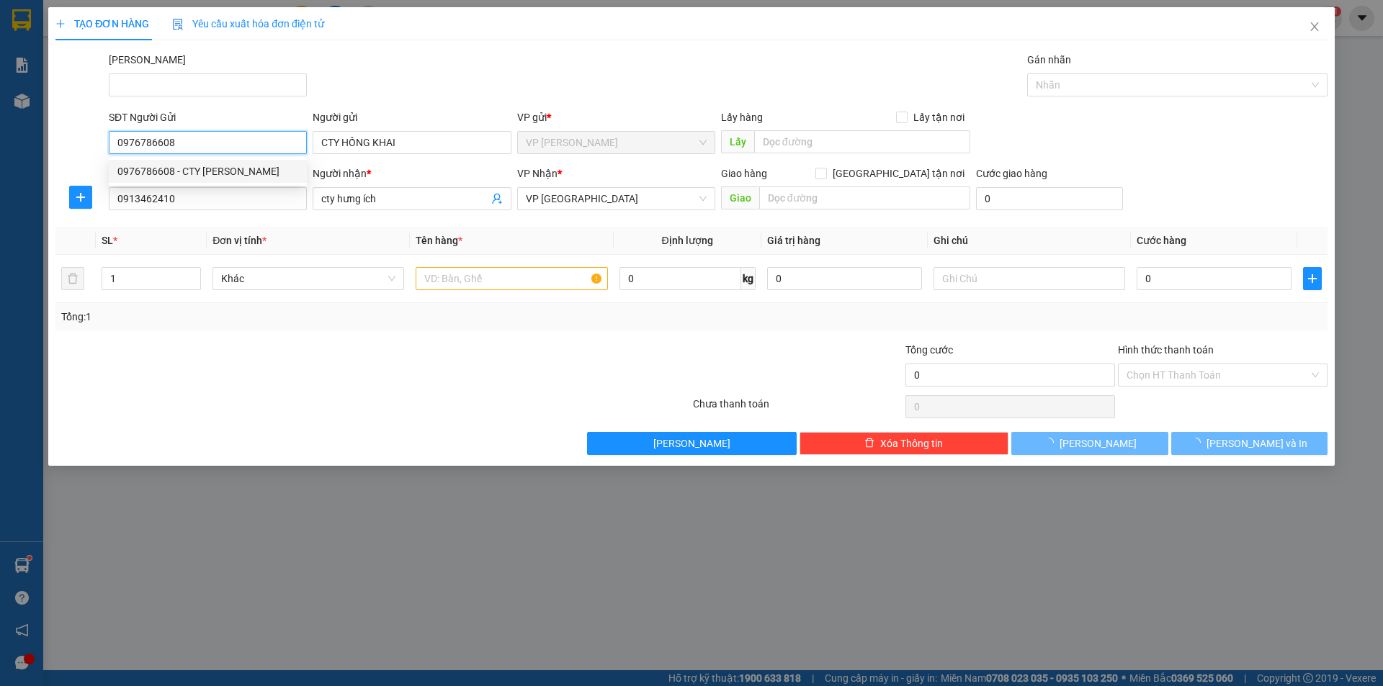
type input "40.000"
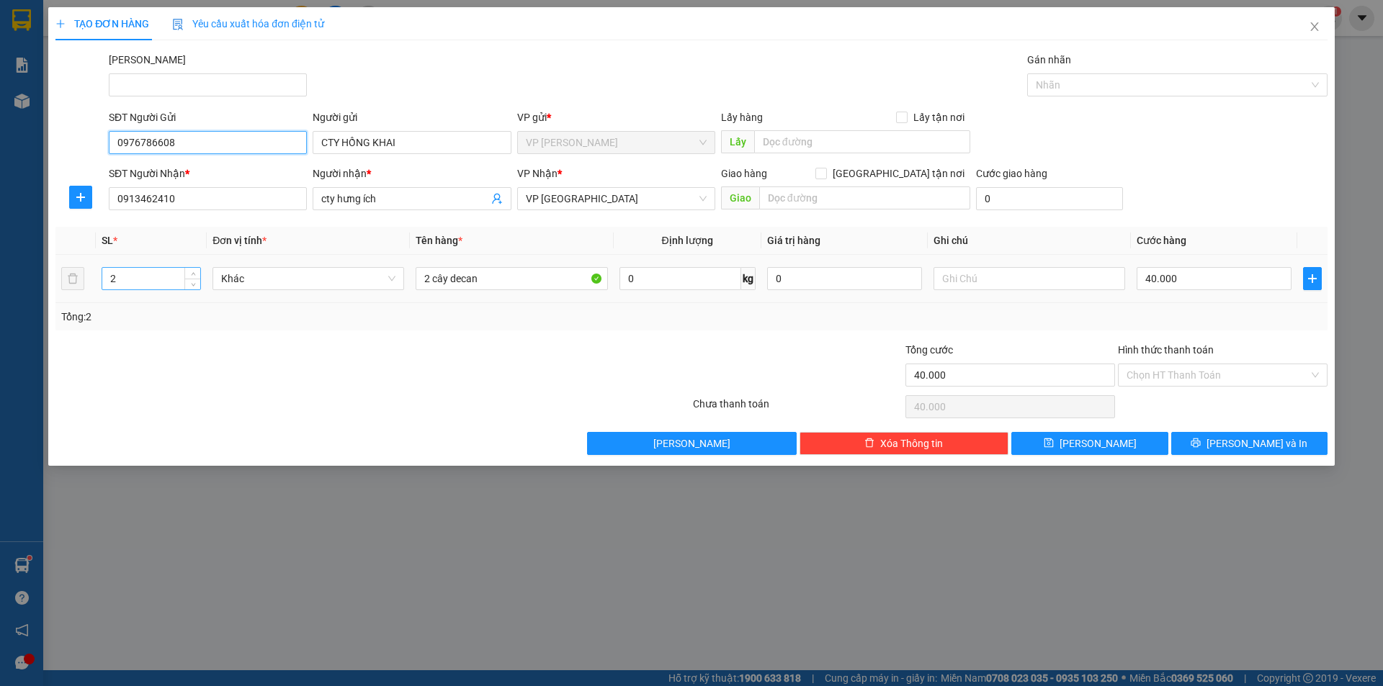
type input "0976786608"
drag, startPoint x: 156, startPoint y: 281, endPoint x: 0, endPoint y: 333, distance: 164.9
click at [0, 333] on div "TẠO ĐƠN HÀNG Yêu cầu xuất hóa đơn điện tử Transit Pickup Surcharge Ids Transit …" at bounding box center [691, 343] width 1383 height 686
click at [411, 201] on input "cty hưng ích" at bounding box center [404, 199] width 166 height 16
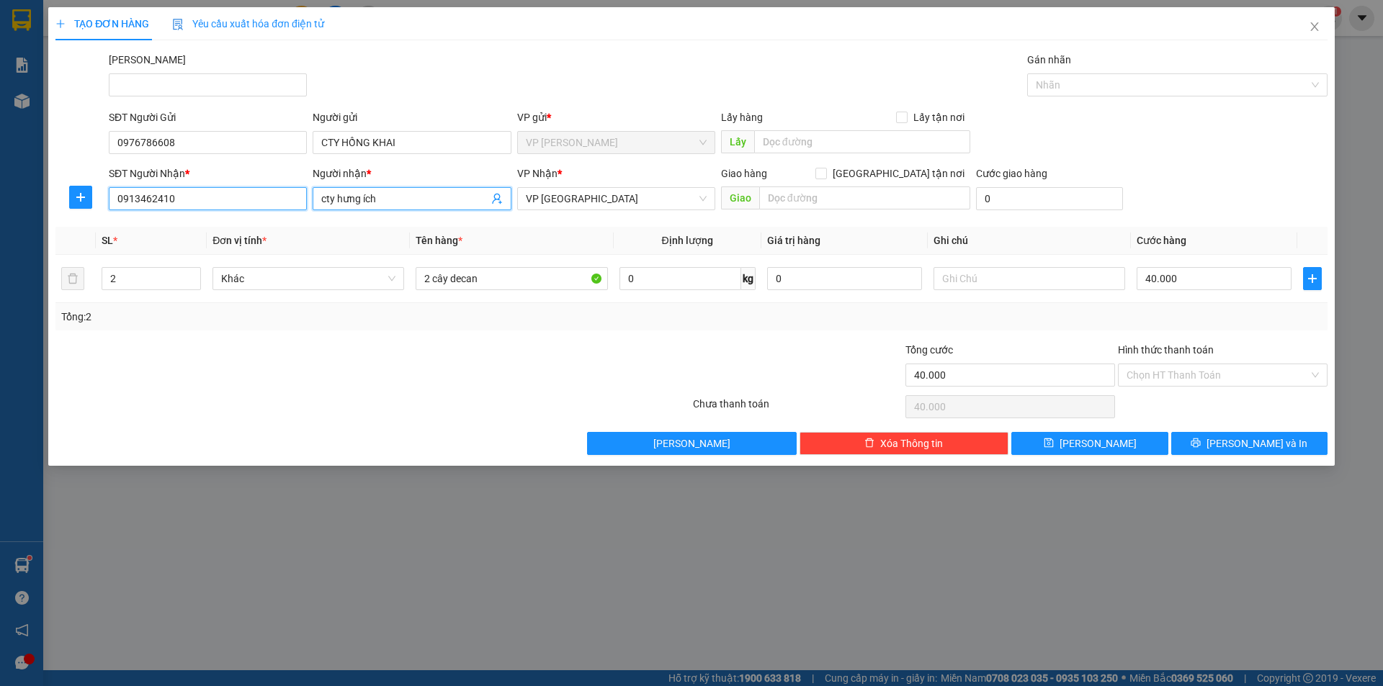
click at [233, 190] on input "0913462410" at bounding box center [208, 198] width 198 height 23
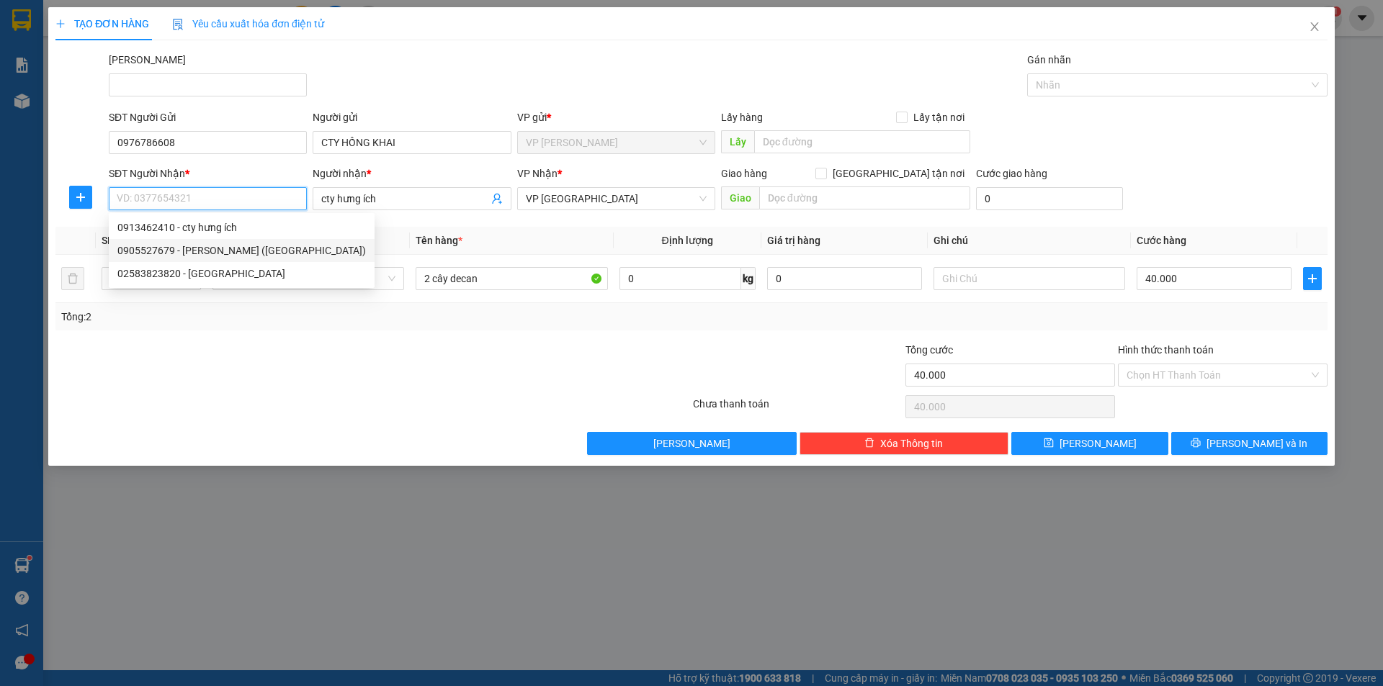
click at [253, 246] on div "0905527679 - [PERSON_NAME] ([GEOGRAPHIC_DATA])" at bounding box center [241, 251] width 248 height 16
type input "0905527679"
type input "[PERSON_NAME] ([GEOGRAPHIC_DATA])"
type input "280.000"
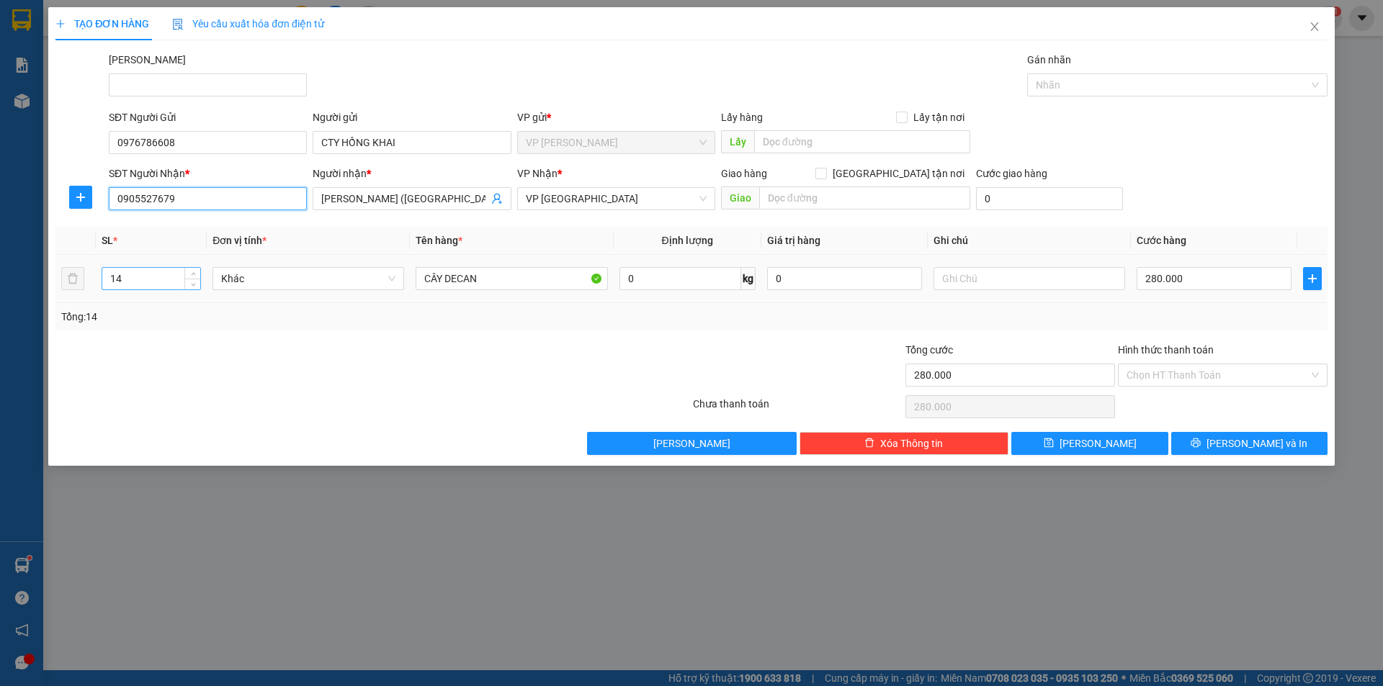
type input "0905527679"
drag, startPoint x: 154, startPoint y: 282, endPoint x: 27, endPoint y: 315, distance: 131.0
click at [27, 315] on div "TẠO ĐƠN HÀNG Yêu cầu xuất hóa đơn điện tử Transit Pickup Surcharge Ids Transit …" at bounding box center [691, 343] width 1383 height 686
type input "8"
click at [1191, 279] on input "280.000" at bounding box center [1214, 278] width 155 height 23
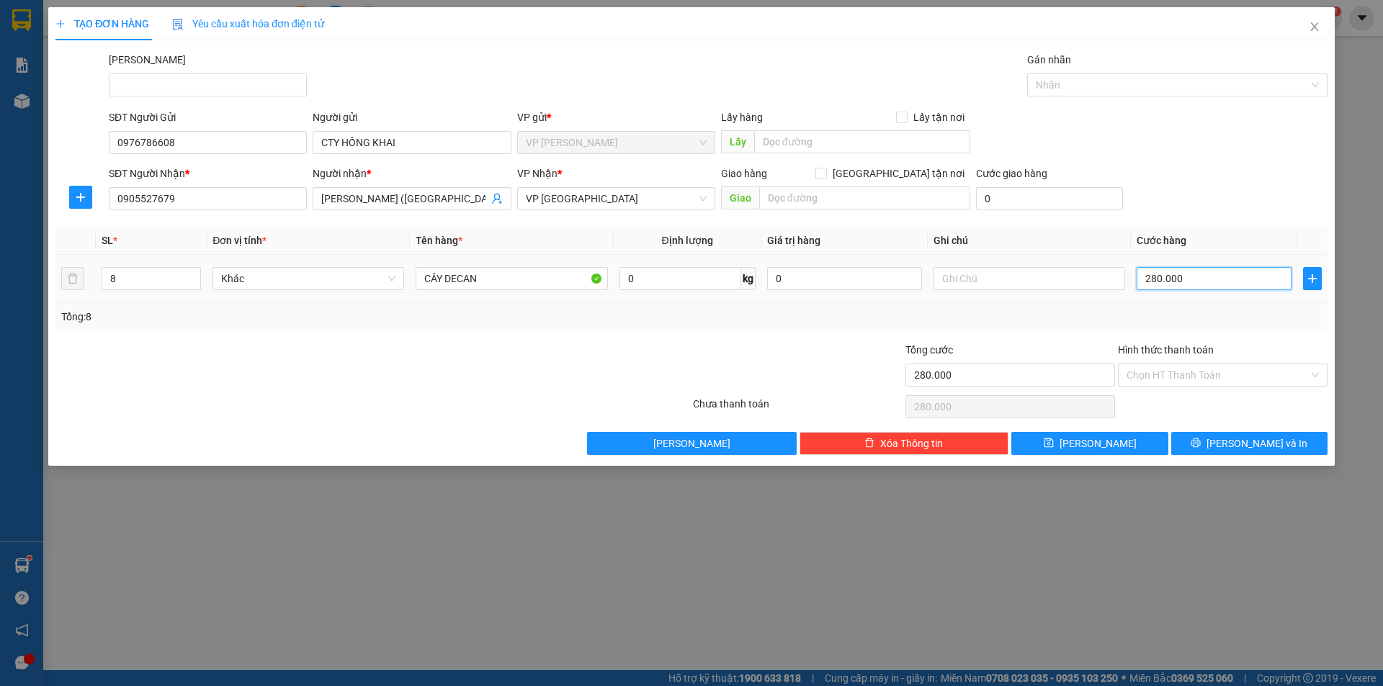
type input "1"
type input "16"
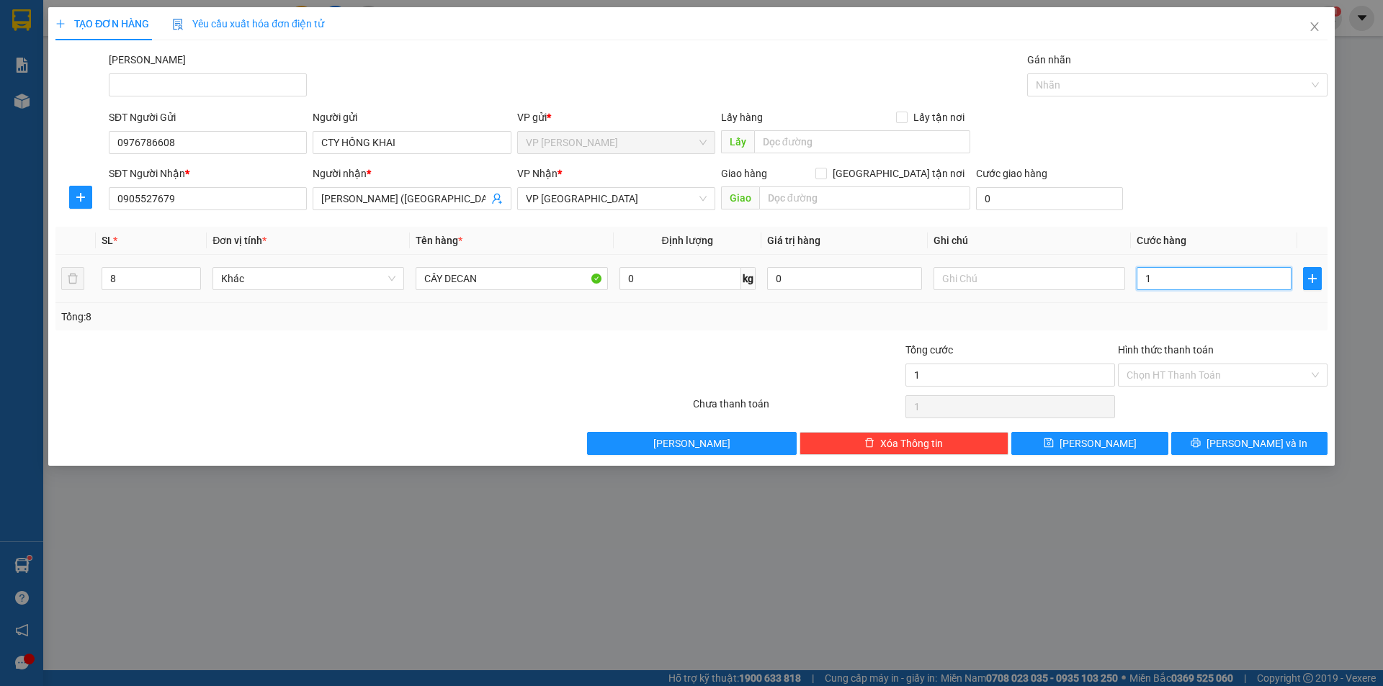
type input "16"
type input "160"
type input "160.000"
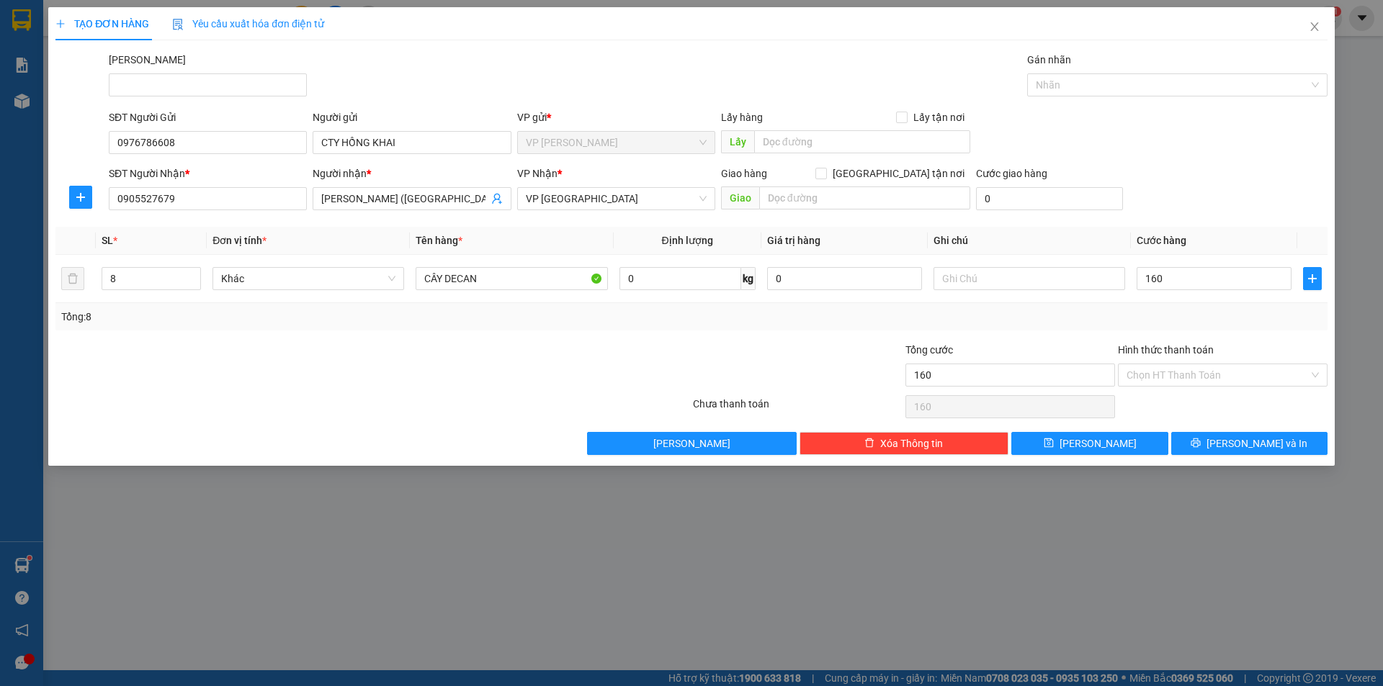
type input "160.000"
drag, startPoint x: 1020, startPoint y: 326, endPoint x: 1041, endPoint y: 326, distance: 20.9
click at [1021, 326] on div "Tổng: 8" at bounding box center [691, 316] width 1272 height 27
click at [1293, 454] on button "[PERSON_NAME] và In" at bounding box center [1249, 443] width 156 height 23
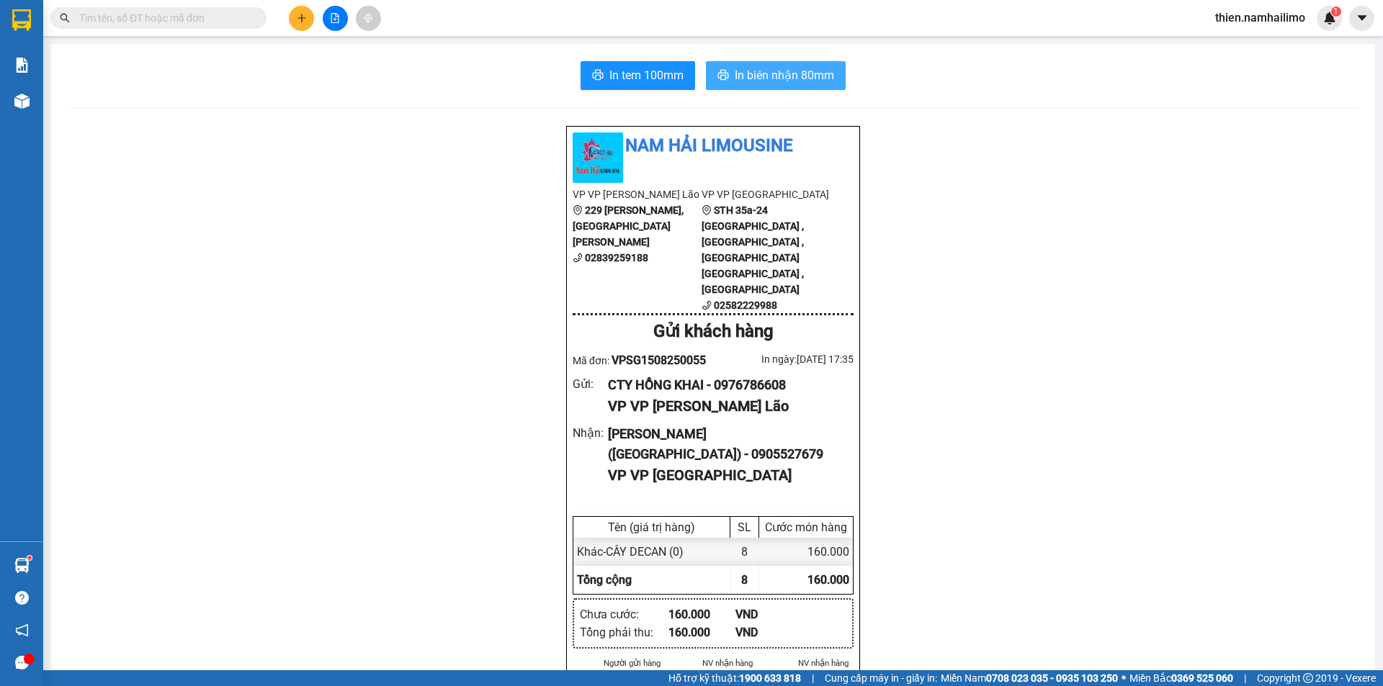
click at [727, 70] on button "In biên nhận 80mm" at bounding box center [776, 75] width 140 height 29
click at [609, 81] on span "In tem 100mm" at bounding box center [646, 75] width 74 height 18
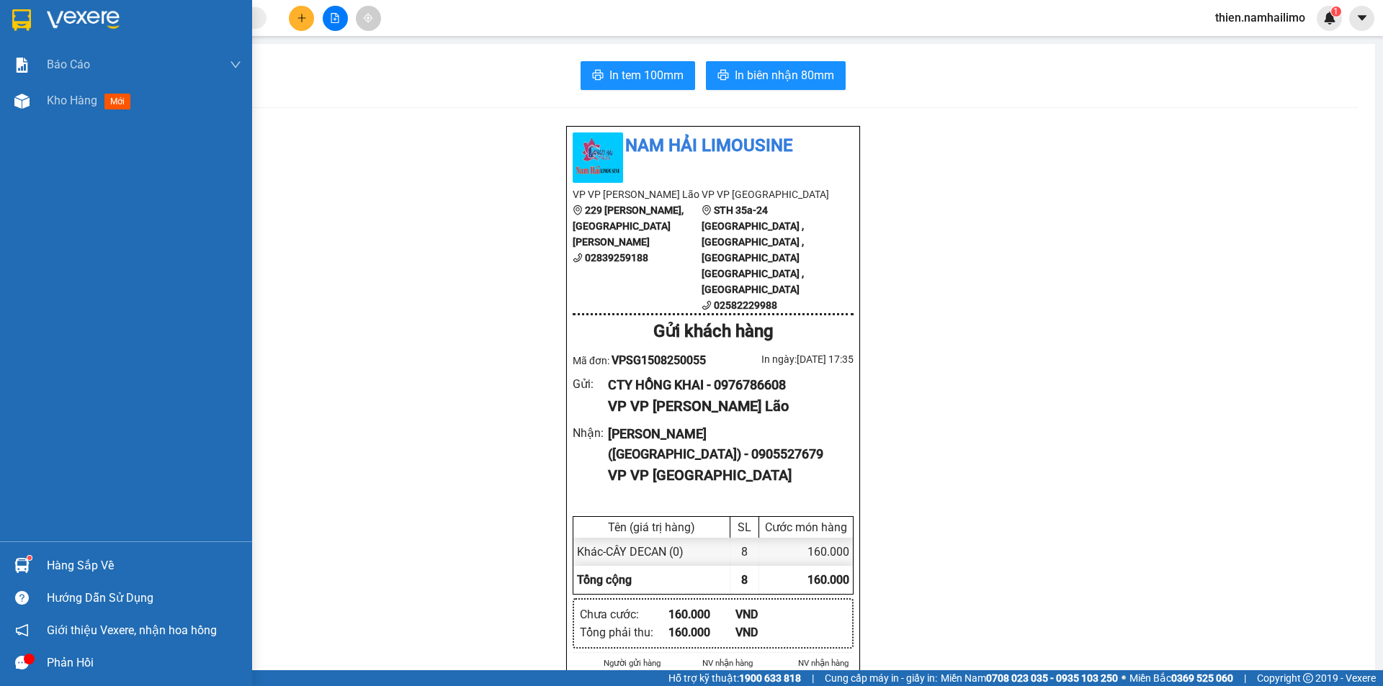
drag, startPoint x: 6, startPoint y: 546, endPoint x: 19, endPoint y: 551, distance: 13.9
click at [6, 546] on div "Hàng sắp về Hướng dẫn sử dụng Giới thiệu Vexere, nhận hoa hồng Phản hồi" at bounding box center [126, 611] width 252 height 138
click at [28, 556] on div at bounding box center [21, 565] width 25 height 25
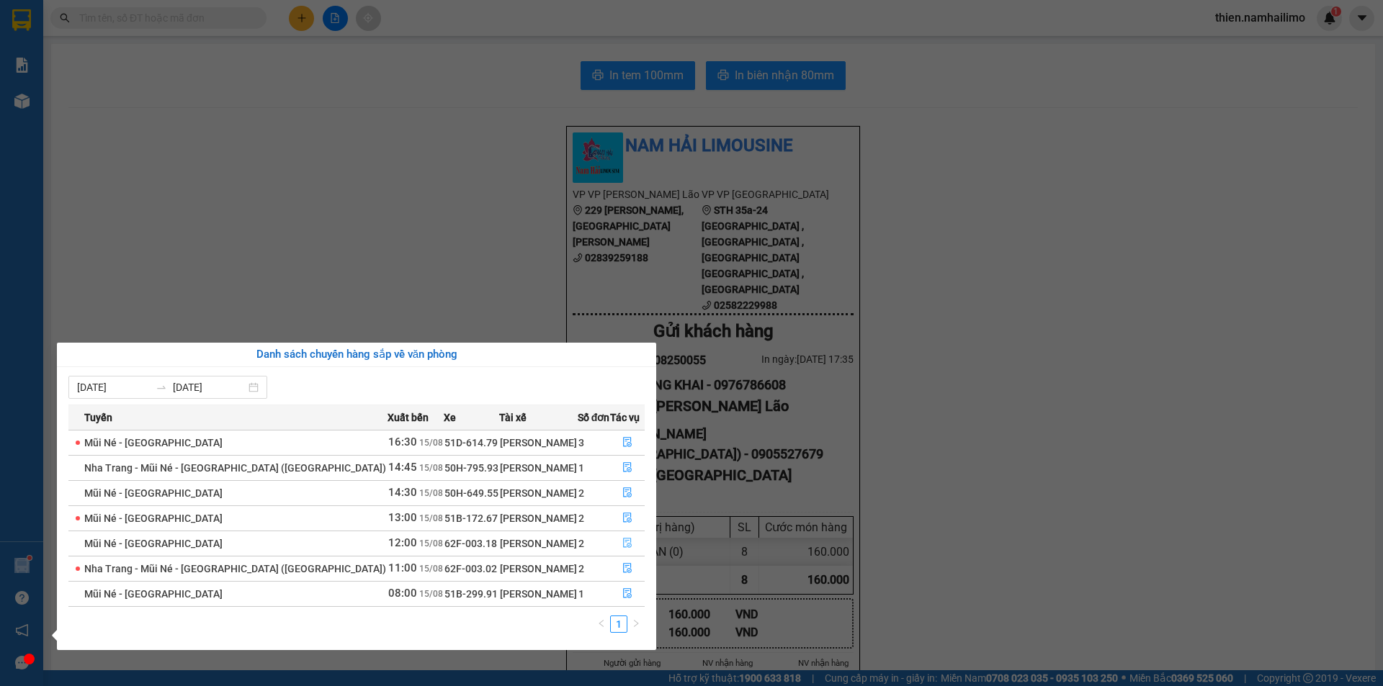
click at [624, 536] on button "button" at bounding box center [627, 543] width 33 height 23
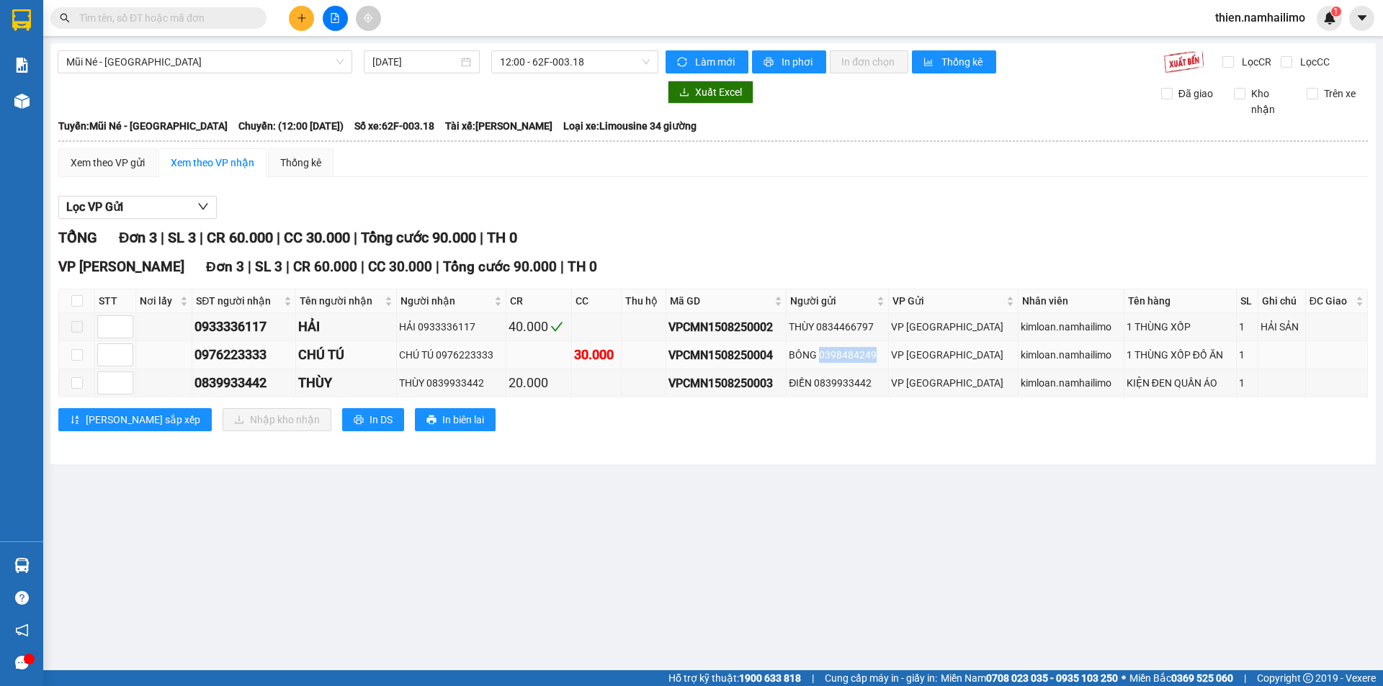
drag, startPoint x: 900, startPoint y: 352, endPoint x: 850, endPoint y: 354, distance: 50.5
click at [850, 354] on div "BÔNG 0398484249" at bounding box center [837, 355] width 97 height 16
copy div "0398484249"
click at [70, 295] on th at bounding box center [77, 302] width 36 height 24
click at [72, 295] on label at bounding box center [77, 301] width 12 height 16
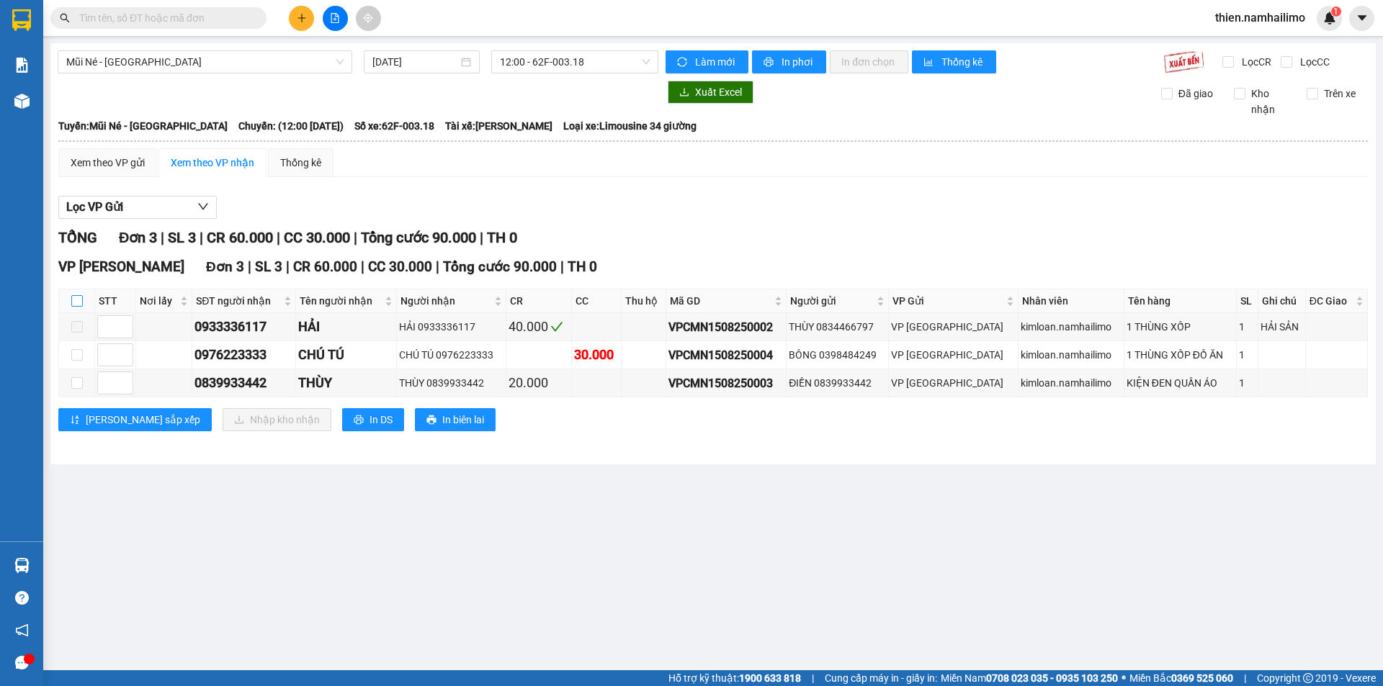
click at [72, 295] on input "checkbox" at bounding box center [77, 301] width 12 height 12
checkbox input "true"
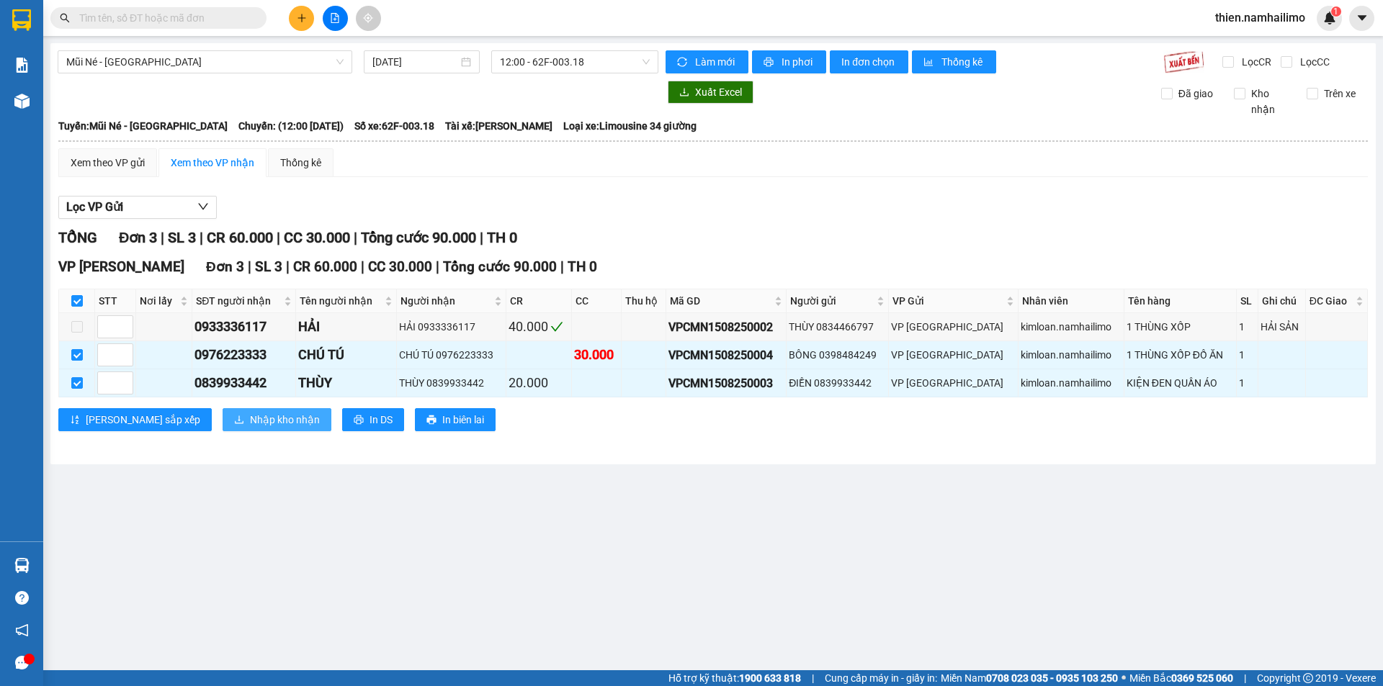
click at [254, 426] on span "Nhập kho nhận" at bounding box center [285, 420] width 70 height 16
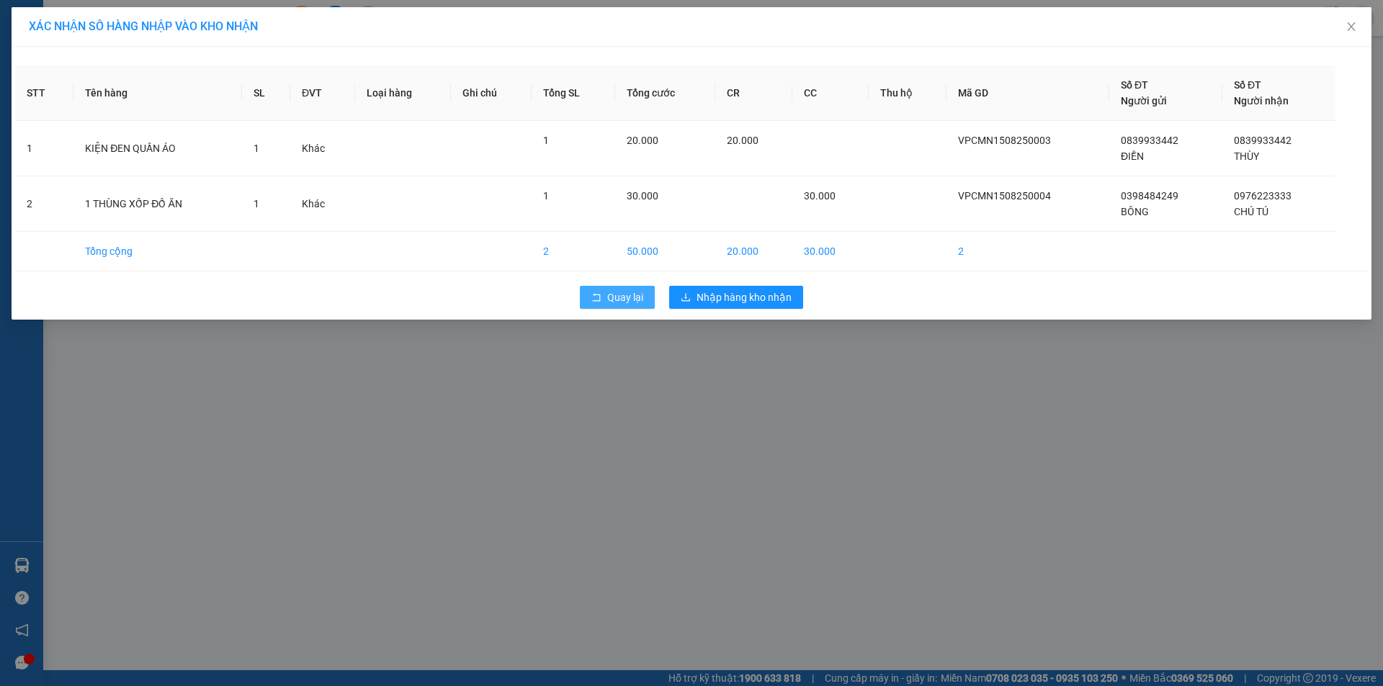
click at [601, 295] on icon "rollback" at bounding box center [596, 297] width 10 height 10
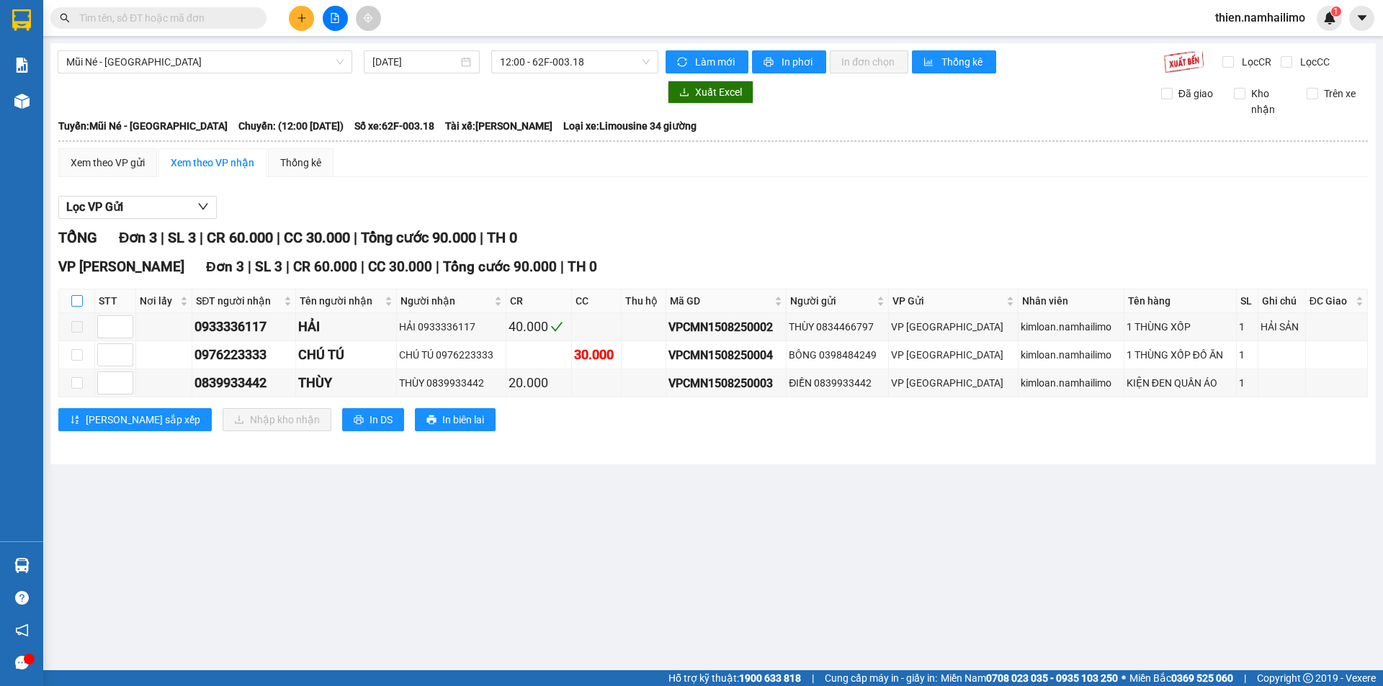
click at [73, 303] on input "checkbox" at bounding box center [77, 301] width 12 height 12
checkbox input "true"
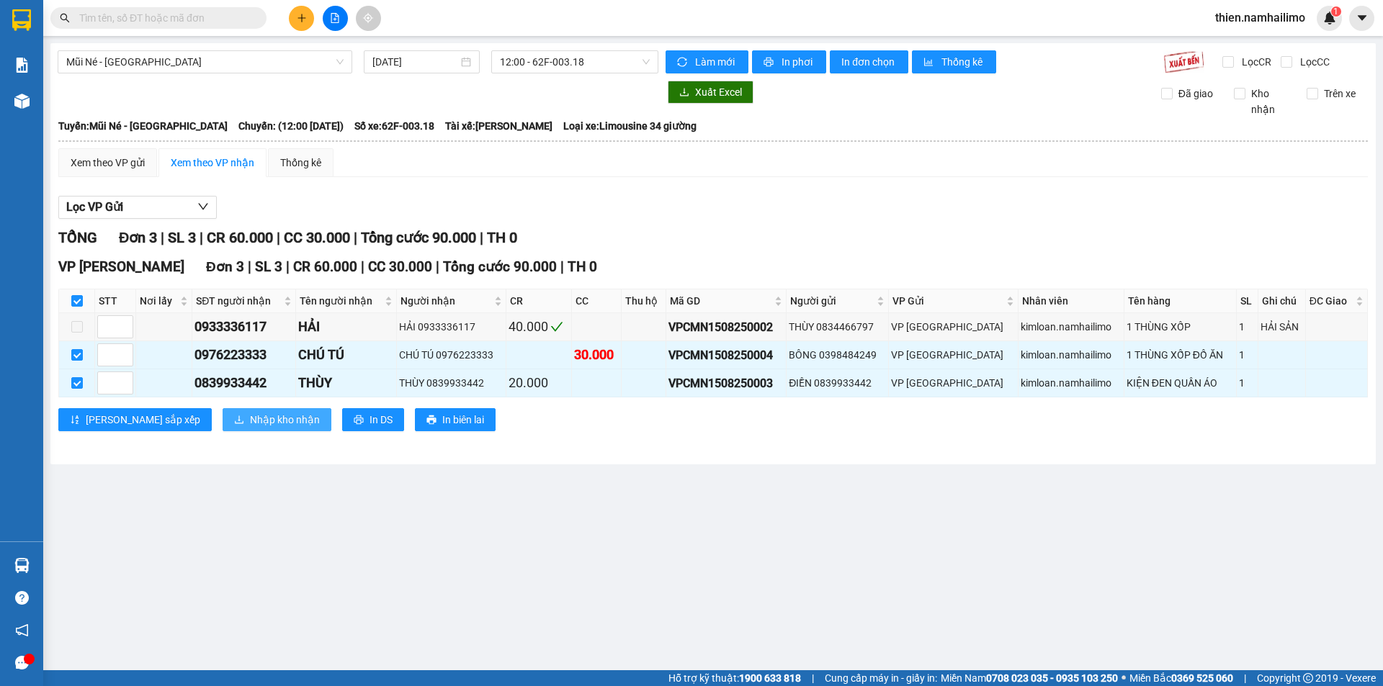
click at [250, 425] on span "Nhập kho nhận" at bounding box center [285, 420] width 70 height 16
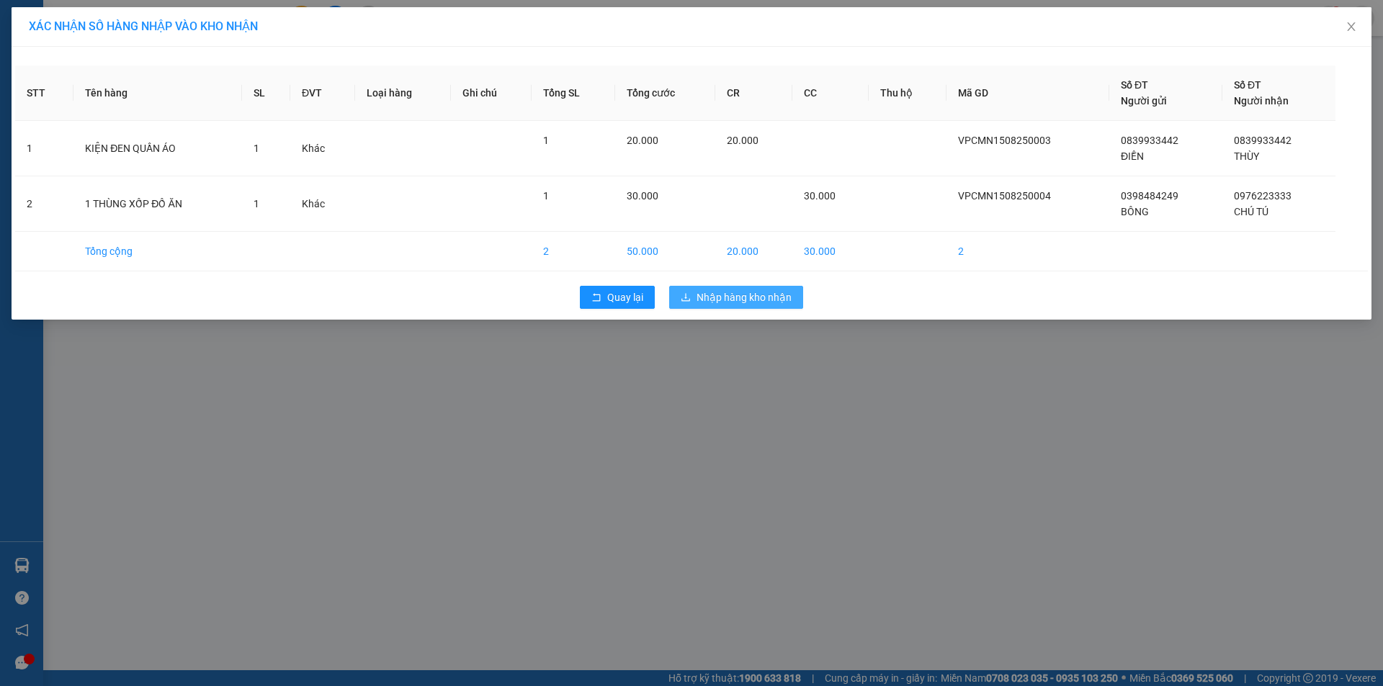
drag, startPoint x: 755, startPoint y: 296, endPoint x: 614, endPoint y: 429, distance: 194.1
click at [750, 295] on span "Nhập hàng kho nhận" at bounding box center [743, 298] width 95 height 16
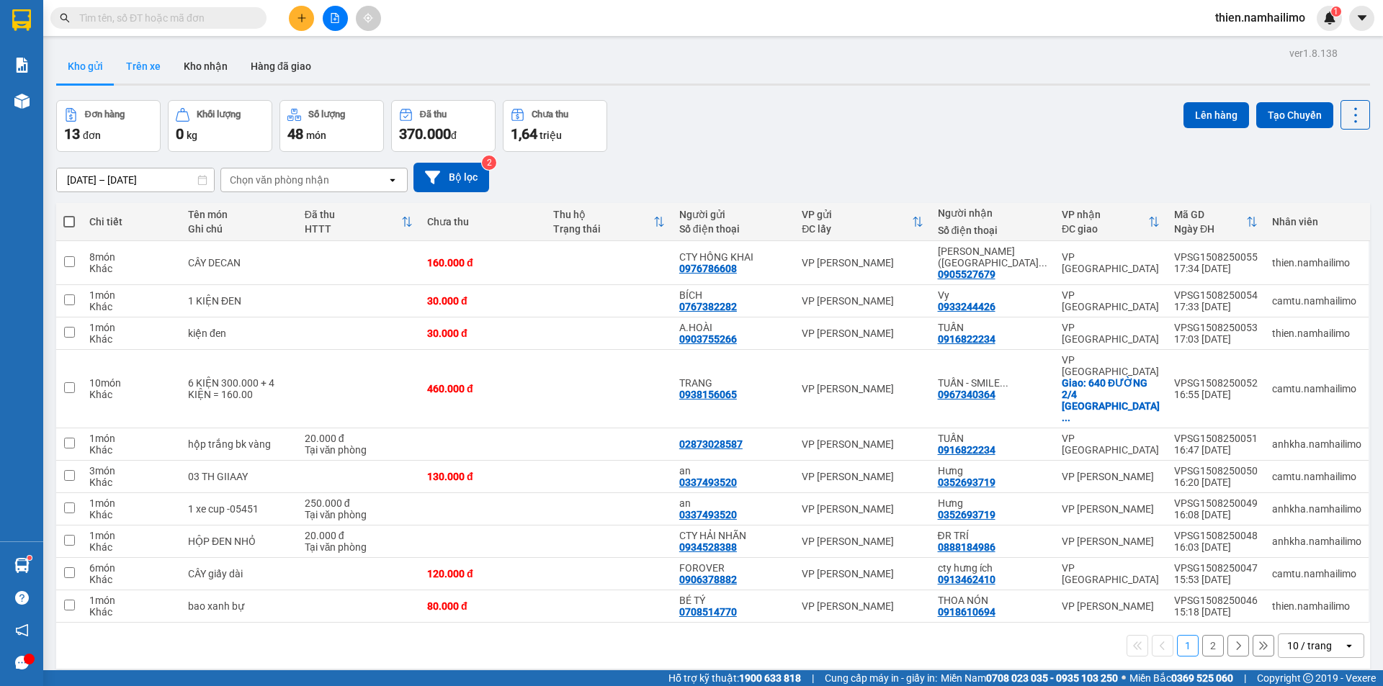
click at [148, 63] on button "Trên xe" at bounding box center [144, 66] width 58 height 35
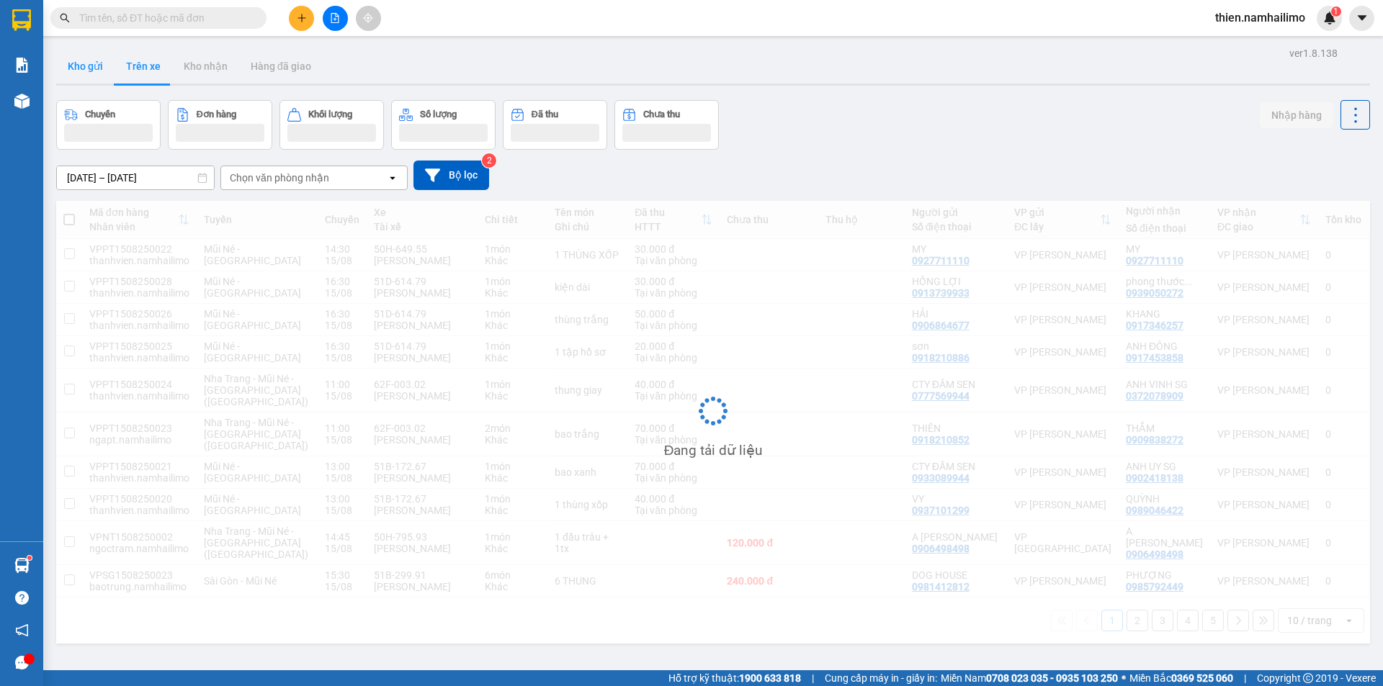
click at [97, 70] on button "Kho gửi" at bounding box center [85, 66] width 58 height 35
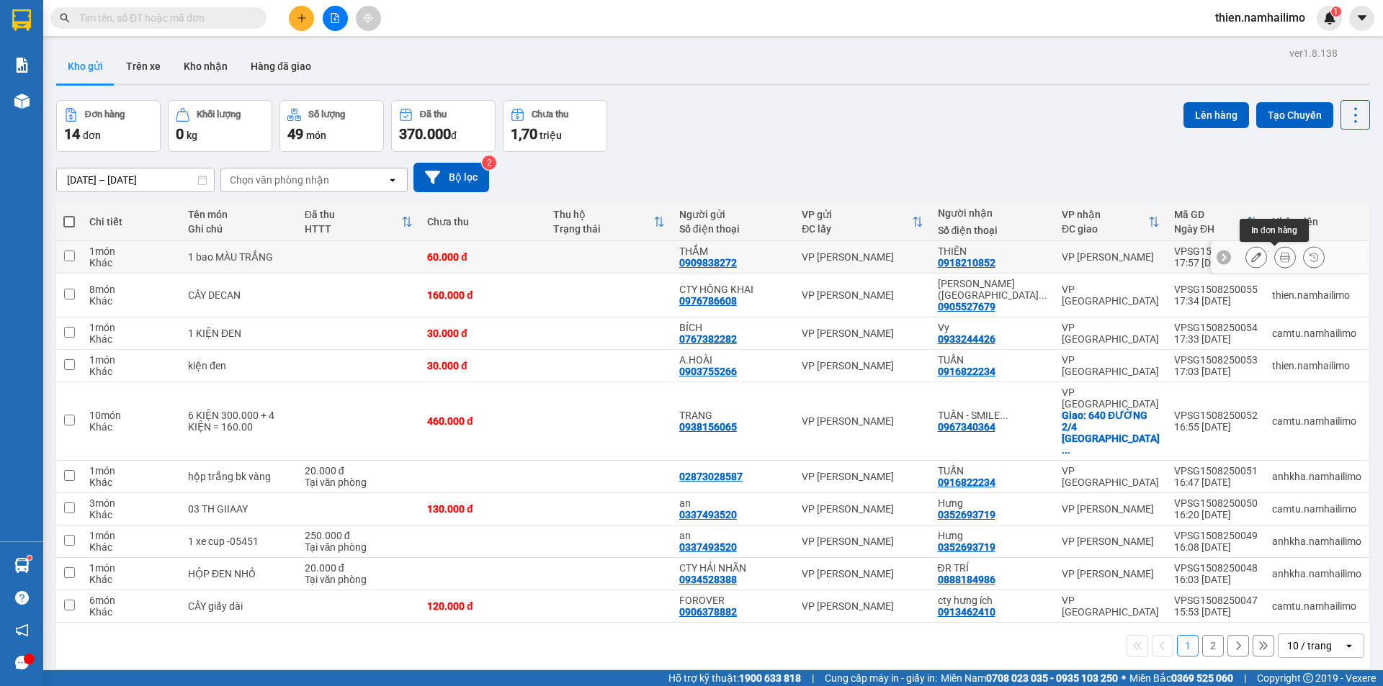
click at [1280, 260] on icon at bounding box center [1285, 257] width 10 height 10
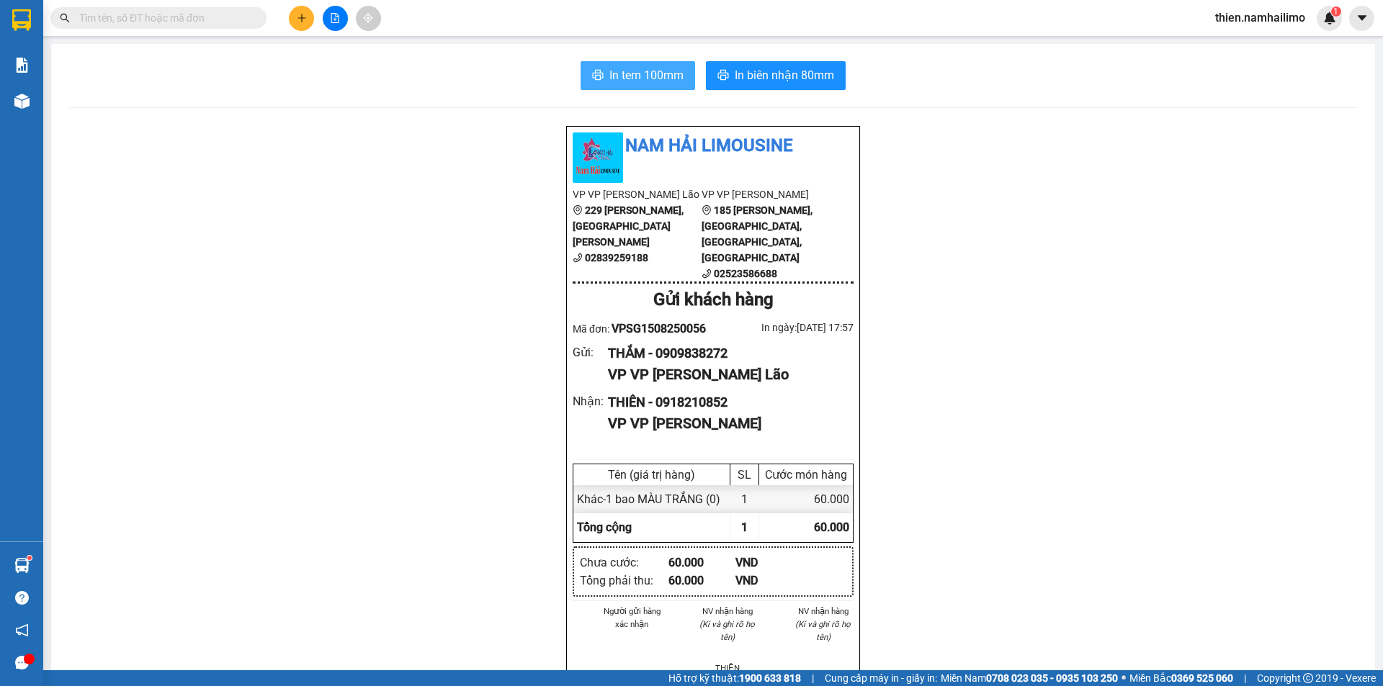
click at [680, 79] on button "In tem 100mm" at bounding box center [638, 75] width 115 height 29
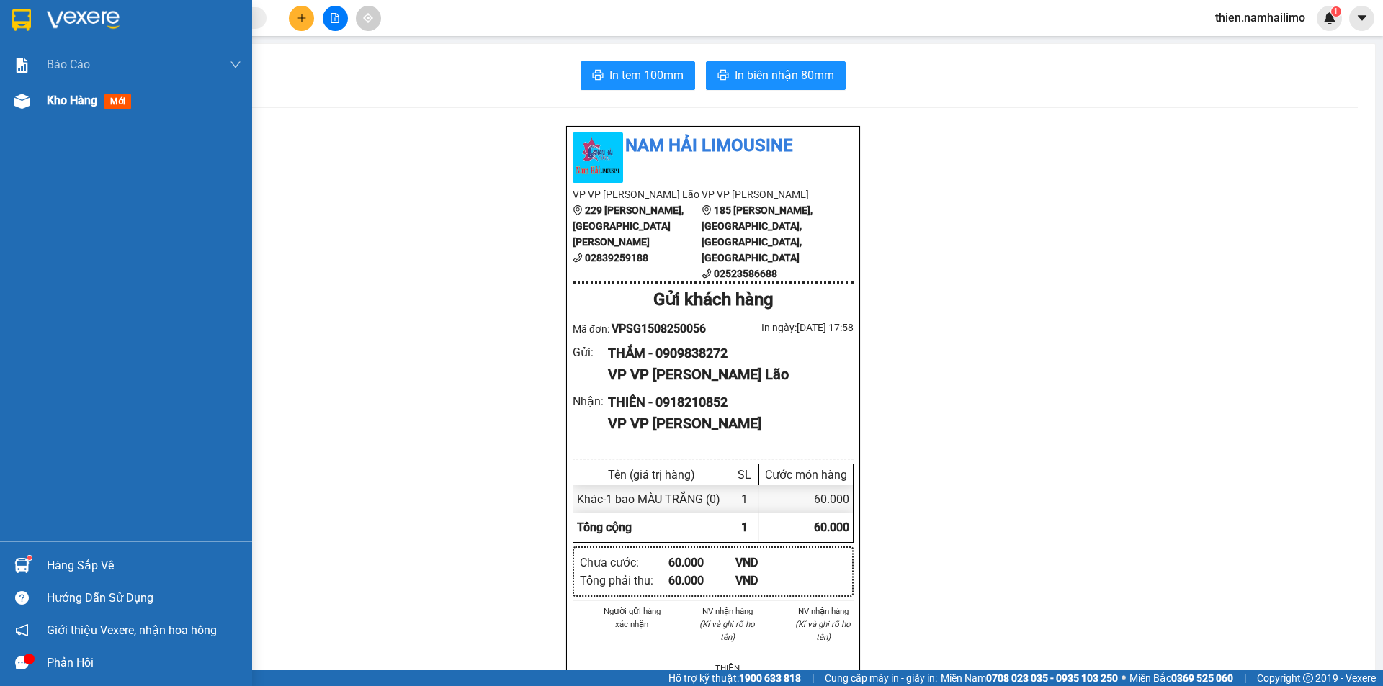
click at [37, 97] on div "Kho hàng mới" at bounding box center [126, 101] width 252 height 36
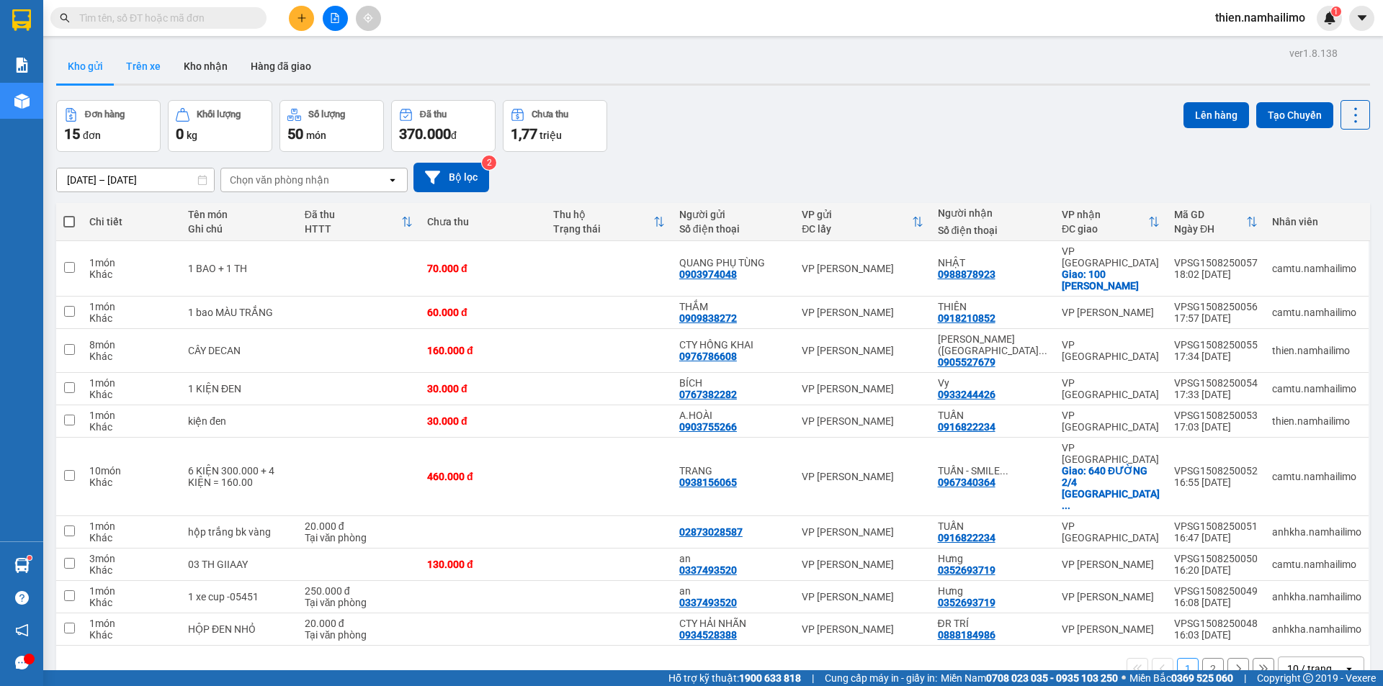
click at [140, 66] on button "Trên xe" at bounding box center [144, 66] width 58 height 35
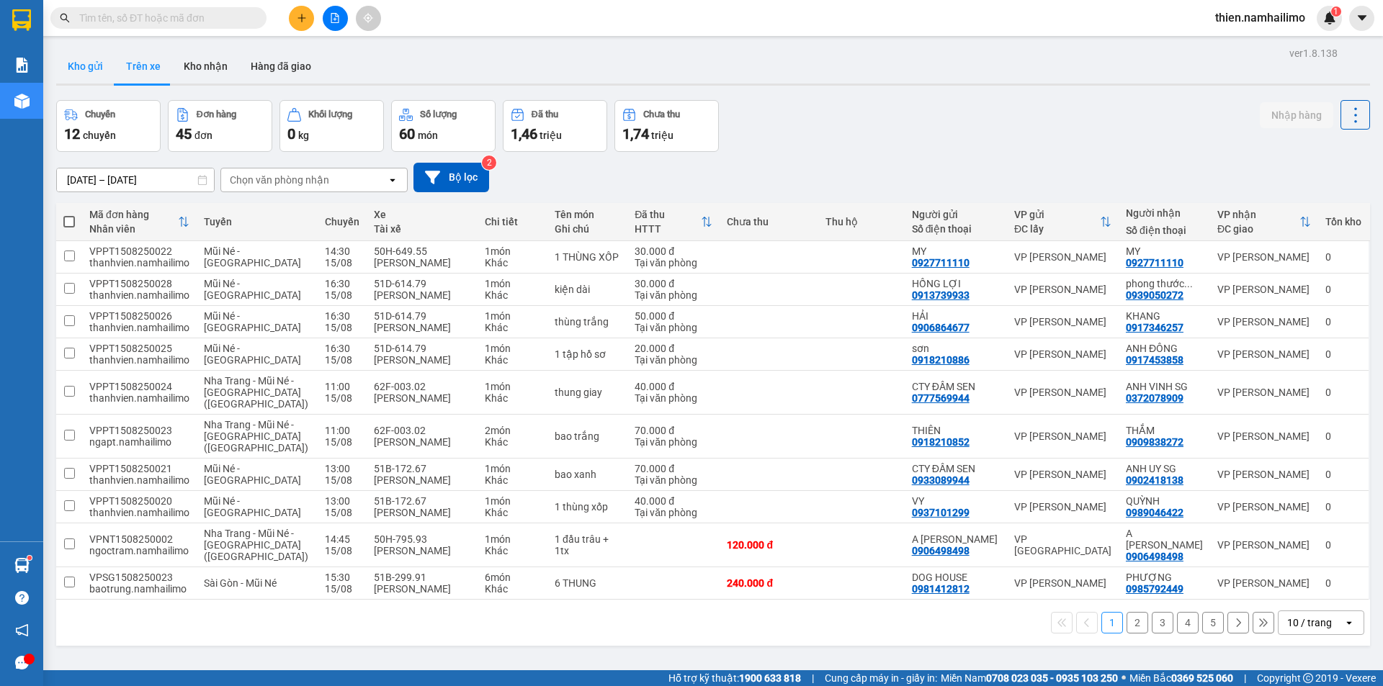
click at [67, 64] on button "Kho gửi" at bounding box center [85, 66] width 58 height 35
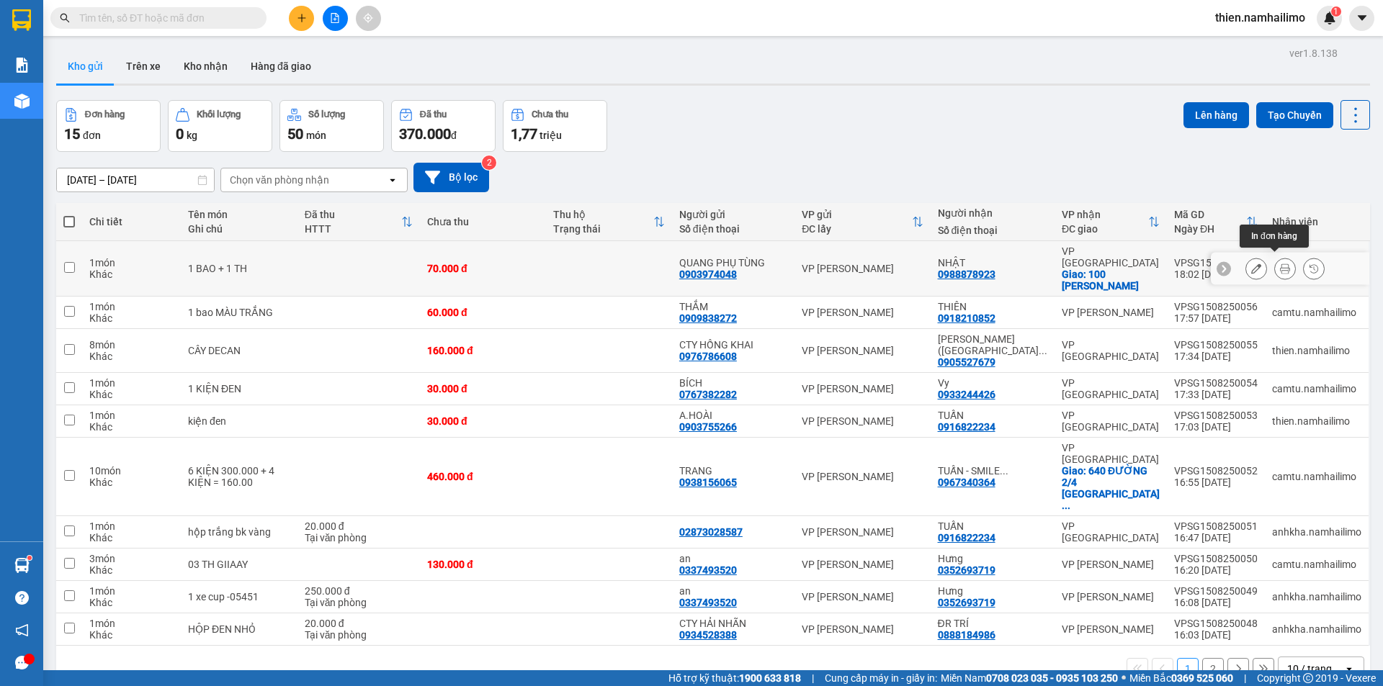
click at [1280, 264] on icon at bounding box center [1285, 269] width 10 height 10
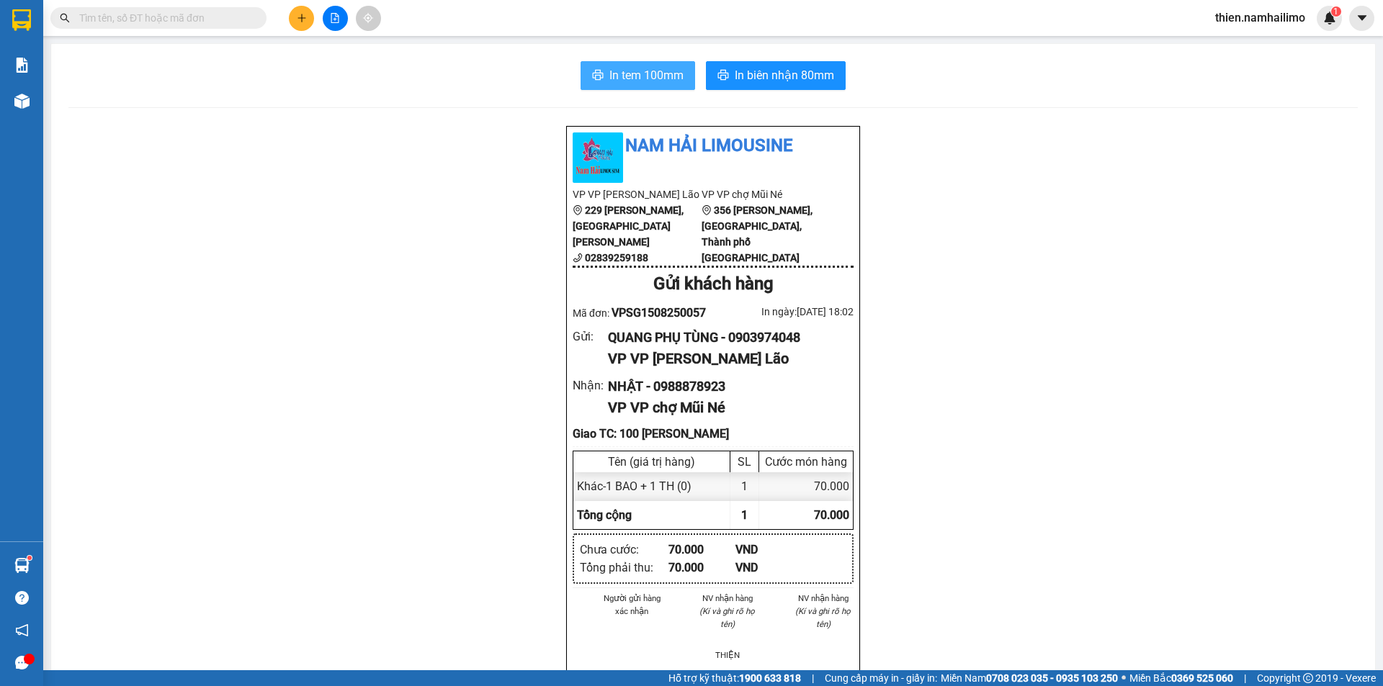
click at [678, 86] on button "In tem 100mm" at bounding box center [638, 75] width 115 height 29
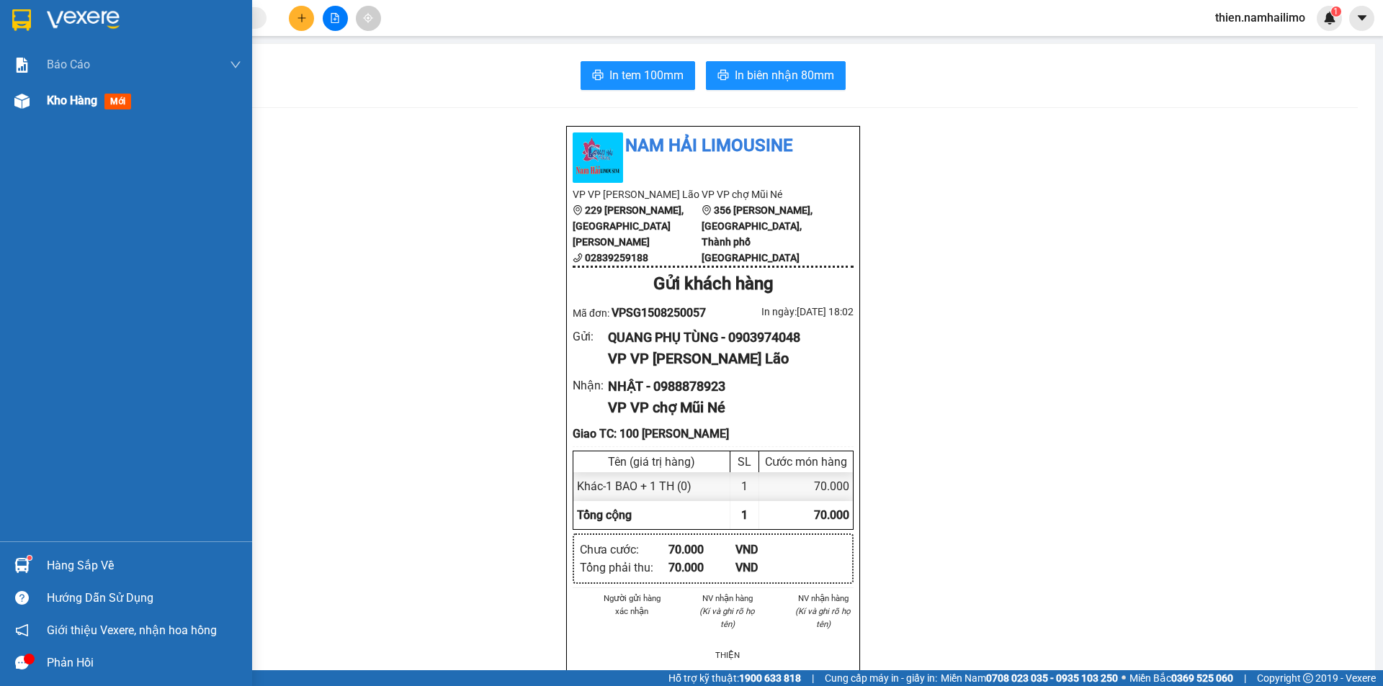
click at [71, 94] on span "Kho hàng" at bounding box center [72, 101] width 50 height 14
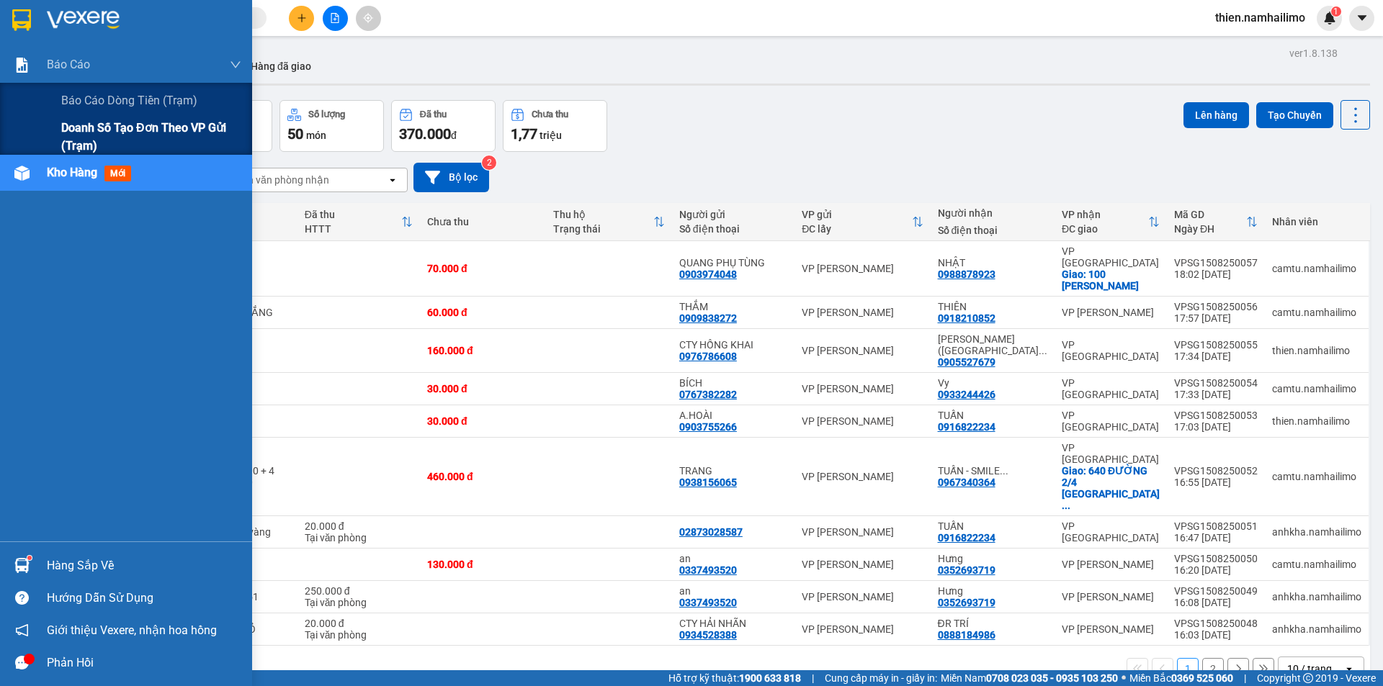
click at [49, 152] on div "Doanh số tạo đơn theo VP gửi (trạm)" at bounding box center [126, 137] width 252 height 36
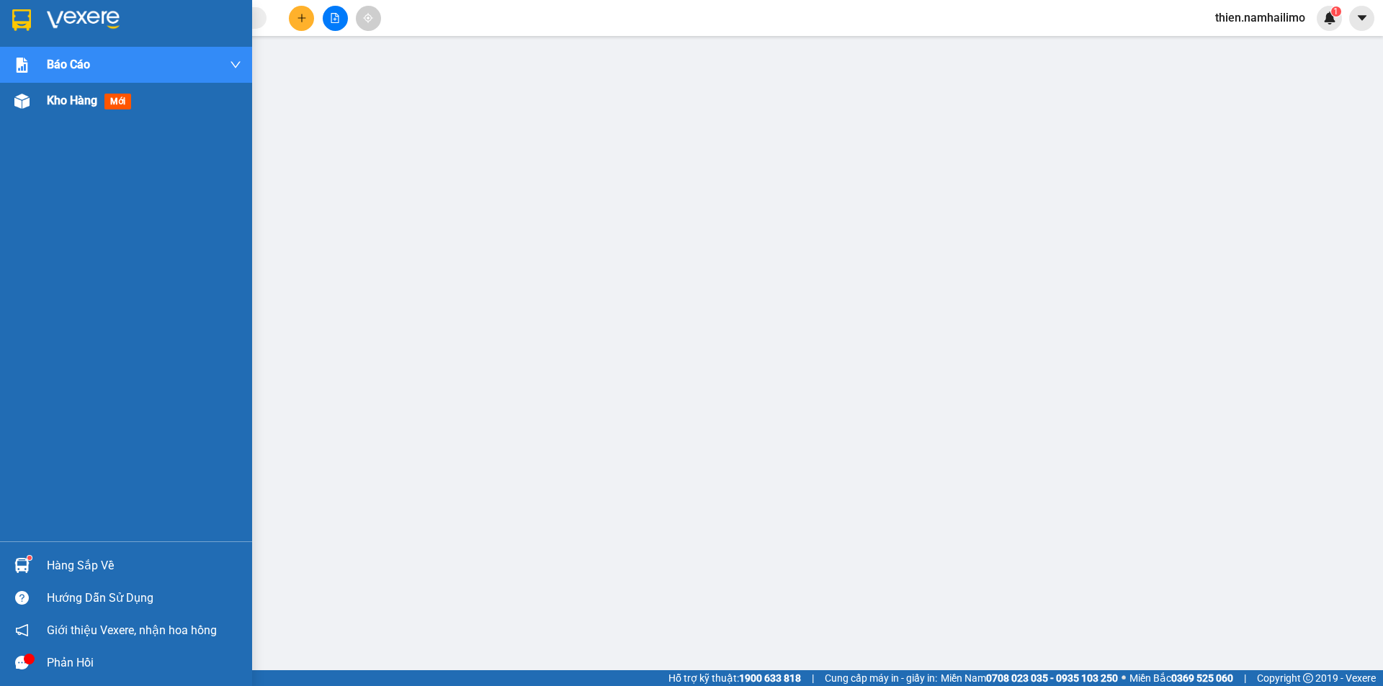
click at [54, 94] on span "Kho hàng" at bounding box center [72, 101] width 50 height 14
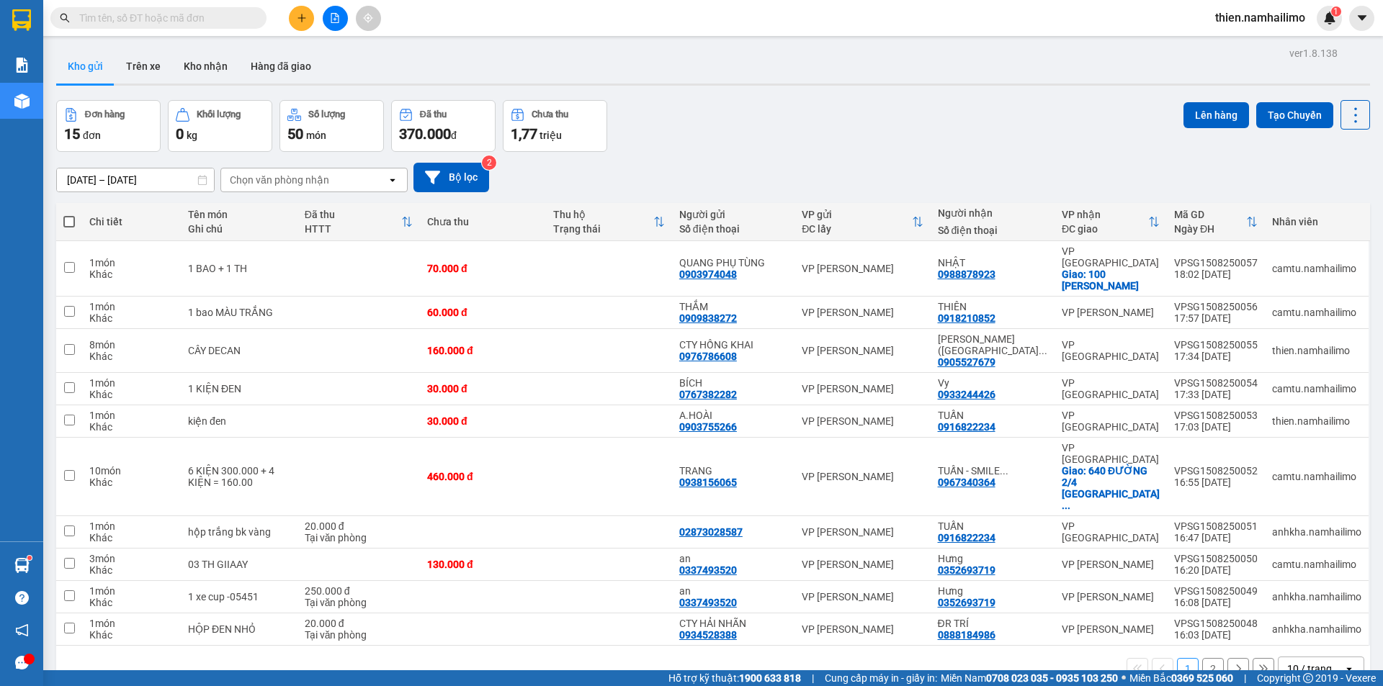
click at [268, 181] on div "Chọn văn phòng nhận" at bounding box center [279, 180] width 99 height 14
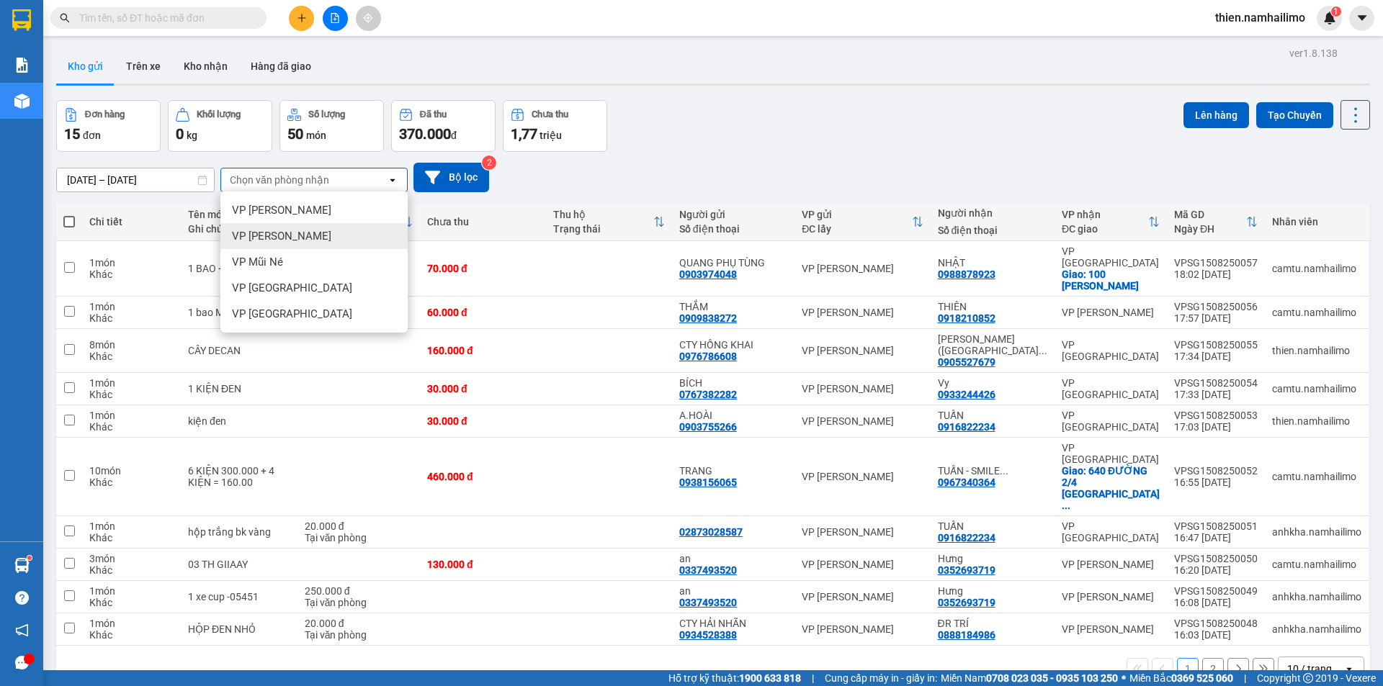
click at [323, 225] on div "VP [PERSON_NAME]" at bounding box center [313, 236] width 187 height 26
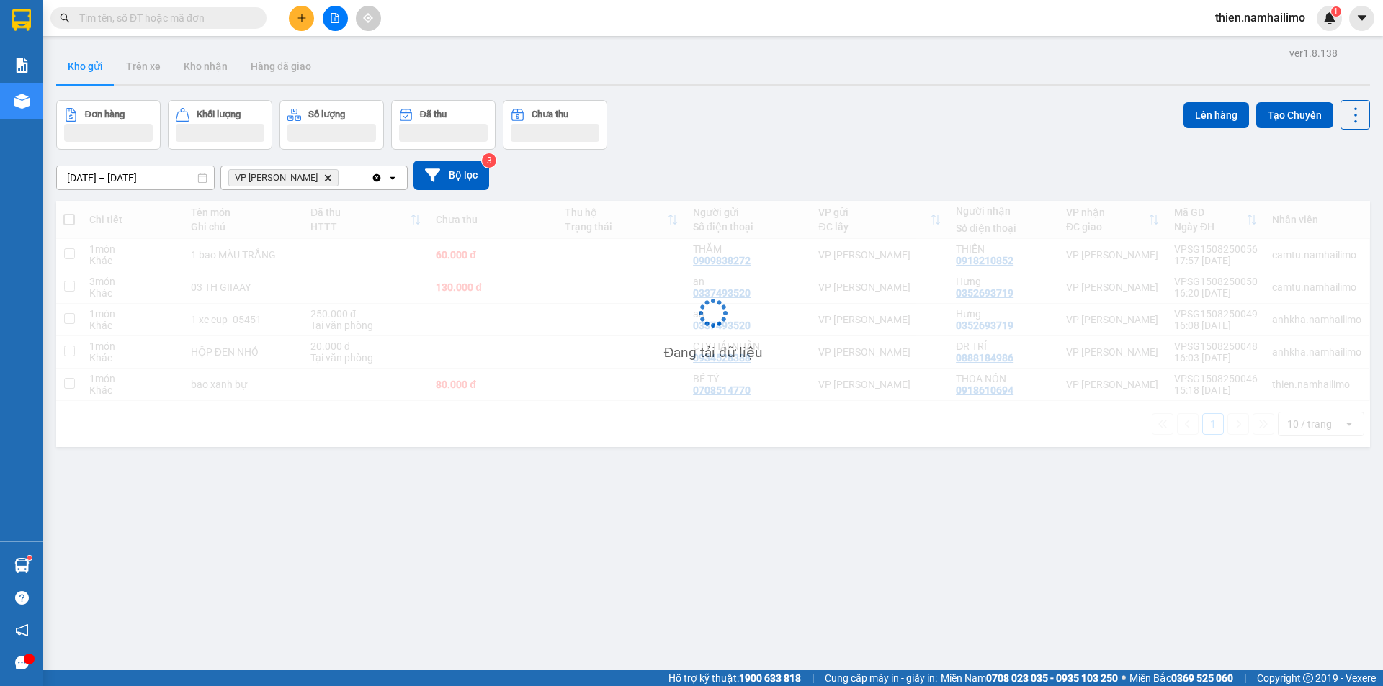
click at [340, 183] on div "VP Phan Thiết Delete" at bounding box center [296, 177] width 150 height 23
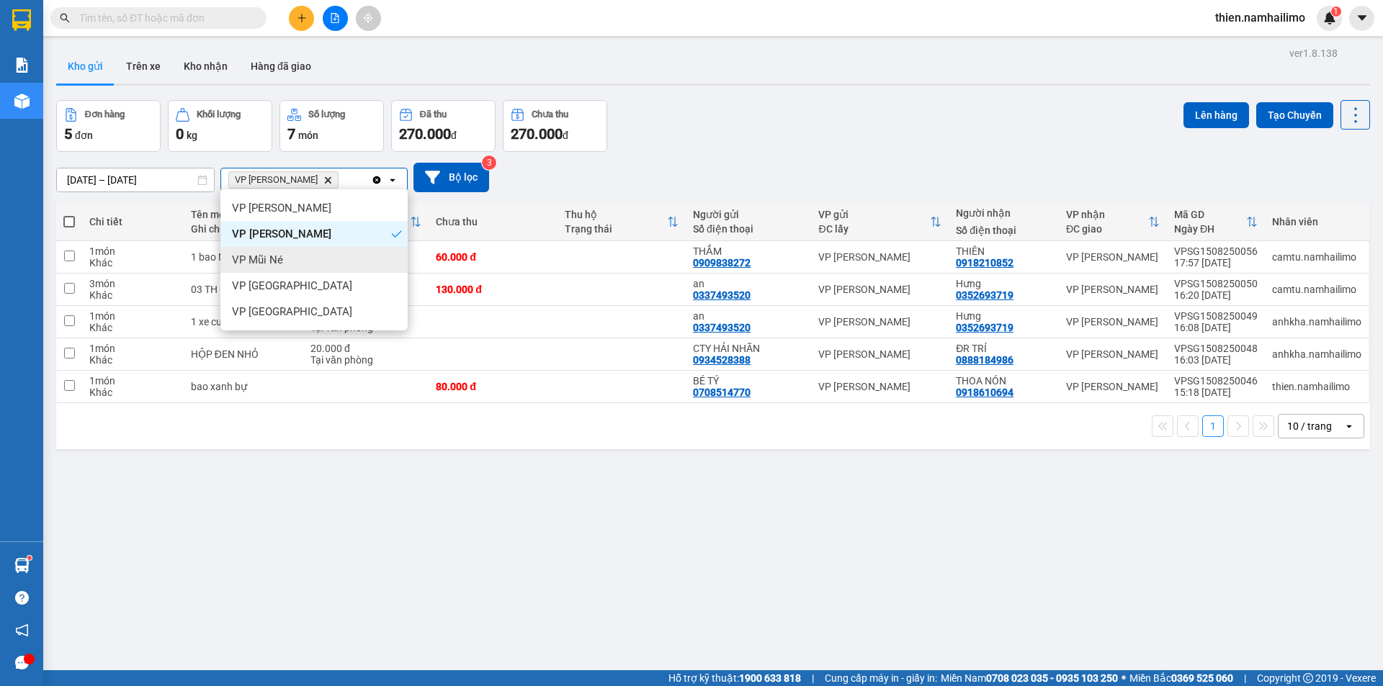
click at [313, 256] on div "VP Mũi Né" at bounding box center [313, 260] width 187 height 26
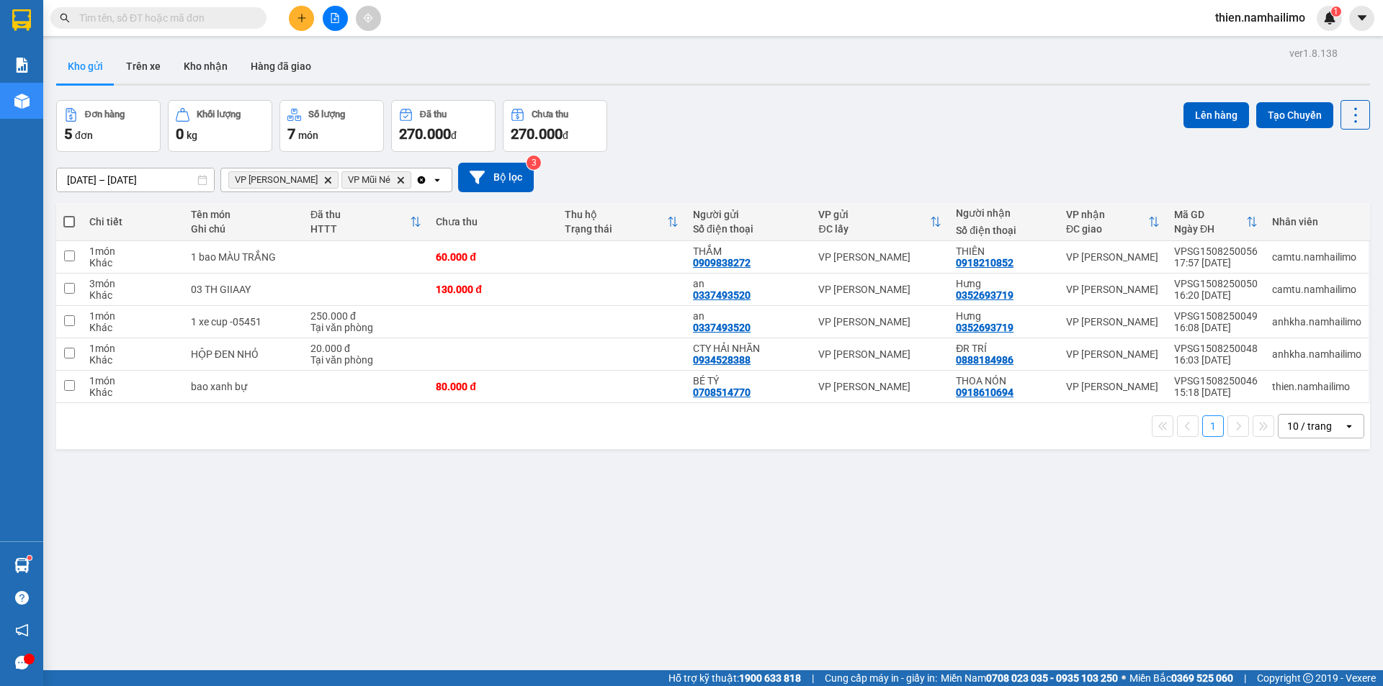
click at [389, 183] on div "VP Phan Thiết Delete VP Mũi Né Delete" at bounding box center [318, 180] width 194 height 23
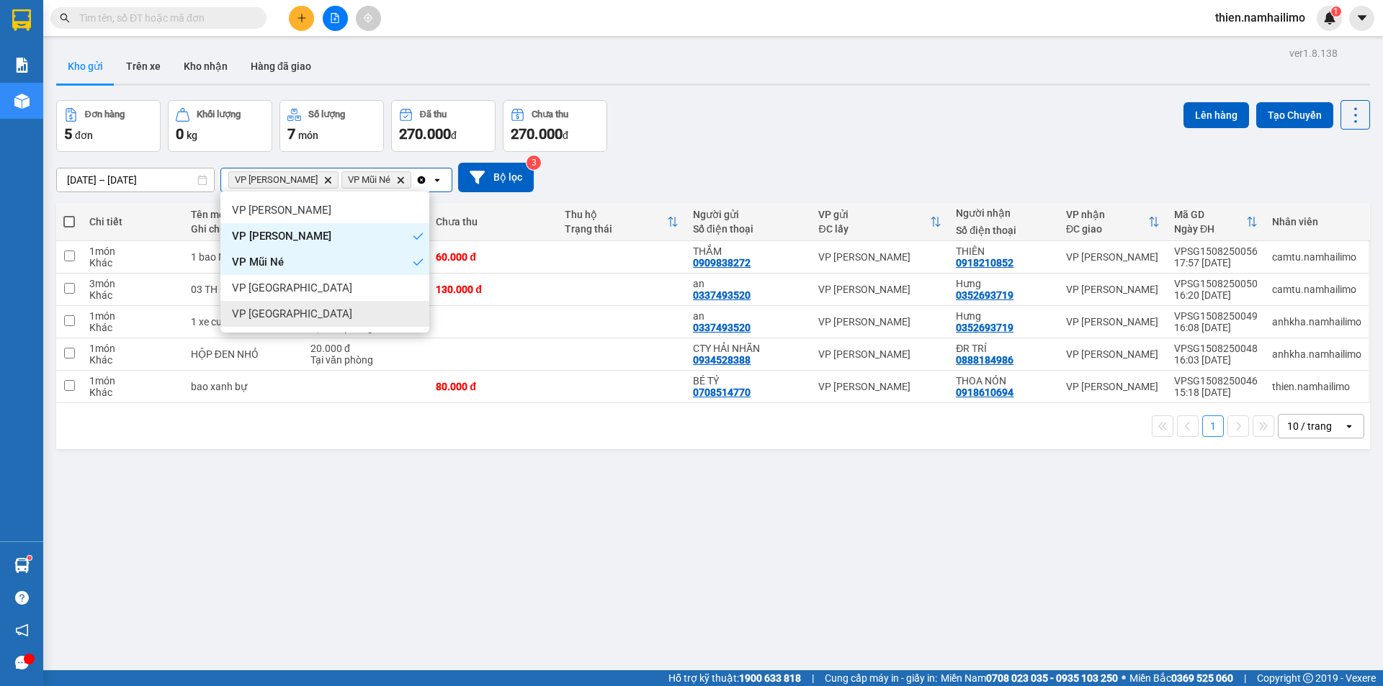
drag, startPoint x: 315, startPoint y: 315, endPoint x: 259, endPoint y: 287, distance: 63.1
click at [313, 315] on div "VP [GEOGRAPHIC_DATA]" at bounding box center [324, 314] width 209 height 26
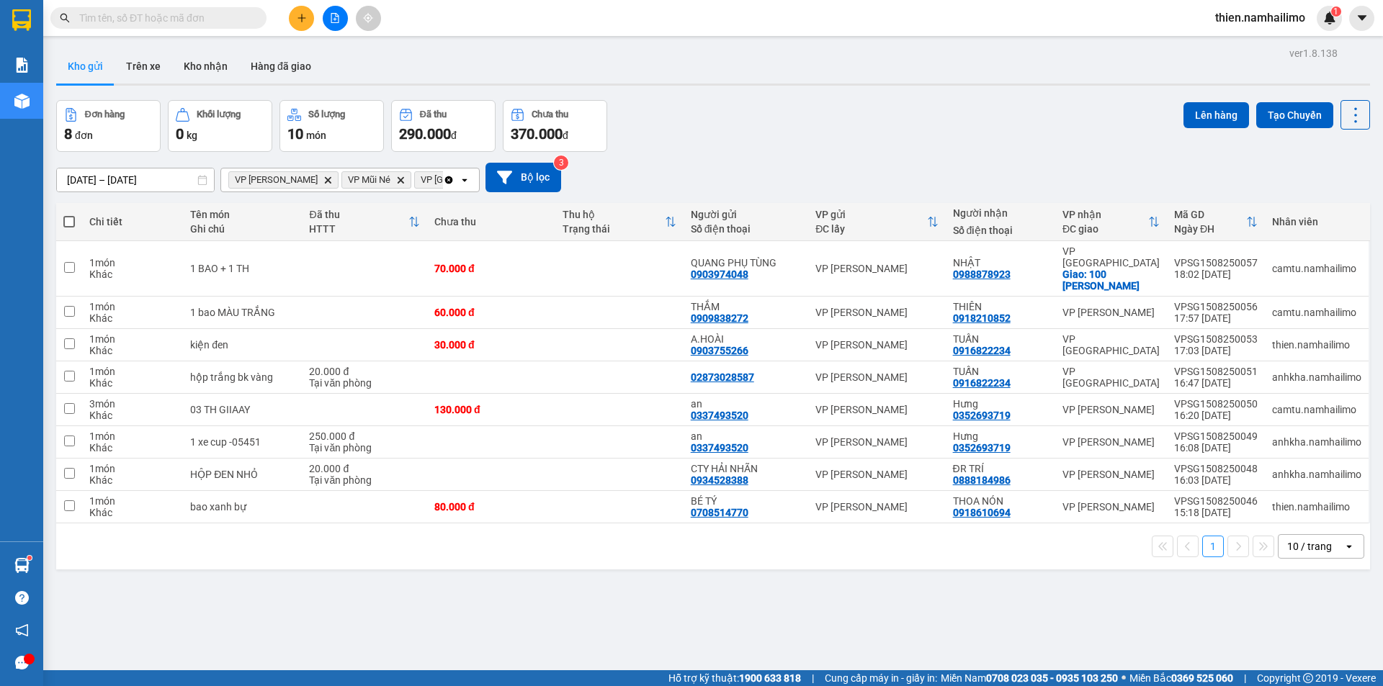
click at [1278, 540] on div "10 / trang" at bounding box center [1310, 546] width 65 height 23
click at [1301, 508] on span "100 / trang" at bounding box center [1304, 503] width 52 height 14
click at [71, 220] on span at bounding box center [69, 222] width 12 height 12
click at [69, 215] on input "checkbox" at bounding box center [69, 215] width 0 height 0
checkbox input "true"
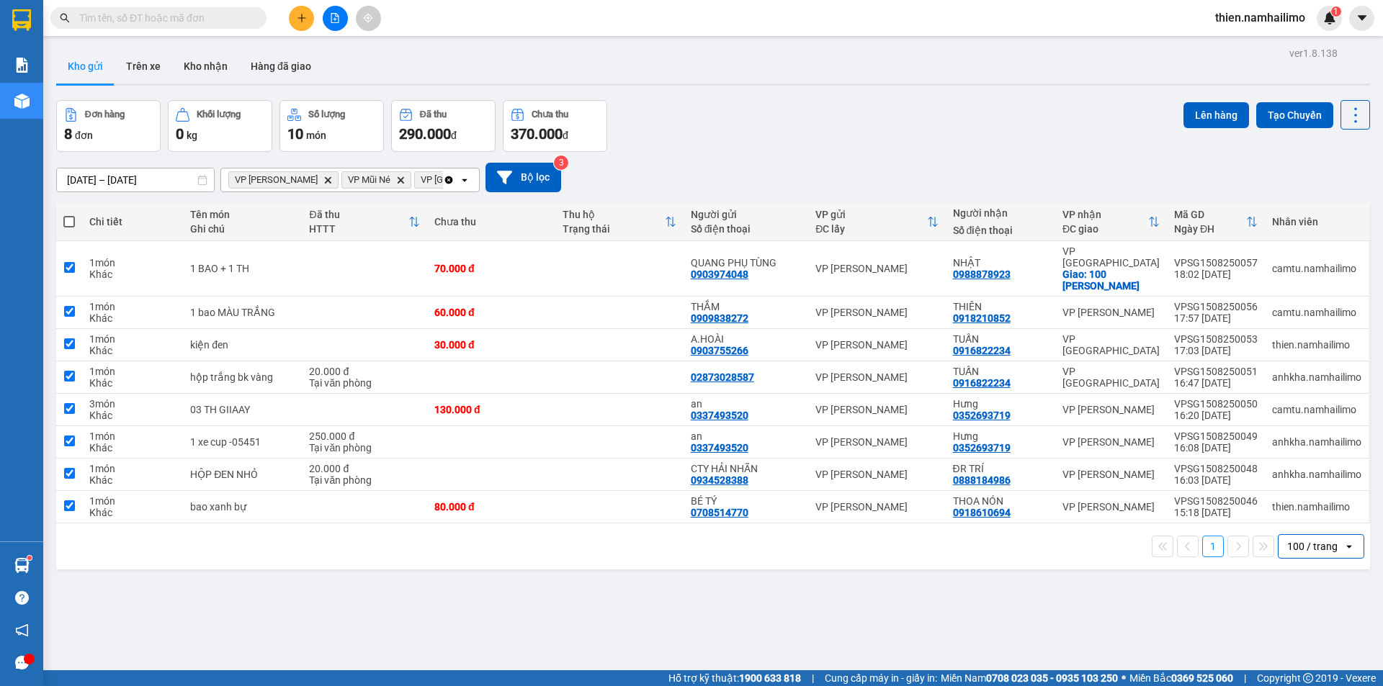
checkbox input "true"
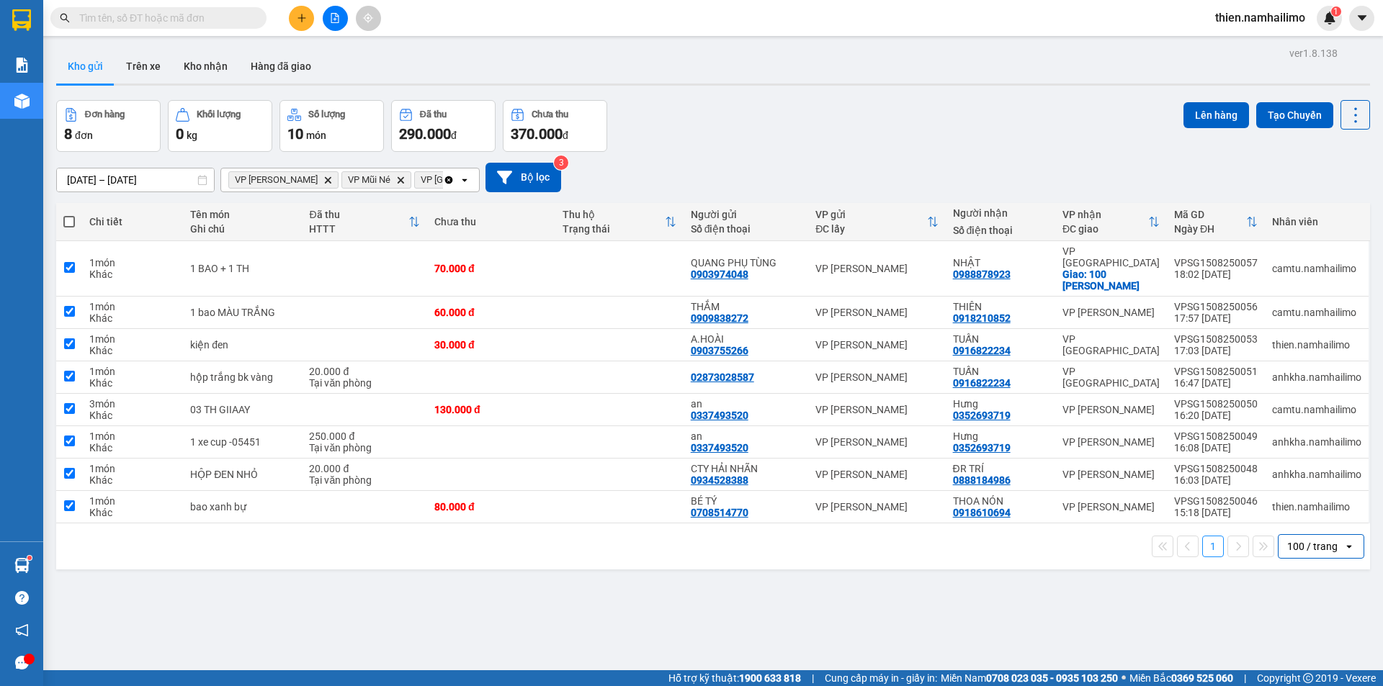
checkbox input "true"
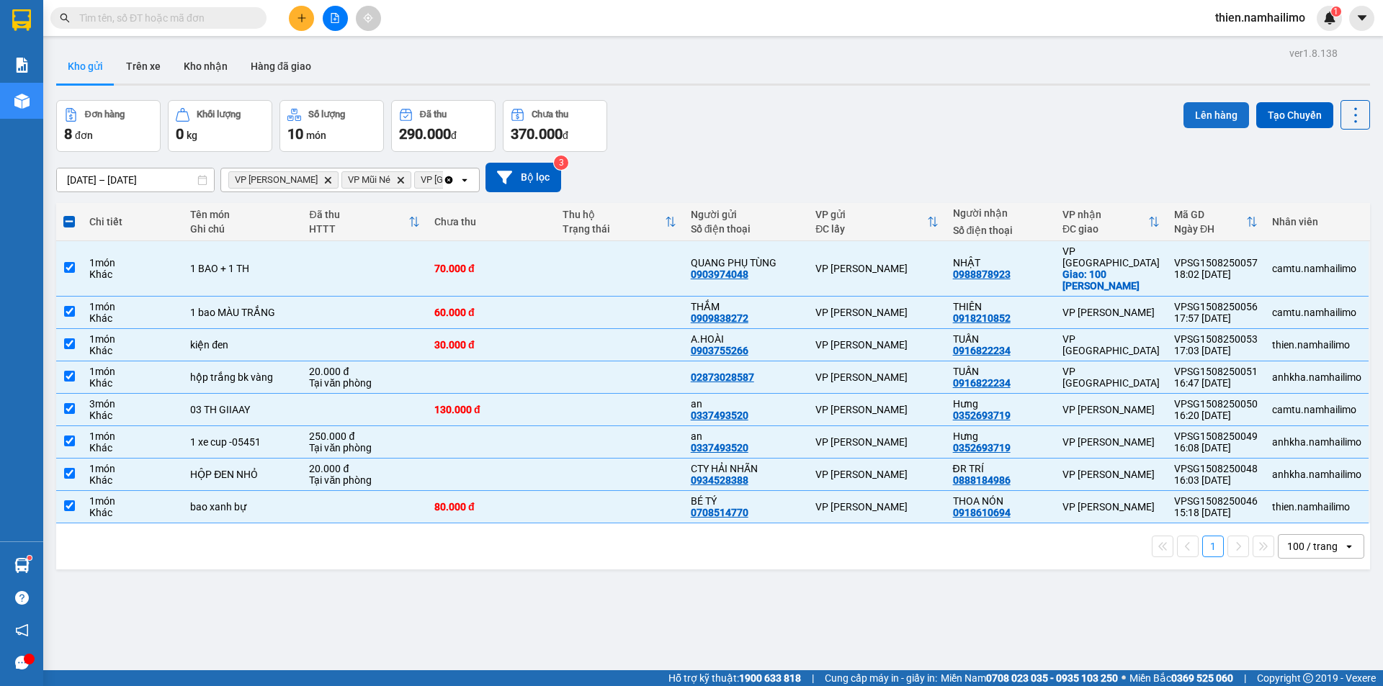
click at [1191, 118] on button "Lên hàng" at bounding box center [1216, 115] width 66 height 26
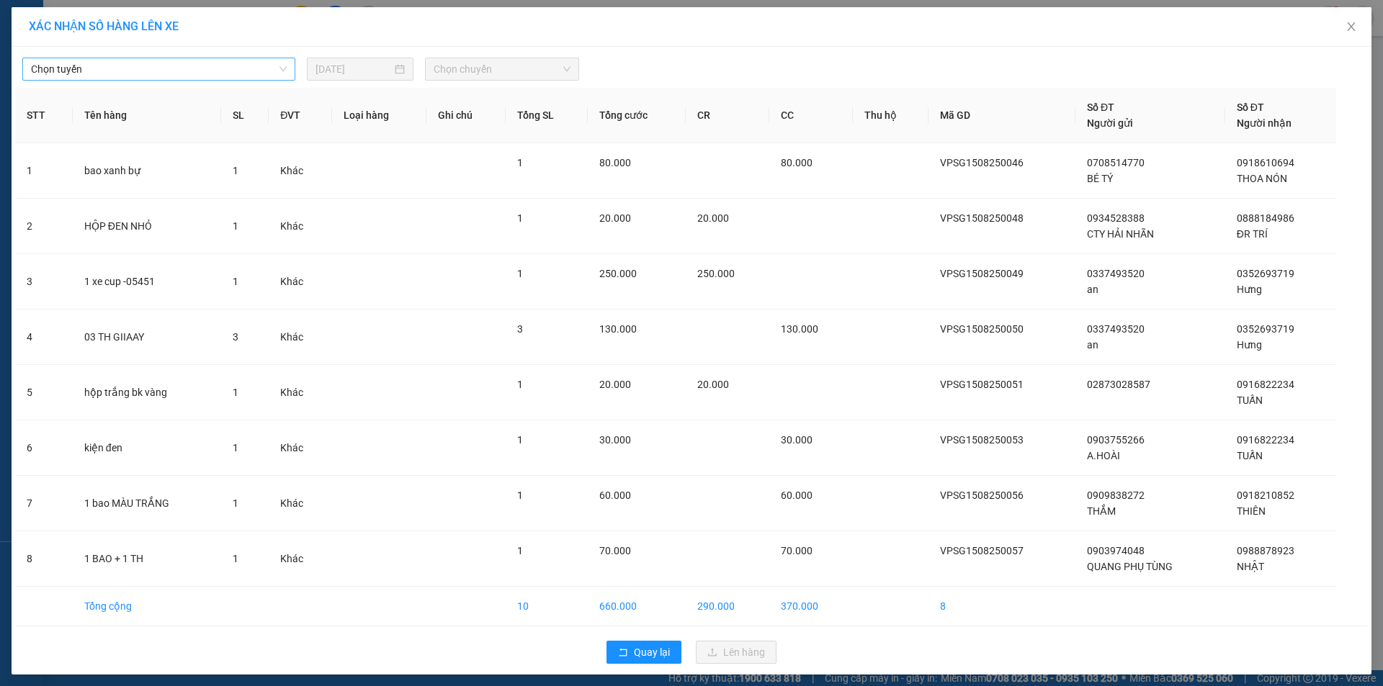
click at [177, 69] on span "Chọn tuyến" at bounding box center [159, 69] width 256 height 22
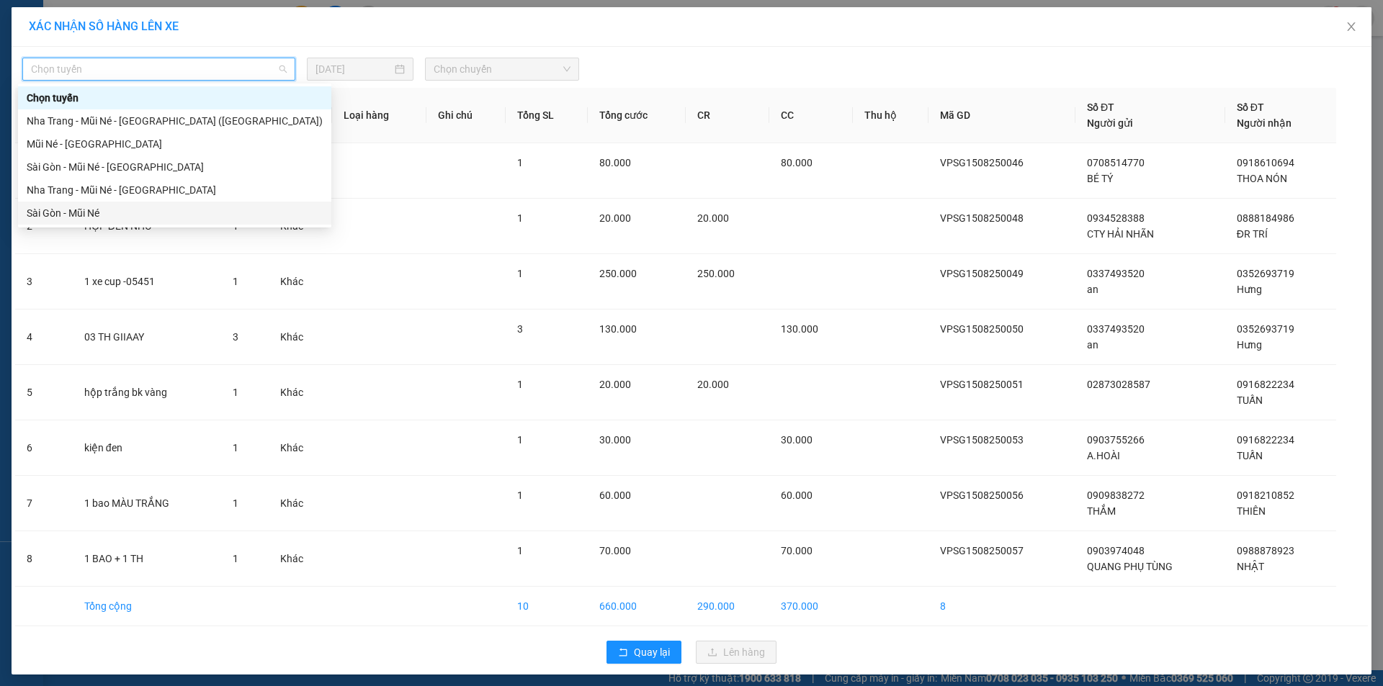
click at [154, 212] on div "Sài Gòn - Mũi Né" at bounding box center [175, 213] width 296 height 16
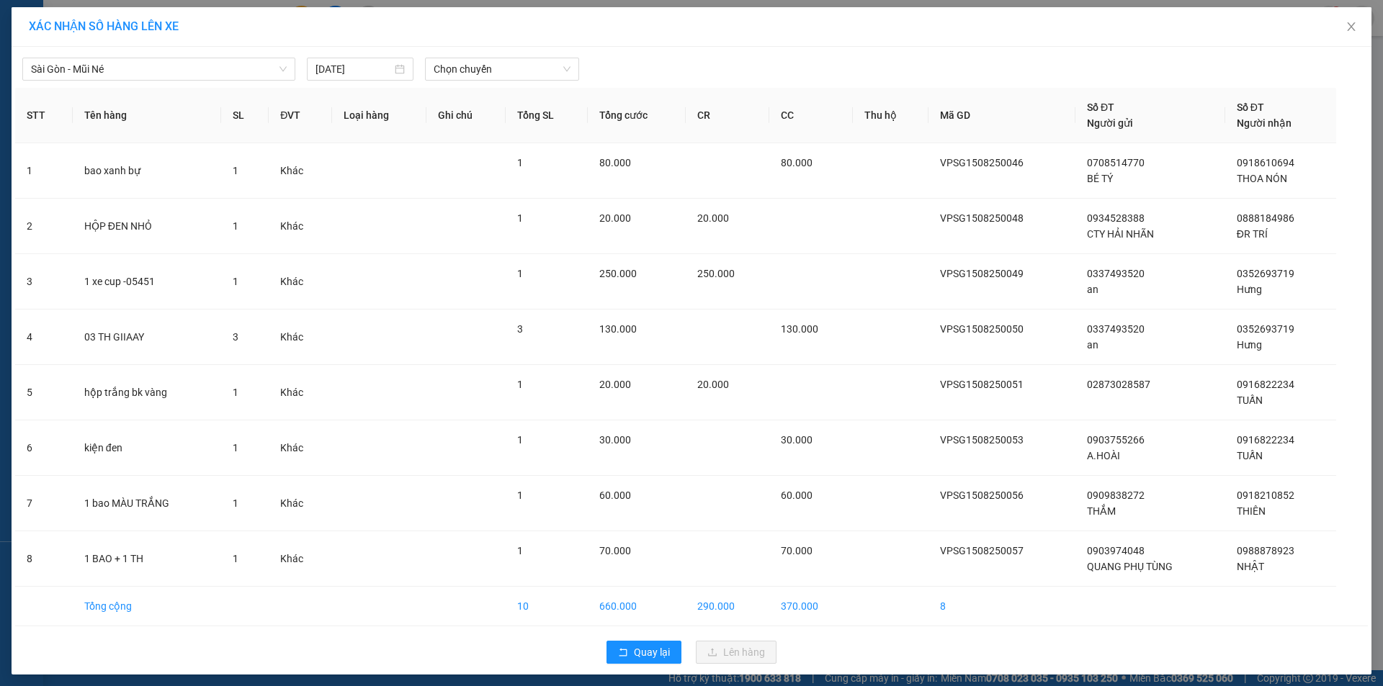
click at [583, 61] on div at bounding box center [863, 69] width 560 height 23
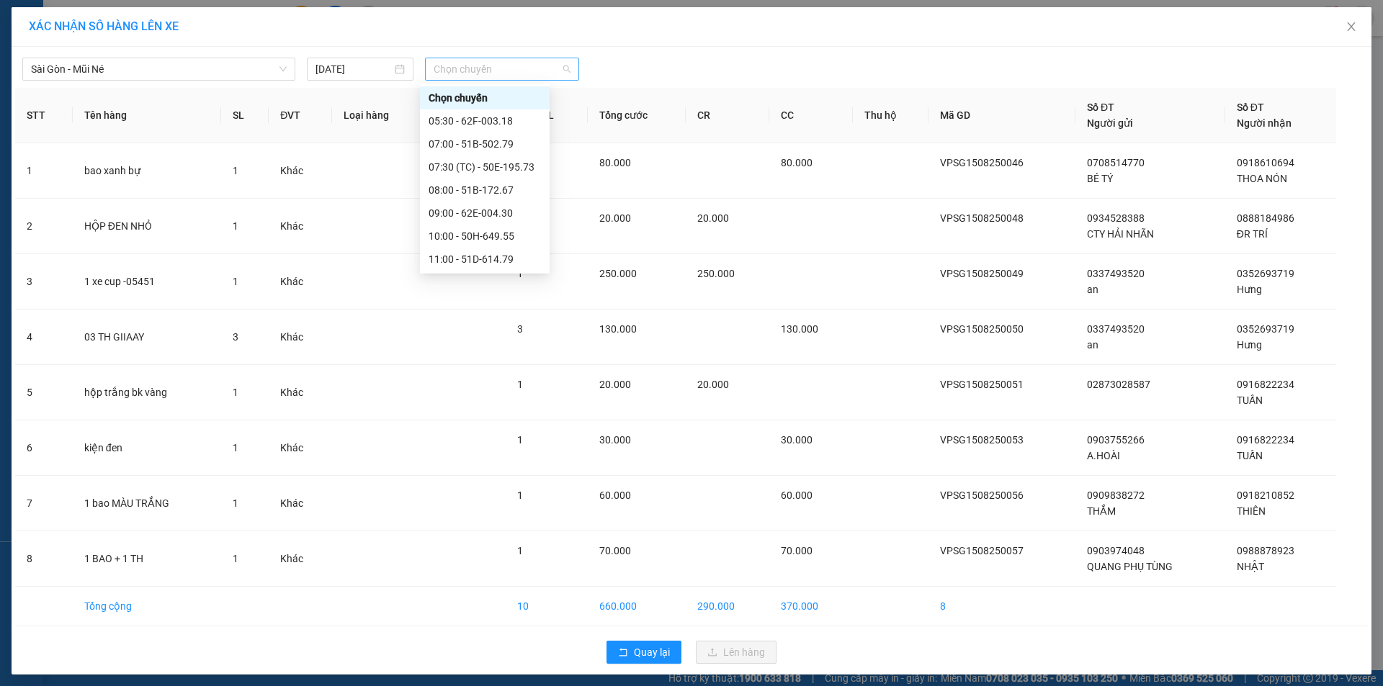
click at [541, 69] on span "Chọn chuyến" at bounding box center [502, 69] width 137 height 22
click at [490, 150] on div "18:00 - 50E-195.73" at bounding box center [485, 144] width 112 height 16
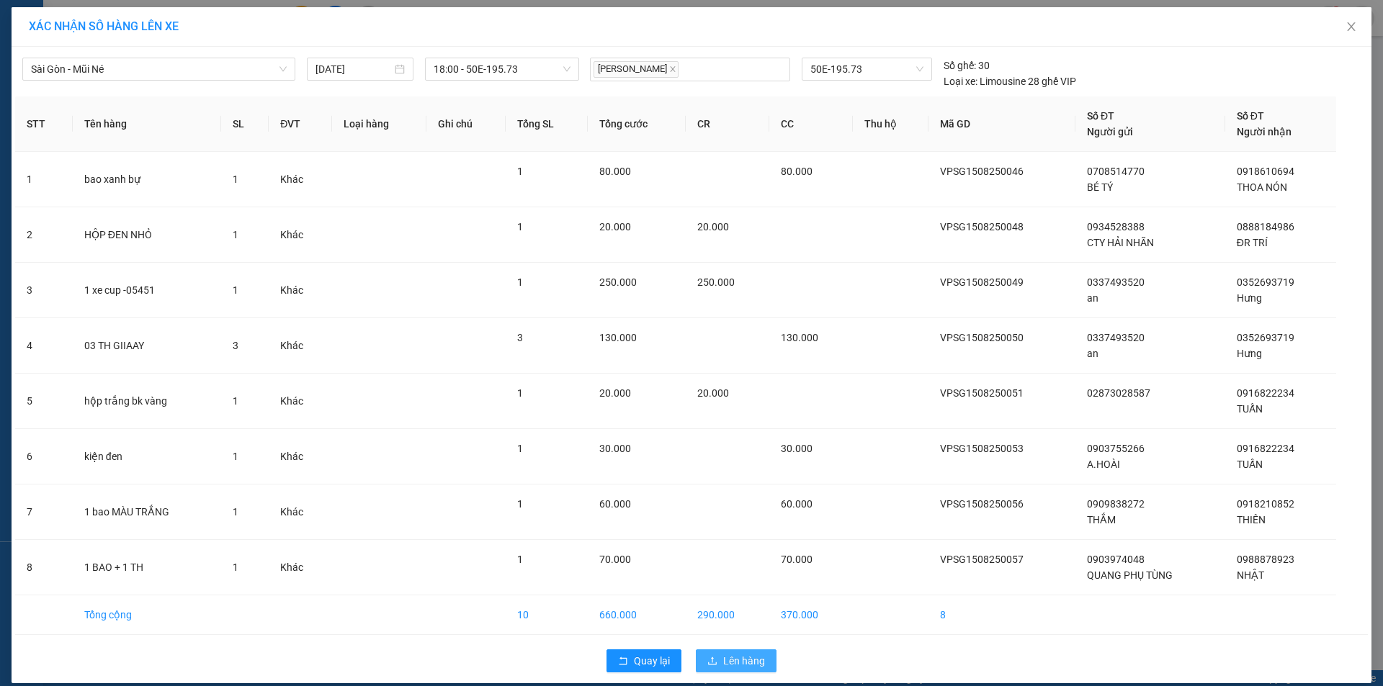
drag, startPoint x: 720, startPoint y: 646, endPoint x: 714, endPoint y: 657, distance: 11.9
click at [714, 655] on div "Quay lại Lên hàng" at bounding box center [691, 660] width 1353 height 37
click at [714, 657] on button "Lên hàng" at bounding box center [736, 661] width 81 height 23
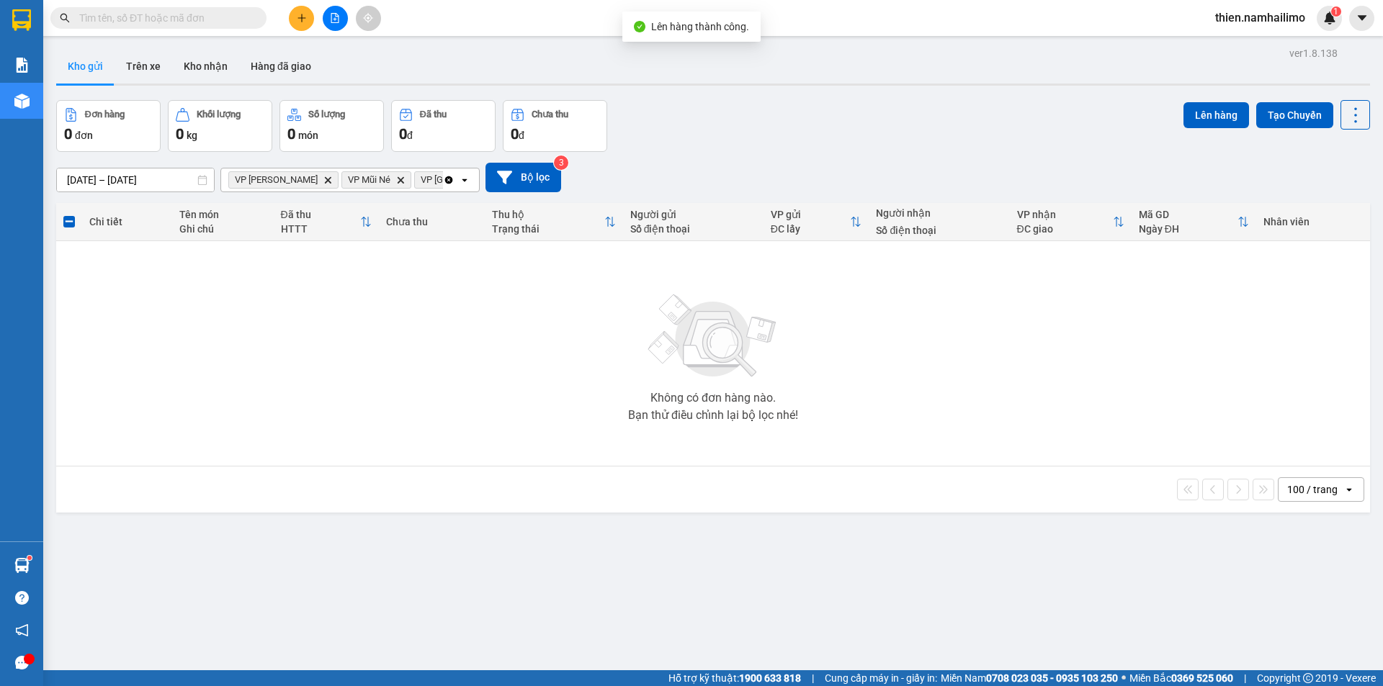
click at [298, 22] on icon "plus" at bounding box center [302, 18] width 10 height 10
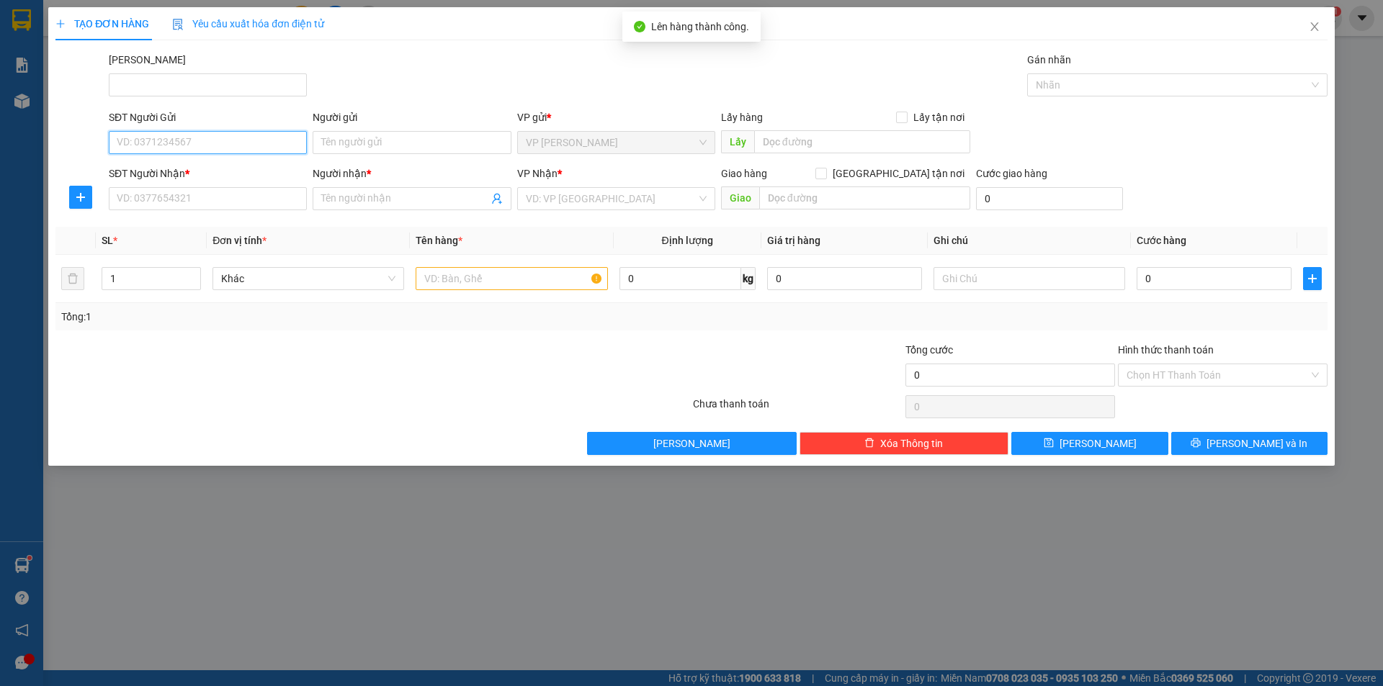
click at [219, 135] on input "SĐT Người Gửi" at bounding box center [208, 142] width 198 height 23
type input "0919959994"
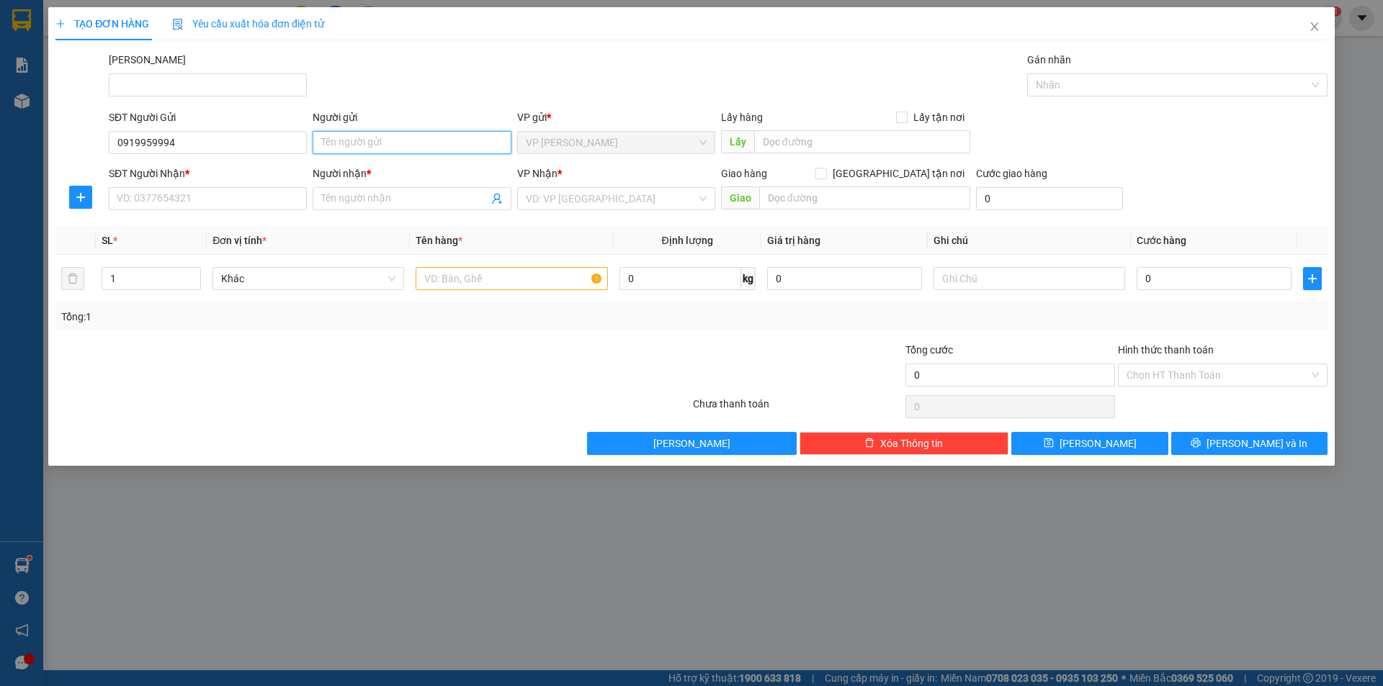
click at [386, 146] on input "Người gửi" at bounding box center [412, 142] width 198 height 23
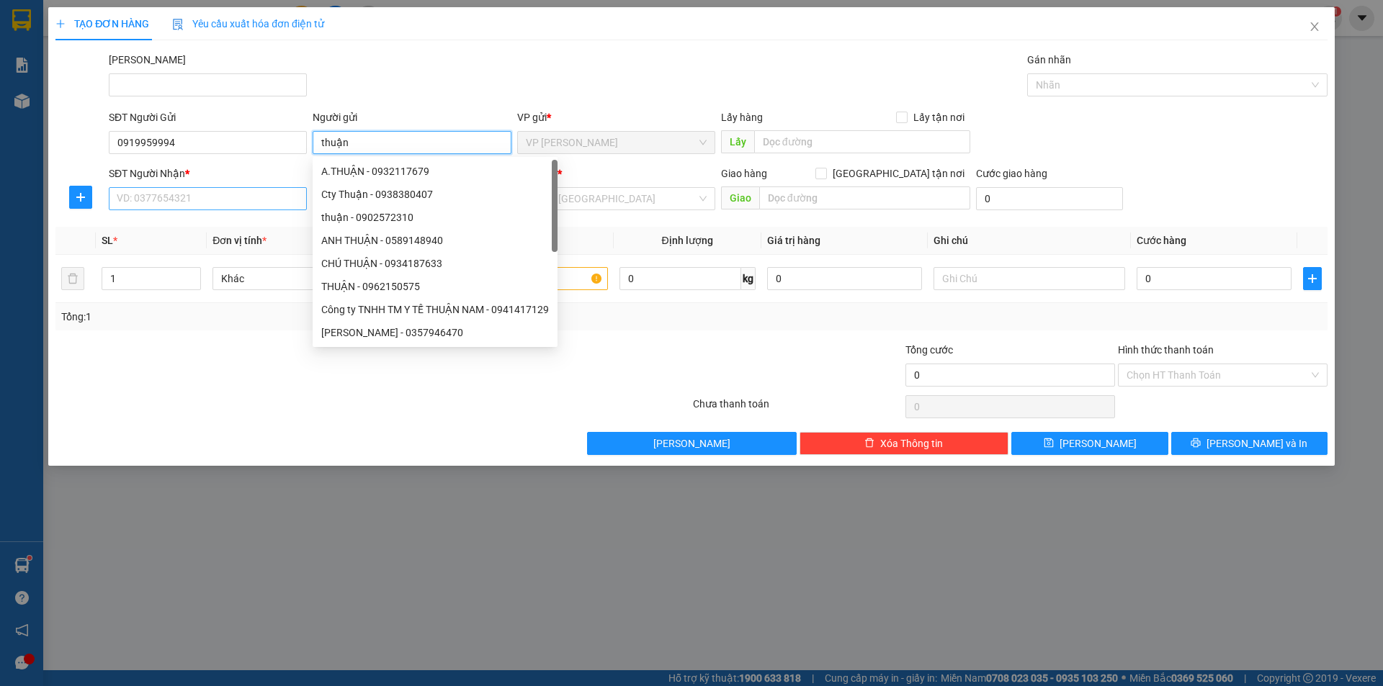
type input "thuận"
click at [189, 199] on input "SĐT Người Nhận *" at bounding box center [208, 198] width 198 height 23
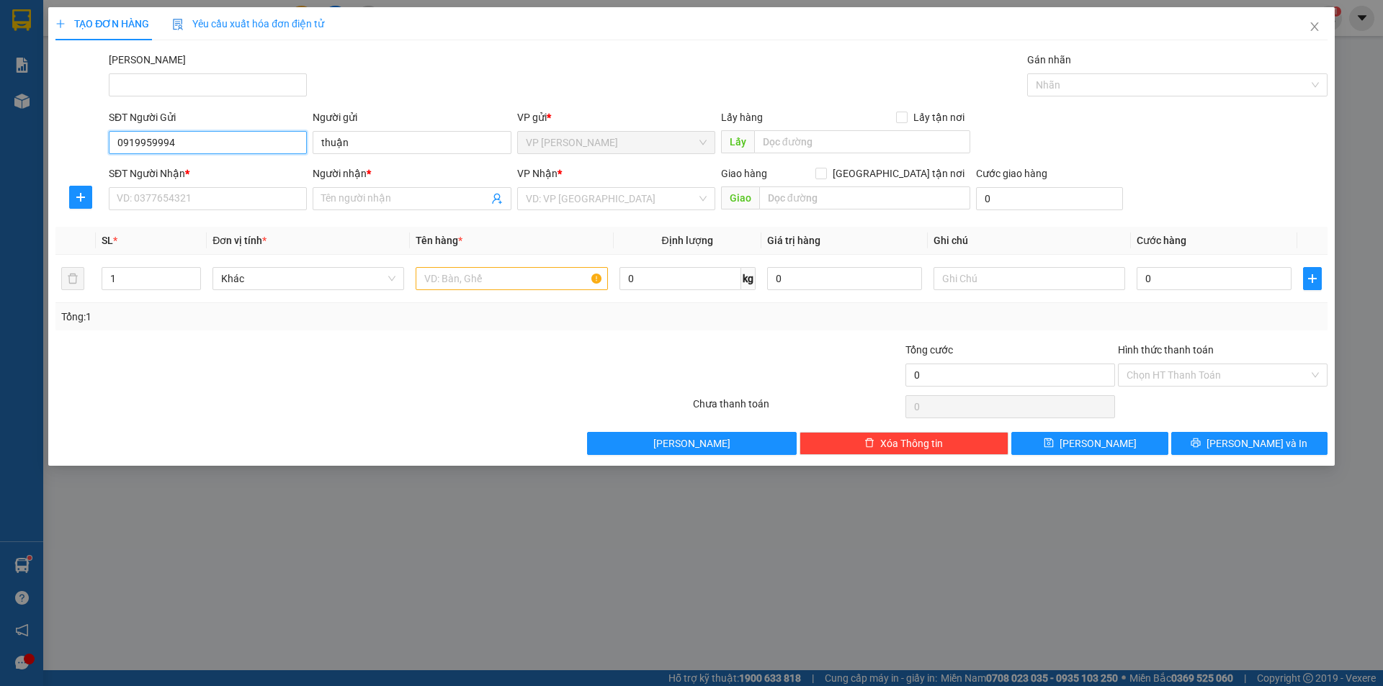
drag, startPoint x: 191, startPoint y: 135, endPoint x: 70, endPoint y: 143, distance: 121.2
click at [61, 138] on div "SĐT Người Gửi 0919959994 0919959994 Người gửi thuận VP gửi * VP Phạm Ngũ Lão Lấ…" at bounding box center [691, 134] width 1275 height 50
paste input "0919959994"
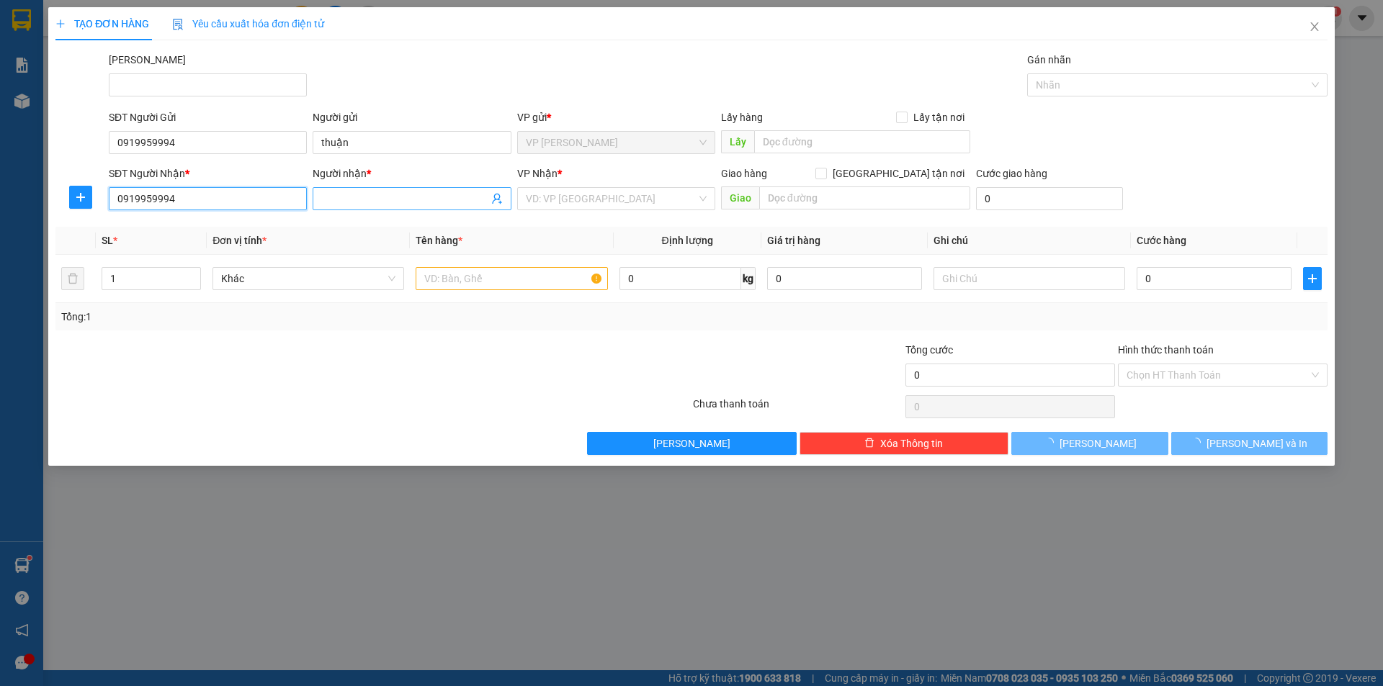
type input "0919959994"
click at [375, 205] on input "Người nhận *" at bounding box center [404, 199] width 166 height 16
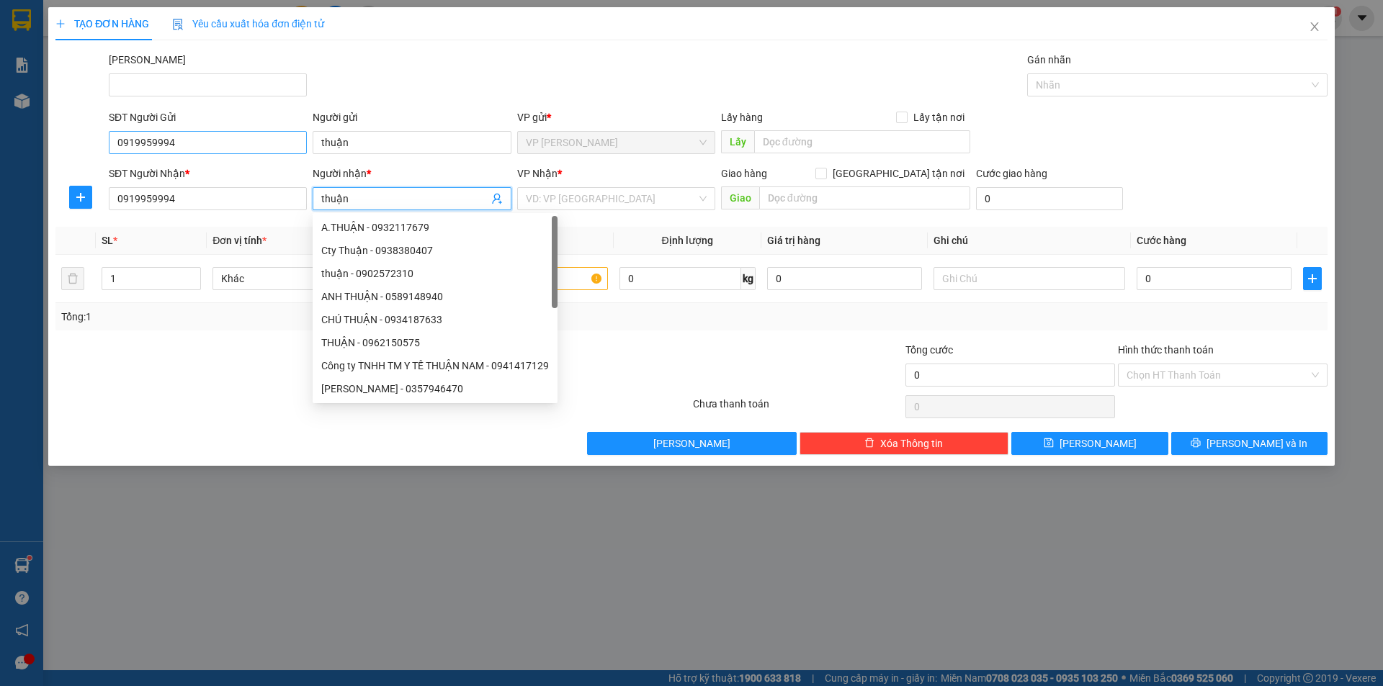
type input "thuận"
drag, startPoint x: 234, startPoint y: 133, endPoint x: 0, endPoint y: 202, distance: 244.1
click at [0, 202] on div "TẠO ĐƠN HÀNG Yêu cầu xuất hóa đơn điện tử Transit Pickup Surcharge Ids Transit …" at bounding box center [691, 343] width 1383 height 686
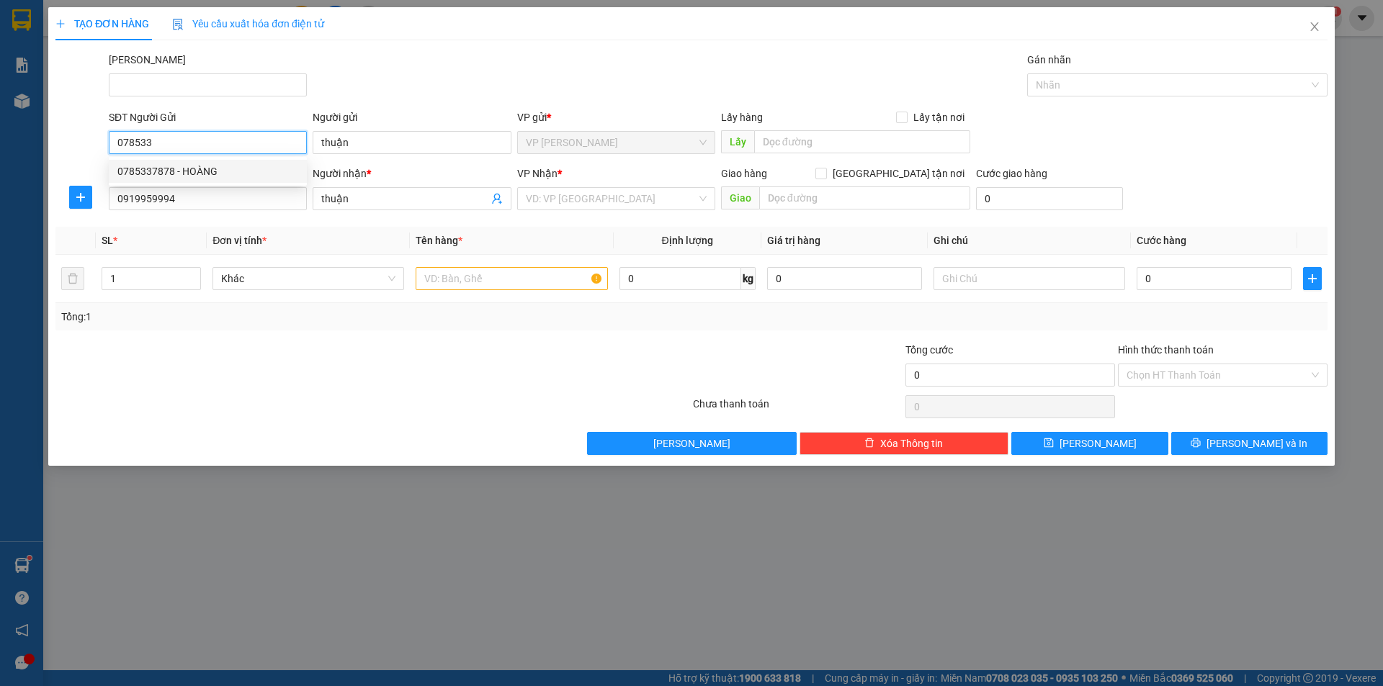
click at [267, 161] on div "0785337878 - HOÀNG" at bounding box center [208, 171] width 198 height 23
type input "0785337878"
type input "HOÀNG"
type input "60.000"
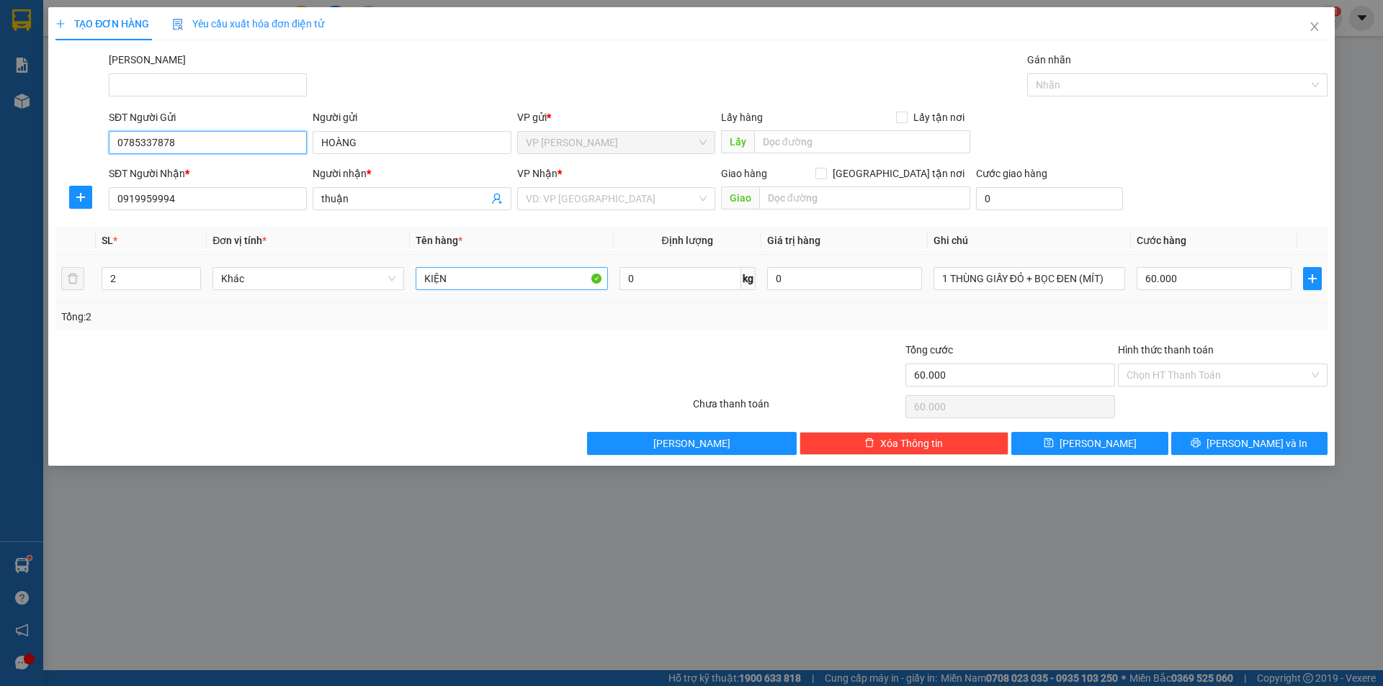
type input "0785337878"
drag, startPoint x: 486, startPoint y: 279, endPoint x: 87, endPoint y: 381, distance: 411.7
click at [87, 381] on div "Transit Pickup Surcharge Ids Transit Deliver Surcharge Ids Transit Deliver Surc…" at bounding box center [691, 253] width 1272 height 403
type input "túi nâu"
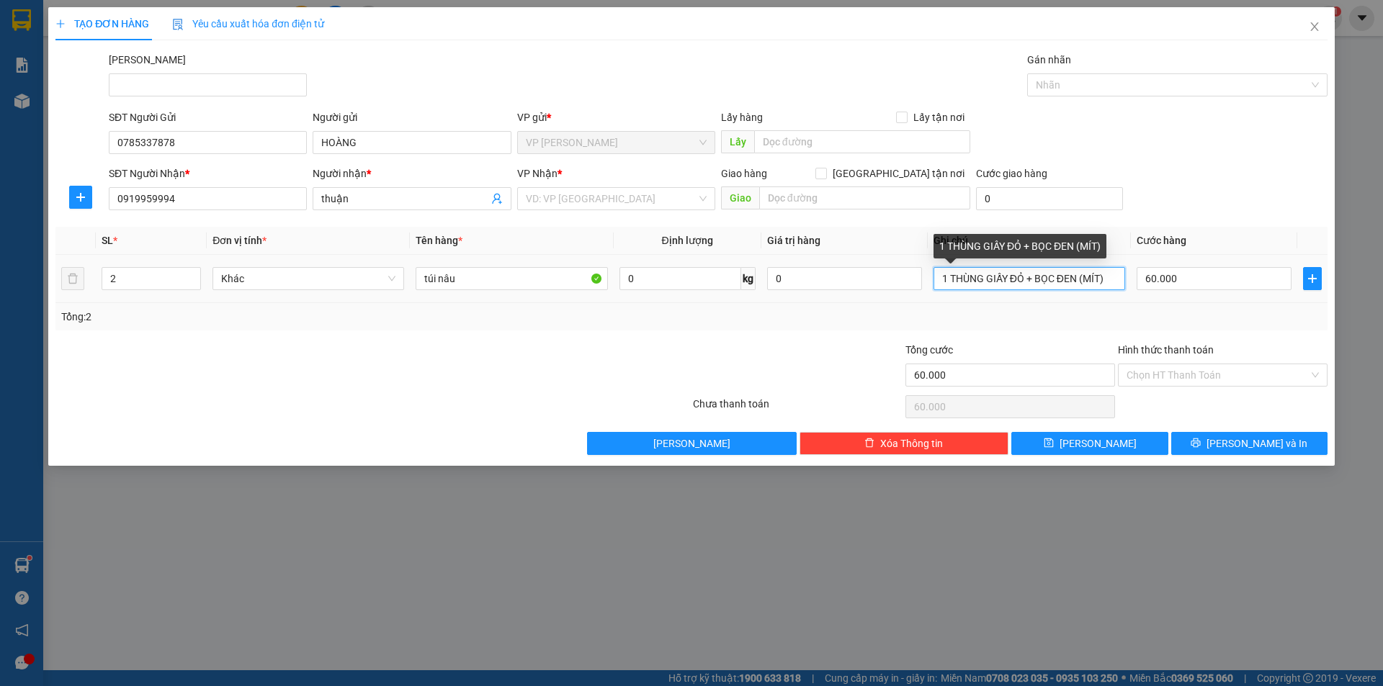
click at [1021, 284] on input "1 THÙNG GIẤY ĐỎ + BỌC ĐEN (MÍT)" at bounding box center [1029, 278] width 192 height 23
click at [1021, 283] on input "1 THÙNG GIẤY ĐỎ + BỌC ĐEN (MÍT)" at bounding box center [1029, 278] width 192 height 23
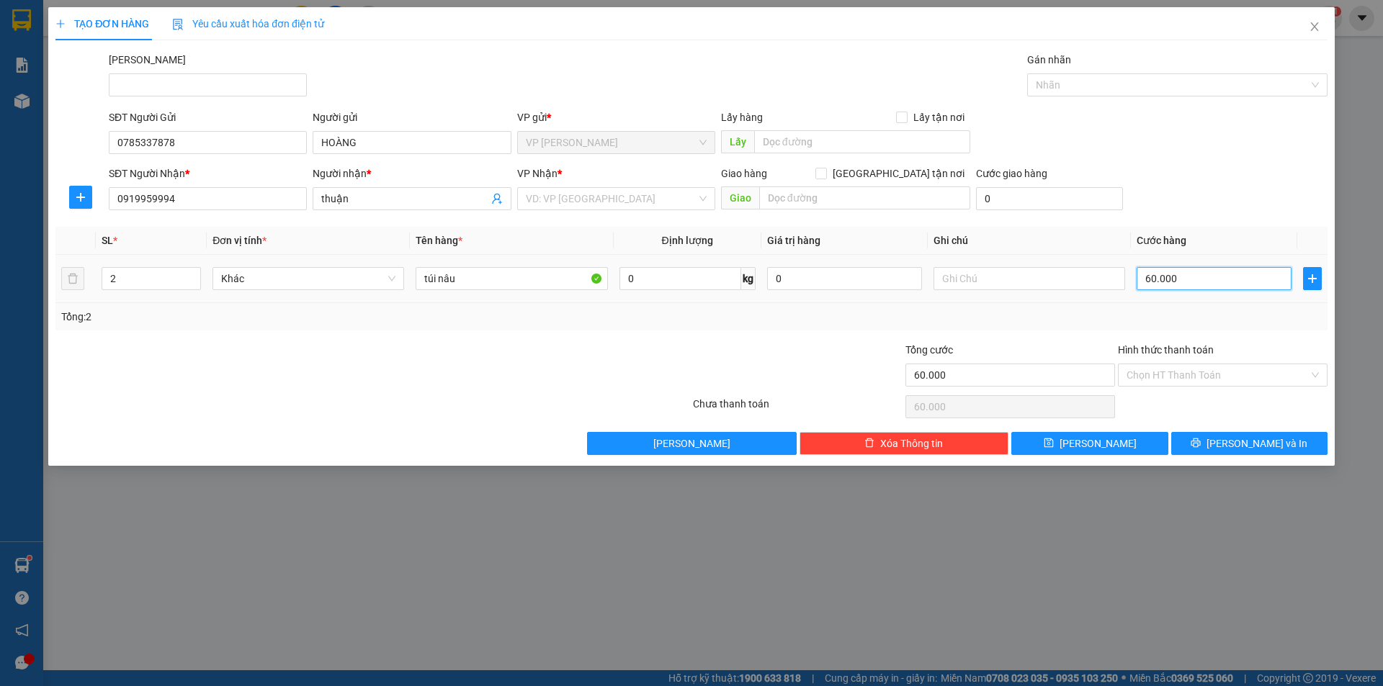
click at [1210, 282] on input "60.000" at bounding box center [1214, 278] width 155 height 23
type input "3"
type input "30"
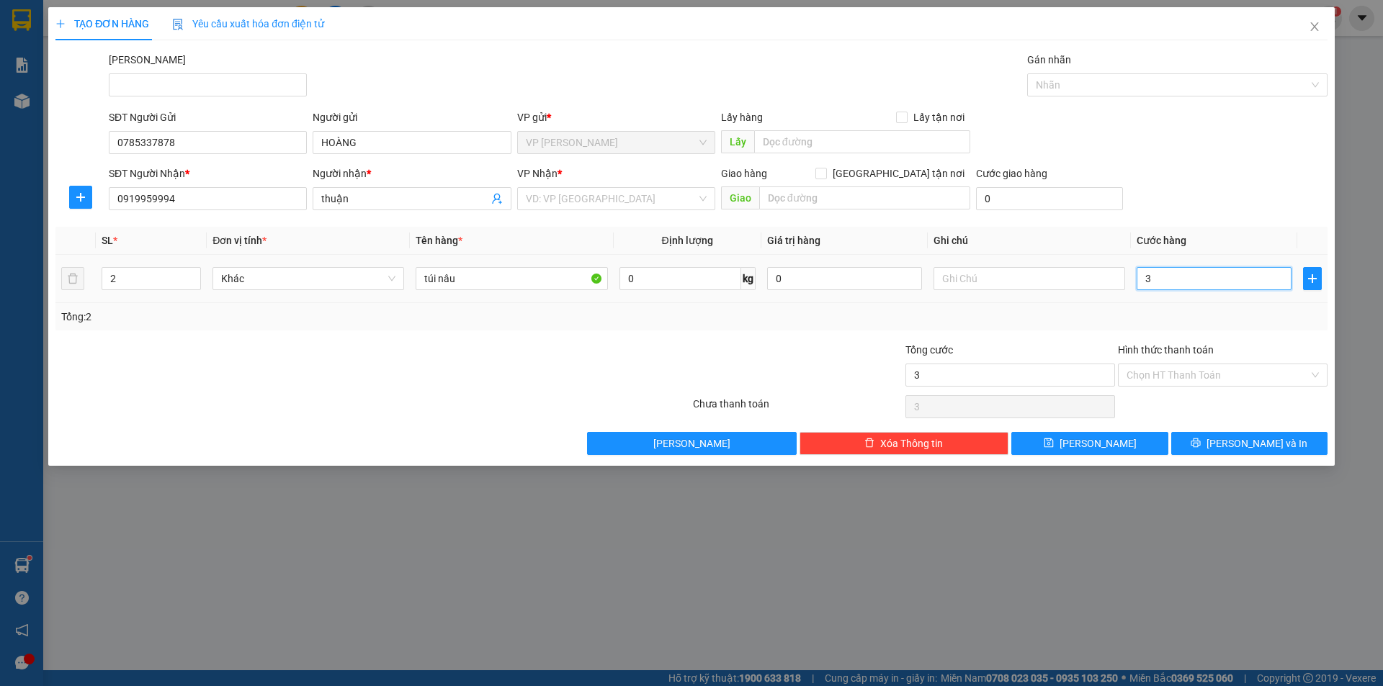
type input "30"
type input "30.000"
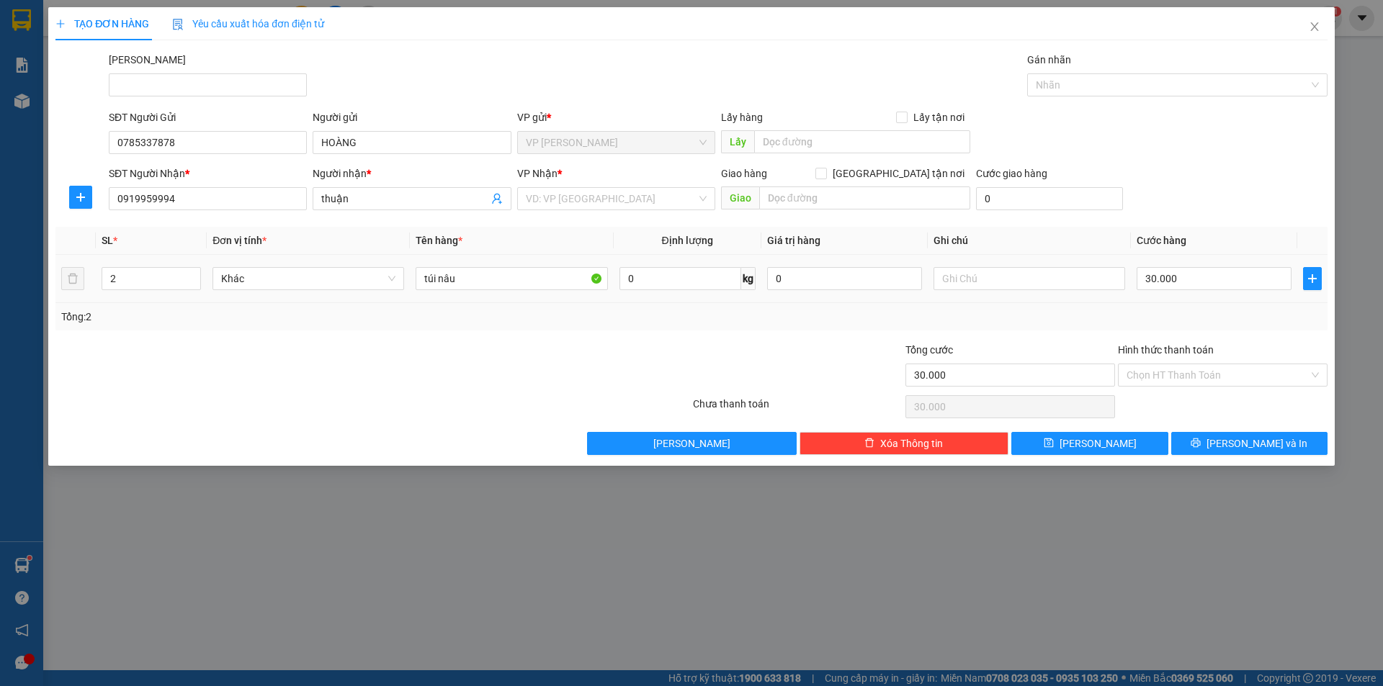
drag, startPoint x: 861, startPoint y: 220, endPoint x: 576, endPoint y: 295, distance: 295.1
click at [858, 221] on div "Transit Pickup Surcharge Ids Transit Deliver Surcharge Ids Transit Deliver Surc…" at bounding box center [691, 253] width 1272 height 403
drag, startPoint x: 124, startPoint y: 284, endPoint x: 81, endPoint y: 294, distance: 43.7
click at [81, 294] on tr "2 Khác túi nâu 0 kg 0 30.000" at bounding box center [691, 279] width 1272 height 48
type input "1"
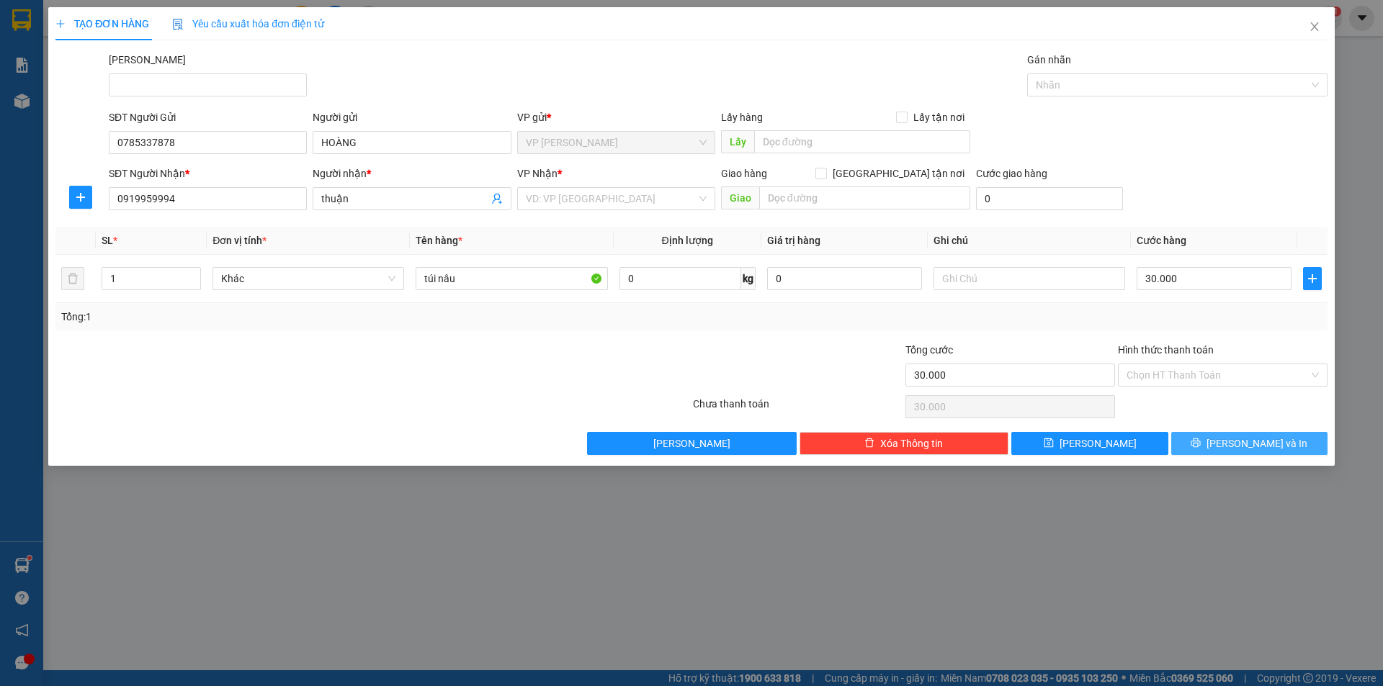
click at [1253, 433] on button "[PERSON_NAME] và In" at bounding box center [1249, 443] width 156 height 23
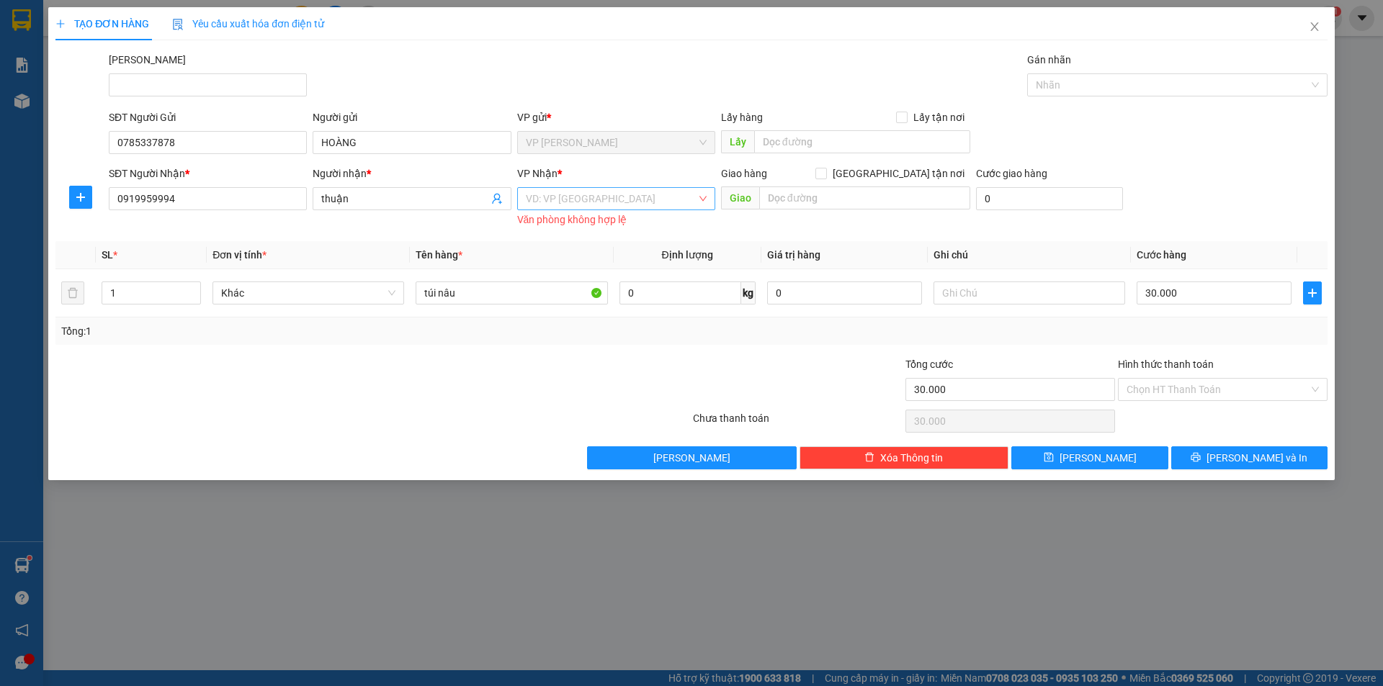
click at [590, 193] on input "search" at bounding box center [611, 199] width 171 height 22
click at [590, 276] on div "VP [PERSON_NAME]" at bounding box center [616, 274] width 181 height 16
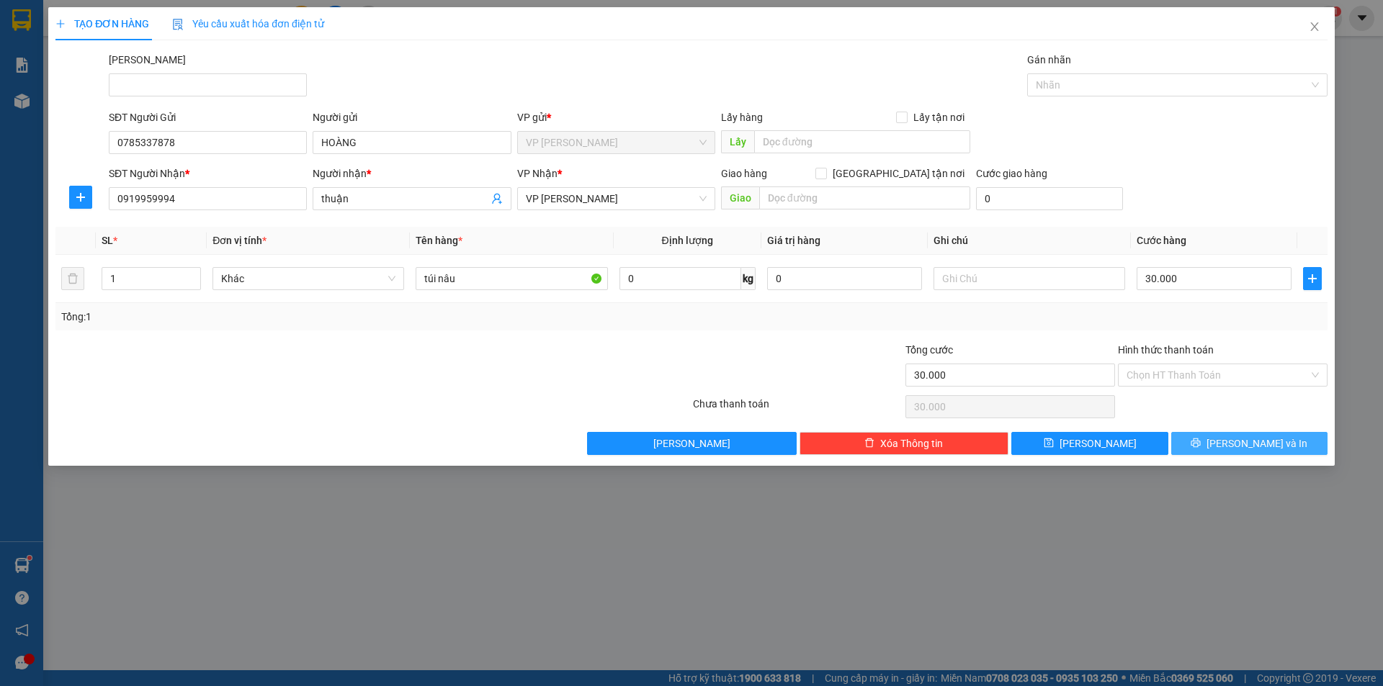
drag, startPoint x: 1275, startPoint y: 444, endPoint x: 1261, endPoint y: 410, distance: 36.5
click at [1261, 410] on div "Transit Pickup Surcharge Ids Transit Deliver Surcharge Ids Transit Deliver Surc…" at bounding box center [691, 253] width 1272 height 403
click at [1268, 451] on span "[PERSON_NAME] và In" at bounding box center [1256, 444] width 101 height 16
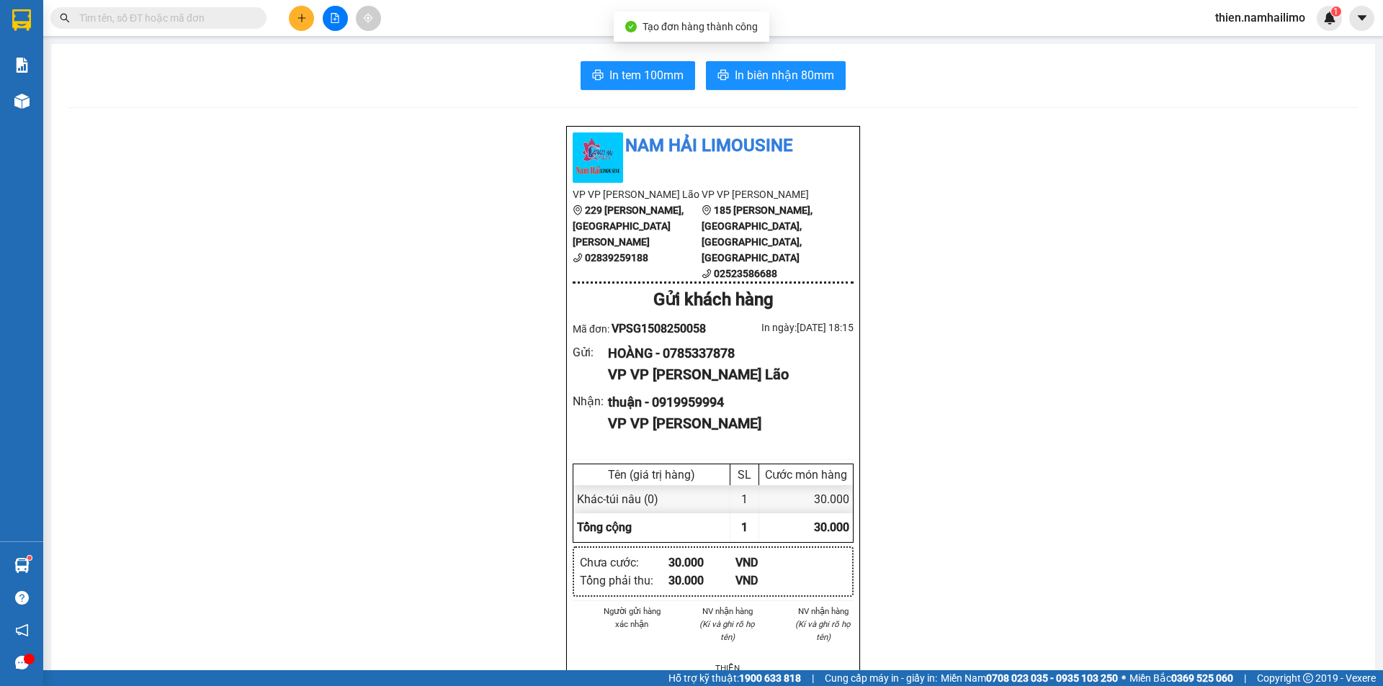
click at [750, 59] on div "In tem 100mm In biên nhận 80mm Nam Hải Limousine VP VP Phạm Ngũ Lão 229 Phạm Ng…" at bounding box center [713, 670] width 1324 height 1252
click at [758, 73] on span "In biên nhận 80mm" at bounding box center [784, 75] width 99 height 18
click at [664, 86] on button "In tem 100mm" at bounding box center [638, 75] width 115 height 29
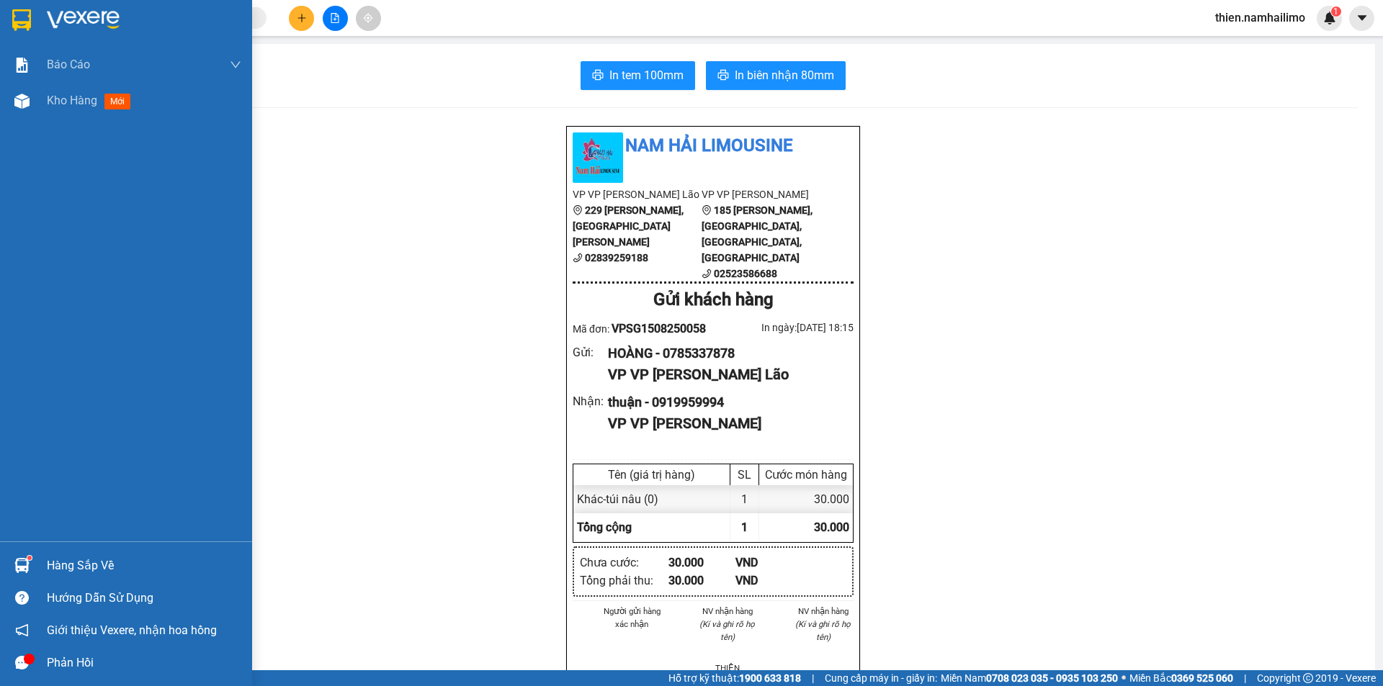
drag, startPoint x: 81, startPoint y: 99, endPoint x: 45, endPoint y: 177, distance: 86.7
click at [84, 99] on span "Kho hàng" at bounding box center [72, 101] width 50 height 14
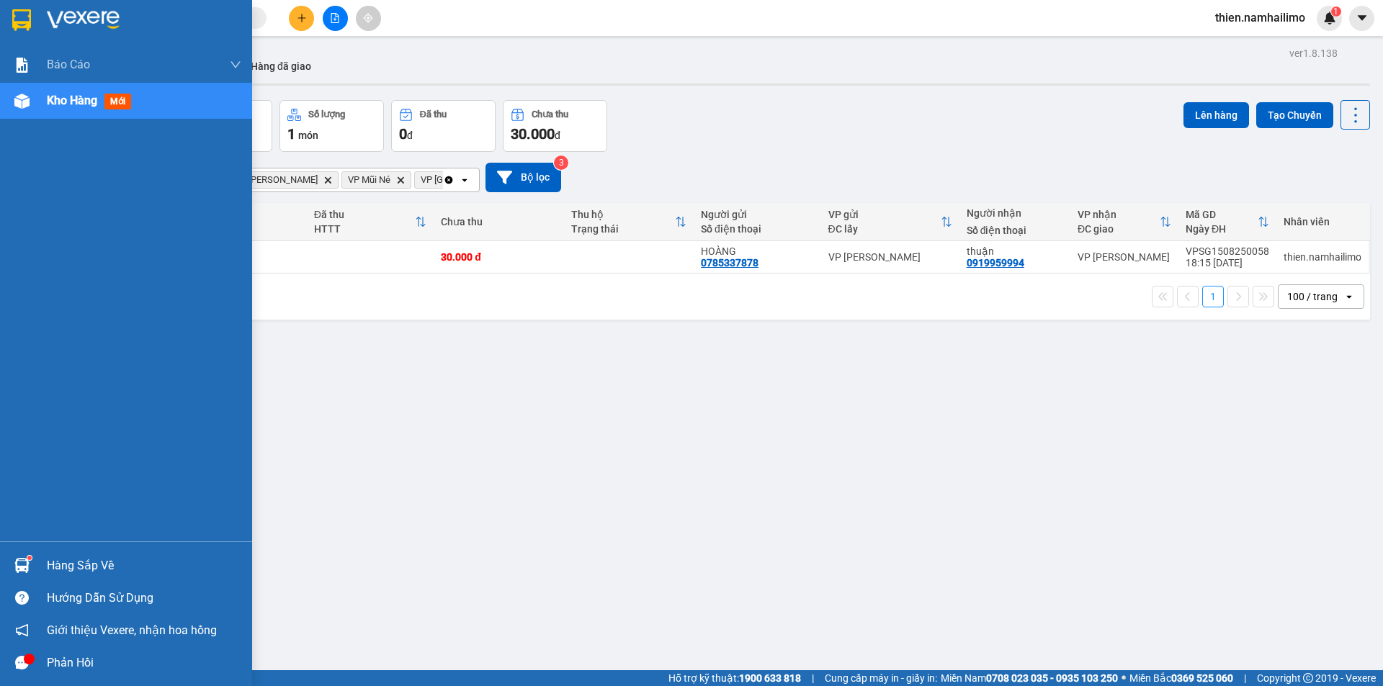
click at [72, 570] on div "Hàng sắp về" at bounding box center [144, 566] width 194 height 22
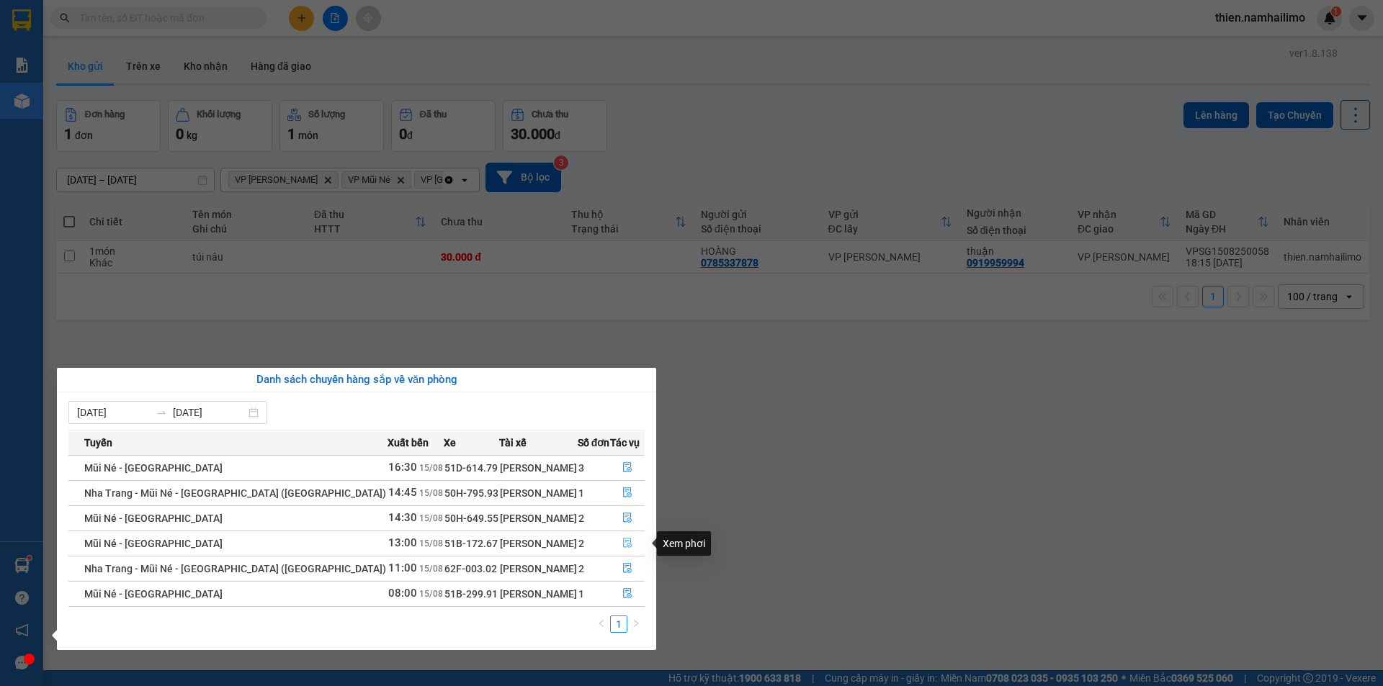
click at [631, 541] on button "button" at bounding box center [627, 543] width 33 height 23
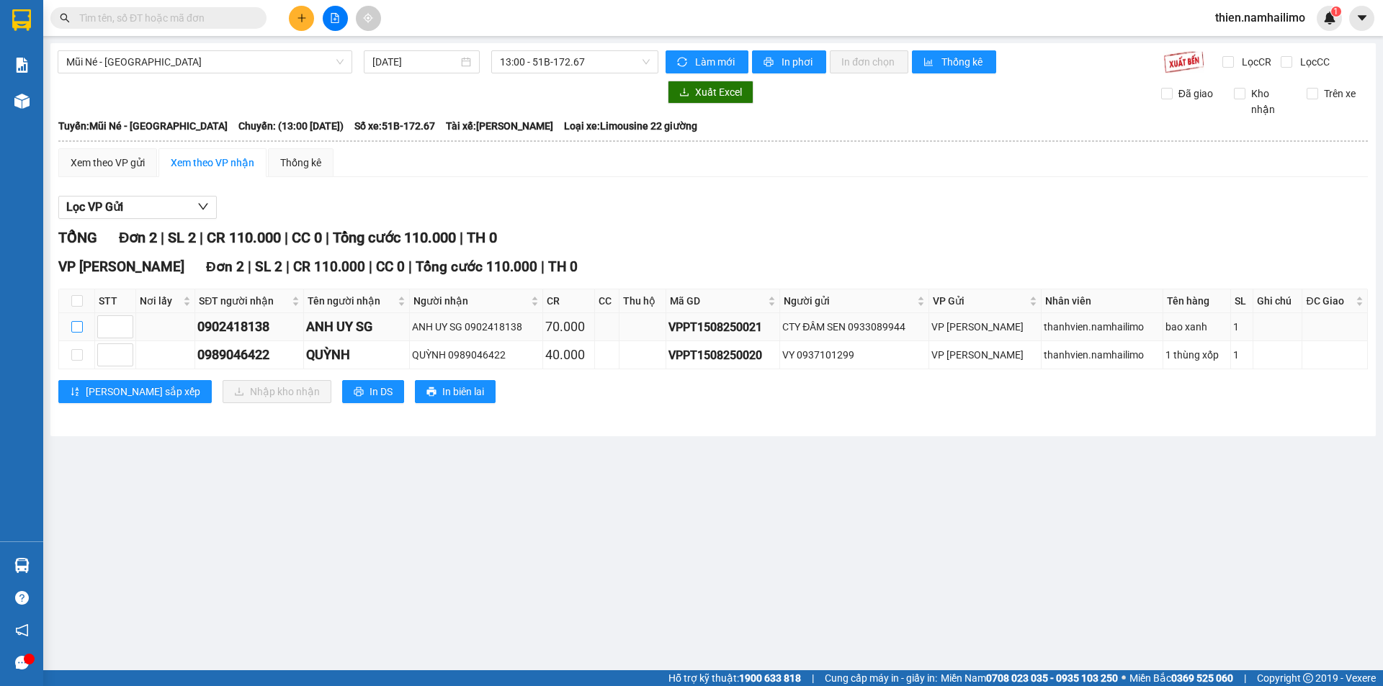
click at [76, 328] on input "checkbox" at bounding box center [77, 327] width 12 height 12
checkbox input "true"
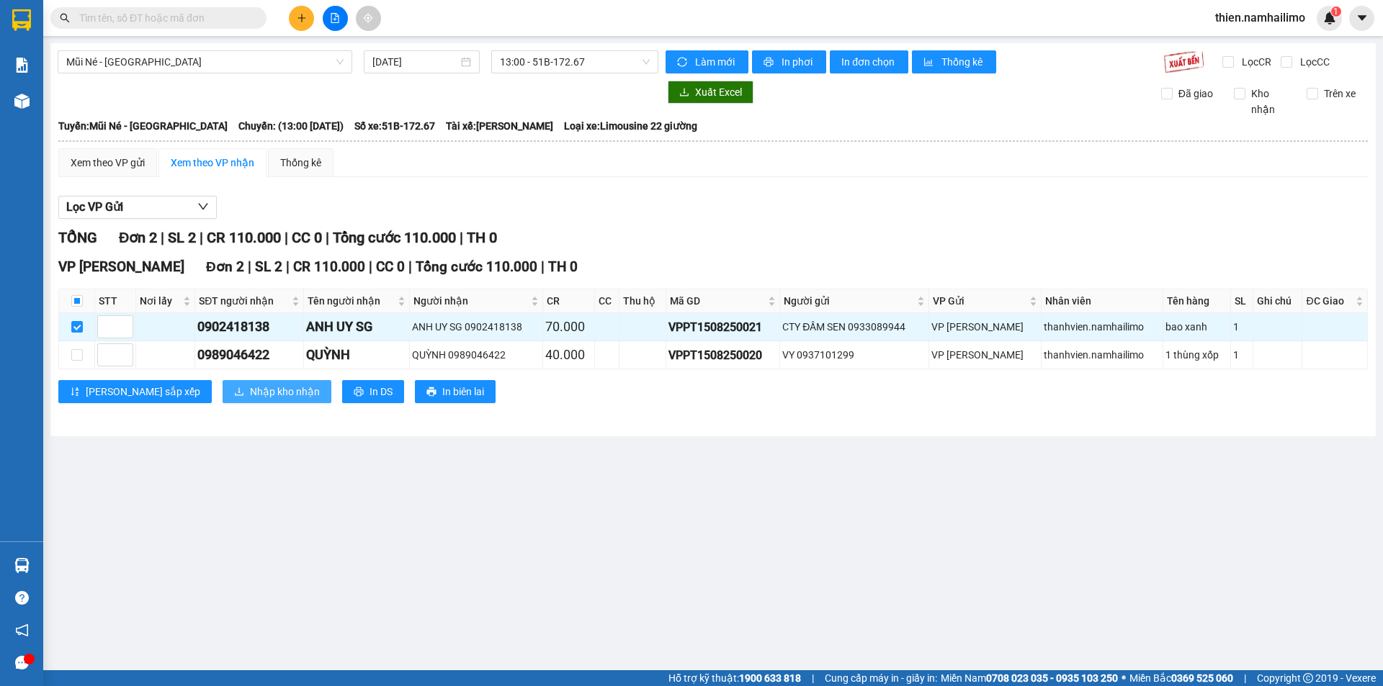
click at [236, 401] on button "Nhập kho nhận" at bounding box center [277, 391] width 109 height 23
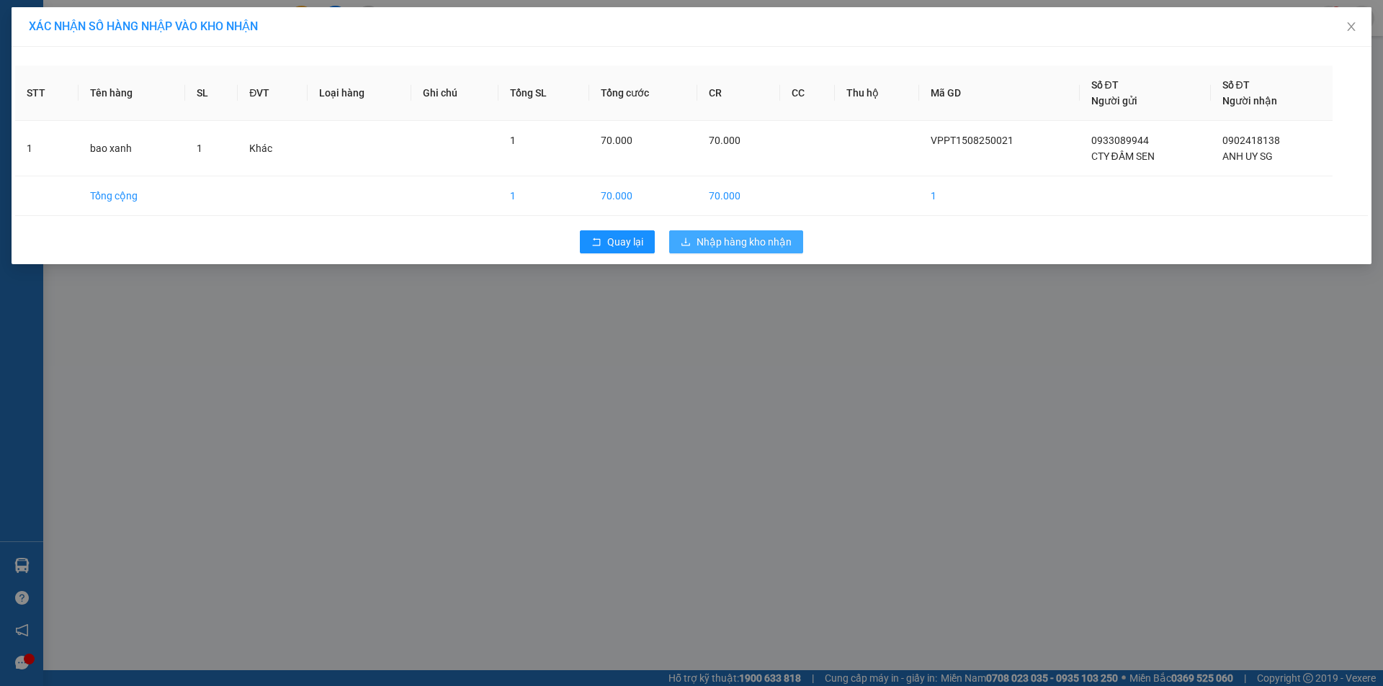
click at [680, 242] on button "Nhập hàng kho nhận" at bounding box center [736, 241] width 134 height 23
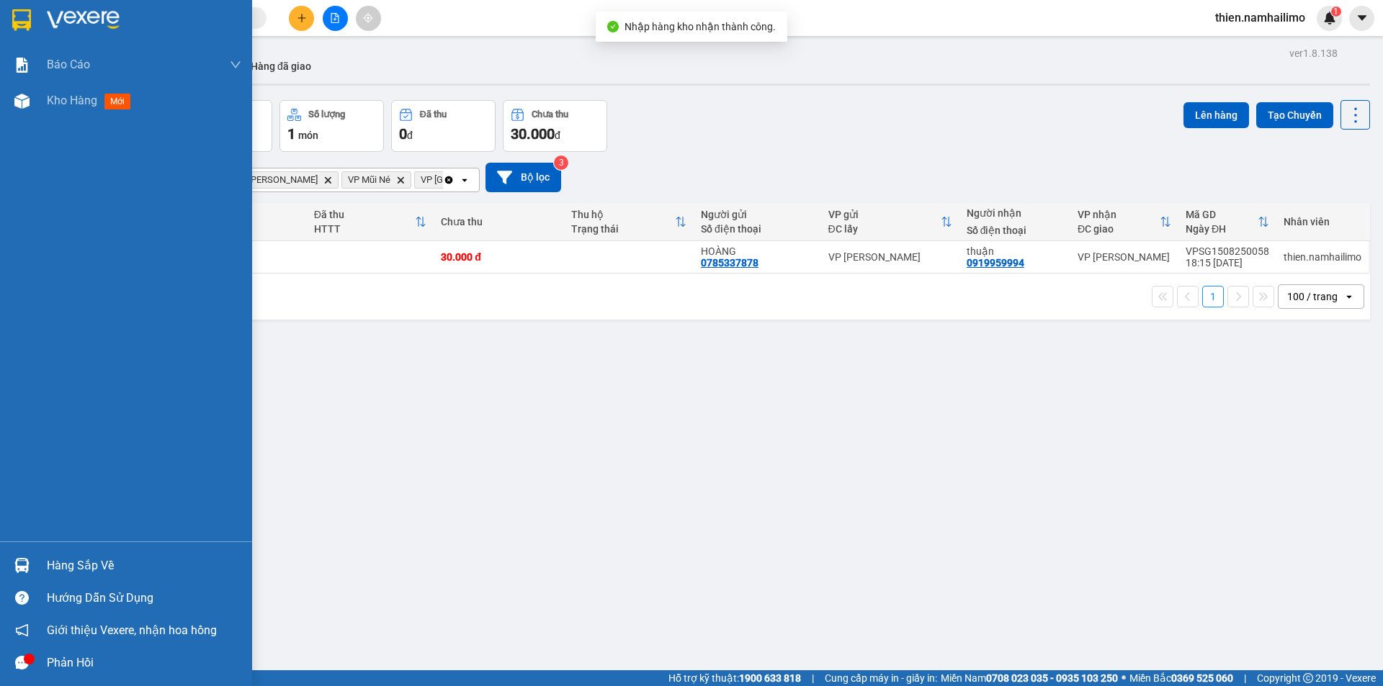
drag, startPoint x: 24, startPoint y: 572, endPoint x: 58, endPoint y: 566, distance: 34.3
click at [26, 572] on img at bounding box center [21, 565] width 15 height 15
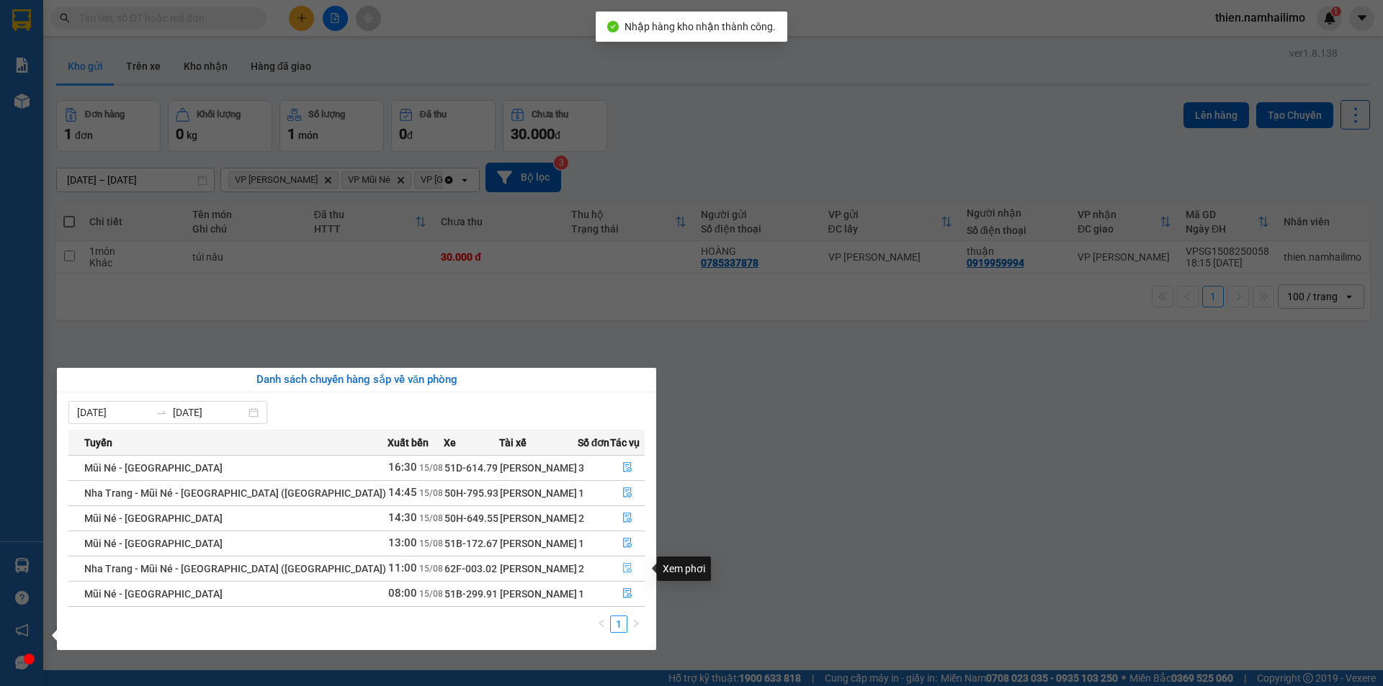
click at [633, 567] on button "button" at bounding box center [627, 568] width 33 height 23
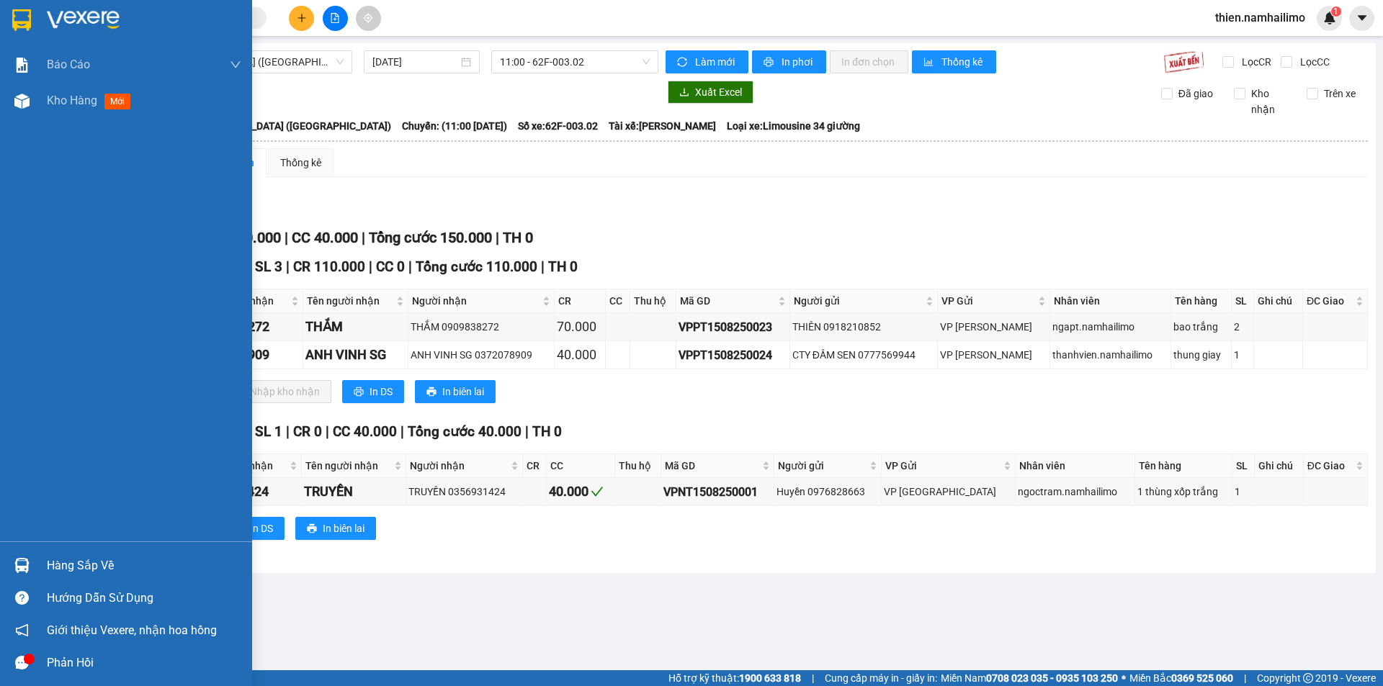
click at [21, 565] on img at bounding box center [21, 565] width 15 height 15
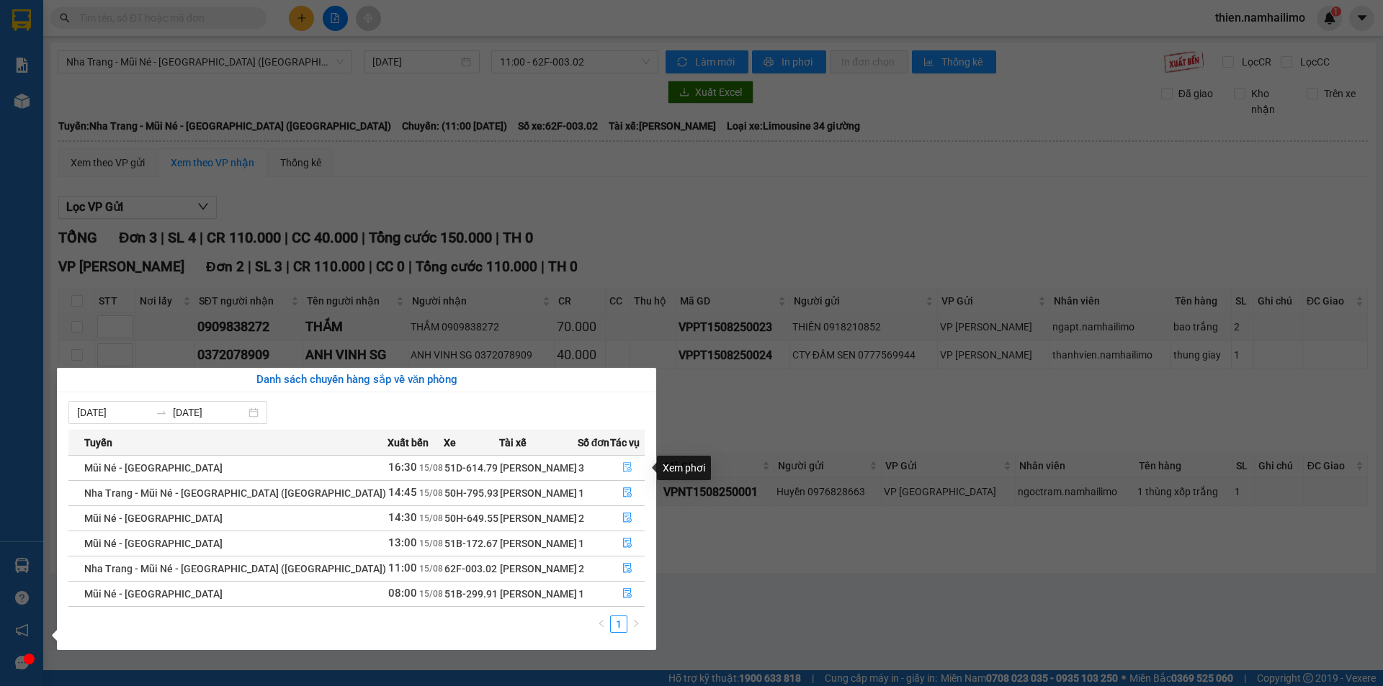
click at [625, 472] on icon "file-done" at bounding box center [627, 468] width 9 height 10
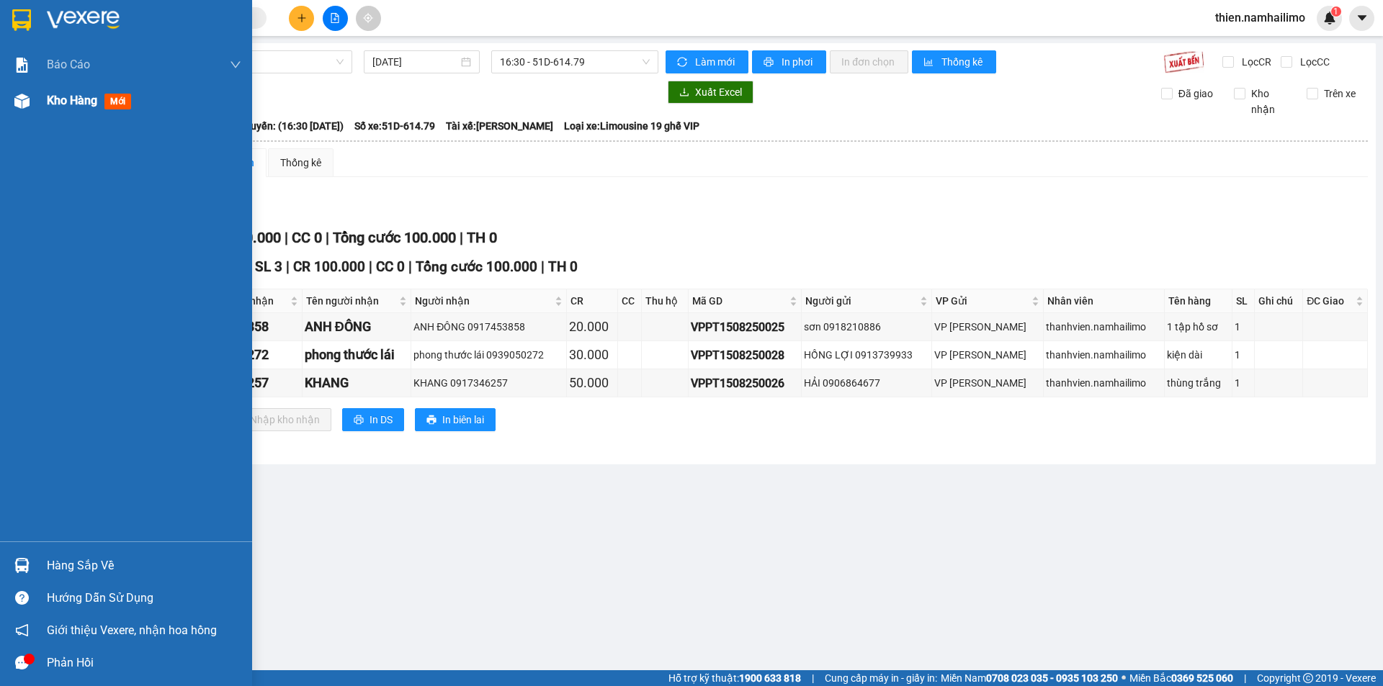
click at [45, 109] on div "Kho hàng mới" at bounding box center [126, 101] width 252 height 36
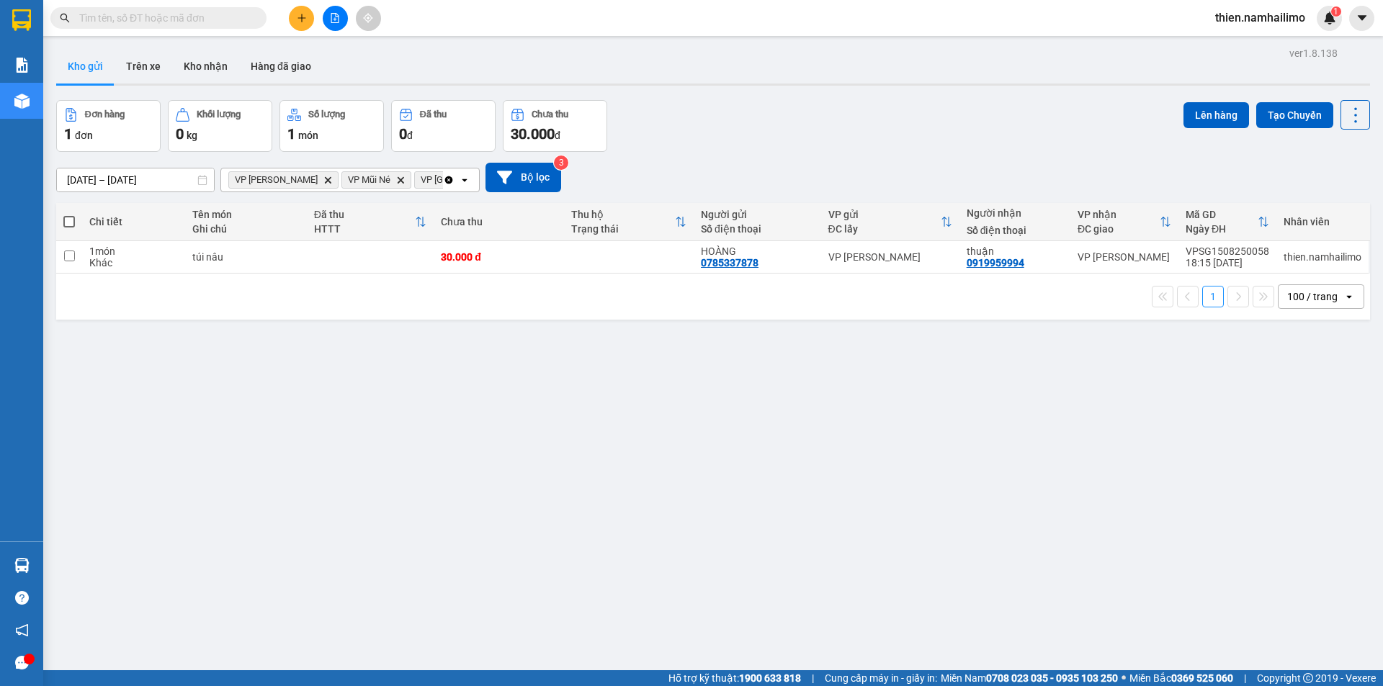
click at [325, 179] on icon "VP Phan Thiết, close by backspace" at bounding box center [328, 179] width 6 height 6
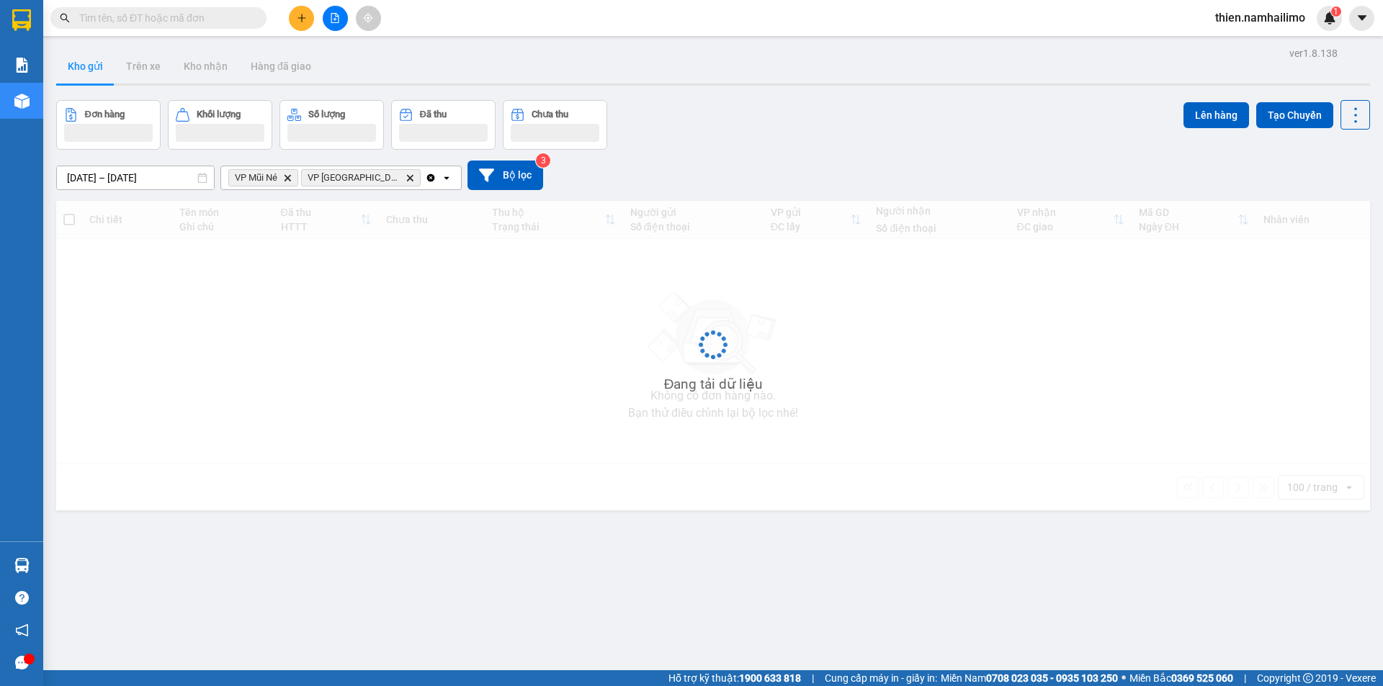
click at [290, 179] on icon "VP Mũi Né, close by backspace" at bounding box center [287, 177] width 6 height 6
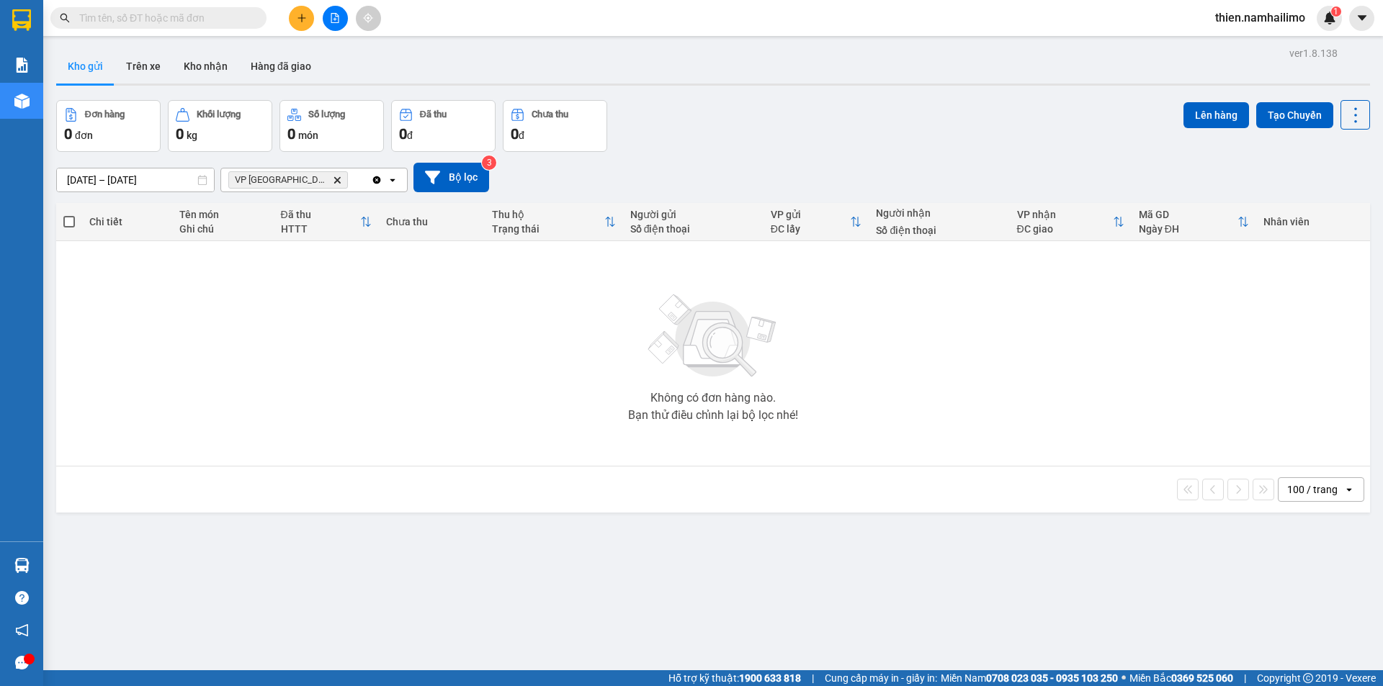
click at [333, 178] on icon "Delete" at bounding box center [337, 180] width 9 height 9
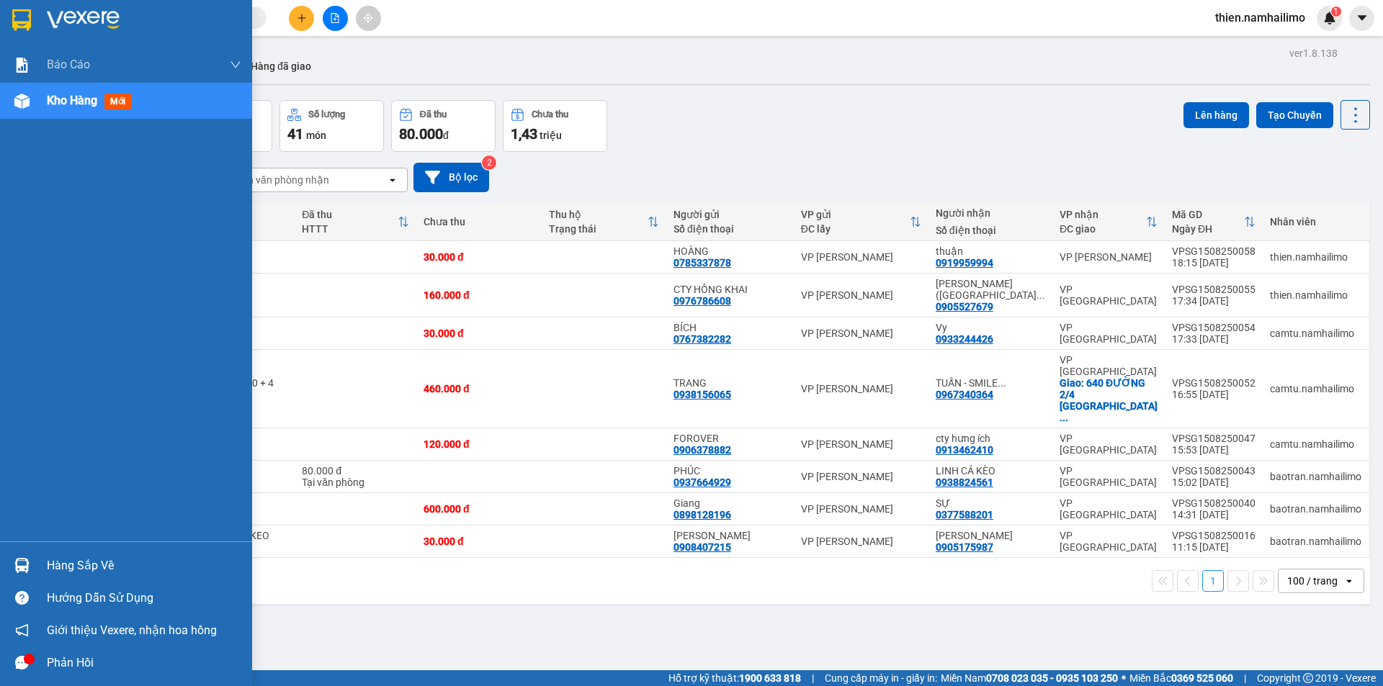
drag, startPoint x: 25, startPoint y: 555, endPoint x: 53, endPoint y: 548, distance: 29.0
click at [32, 550] on div "Hàng sắp về" at bounding box center [126, 566] width 252 height 32
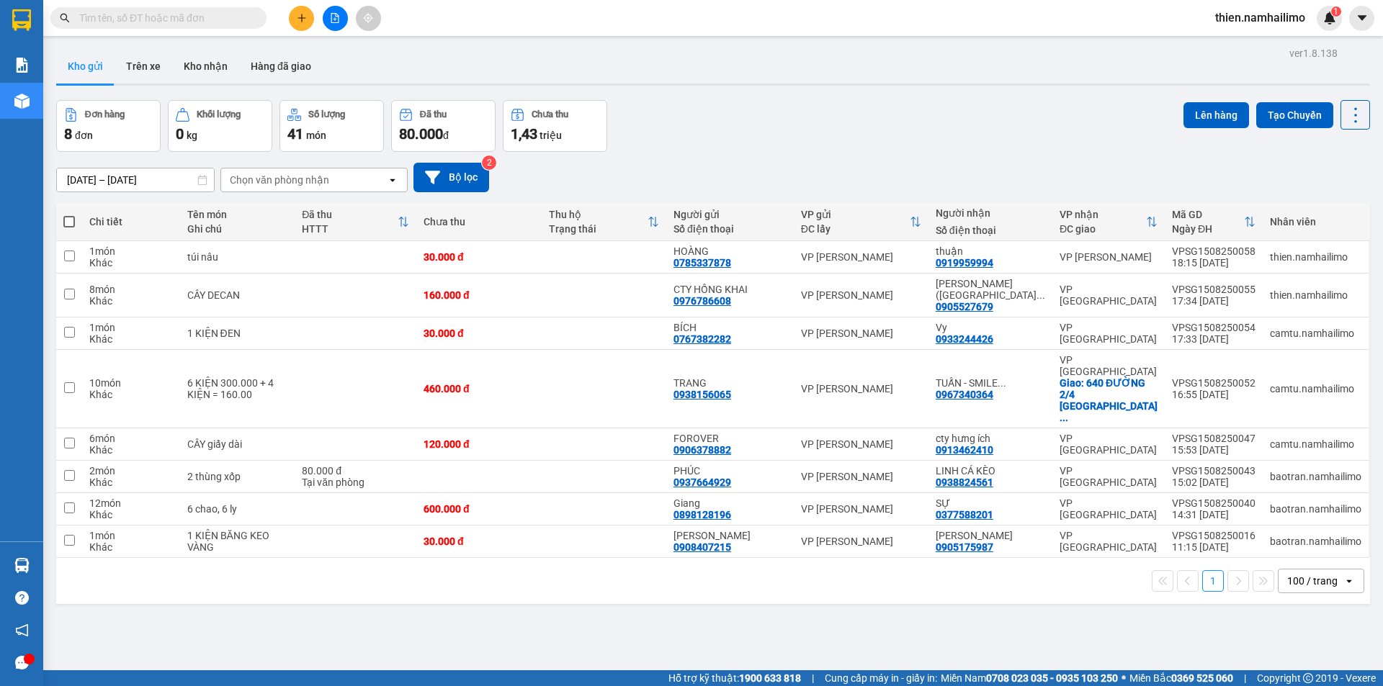
drag, startPoint x: 795, startPoint y: 93, endPoint x: 530, endPoint y: 2, distance: 280.1
click at [798, 86] on section "Kết quả tìm kiếm ( 2 ) Bộ lọc Mã ĐH Trạng thái Món hàng Tổng cước Chưa cước Ngư…" at bounding box center [691, 343] width 1383 height 686
click at [194, 68] on button "Kho nhận" at bounding box center [205, 66] width 67 height 35
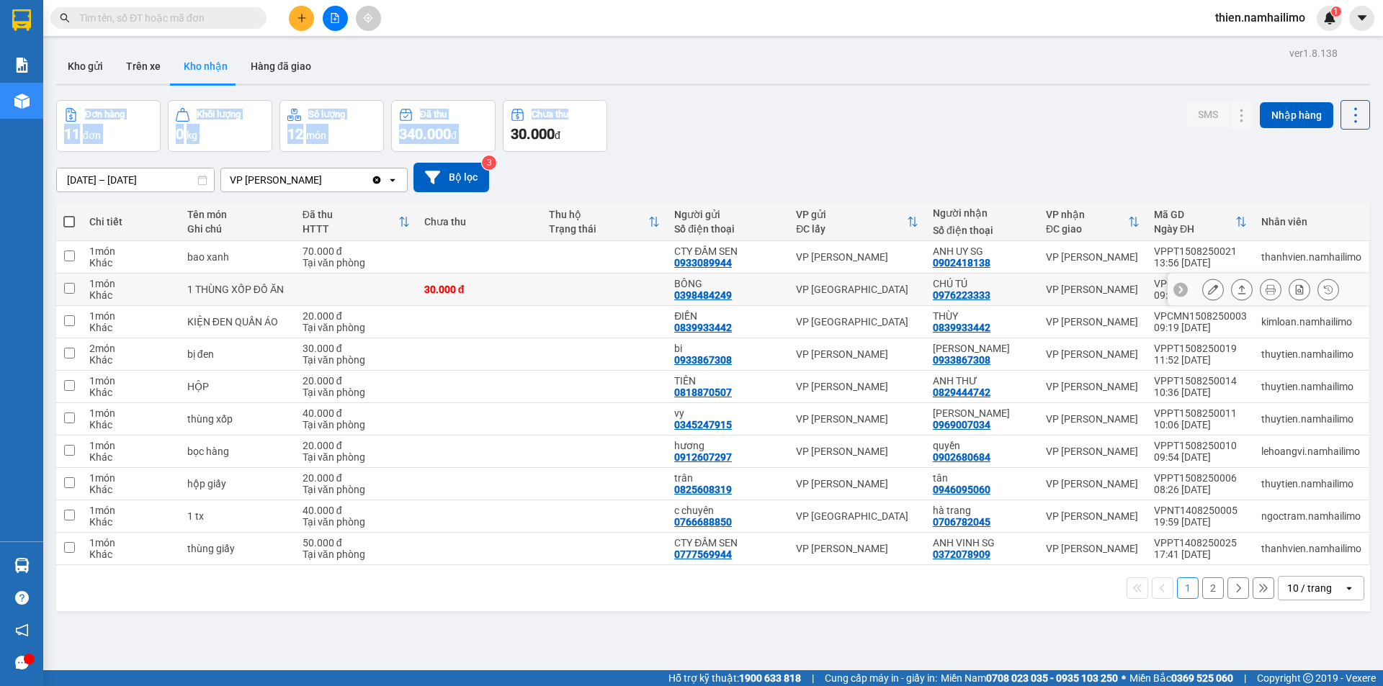
click at [1208, 292] on icon at bounding box center [1213, 289] width 10 height 10
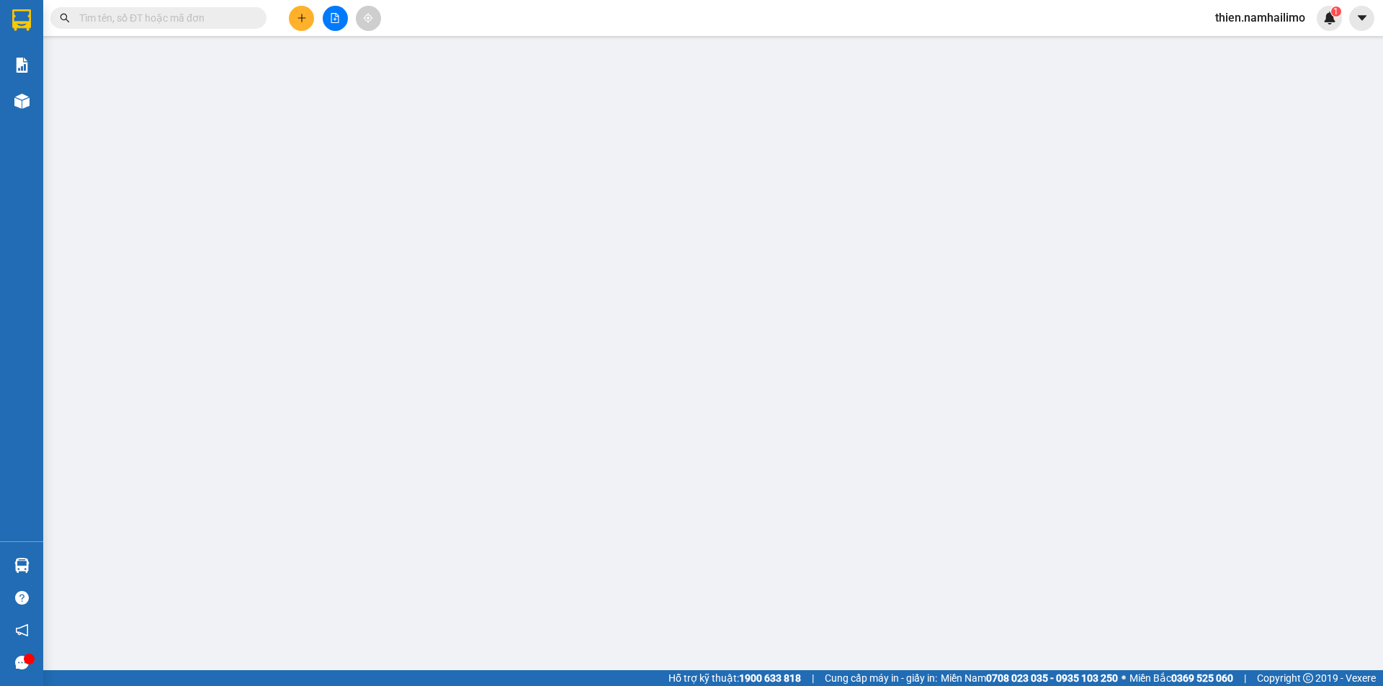
type input "0398484249"
type input "BÔNG"
type input "0976223333"
type input "CHÚ TÚ"
type input "30.000"
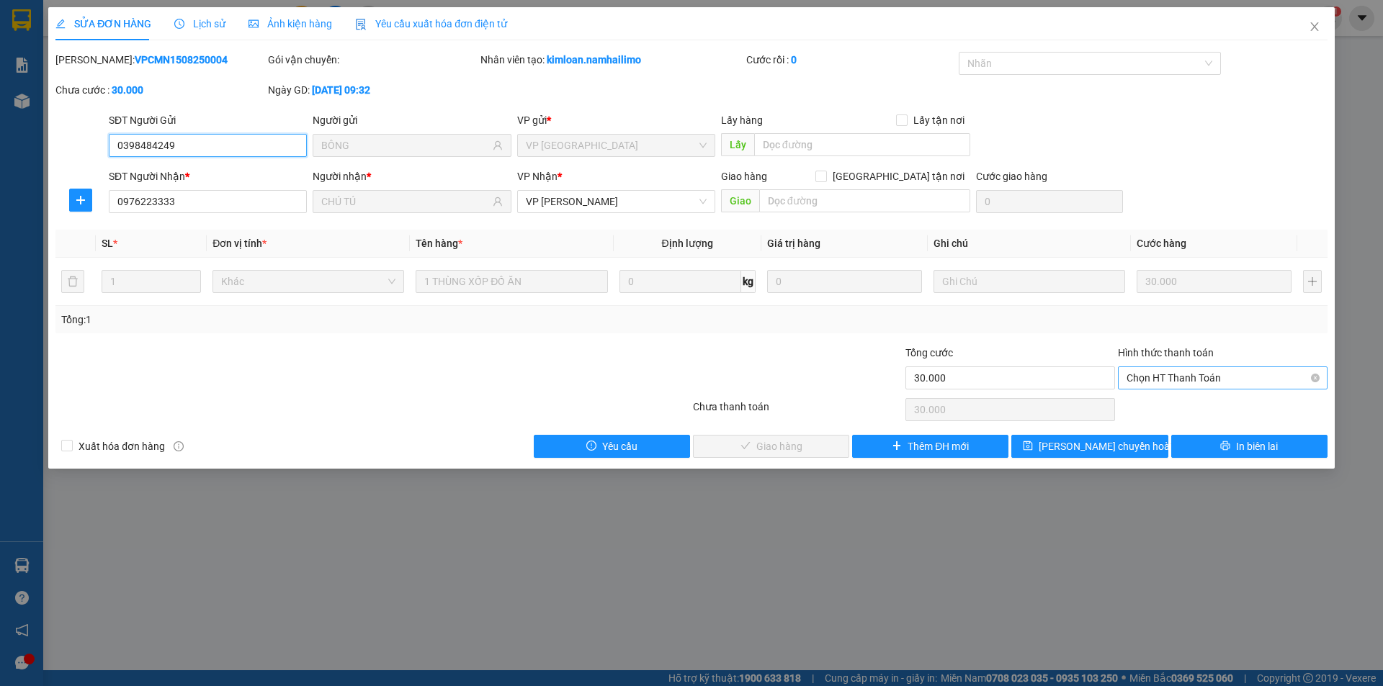
click at [1184, 378] on span "Chọn HT Thanh Toán" at bounding box center [1222, 378] width 192 height 22
click at [1182, 408] on div "Tại văn phòng" at bounding box center [1222, 407] width 192 height 16
type input "0"
click at [797, 444] on span "Giao hàng" at bounding box center [779, 447] width 46 height 16
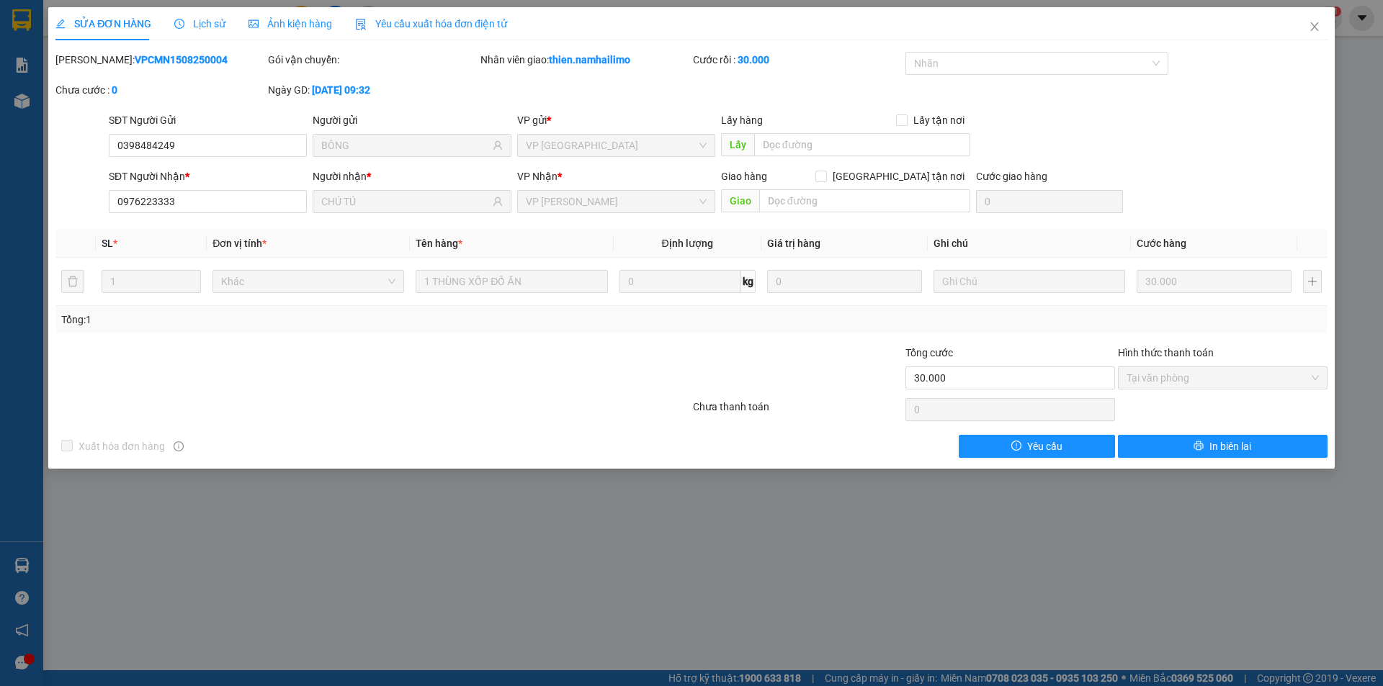
drag, startPoint x: 135, startPoint y: 570, endPoint x: 89, endPoint y: 557, distance: 47.9
click at [134, 568] on div "SỬA ĐƠN HÀNG Lịch sử Ảnh kiện hàng Yêu cầu xuất hóa đơn điện tử Total Paid Fee …" at bounding box center [691, 343] width 1383 height 686
click at [1316, 35] on span "Close" at bounding box center [1314, 27] width 40 height 40
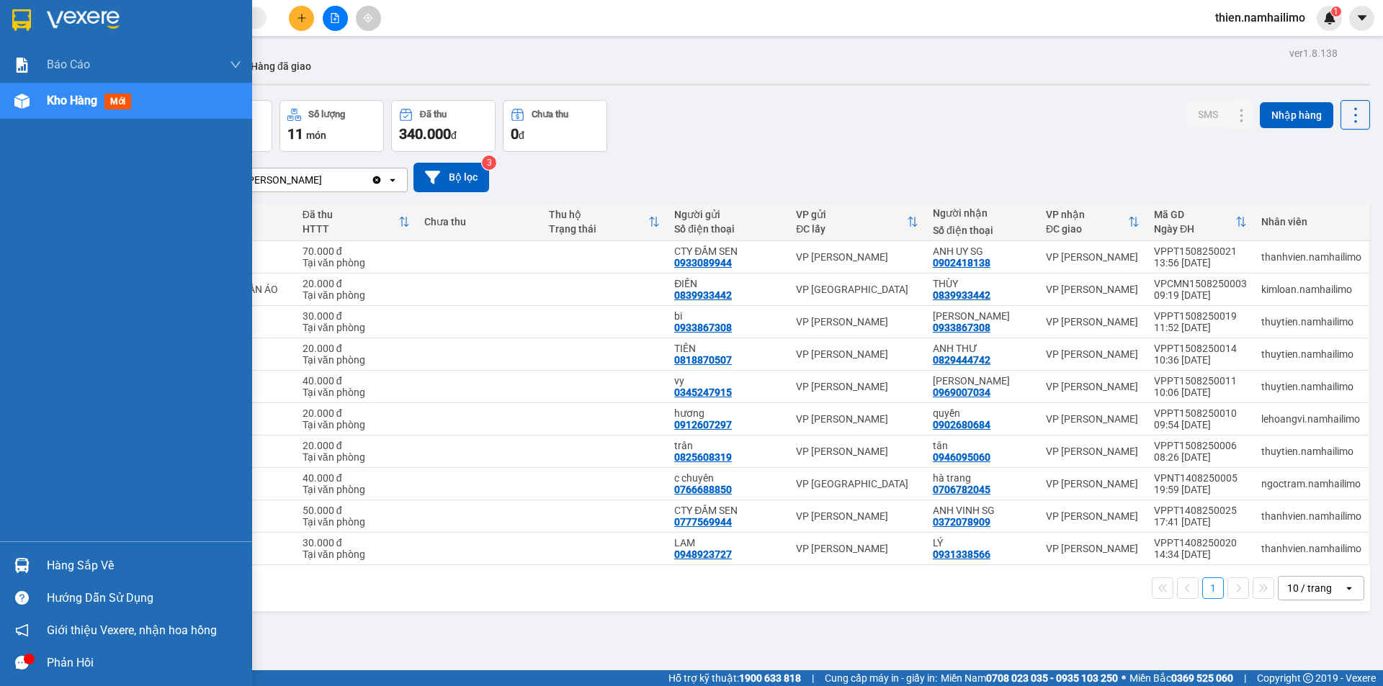
click at [64, 569] on div "Hàng sắp về" at bounding box center [144, 566] width 194 height 22
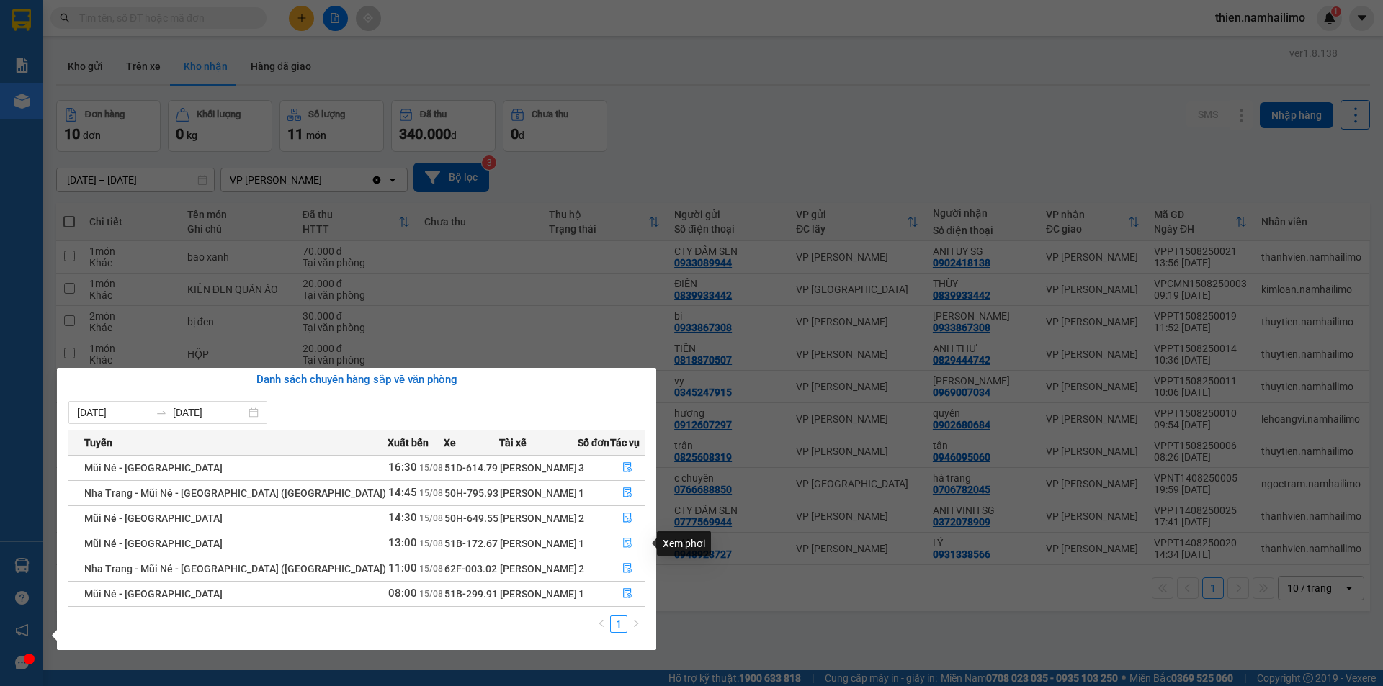
click at [635, 537] on button "button" at bounding box center [627, 543] width 33 height 23
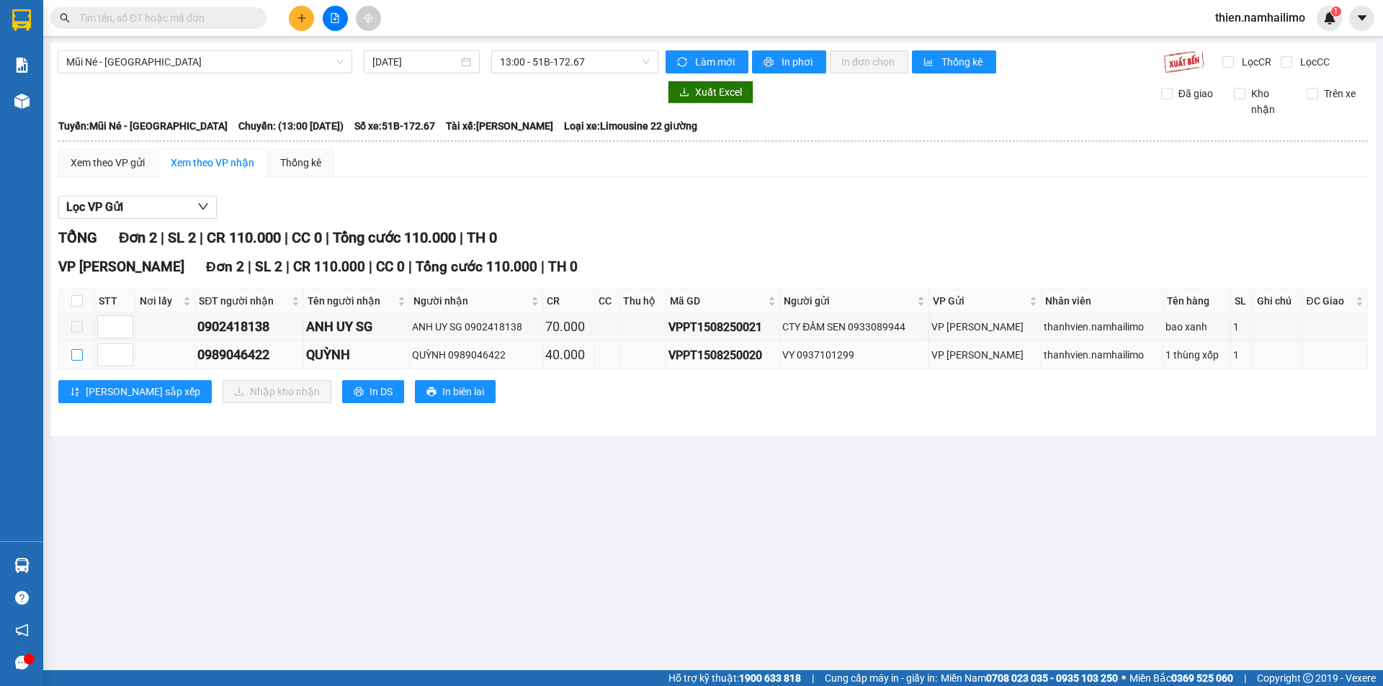
click at [79, 360] on input "checkbox" at bounding box center [77, 355] width 12 height 12
checkbox input "true"
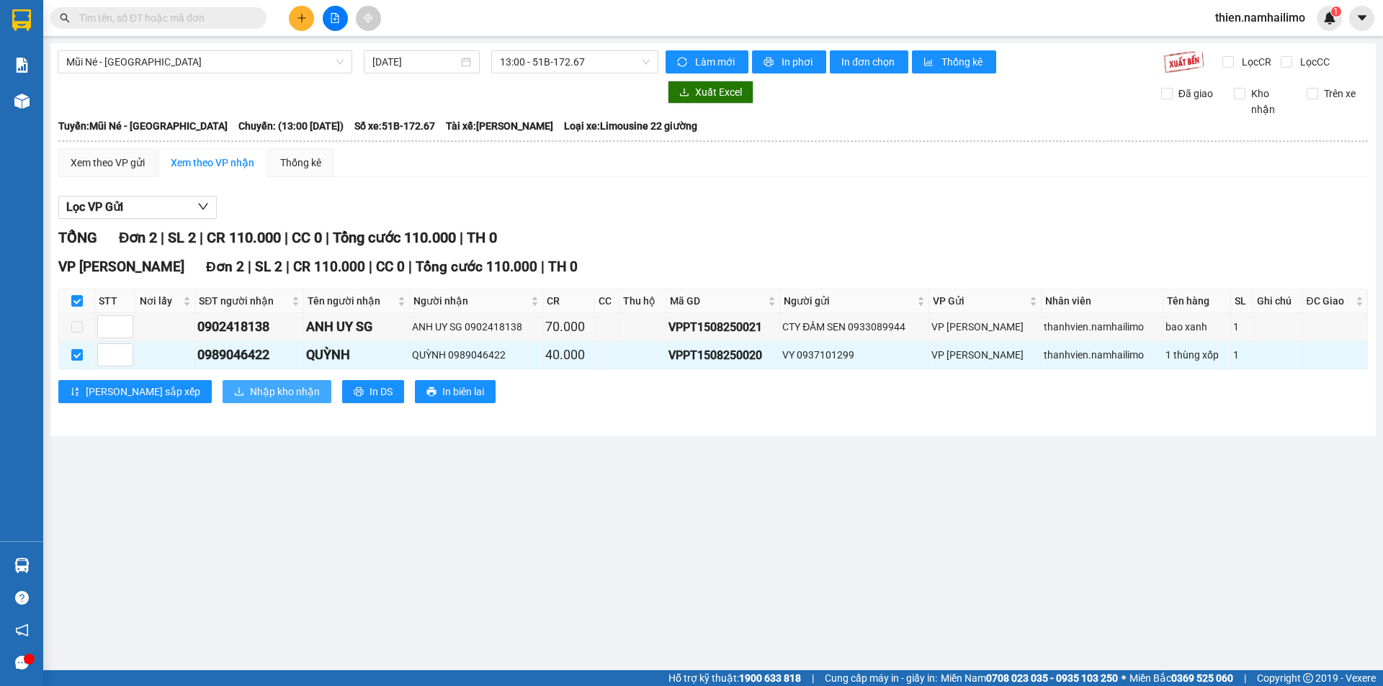
click at [250, 387] on span "Nhập kho nhận" at bounding box center [285, 392] width 70 height 16
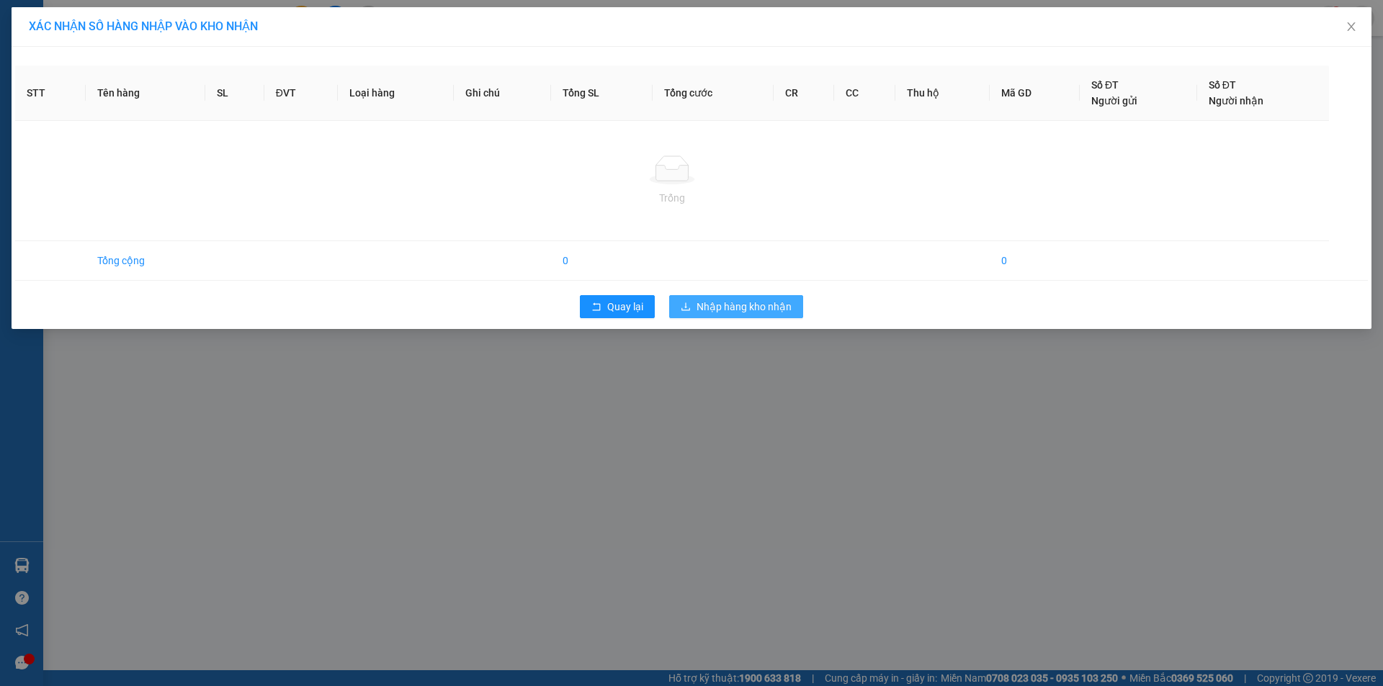
click at [750, 300] on span "Nhập hàng kho nhận" at bounding box center [743, 307] width 95 height 16
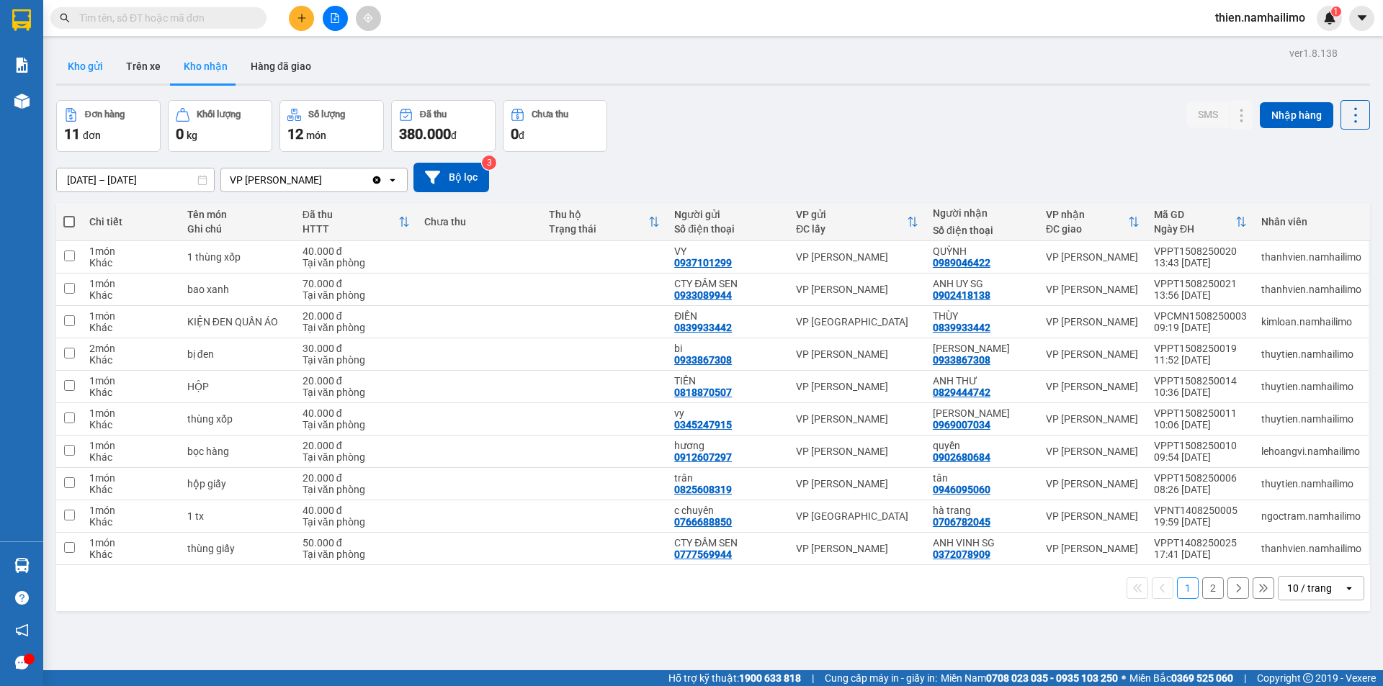
click at [99, 65] on button "Kho gửi" at bounding box center [85, 66] width 58 height 35
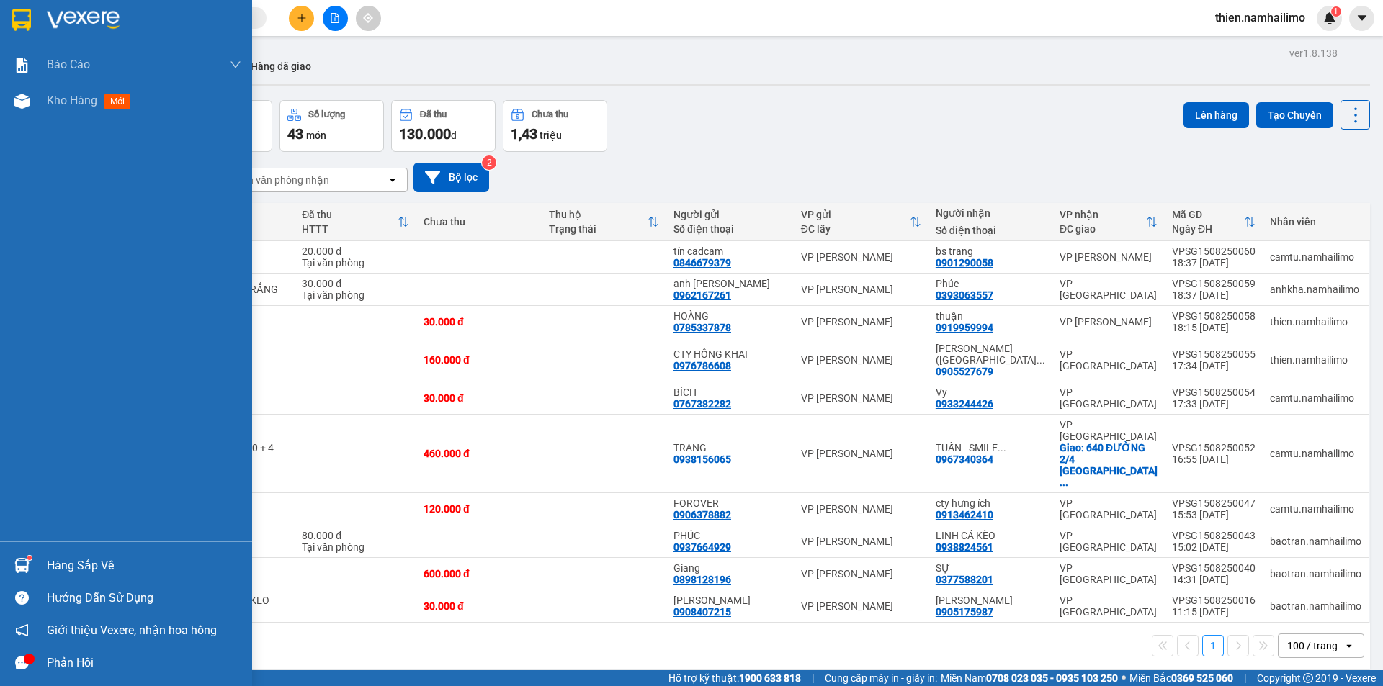
click at [71, 579] on div "Hàng sắp về" at bounding box center [126, 566] width 252 height 32
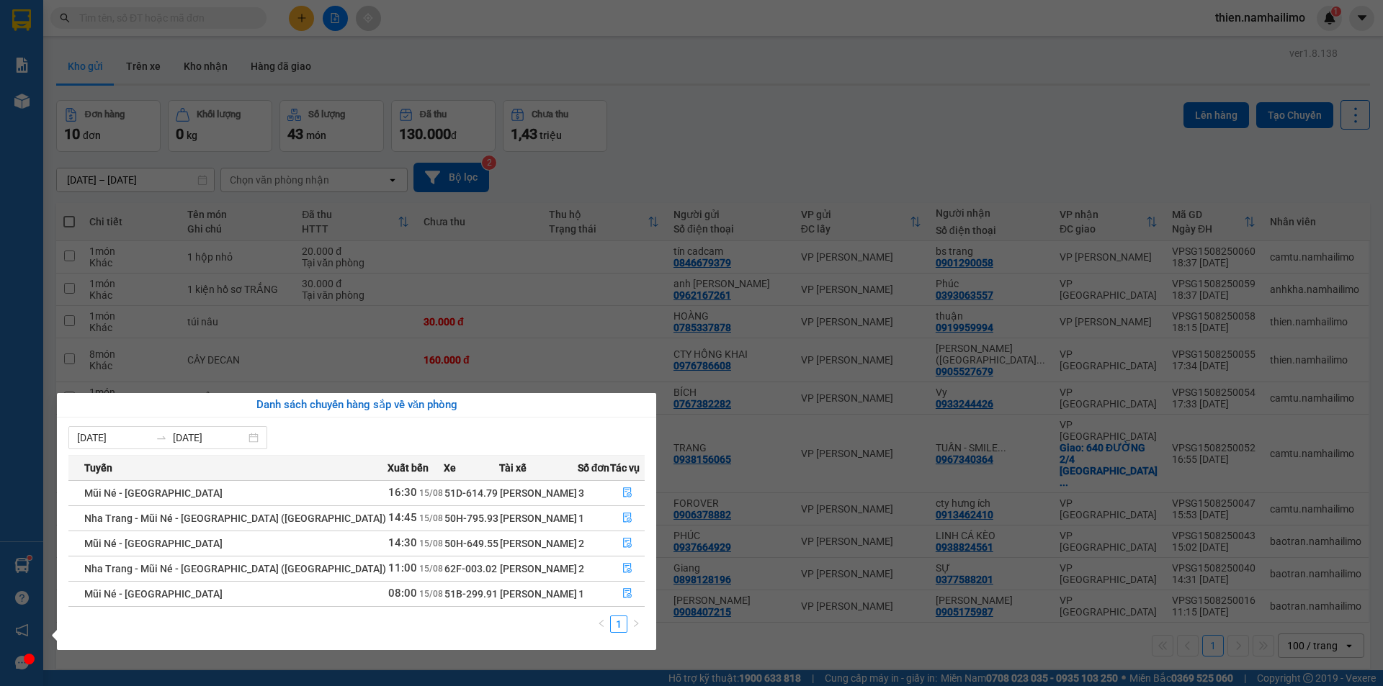
click at [205, 35] on section "Kết quả tìm kiếm ( 2 ) Bộ lọc Mã ĐH Trạng thái Món hàng Tổng cước Chưa cước Ngư…" at bounding box center [691, 343] width 1383 height 686
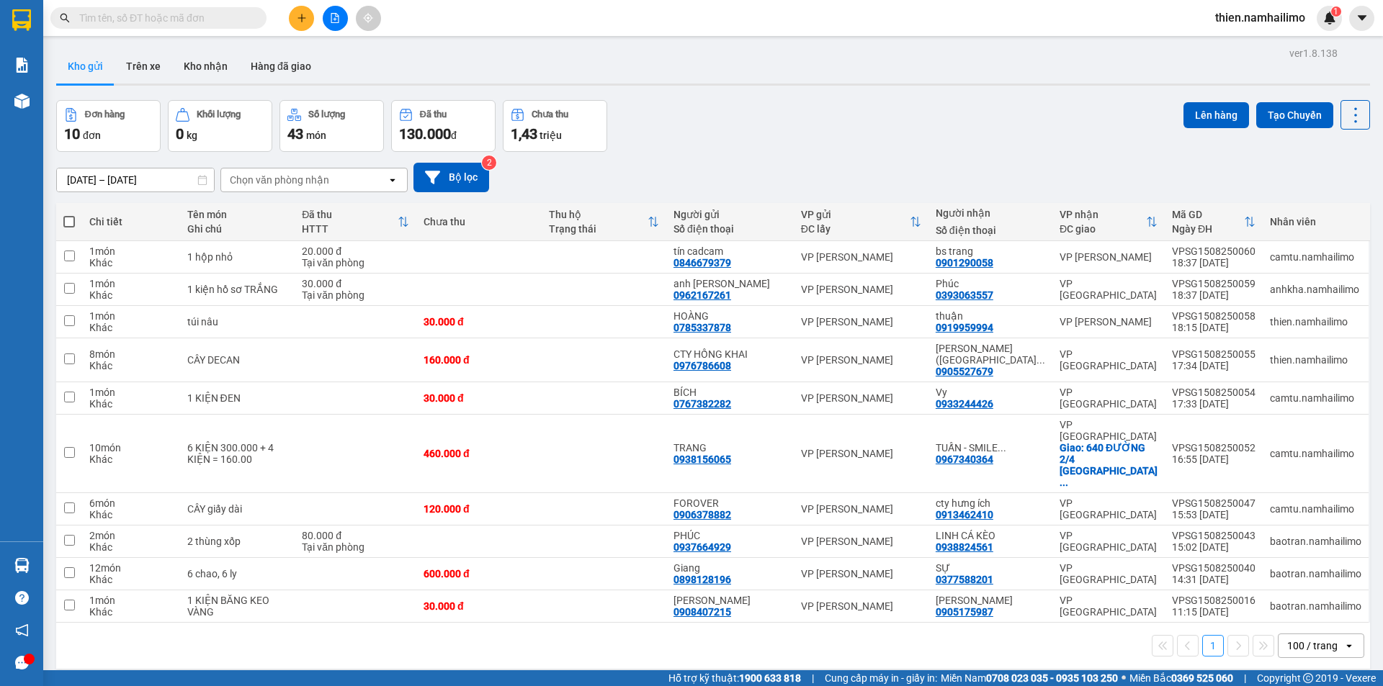
drag, startPoint x: 210, startPoint y: 19, endPoint x: 215, endPoint y: 12, distance: 8.2
click at [212, 15] on input "text" at bounding box center [164, 18] width 170 height 16
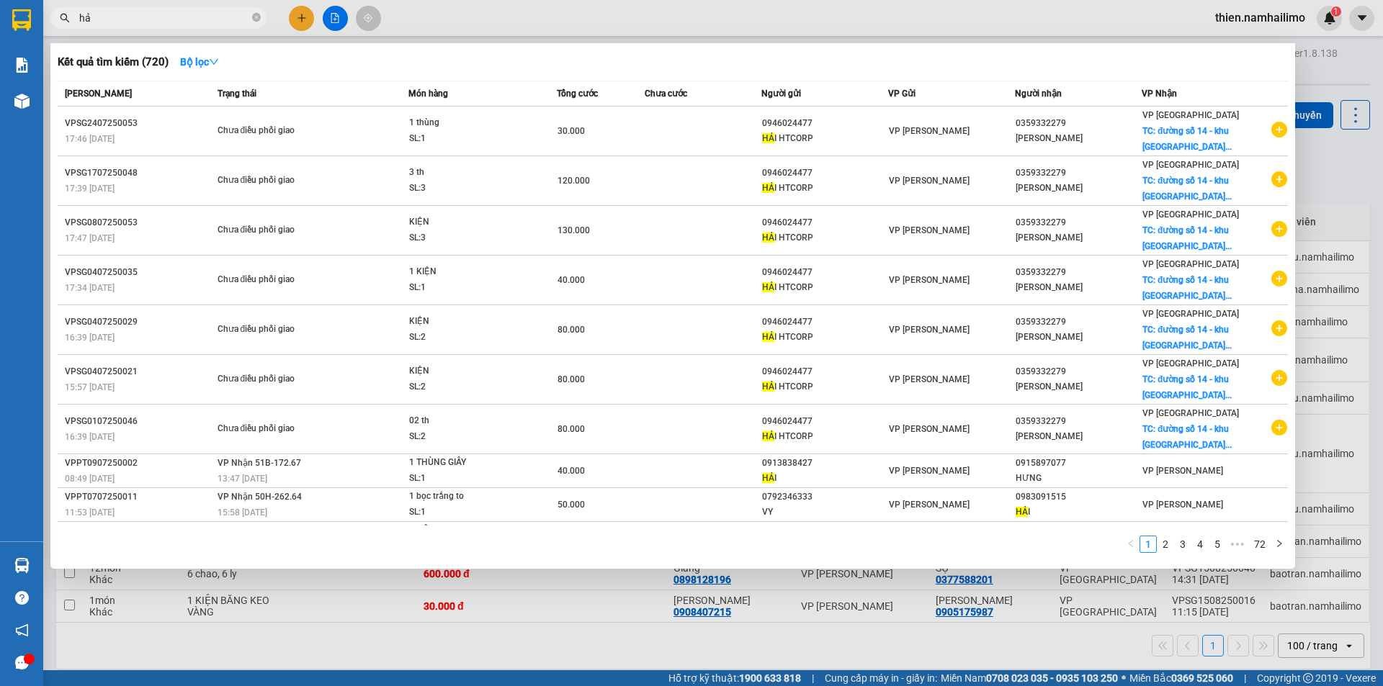
type input "h"
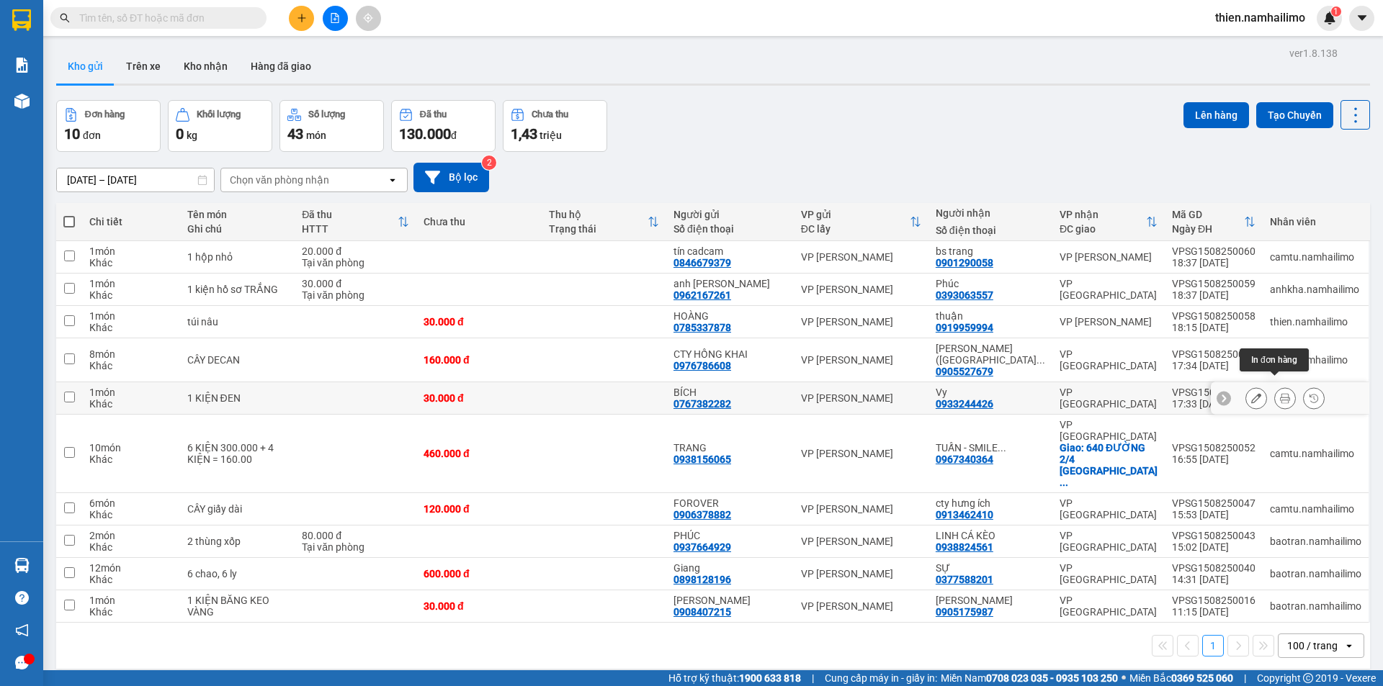
click at [1280, 393] on icon at bounding box center [1285, 398] width 10 height 10
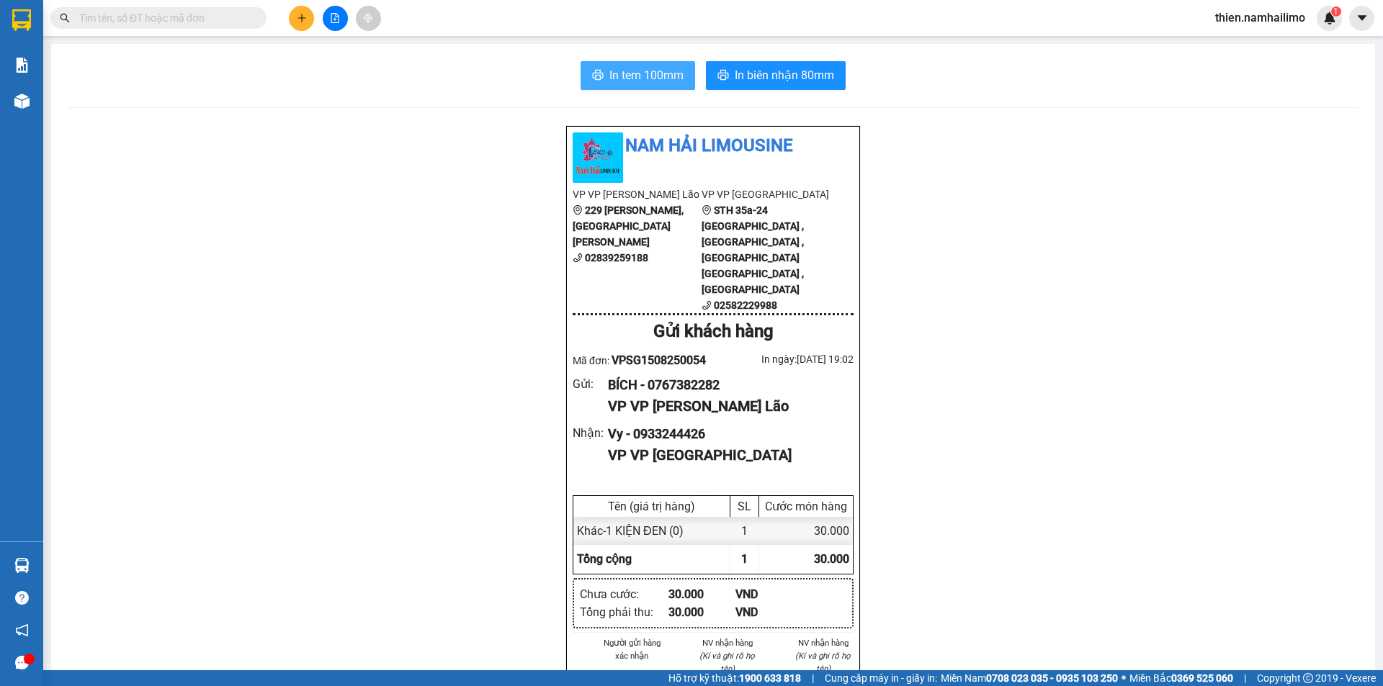
drag, startPoint x: 628, startPoint y: 71, endPoint x: 640, endPoint y: 73, distance: 12.3
click at [631, 72] on span "In tem 100mm" at bounding box center [646, 75] width 74 height 18
click at [647, 79] on span "In tem 100mm" at bounding box center [646, 75] width 74 height 18
